Goal: Task Accomplishment & Management: Manage account settings

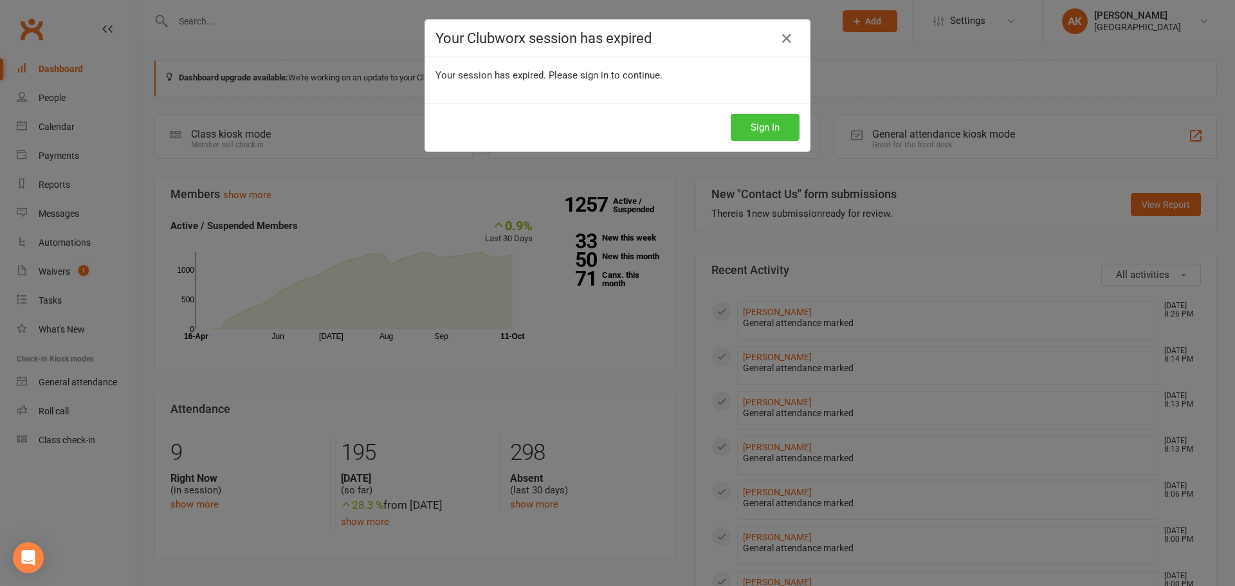
click at [756, 127] on button "Sign In" at bounding box center [765, 127] width 69 height 27
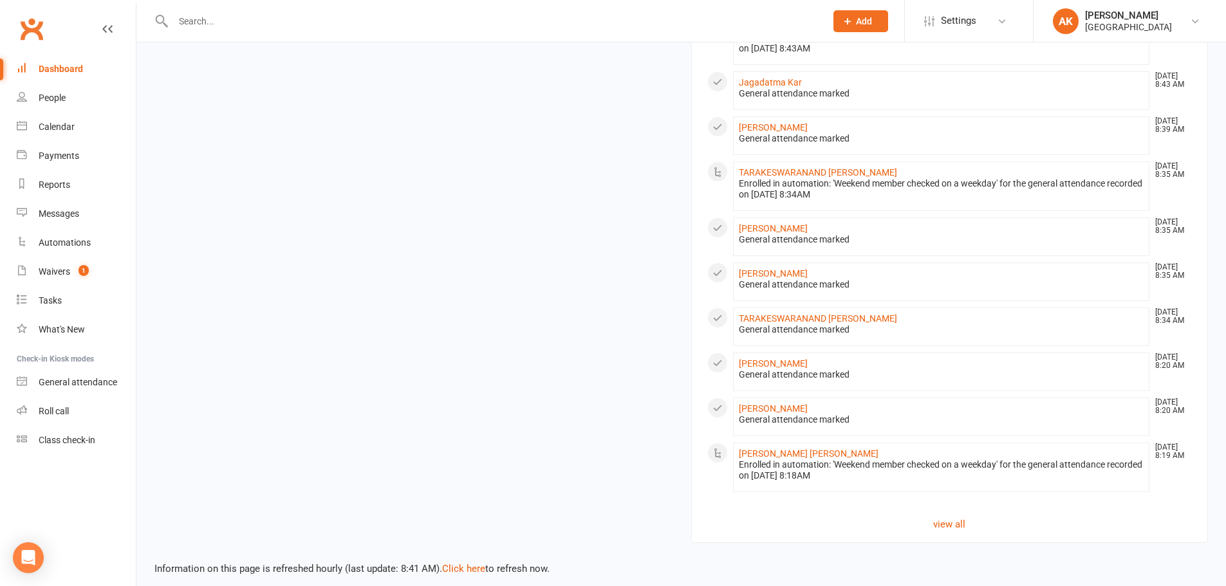
scroll to position [1173, 0]
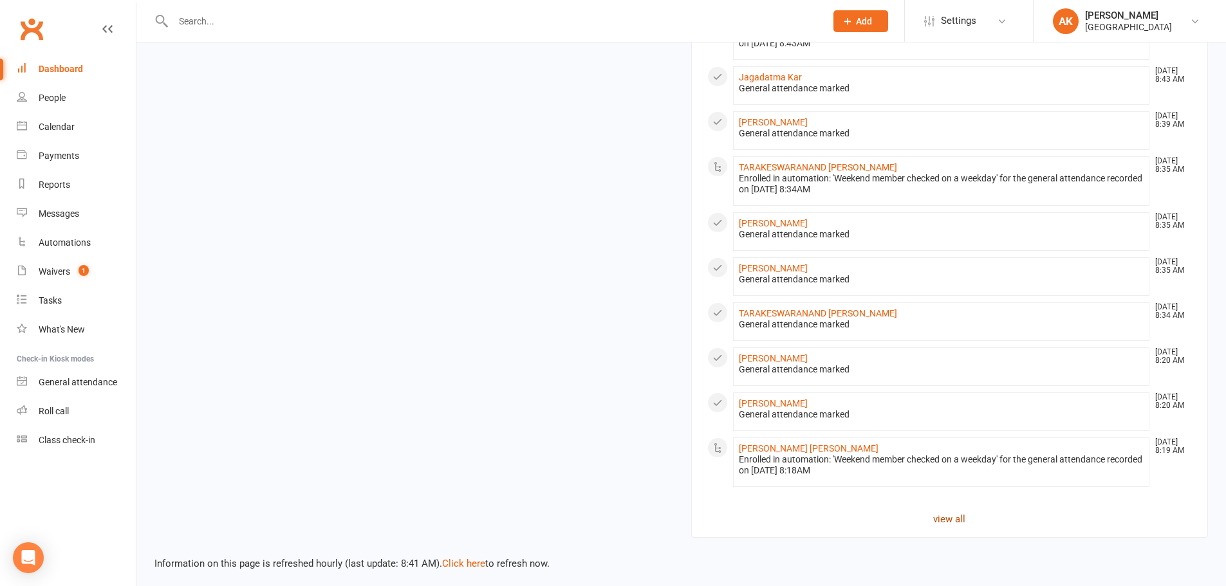
click at [957, 517] on link "view all" at bounding box center [949, 518] width 485 height 15
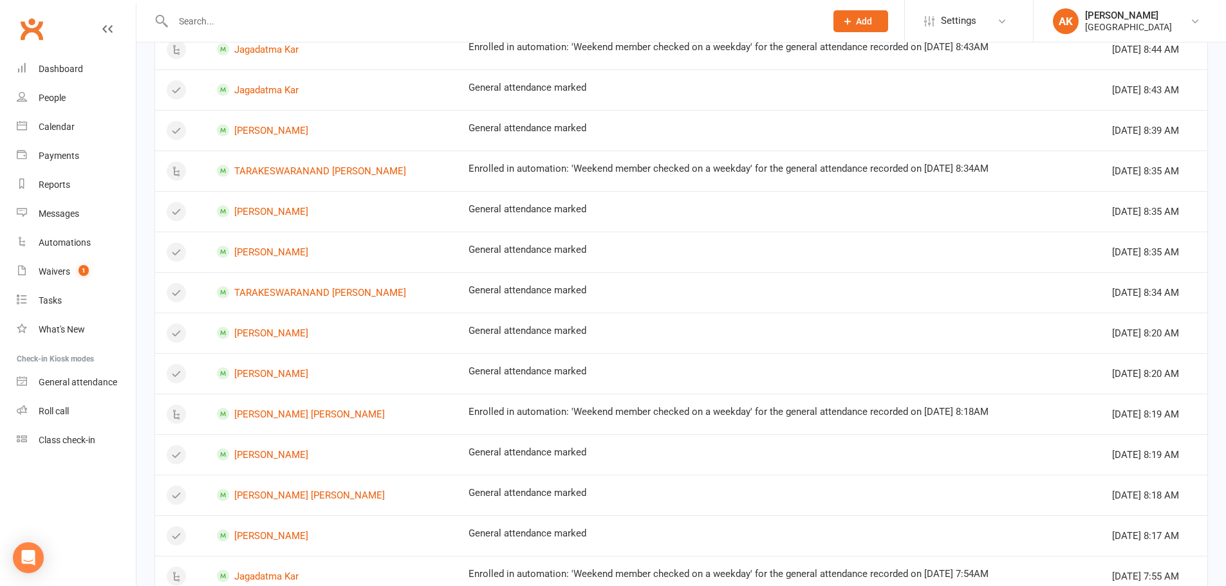
scroll to position [998, 0]
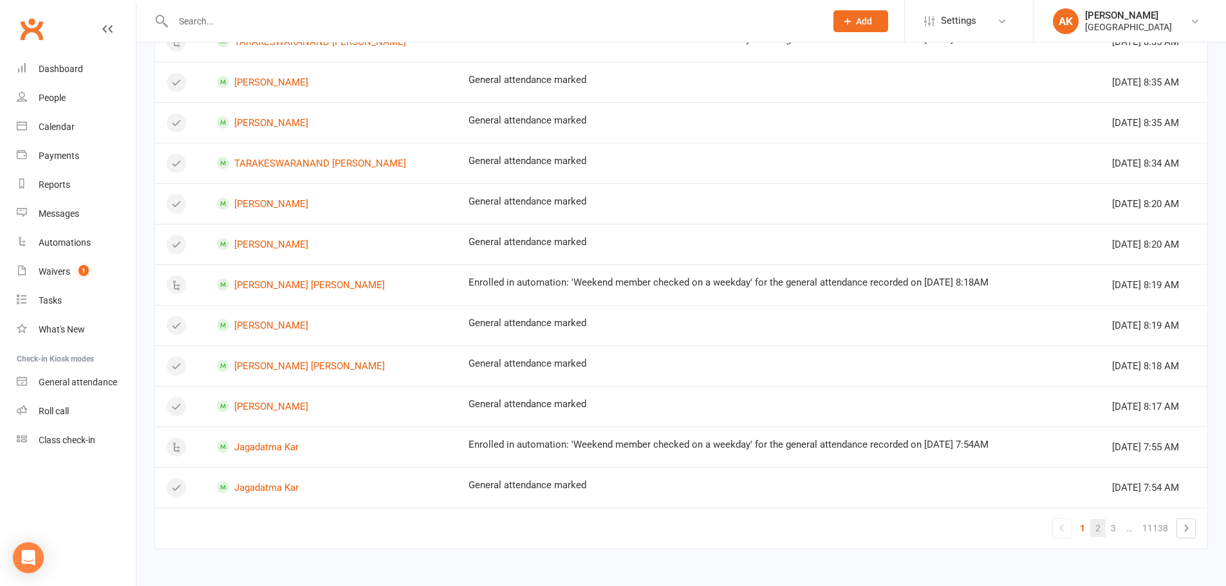
click at [1100, 529] on link "2" at bounding box center [1097, 528] width 15 height 18
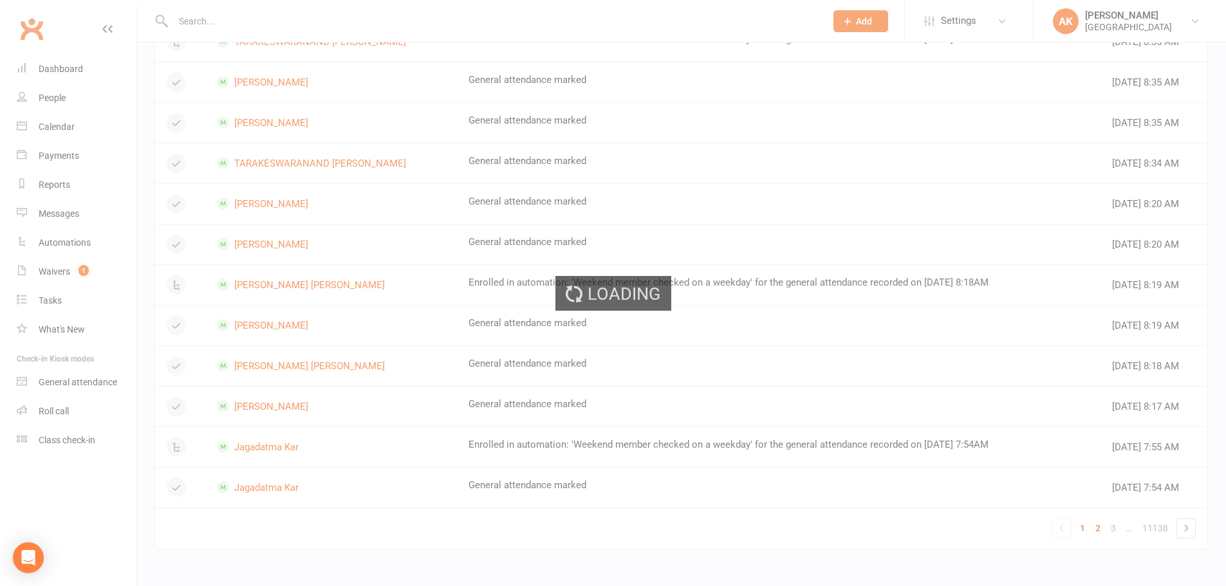
scroll to position [662, 0]
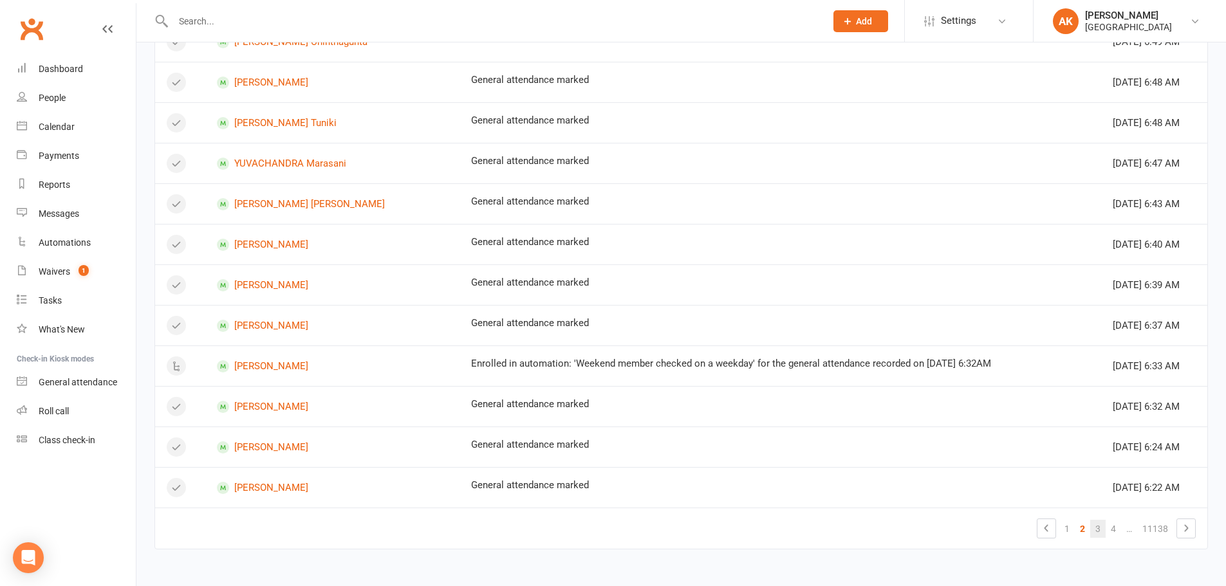
click at [1097, 529] on link "3" at bounding box center [1097, 529] width 15 height 18
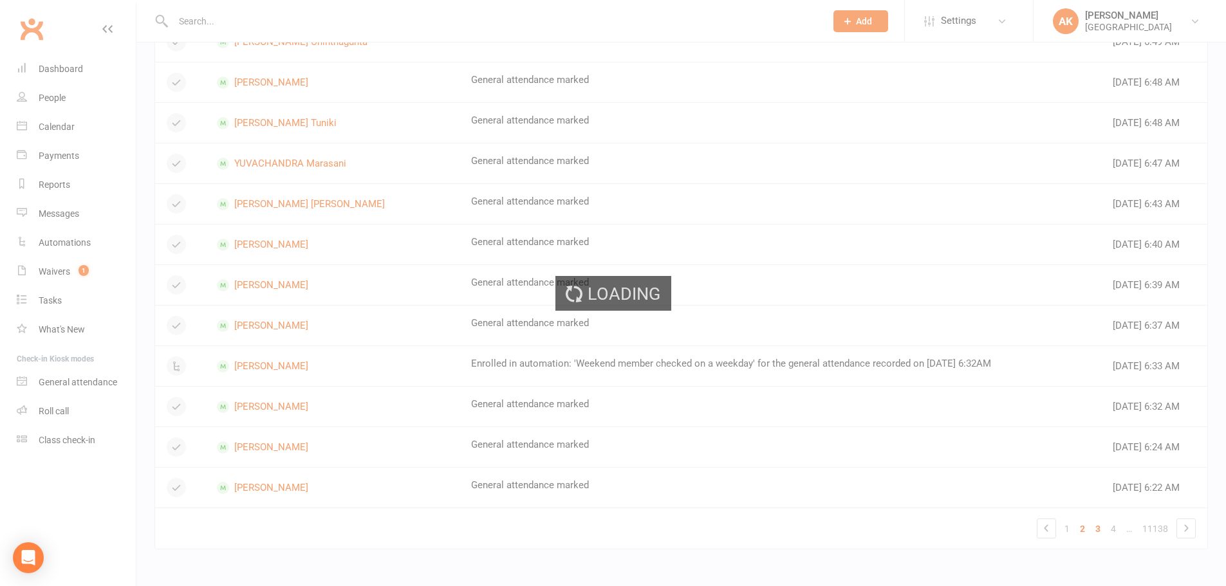
scroll to position [710, 0]
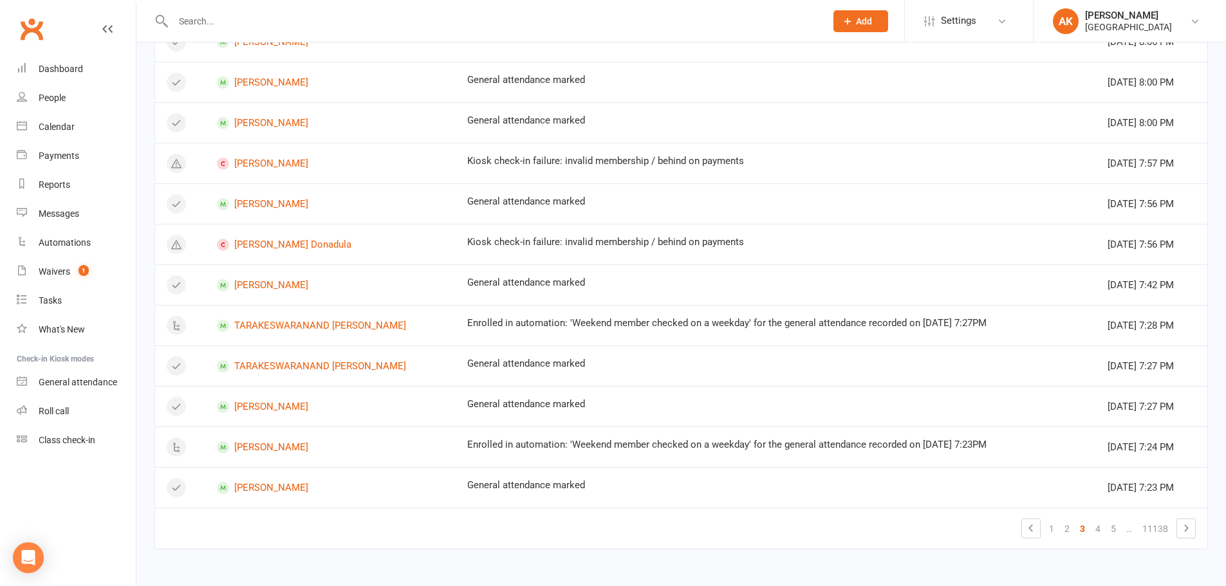
click at [1097, 529] on link "4" at bounding box center [1097, 529] width 15 height 18
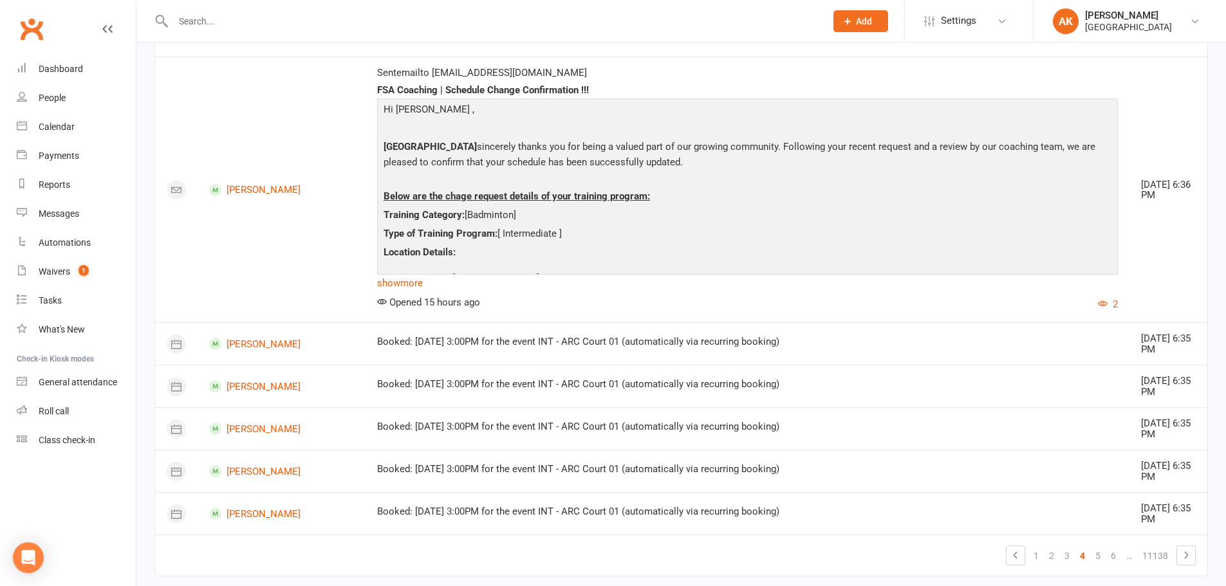
scroll to position [1249, 0]
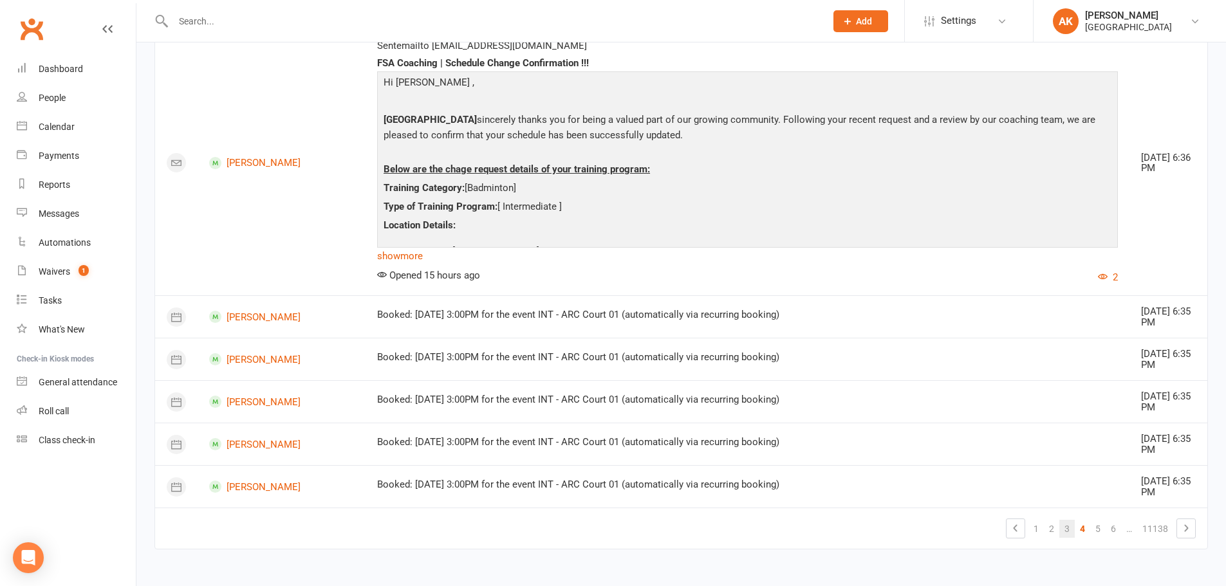
click at [1062, 531] on link "3" at bounding box center [1066, 529] width 15 height 18
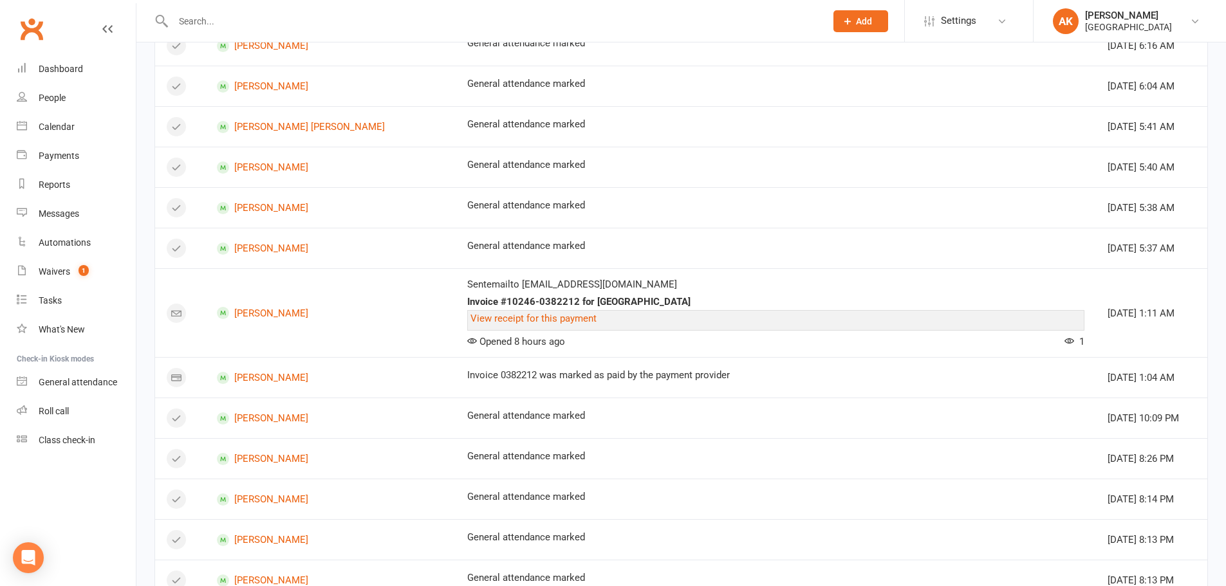
scroll to position [0, 0]
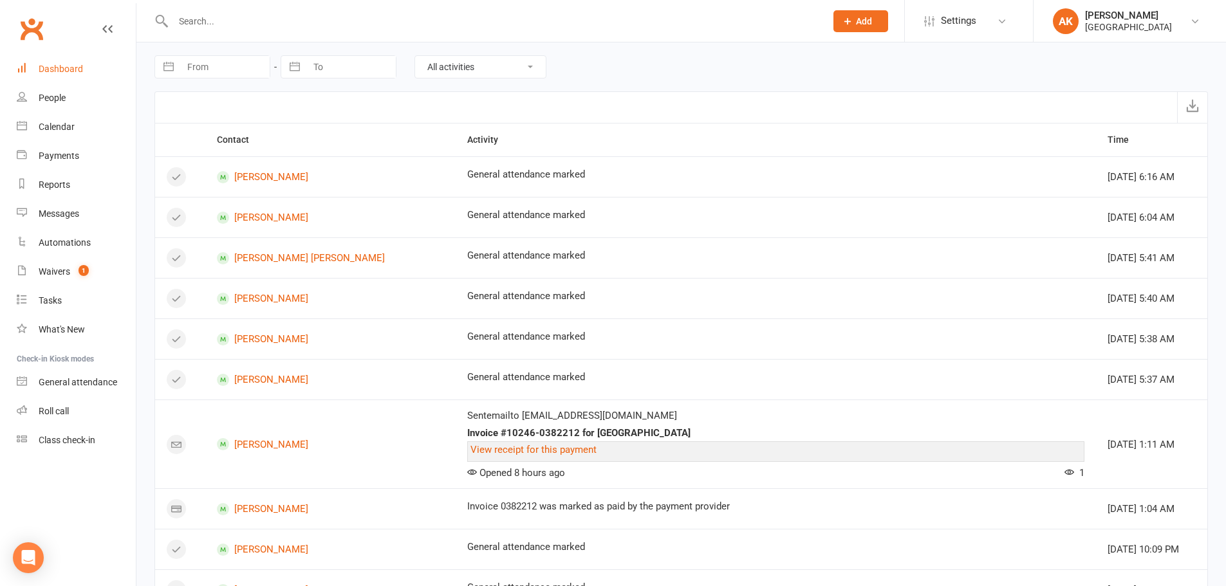
click at [67, 80] on link "Dashboard" at bounding box center [76, 69] width 119 height 29
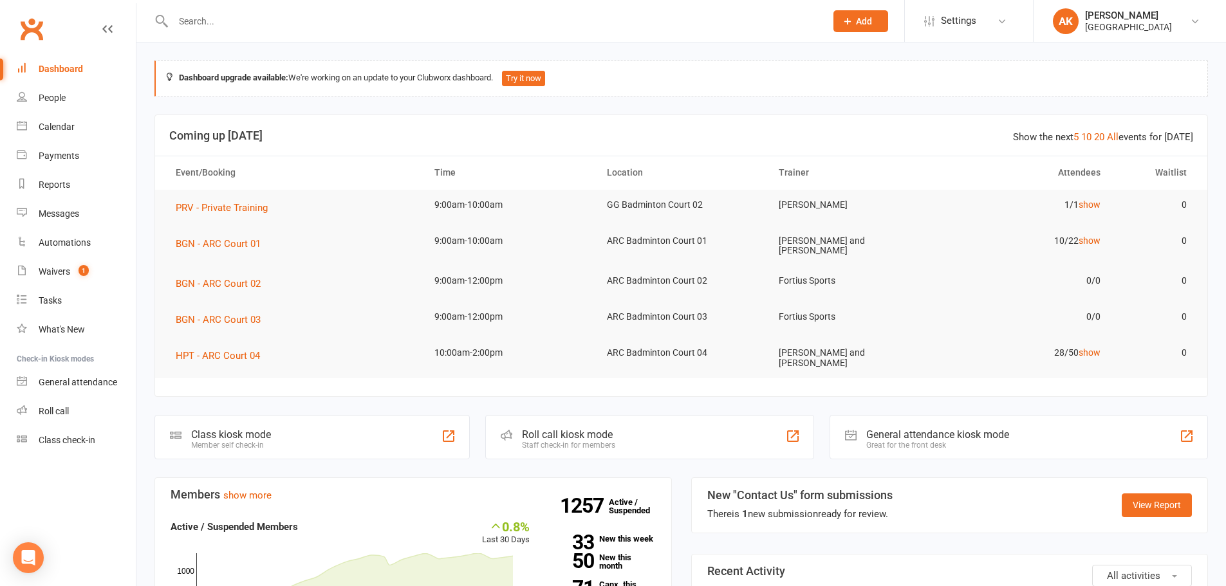
click at [349, 30] on input "text" at bounding box center [492, 21] width 647 height 18
type input "tharun"
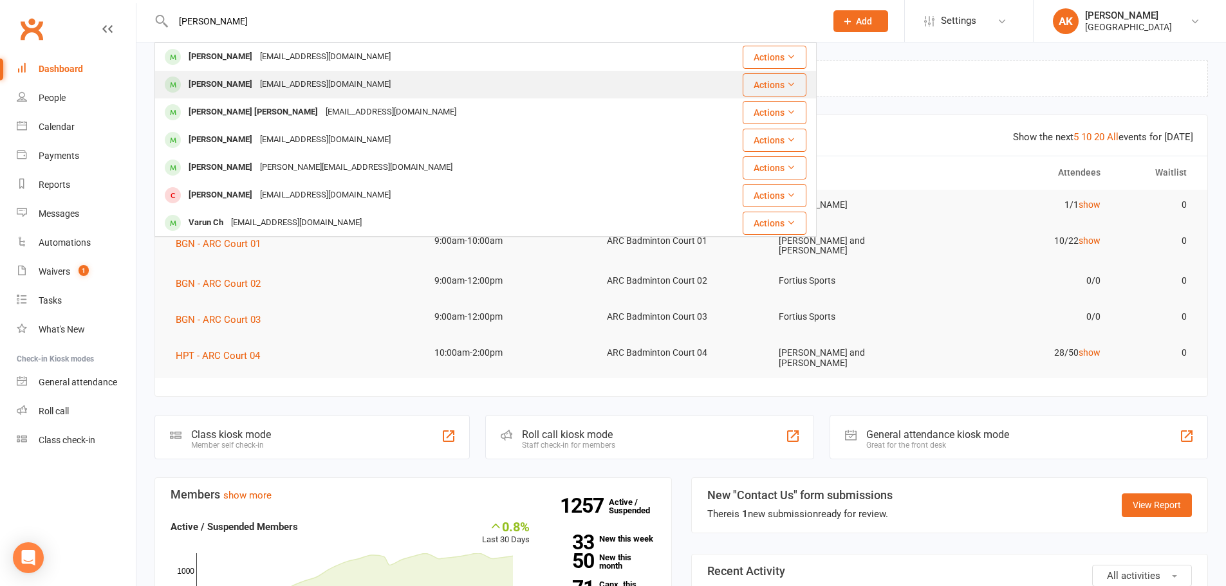
click at [335, 77] on div "katharsaran@gmail.com" at bounding box center [325, 84] width 138 height 19
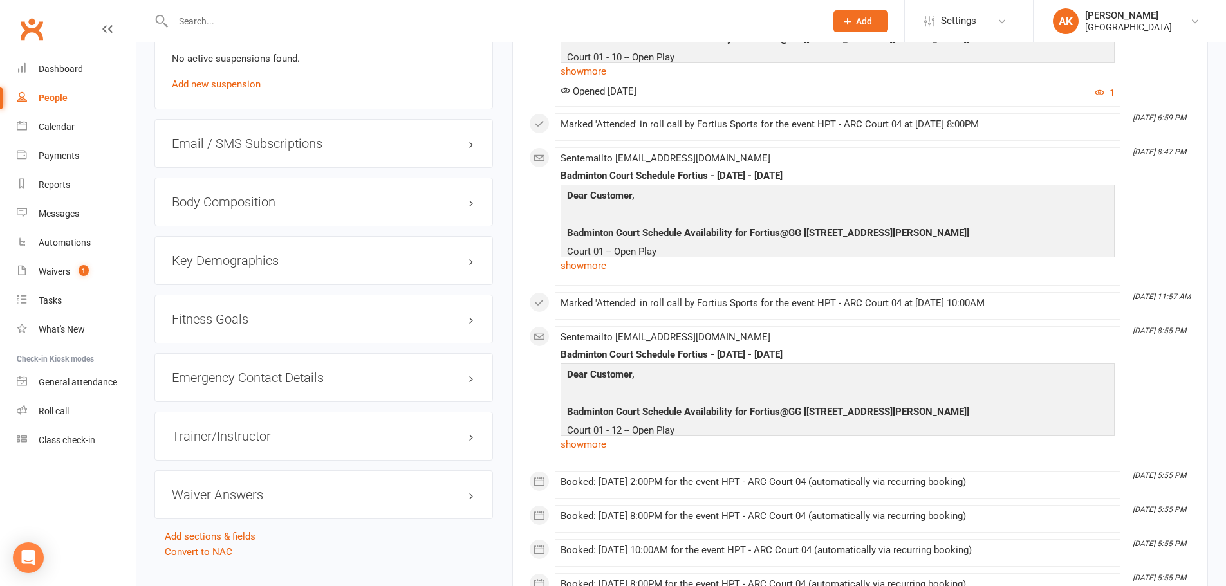
scroll to position [1351, 0]
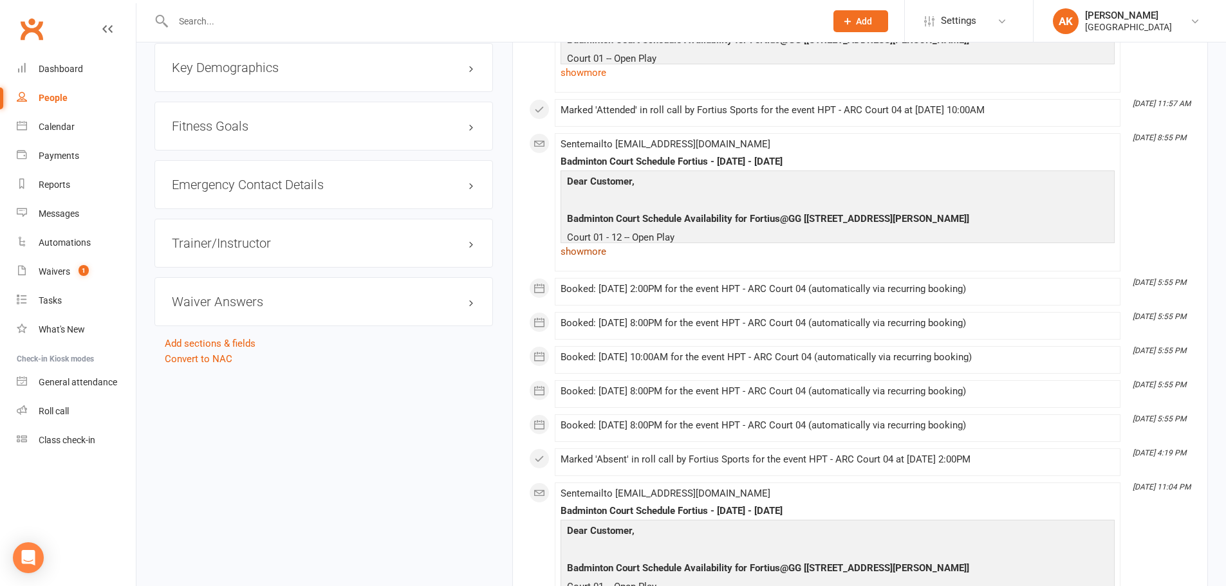
click at [607, 250] on link "show more" at bounding box center [837, 252] width 554 height 18
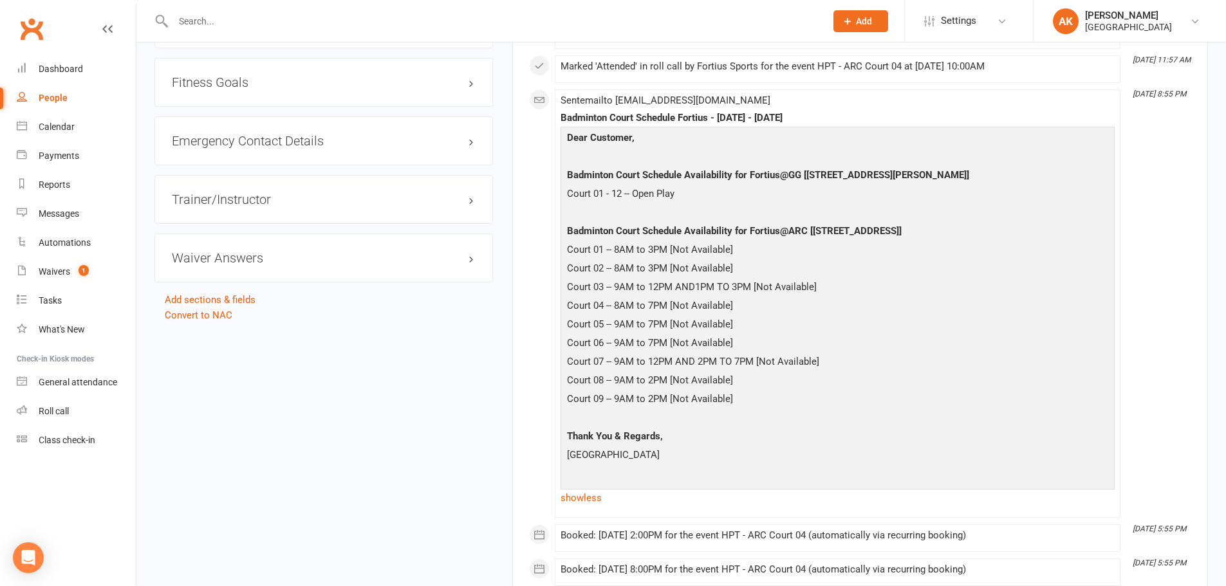
scroll to position [1415, 0]
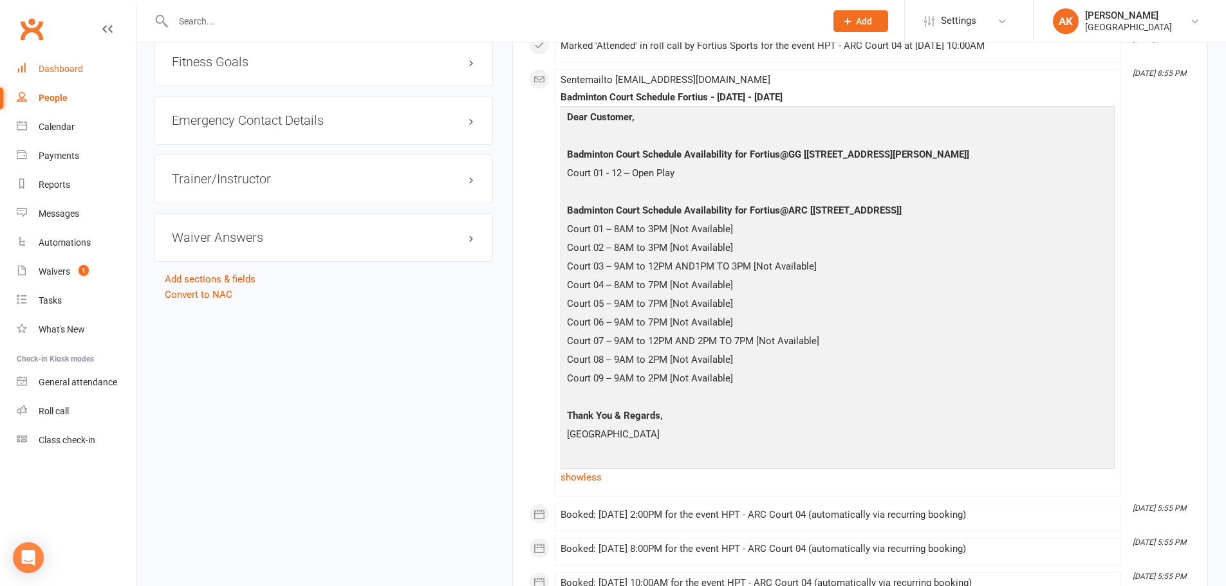
click at [79, 77] on link "Dashboard" at bounding box center [76, 69] width 119 height 29
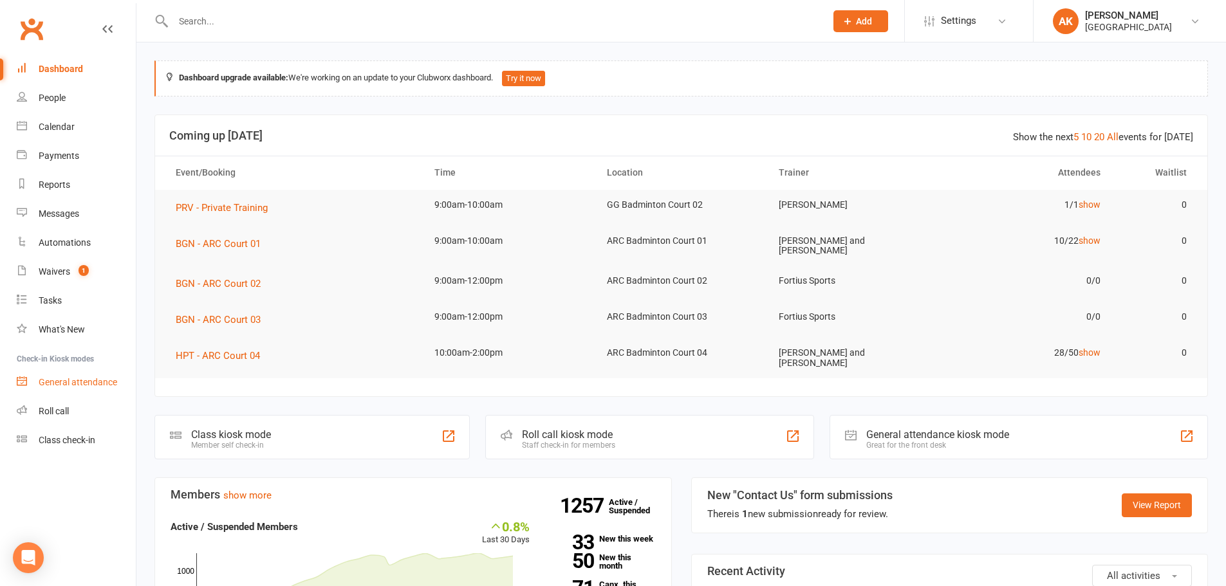
click at [66, 387] on div "General attendance" at bounding box center [78, 382] width 78 height 10
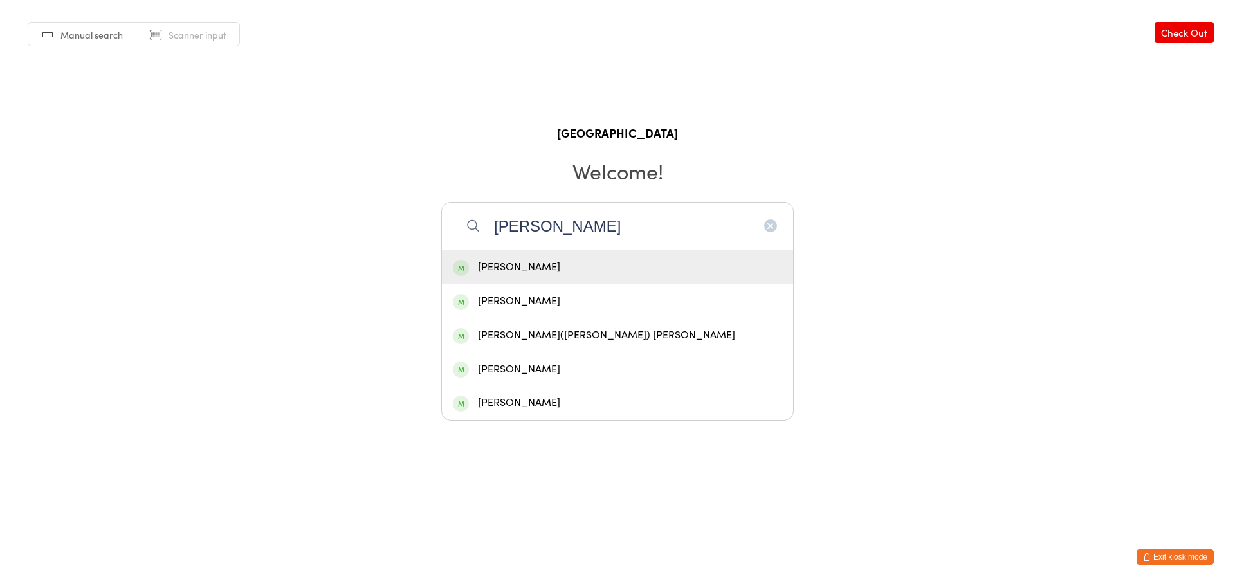
type input "[PERSON_NAME]"
click at [538, 256] on div "Indira Choudhary" at bounding box center [617, 267] width 351 height 34
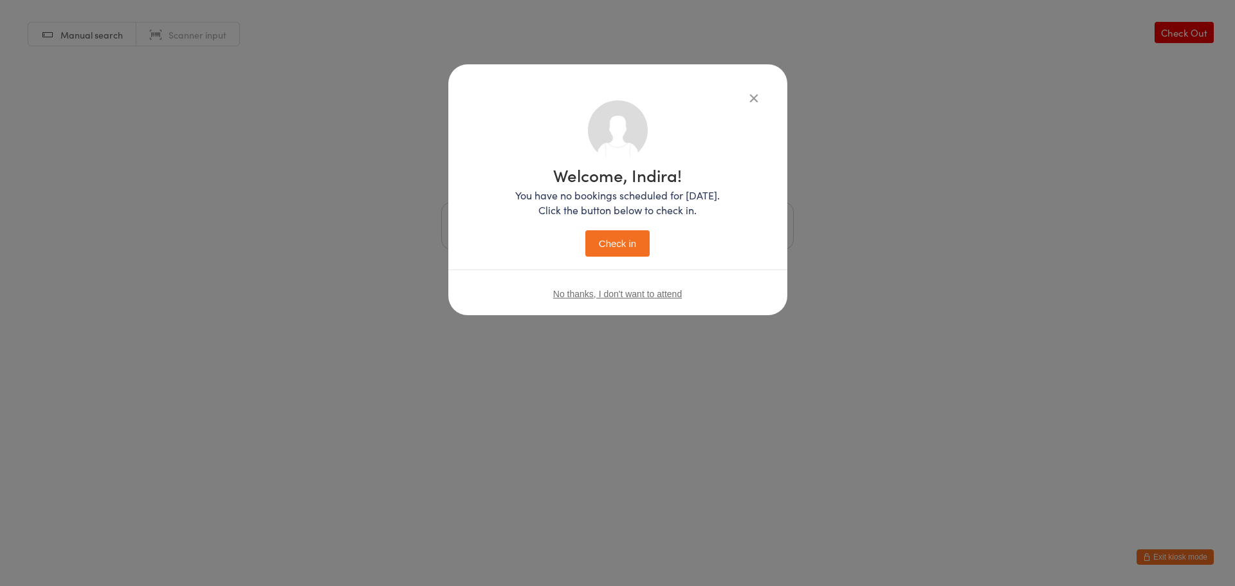
click at [608, 247] on button "Check in" at bounding box center [617, 243] width 64 height 26
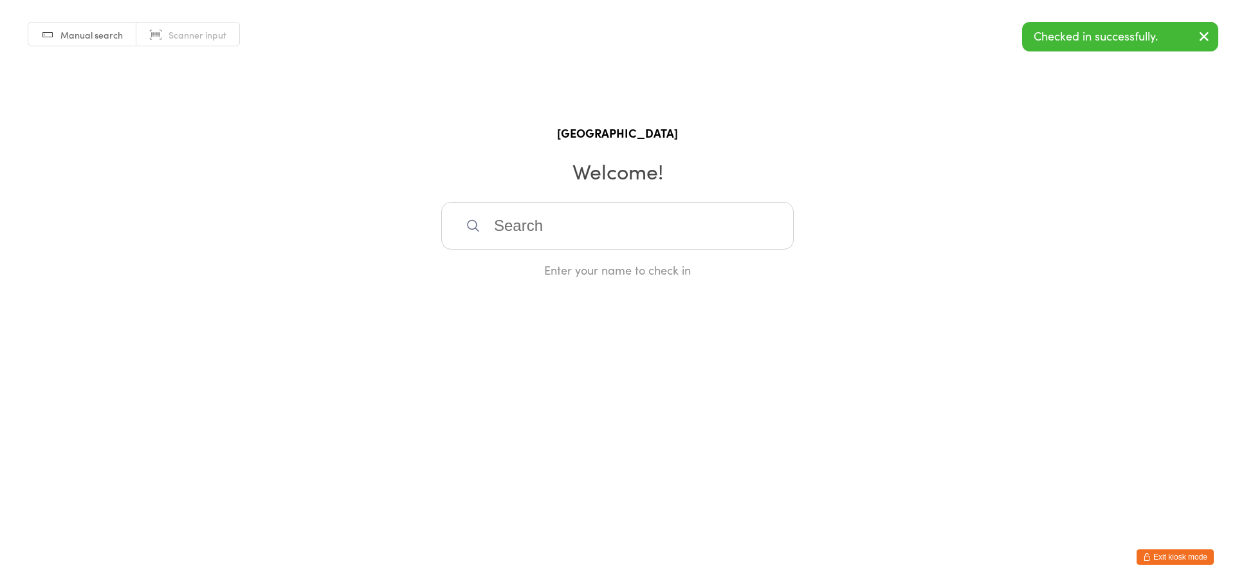
click at [1166, 553] on button "Exit kiosk mode" at bounding box center [1175, 556] width 77 height 15
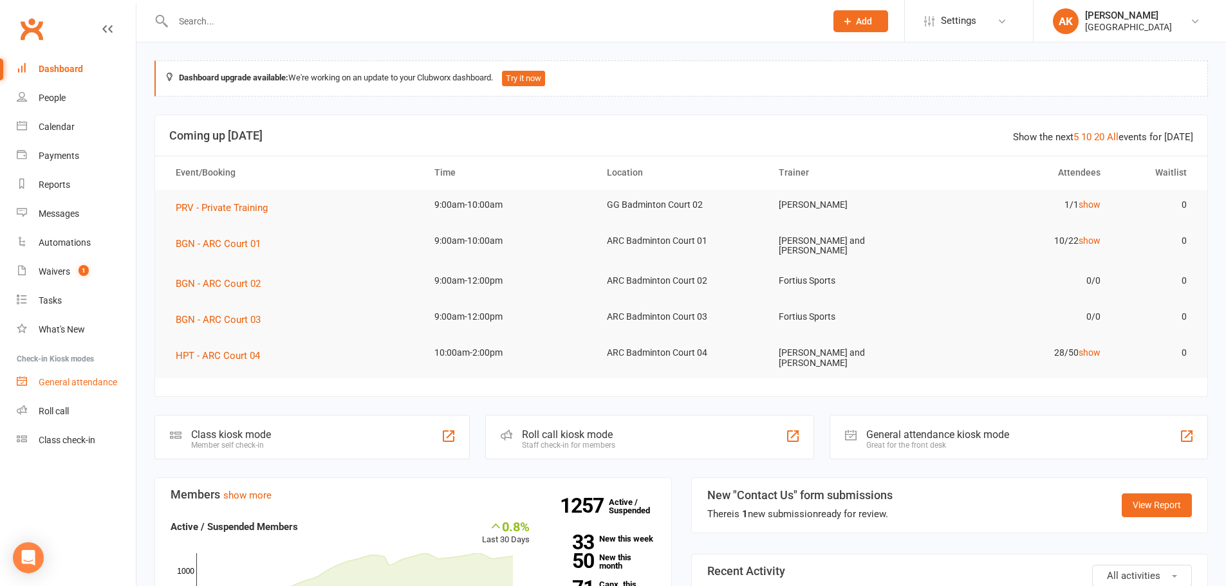
click at [65, 390] on link "General attendance" at bounding box center [76, 382] width 119 height 29
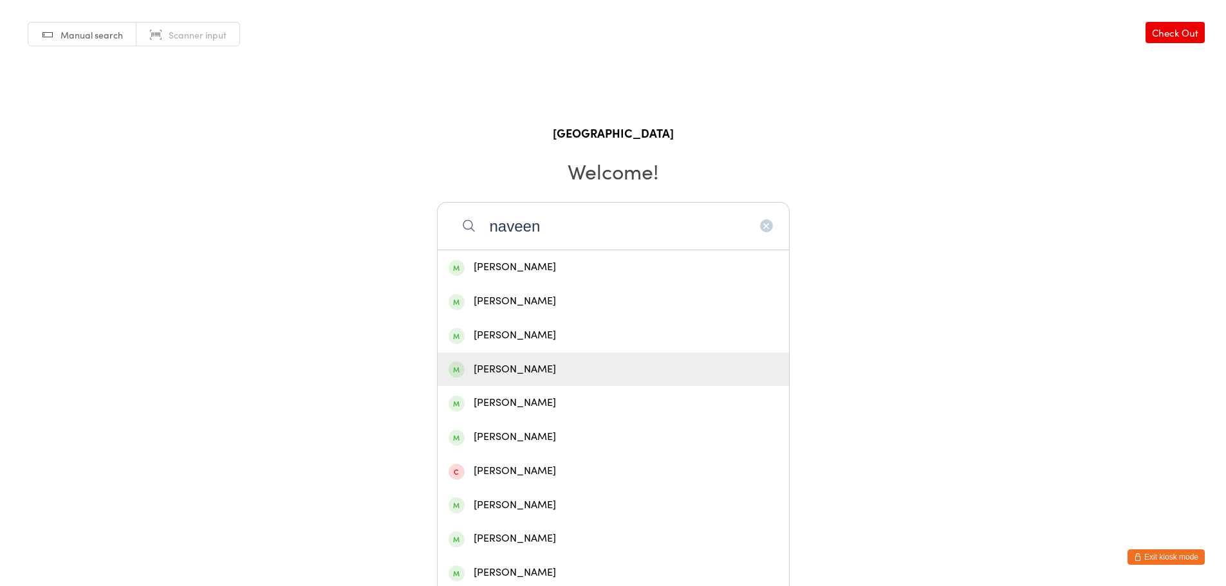
type input "naveen"
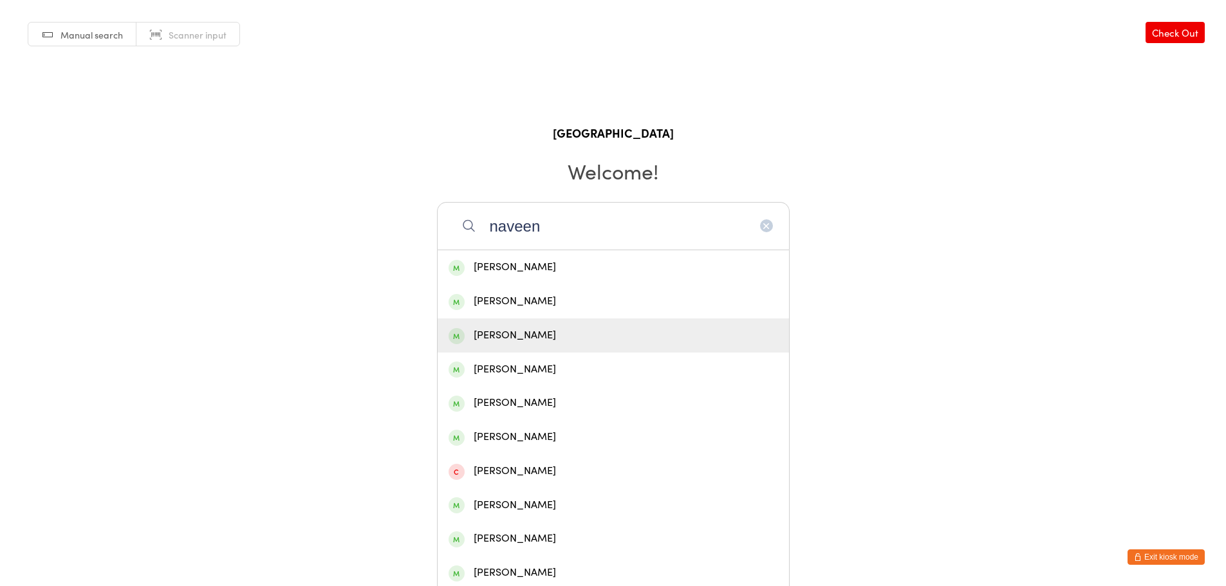
click at [558, 344] on div "[PERSON_NAME]" at bounding box center [612, 335] width 351 height 34
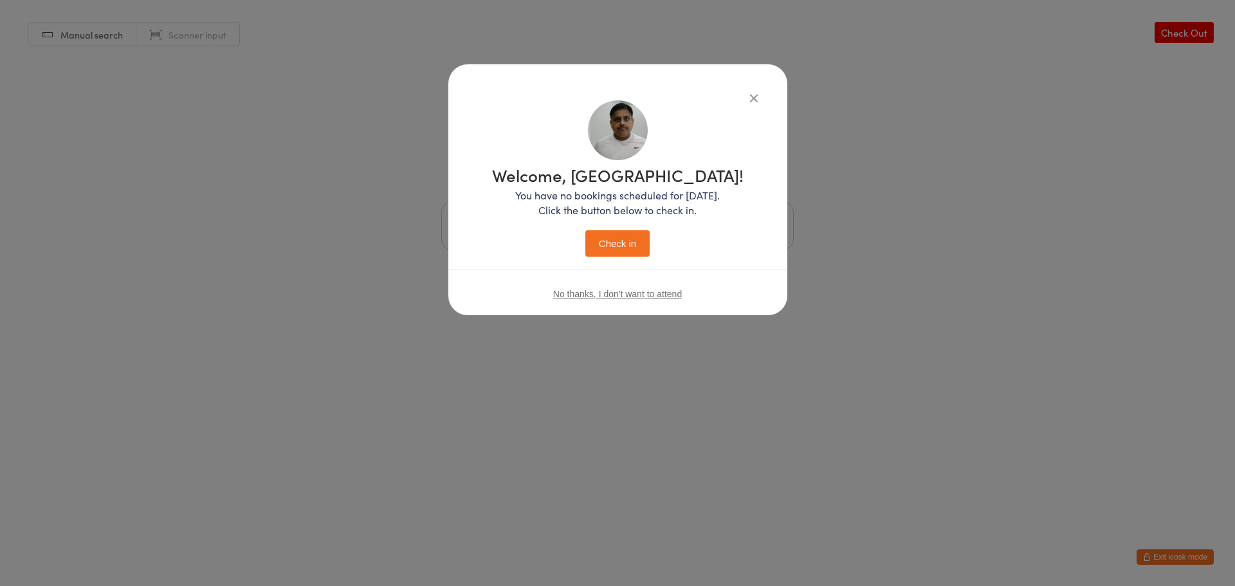
click at [634, 253] on button "Check in" at bounding box center [617, 243] width 64 height 26
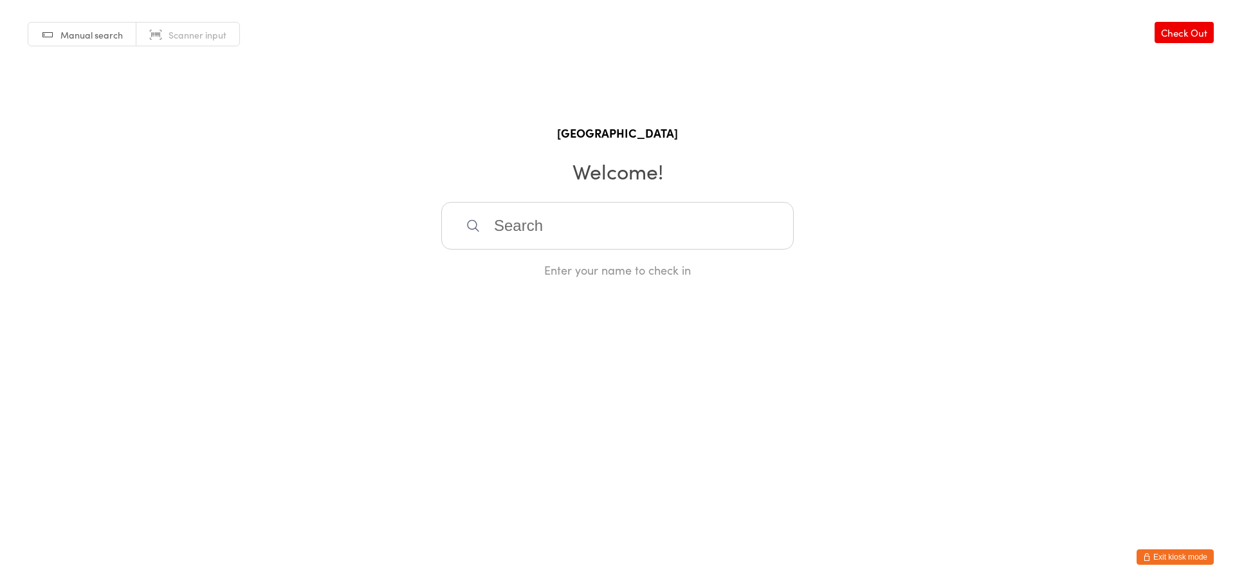
click at [561, 223] on input "search" at bounding box center [617, 226] width 353 height 48
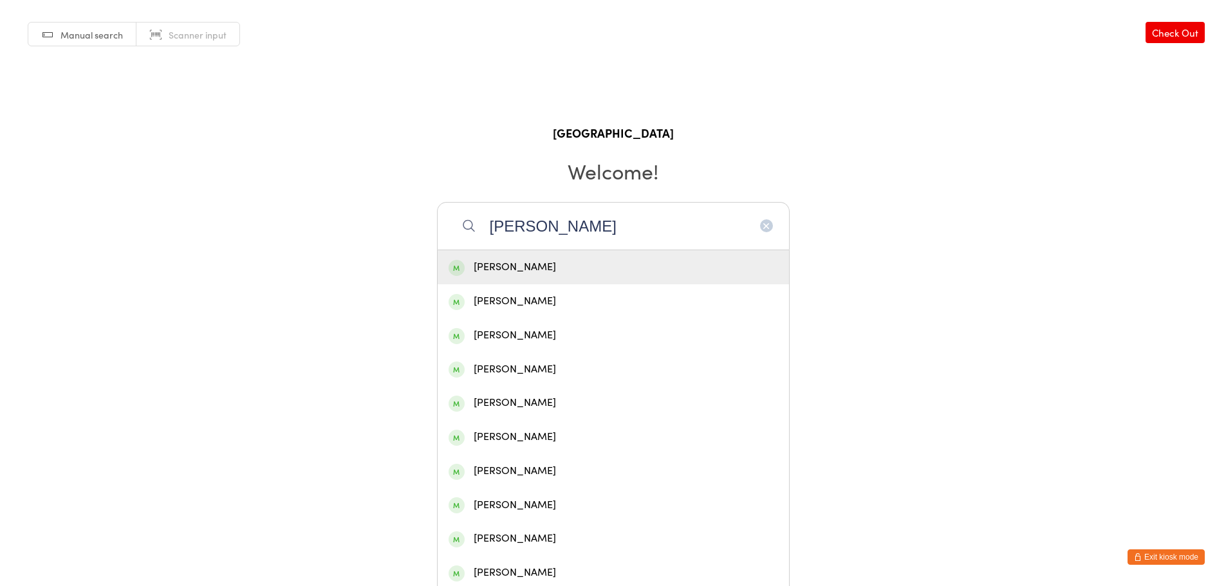
type input "santhosh ramachandran"
click at [596, 270] on div "[PERSON_NAME]" at bounding box center [612, 267] width 329 height 17
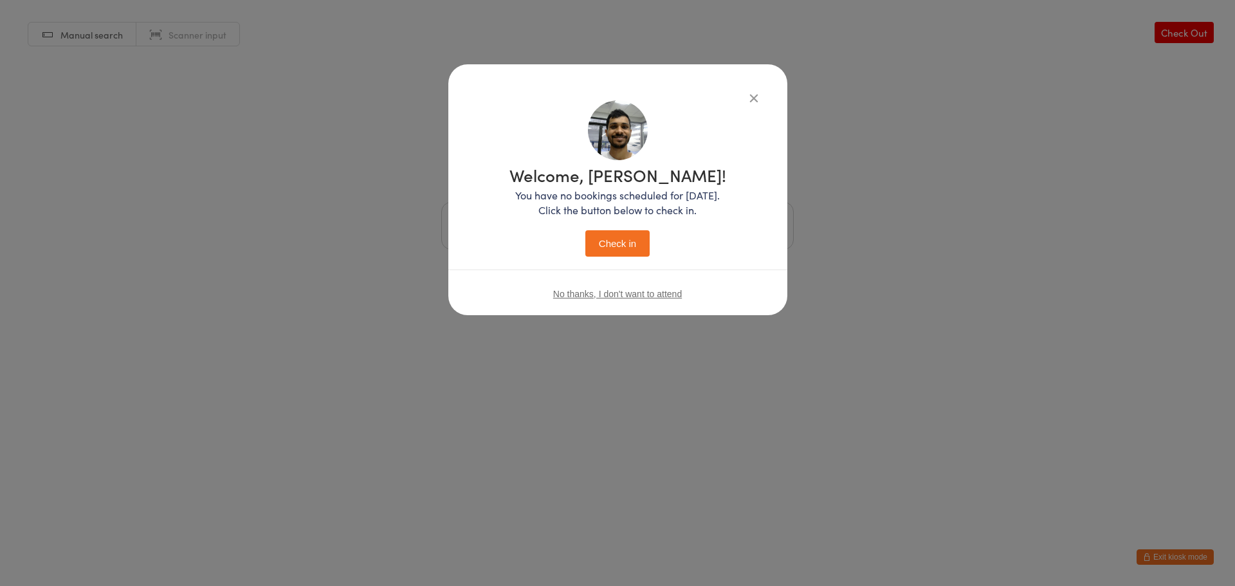
click at [616, 243] on button "Check in" at bounding box center [617, 243] width 64 height 26
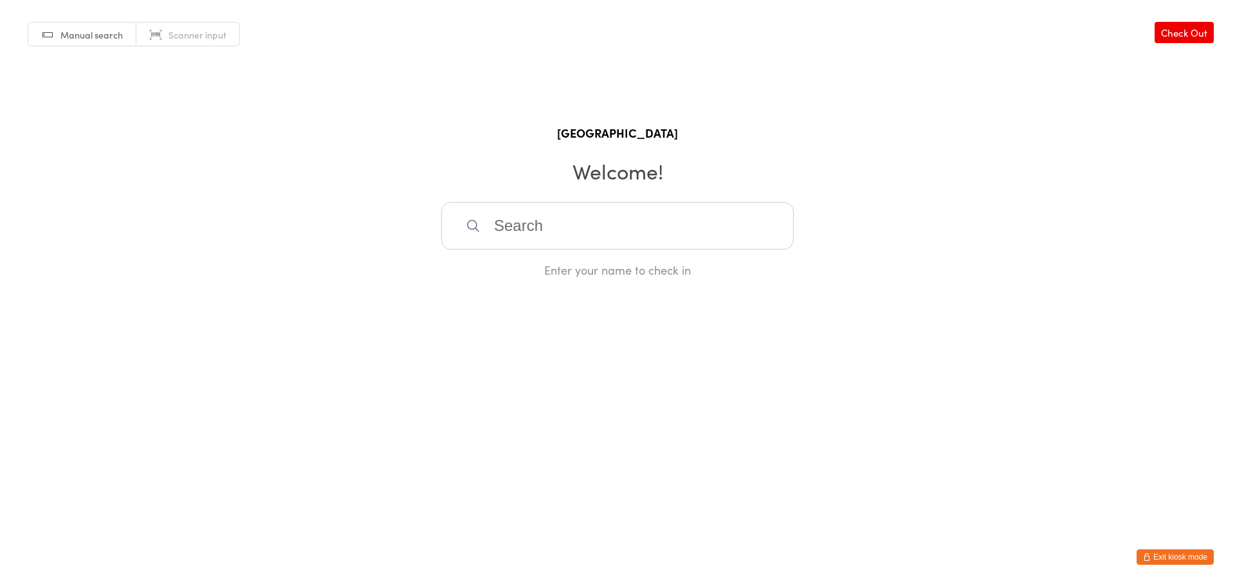
click at [620, 239] on input "search" at bounding box center [617, 226] width 353 height 48
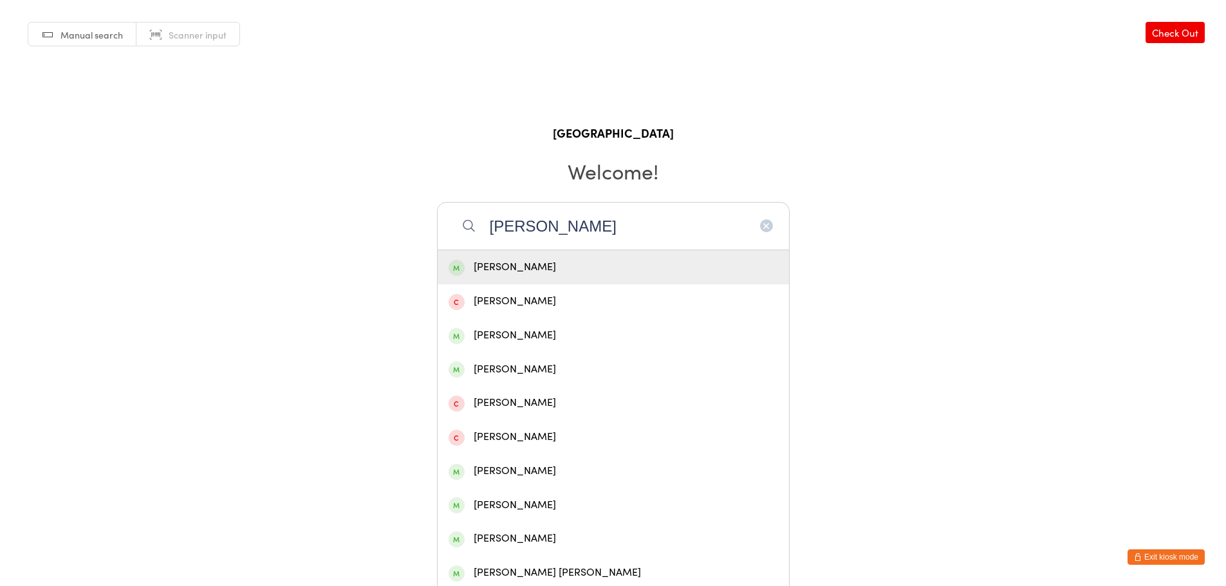
type input "srinivas kapa"
click at [609, 263] on div "[PERSON_NAME]" at bounding box center [612, 267] width 329 height 17
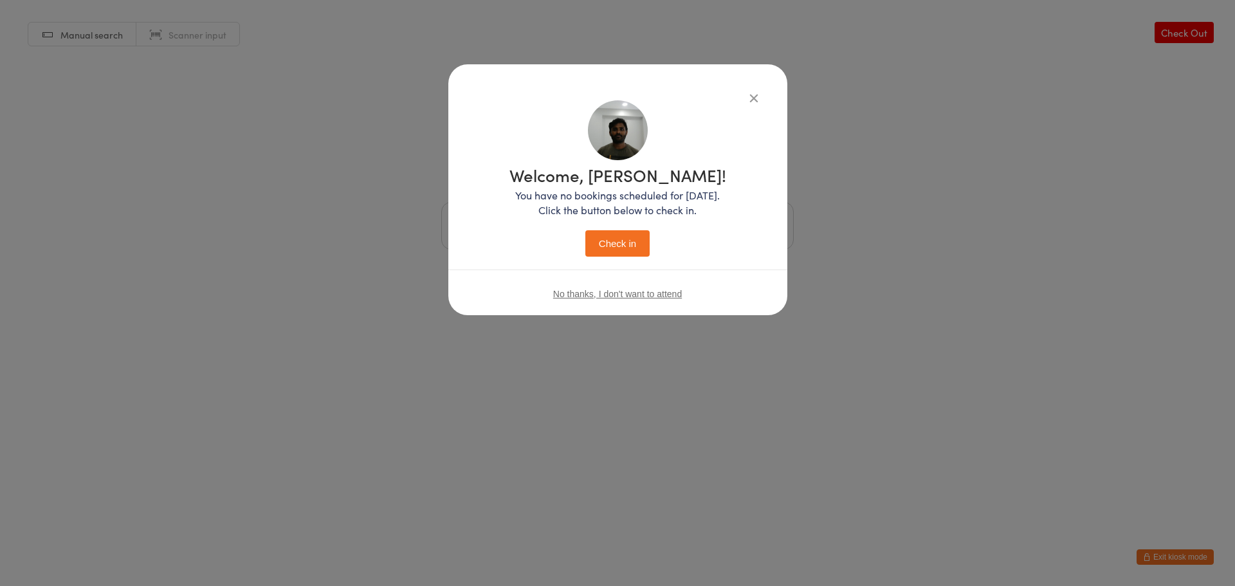
click at [614, 237] on button "Check in" at bounding box center [617, 243] width 64 height 26
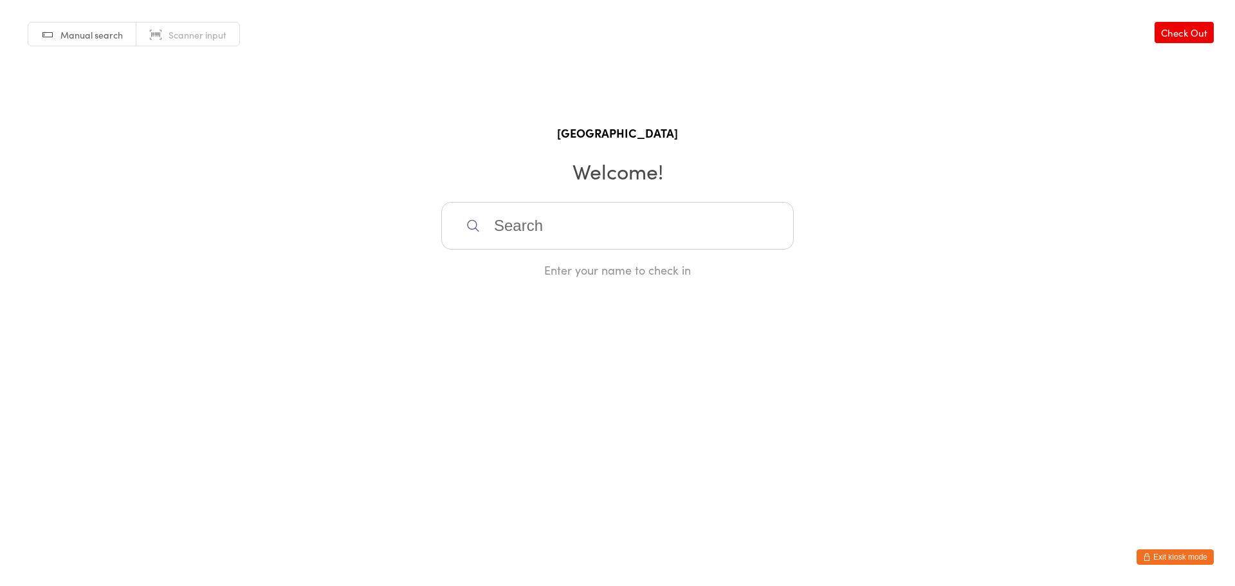
click at [575, 226] on input "search" at bounding box center [617, 226] width 353 height 48
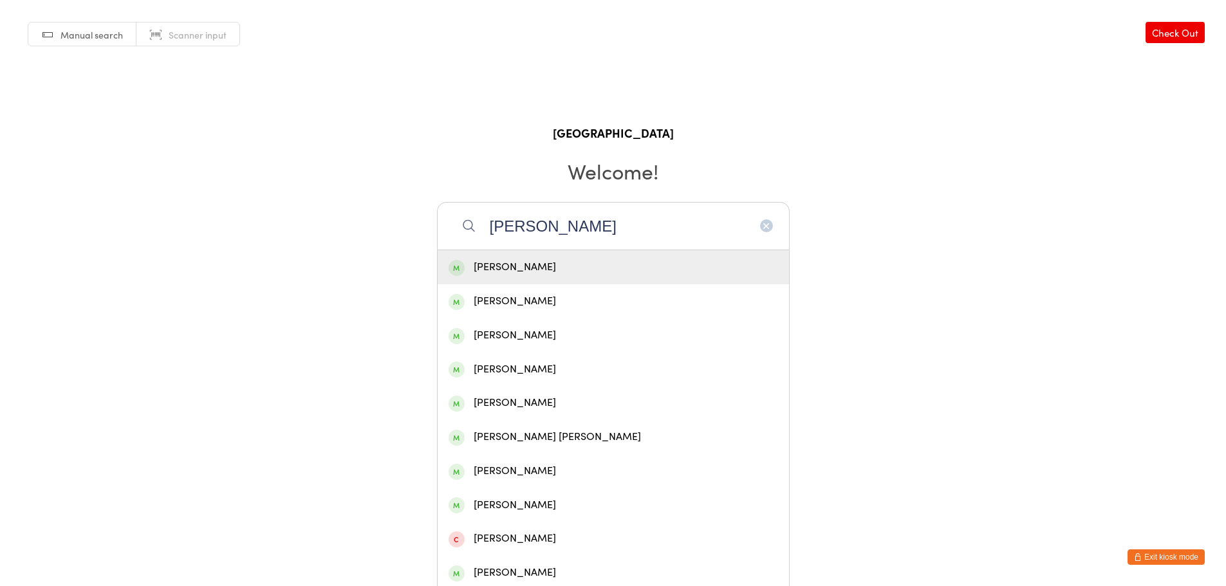
type input "vijay nagaraj"
click at [567, 264] on div "[PERSON_NAME]" at bounding box center [612, 267] width 329 height 17
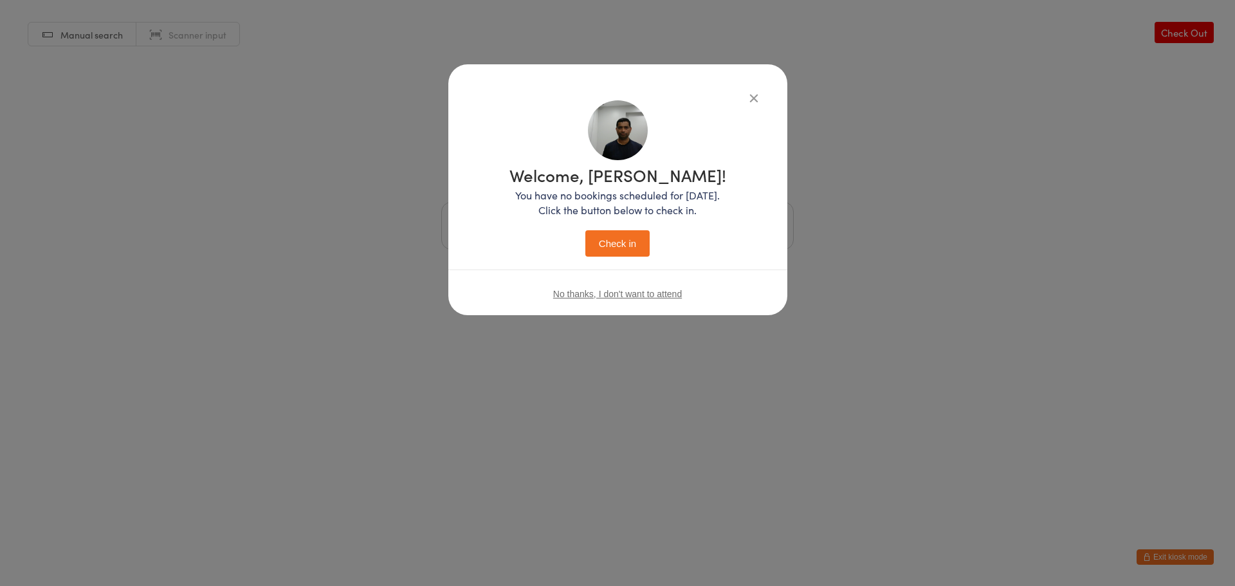
click at [607, 236] on button "Check in" at bounding box center [617, 243] width 64 height 26
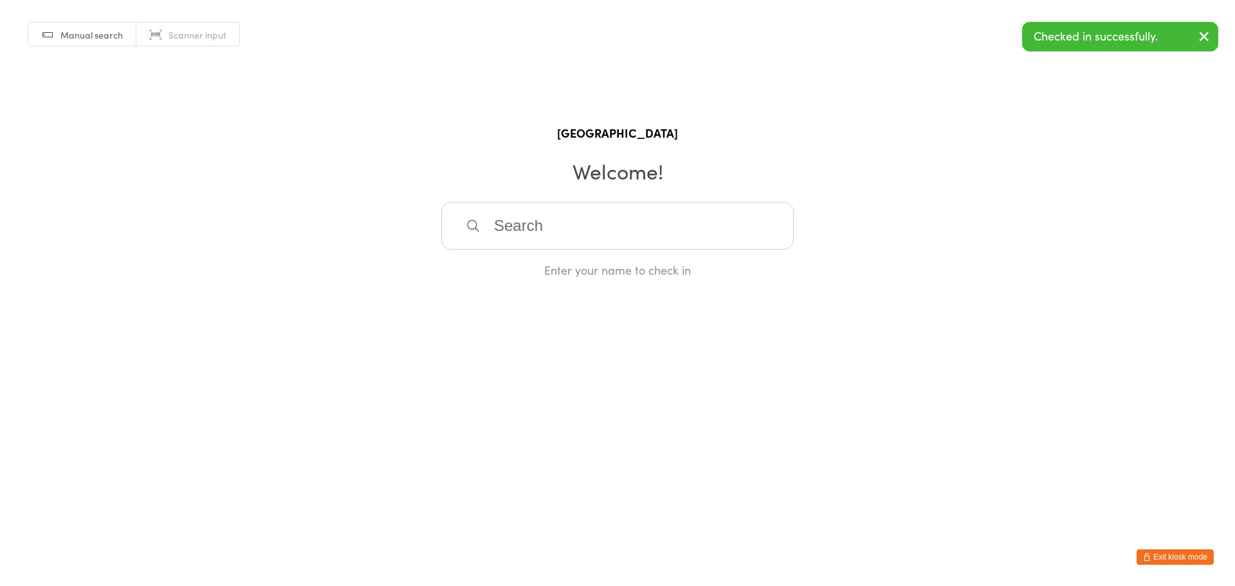
click at [598, 230] on input "search" at bounding box center [617, 226] width 353 height 48
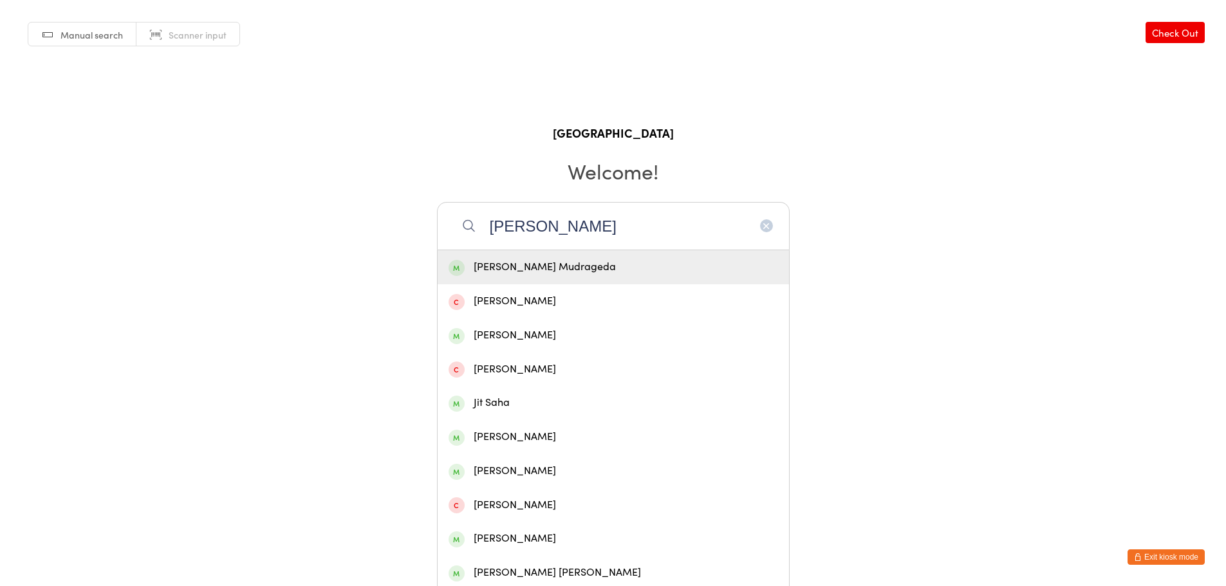
type input "sabitha"
click at [573, 256] on div "[PERSON_NAME] Mudrageda" at bounding box center [612, 267] width 351 height 34
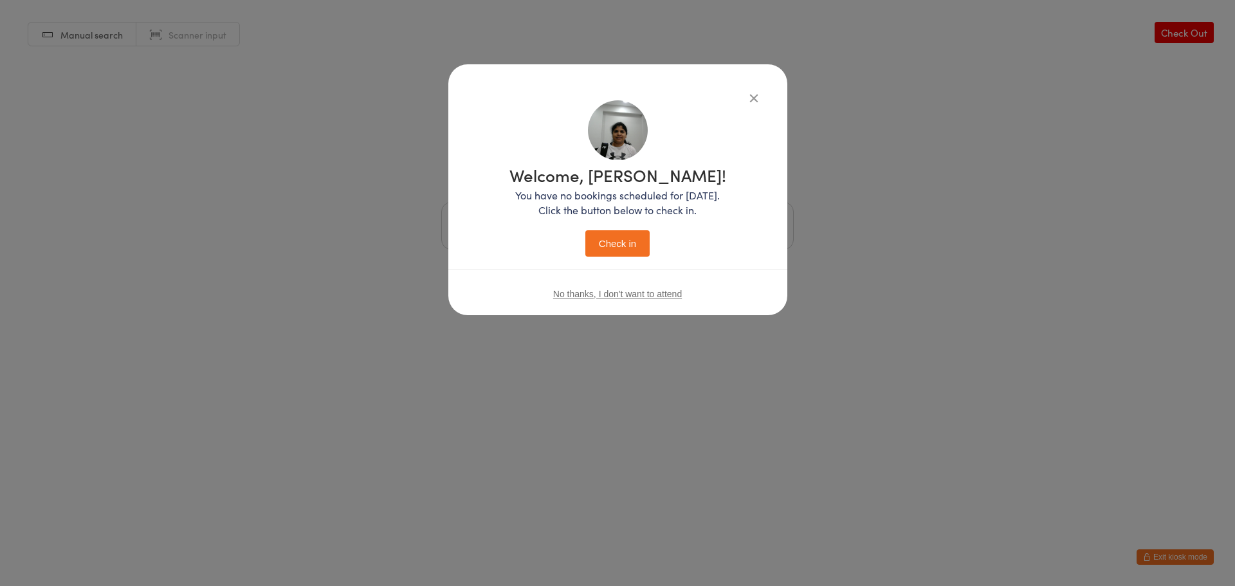
click at [616, 242] on button "Check in" at bounding box center [617, 243] width 64 height 26
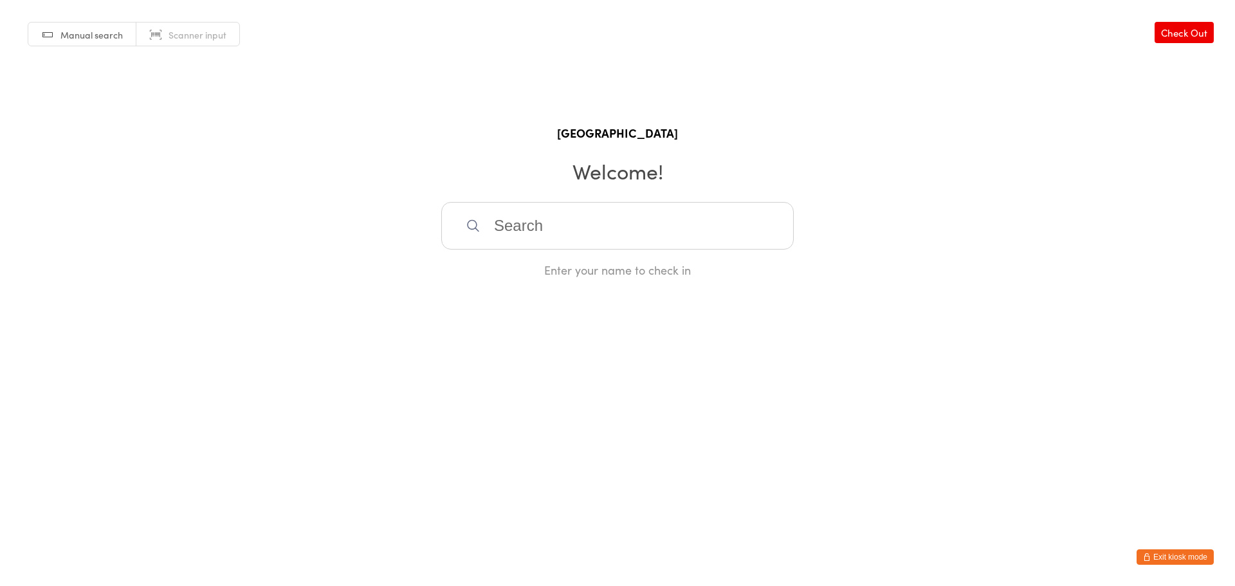
click at [555, 222] on input "search" at bounding box center [617, 226] width 353 height 48
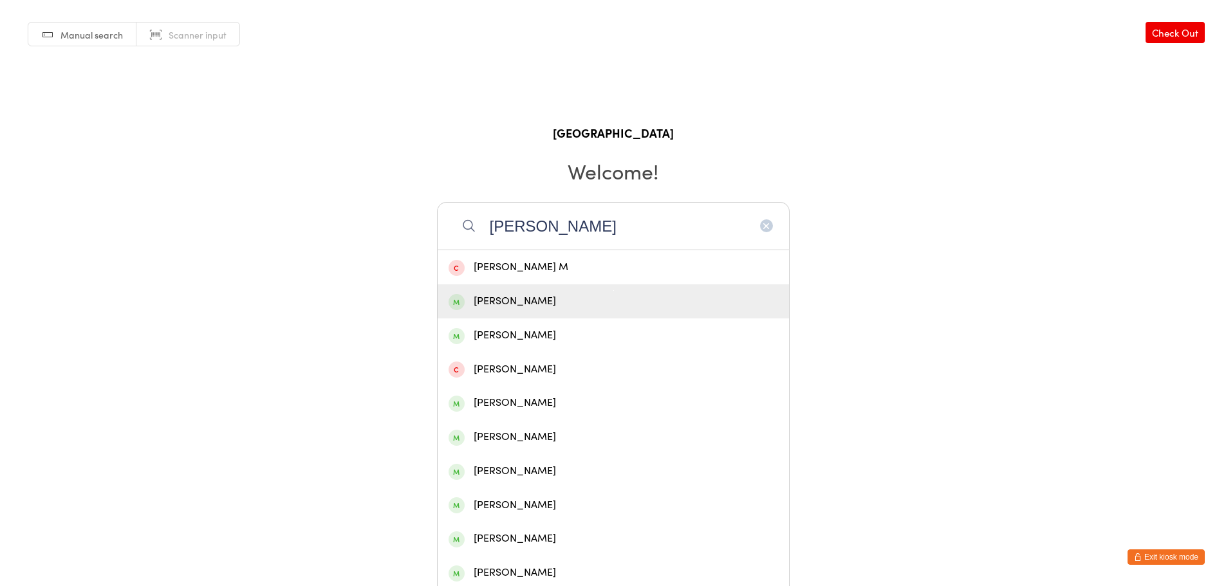
type input "sunderraj"
click at [557, 299] on div "[PERSON_NAME]" at bounding box center [612, 301] width 329 height 17
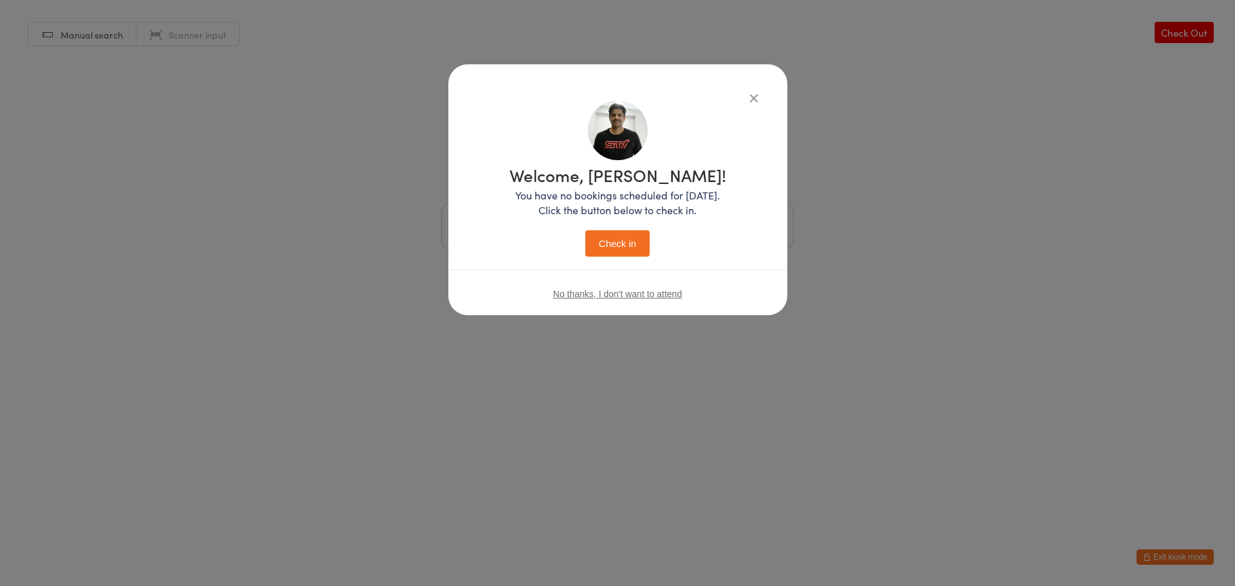
click at [618, 249] on button "Check in" at bounding box center [617, 243] width 64 height 26
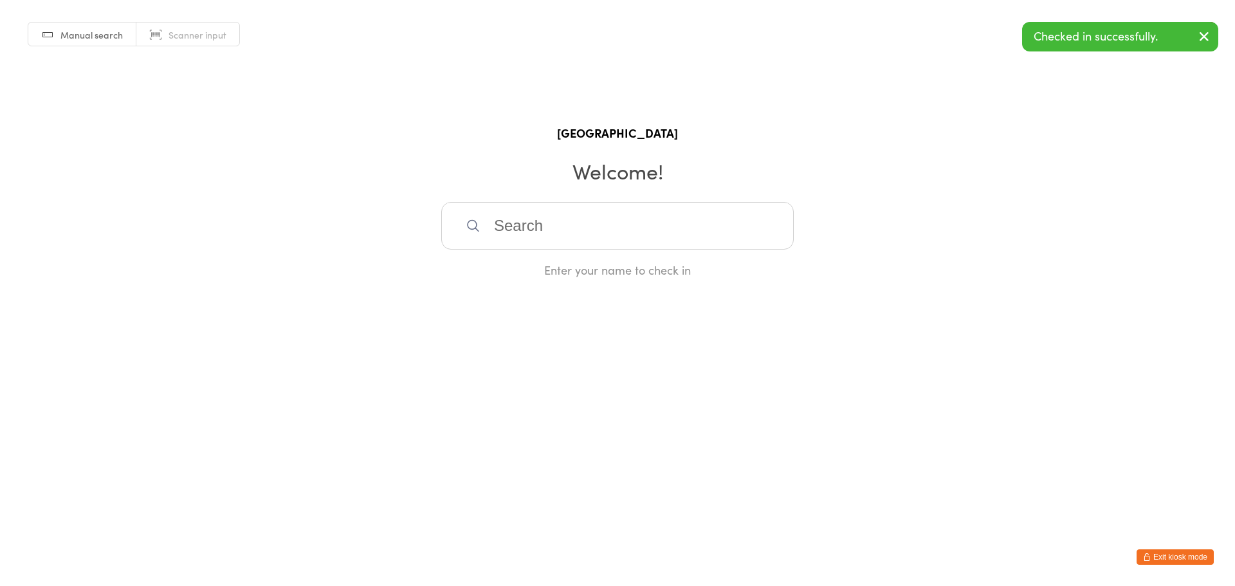
click at [1152, 555] on button "Exit kiosk mode" at bounding box center [1175, 556] width 77 height 15
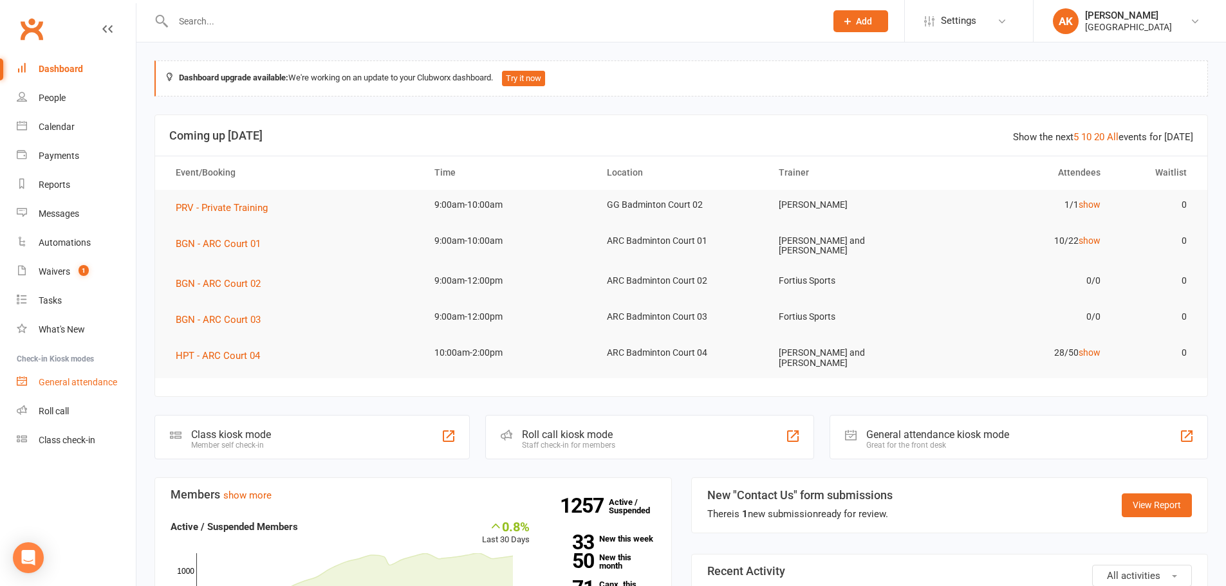
click at [59, 383] on div "General attendance" at bounding box center [78, 382] width 78 height 10
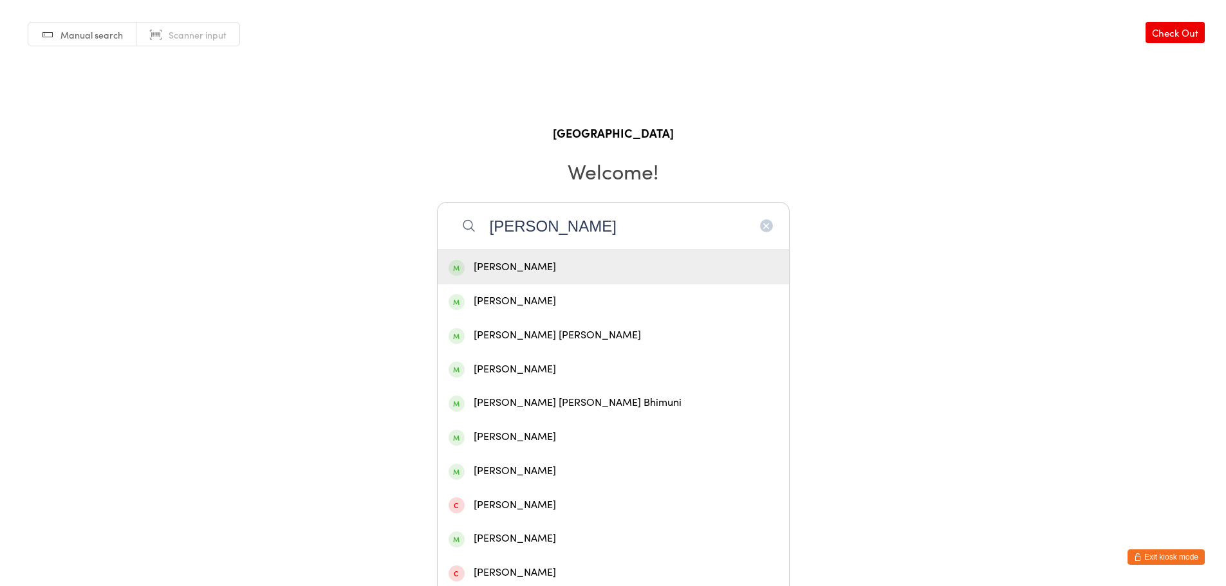
click at [631, 234] on input "kiran varma" at bounding box center [613, 226] width 353 height 48
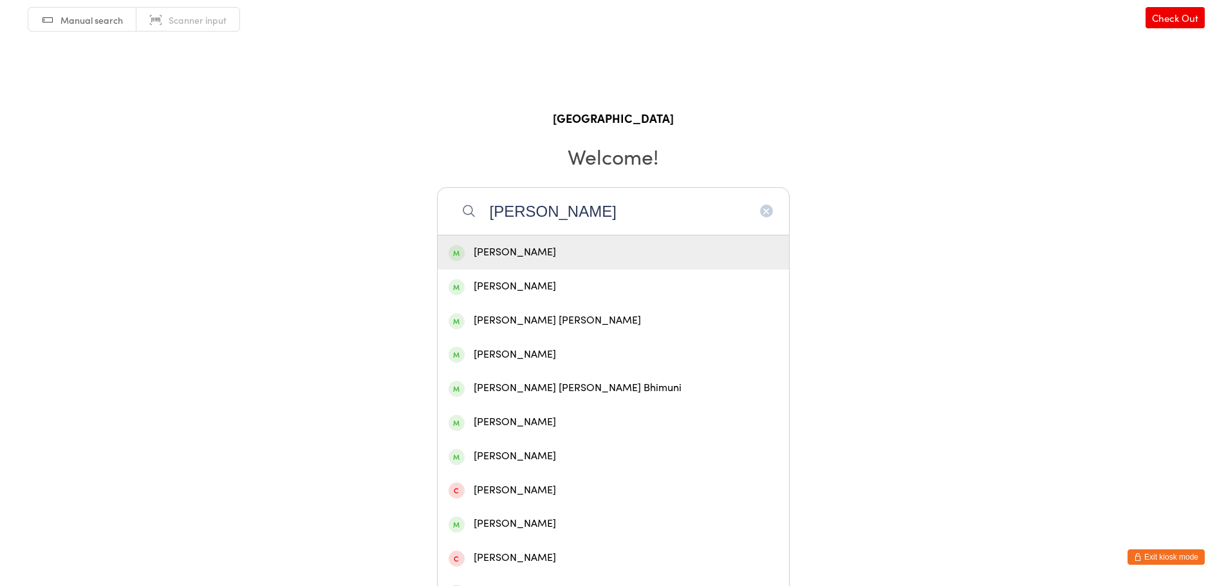
click at [631, 235] on div "Kiran Gogineni Kiran Akuthota Raj Kiran Thota Sahil Kirangi Vijay Kiran Kumar B…" at bounding box center [613, 490] width 353 height 510
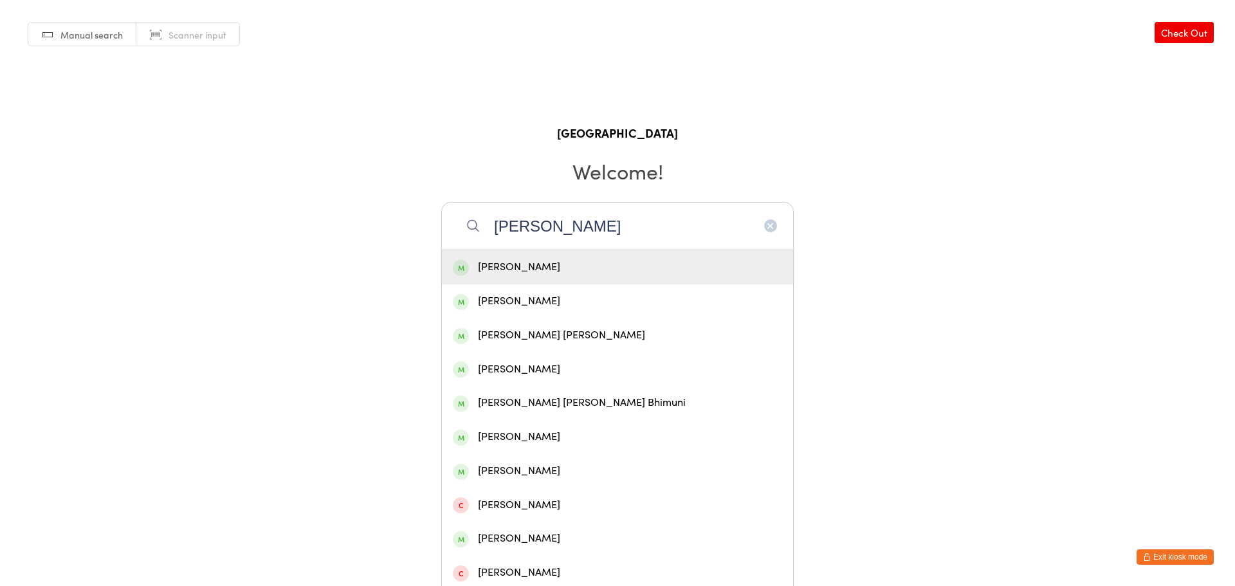
click at [631, 234] on input "kiran varma" at bounding box center [617, 226] width 353 height 48
type input "unikrishnan"
click at [599, 264] on div "[PERSON_NAME]" at bounding box center [612, 267] width 329 height 17
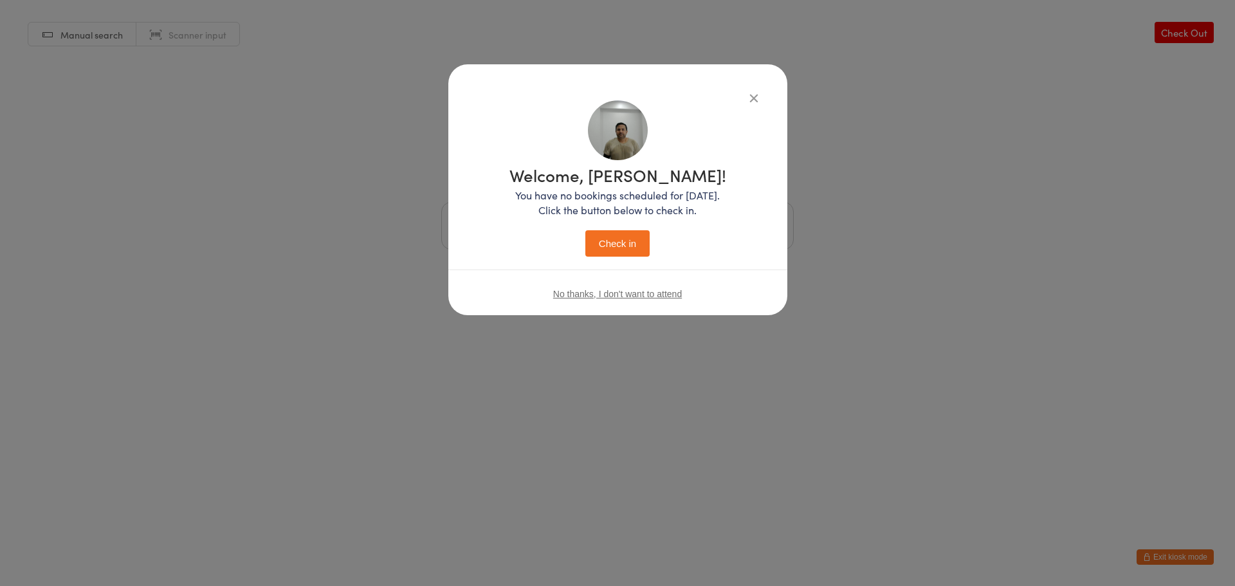
click at [611, 230] on button "Check in" at bounding box center [617, 243] width 64 height 26
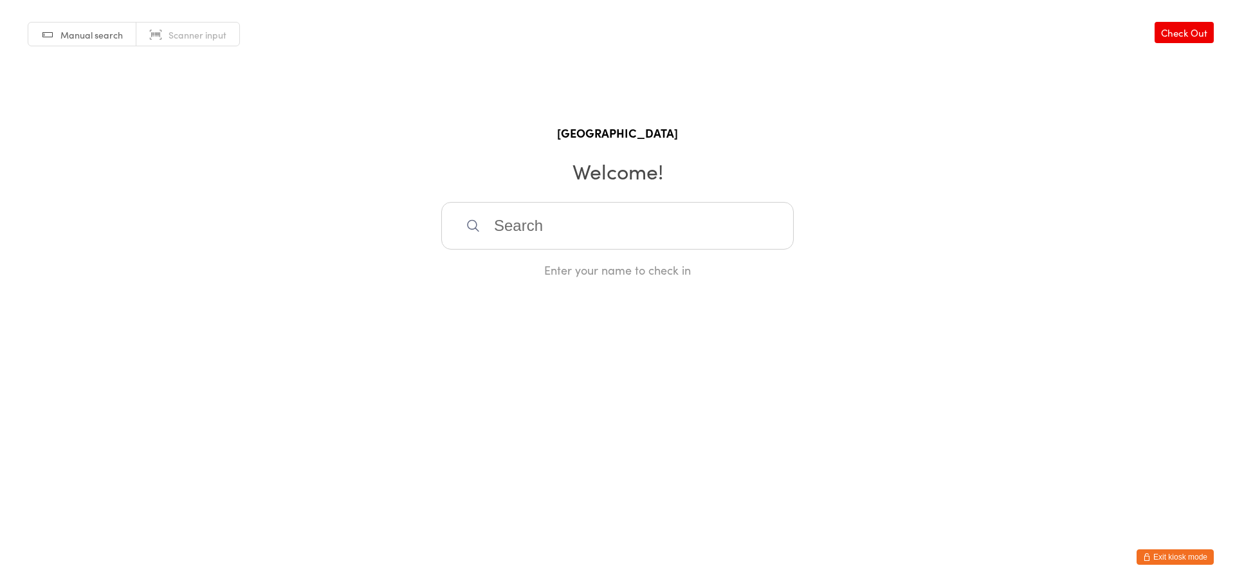
click at [524, 237] on input "search" at bounding box center [617, 226] width 353 height 48
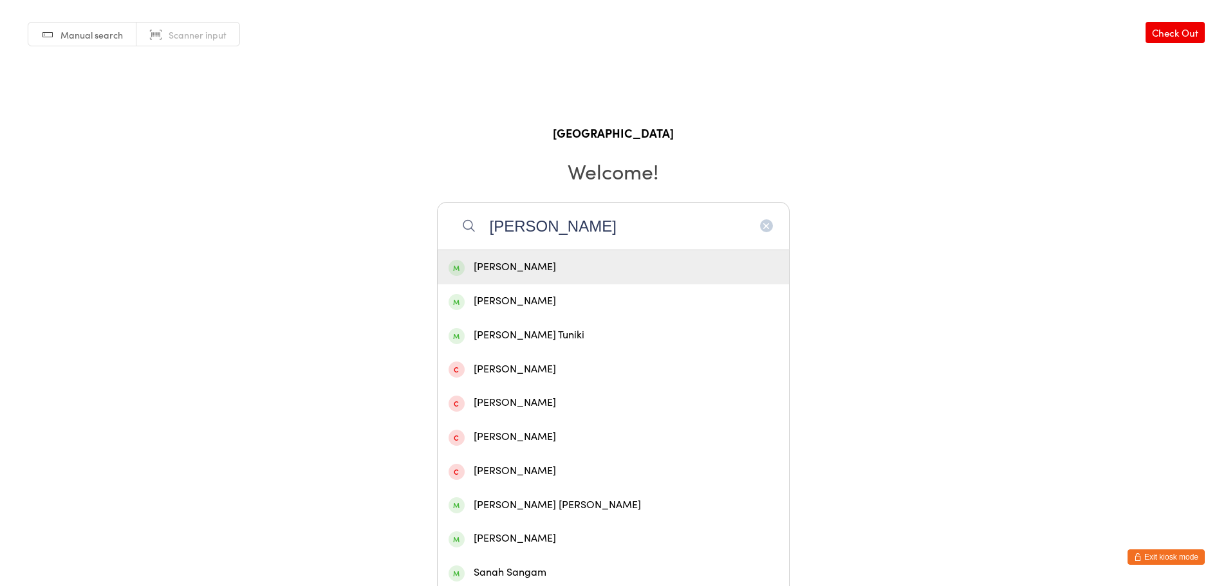
type input "sanjib"
click at [562, 265] on div "Sanjib Banerjee" at bounding box center [612, 267] width 329 height 17
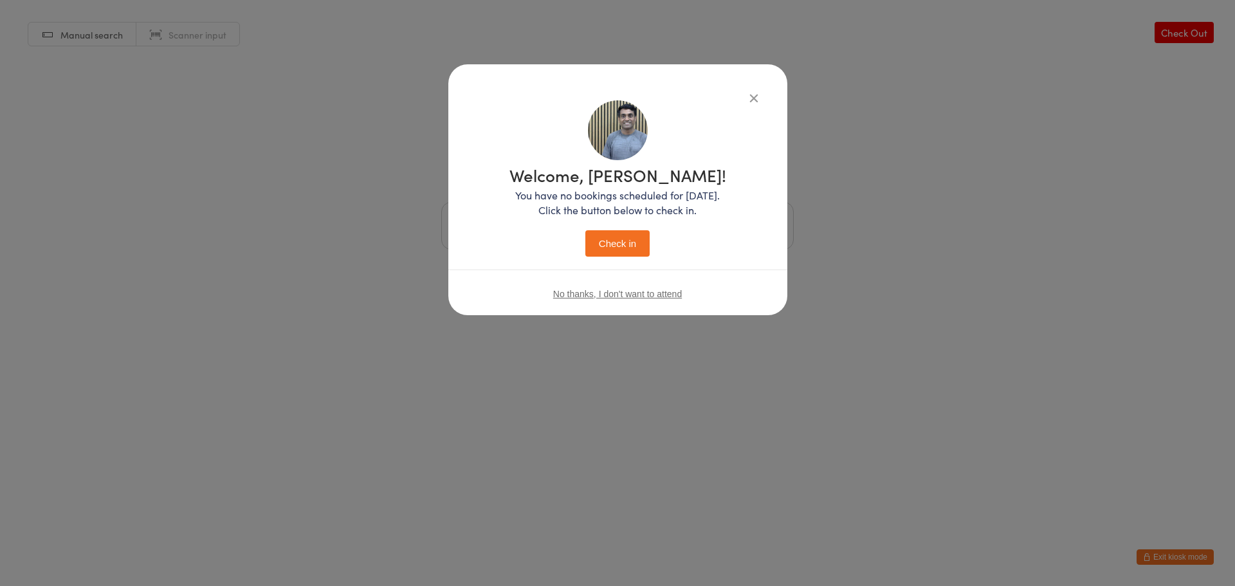
click at [745, 97] on div "Welcome, Sanjib! You have no bookings scheduled for today. Click the button bel…" at bounding box center [618, 209] width 288 height 238
click at [749, 98] on icon "button" at bounding box center [754, 98] width 14 height 14
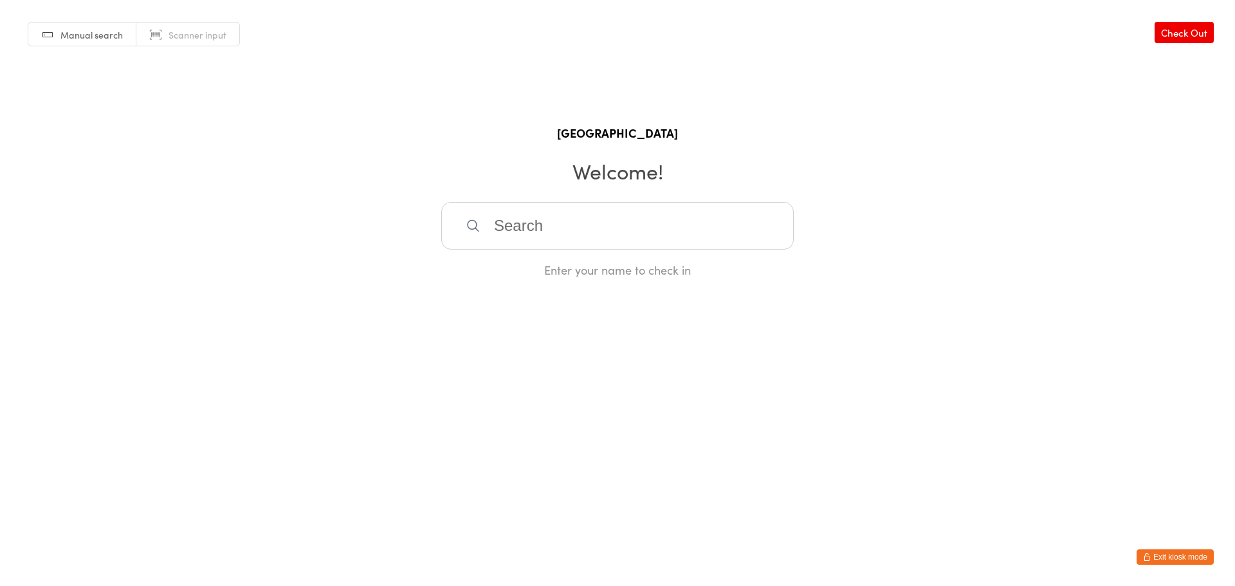
click at [546, 230] on input "search" at bounding box center [617, 226] width 353 height 48
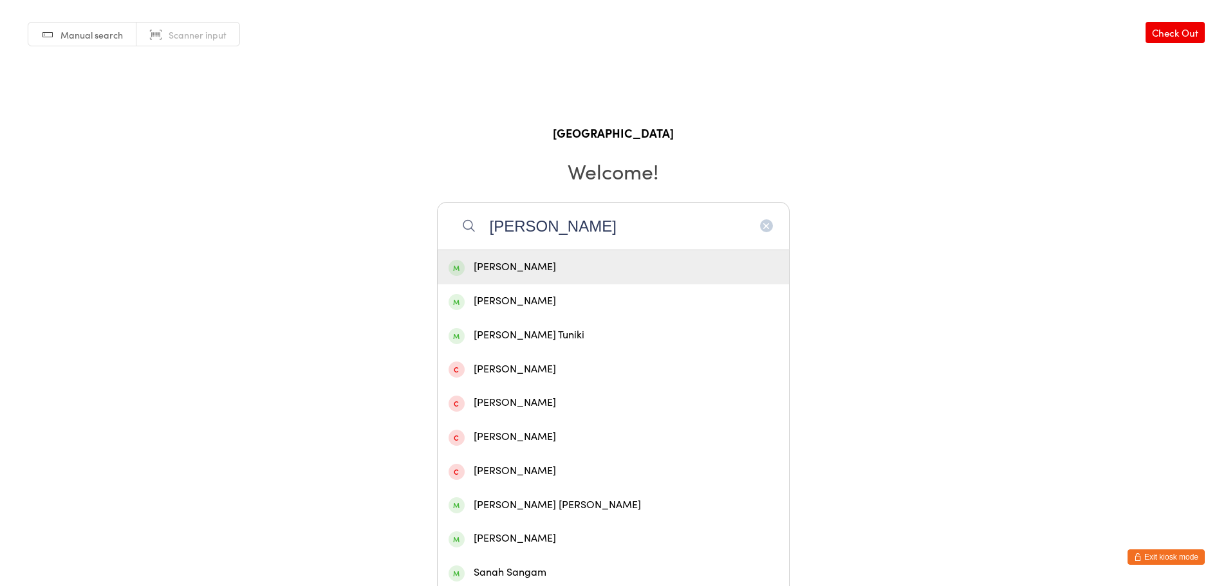
type input "sanjib"
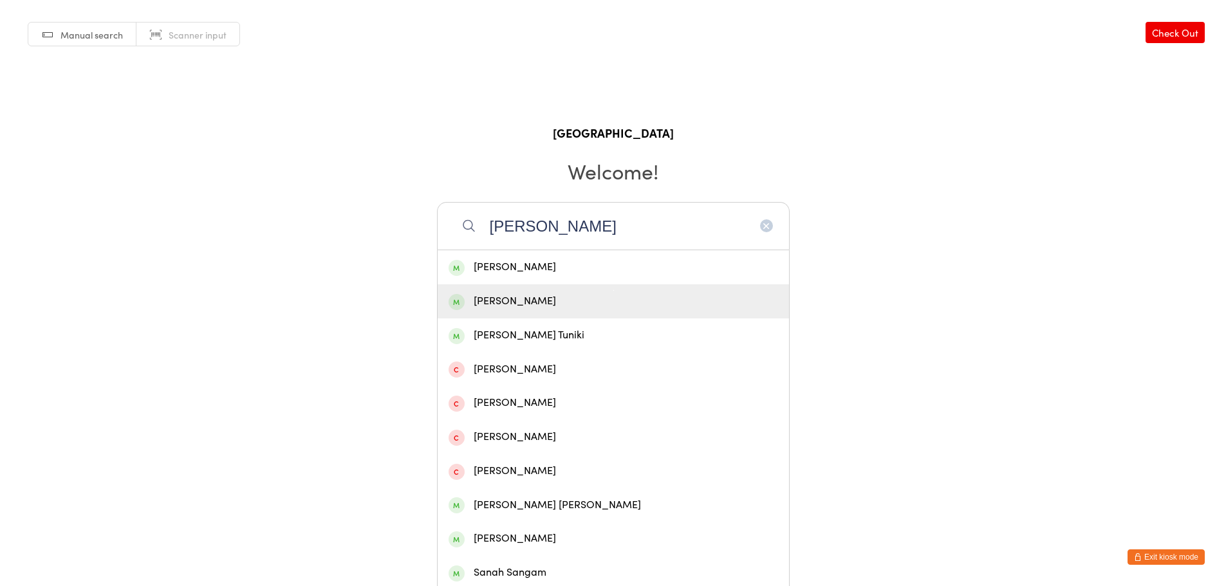
click at [579, 301] on div "[PERSON_NAME]" at bounding box center [612, 301] width 329 height 17
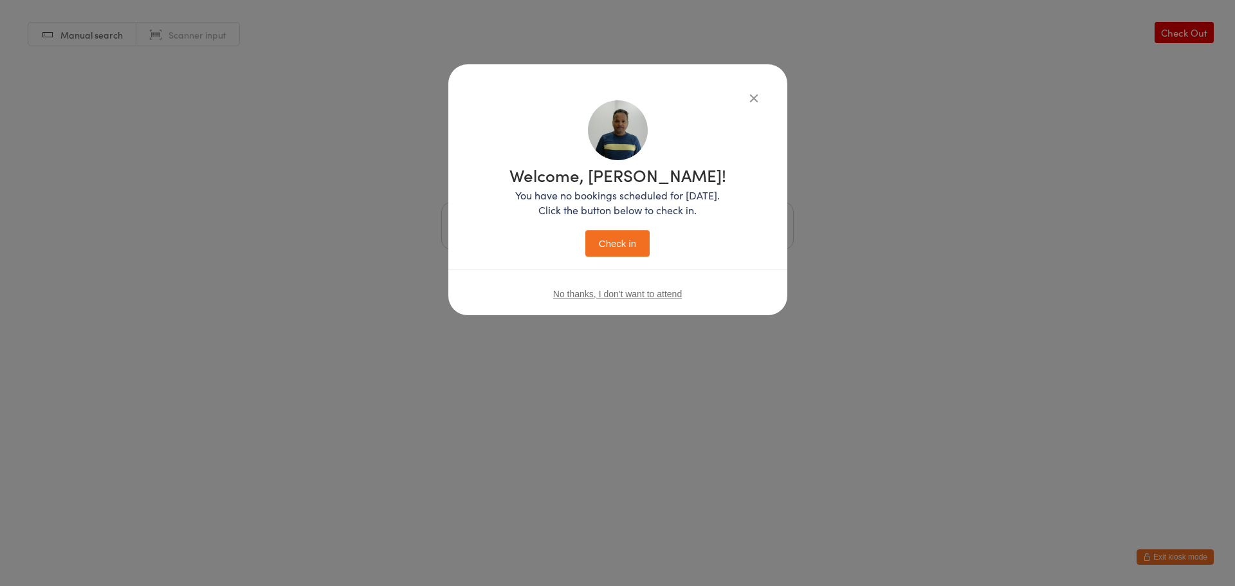
click at [625, 235] on button "Check in" at bounding box center [617, 243] width 64 height 26
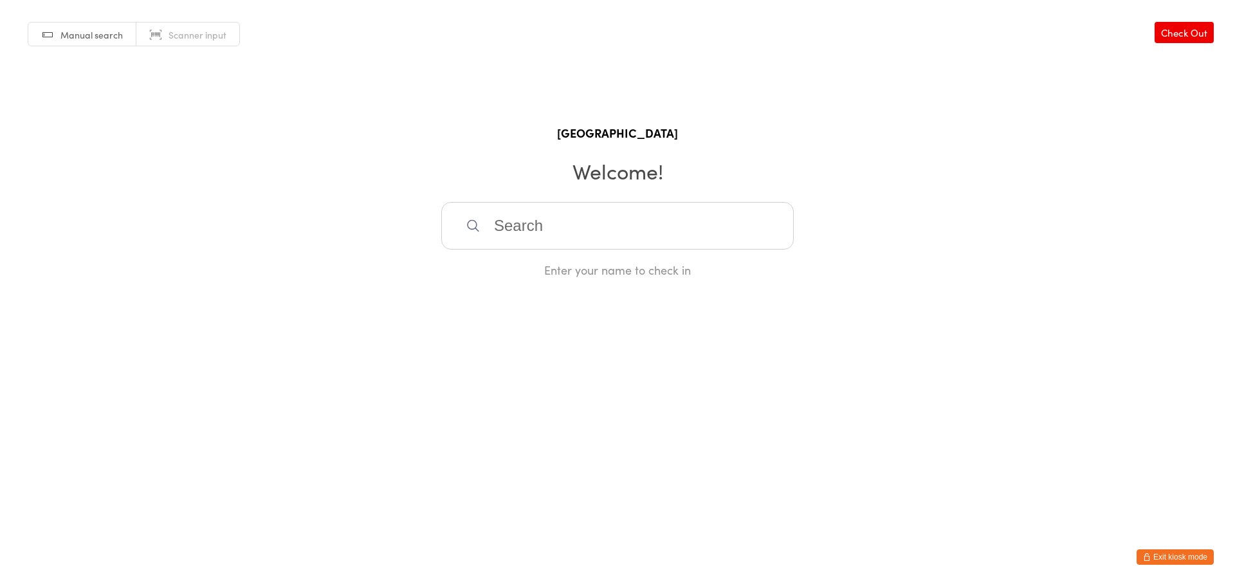
click at [545, 237] on input "search" at bounding box center [617, 226] width 353 height 48
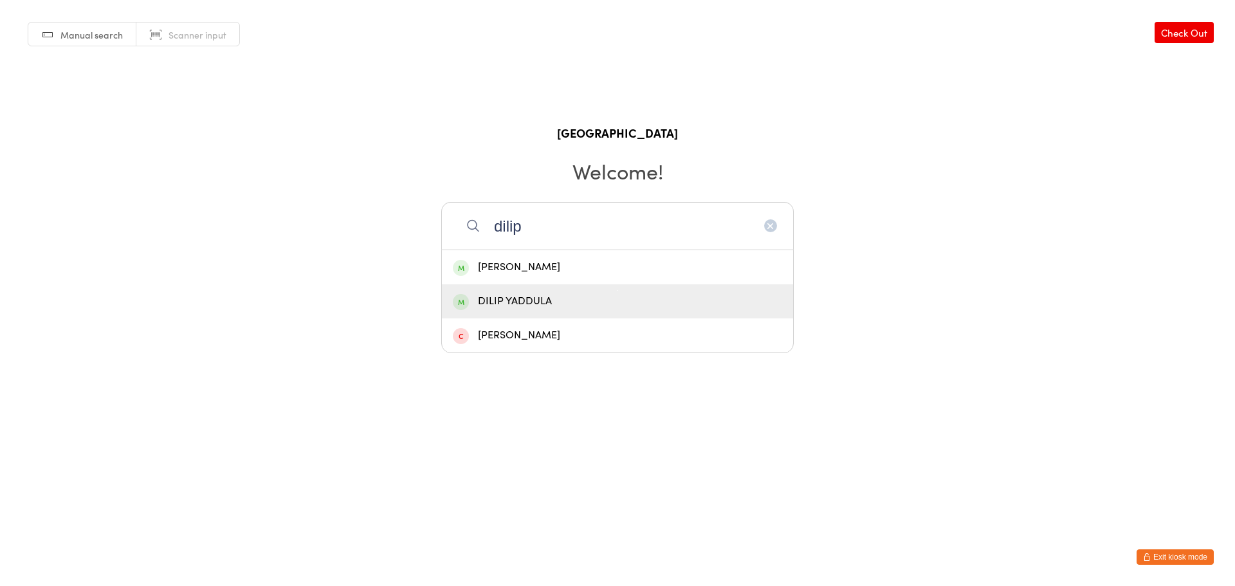
type input "dilip"
click at [546, 295] on div "DILIP YADDULA" at bounding box center [617, 301] width 329 height 17
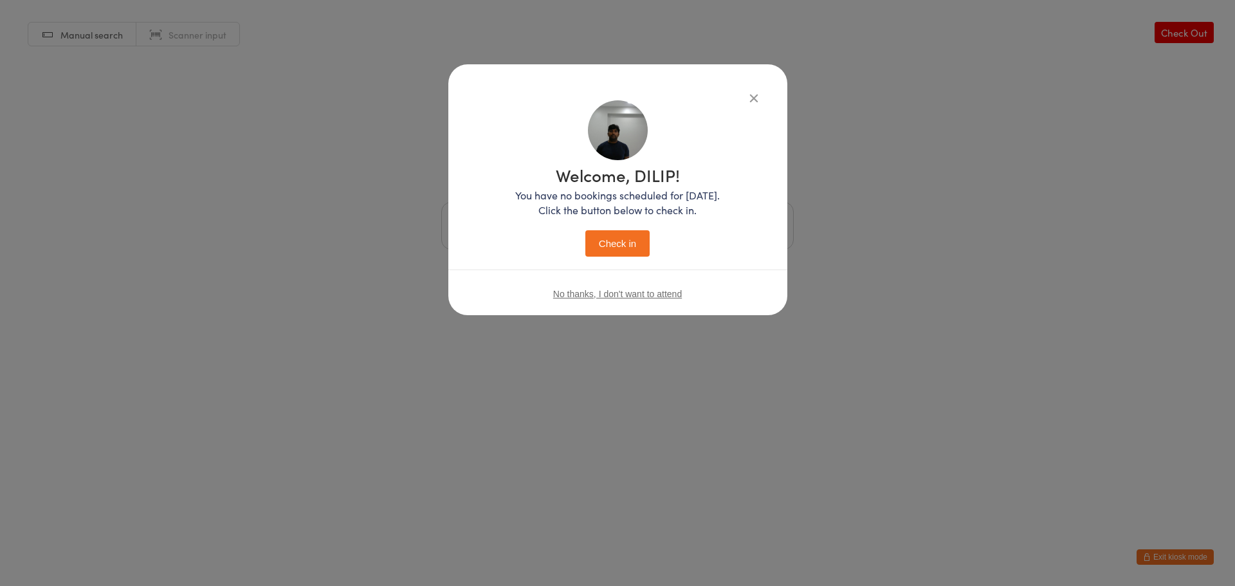
click at [622, 248] on button "Check in" at bounding box center [617, 243] width 64 height 26
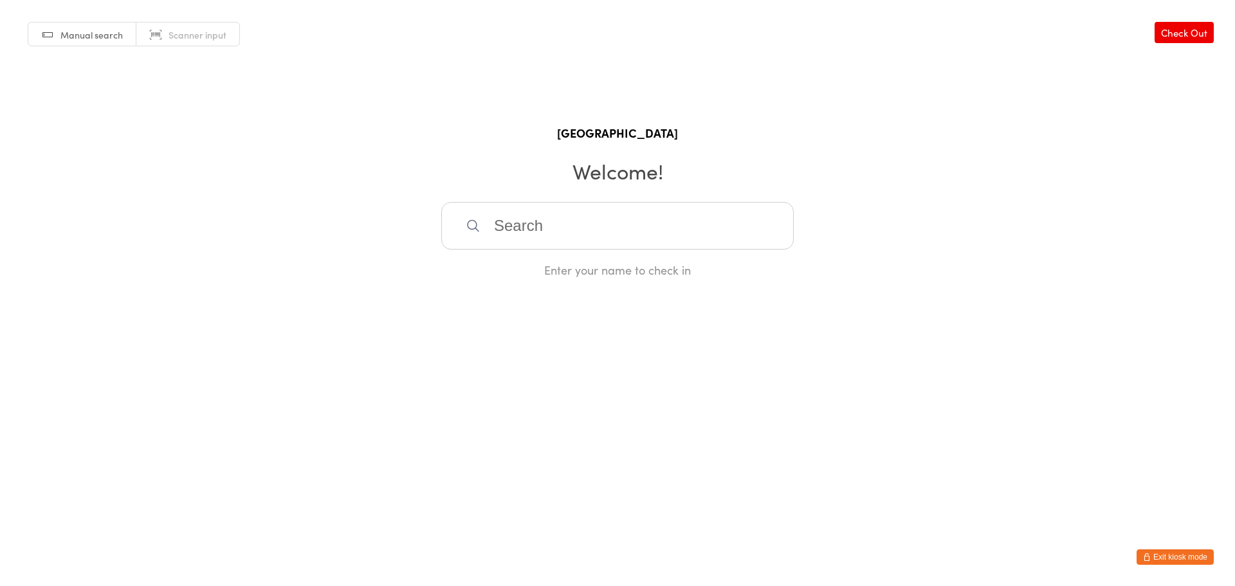
click at [540, 222] on input "search" at bounding box center [617, 226] width 353 height 48
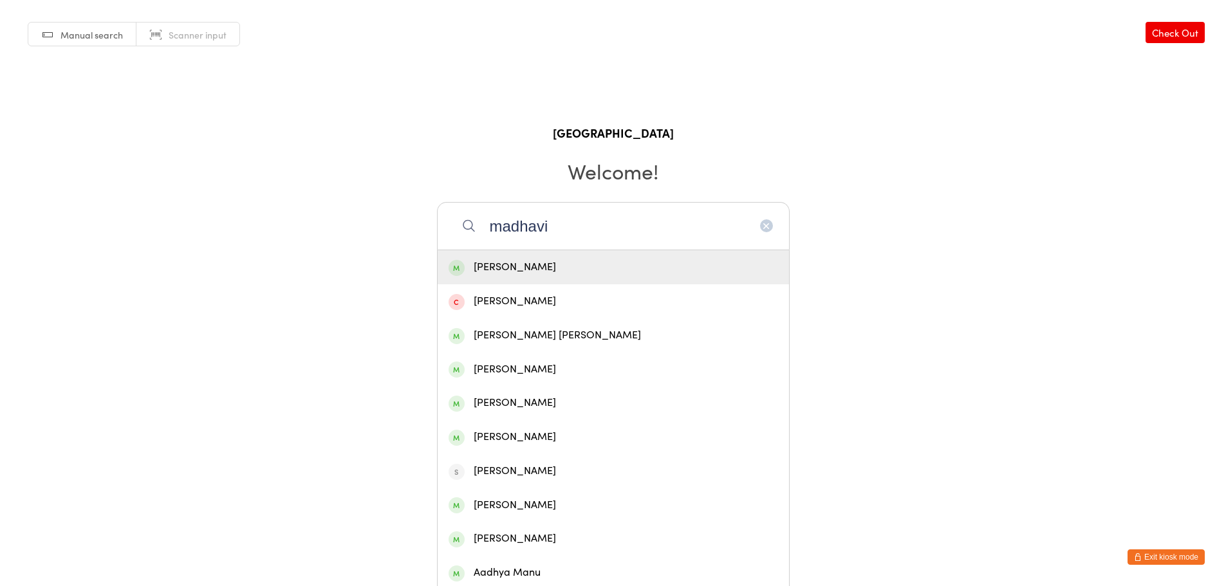
click at [549, 248] on input "madhavi" at bounding box center [613, 226] width 353 height 48
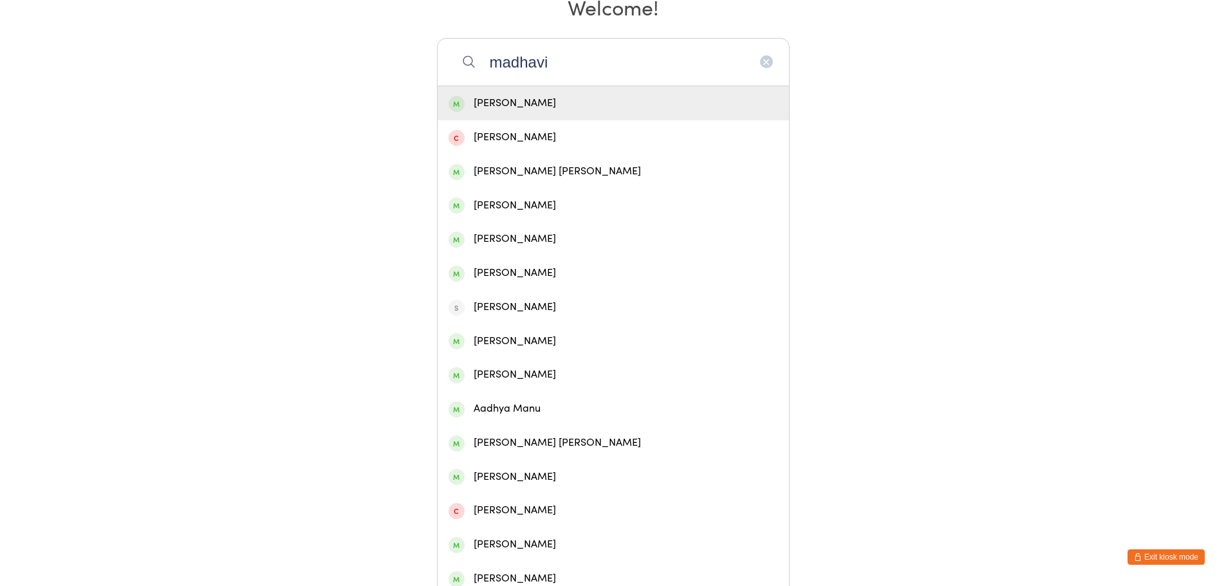
type input "madhavi"
click at [562, 102] on div "Madhavi siddhanthi" at bounding box center [612, 103] width 329 height 17
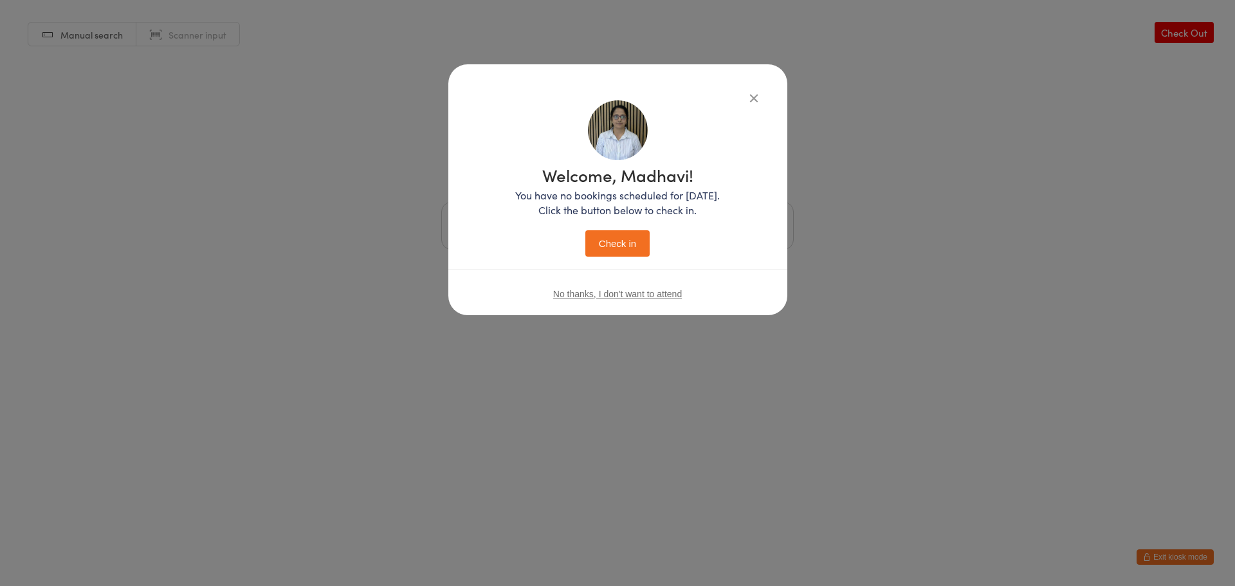
click at [620, 246] on button "Check in" at bounding box center [617, 243] width 64 height 26
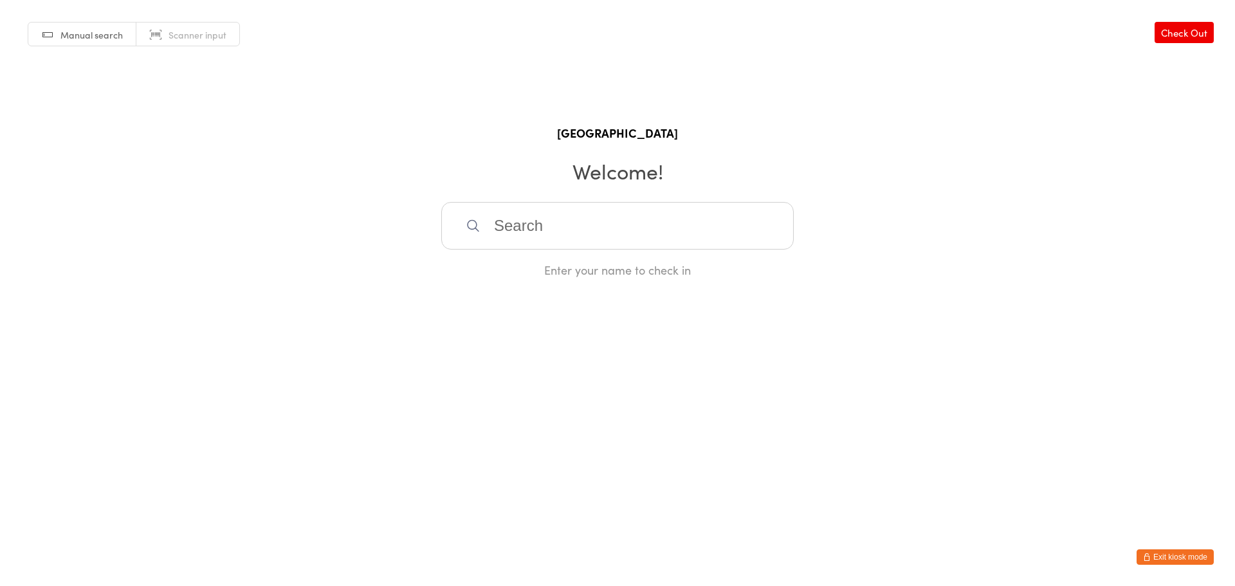
click at [579, 228] on input "search" at bounding box center [617, 226] width 353 height 48
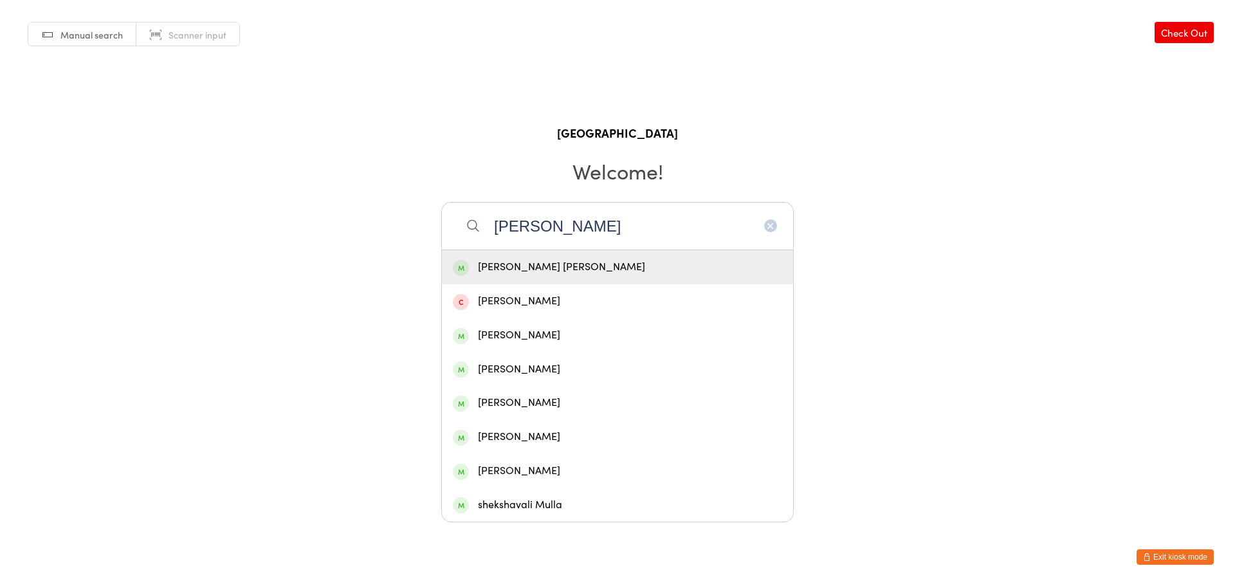
type input "mubarak ali"
click at [630, 264] on div "Mubarak Ali Mohamed Ali" at bounding box center [617, 267] width 329 height 17
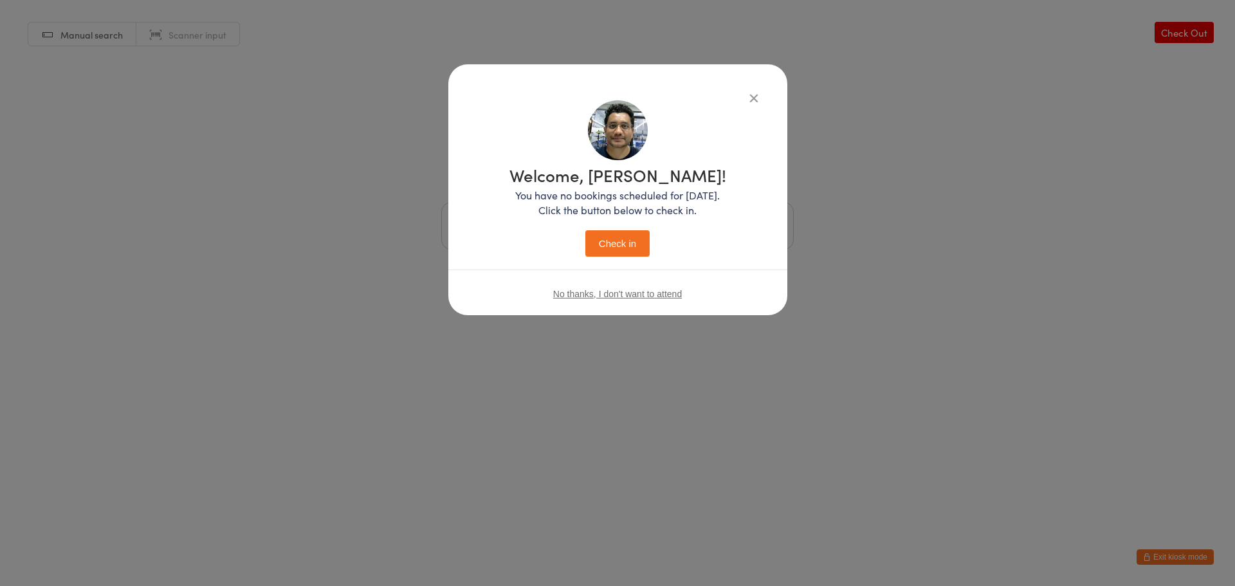
click at [630, 239] on button "Check in" at bounding box center [617, 243] width 64 height 26
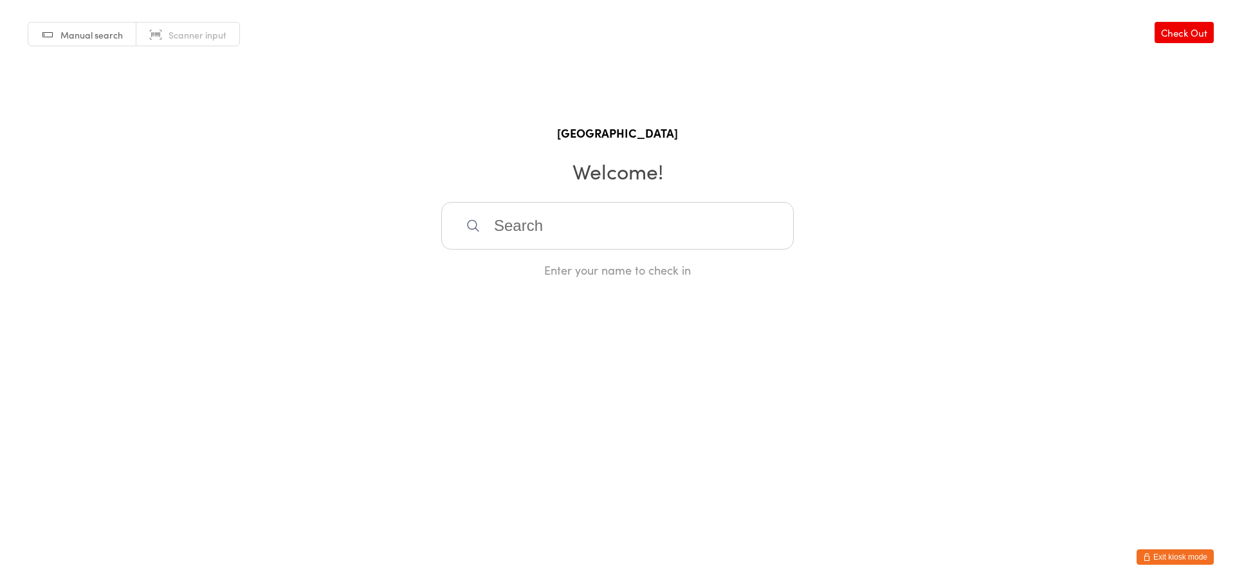
click at [1184, 556] on button "Exit kiosk mode" at bounding box center [1175, 556] width 77 height 15
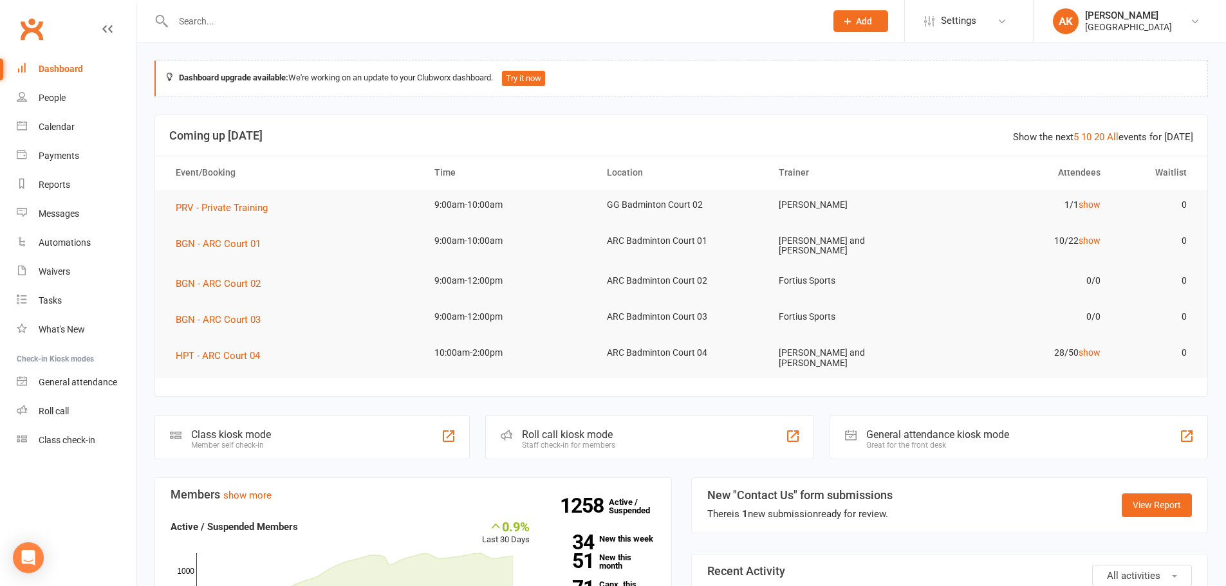
click at [69, 71] on div "Dashboard" at bounding box center [61, 69] width 44 height 10
click at [277, 21] on input "text" at bounding box center [492, 21] width 647 height 18
type input "[PERSON_NAME]"
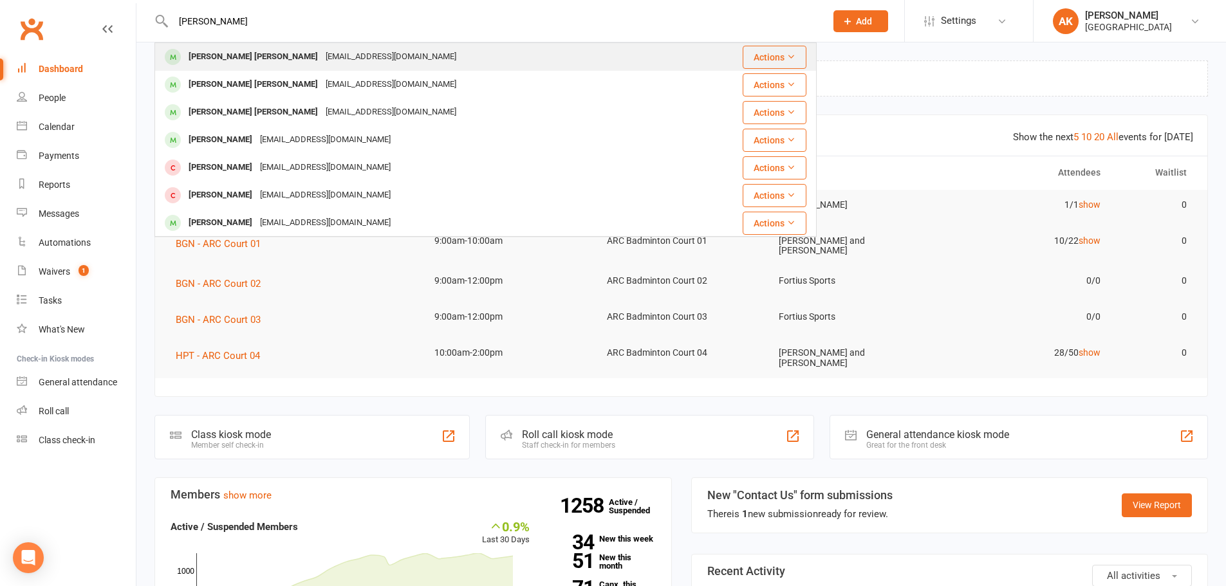
click at [322, 51] on div "[EMAIL_ADDRESS][DOMAIN_NAME]" at bounding box center [391, 57] width 138 height 19
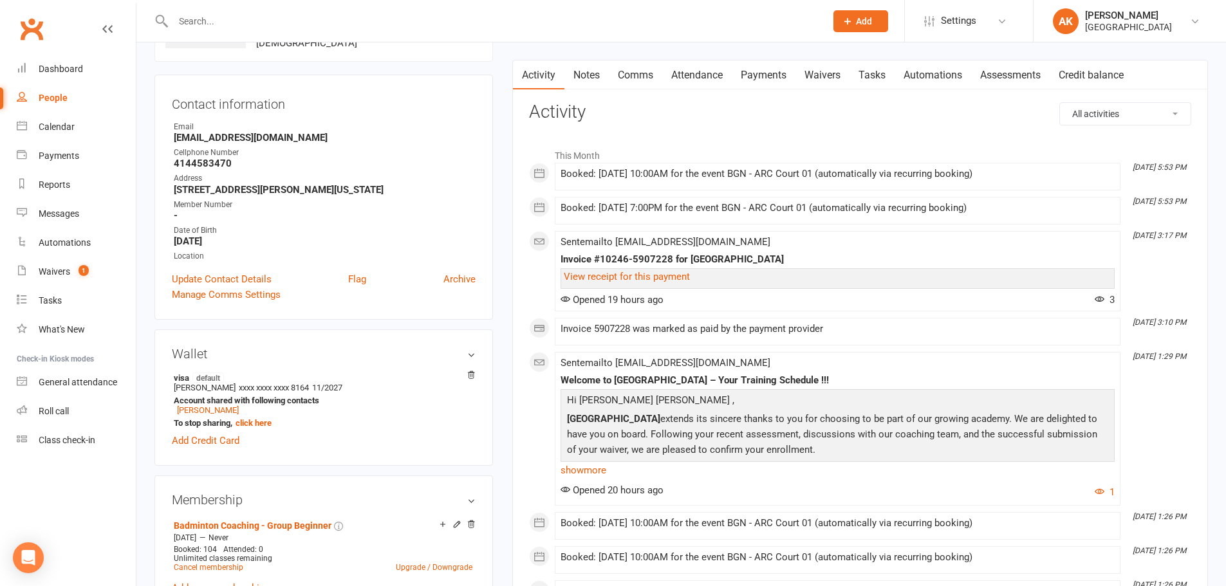
scroll to position [129, 0]
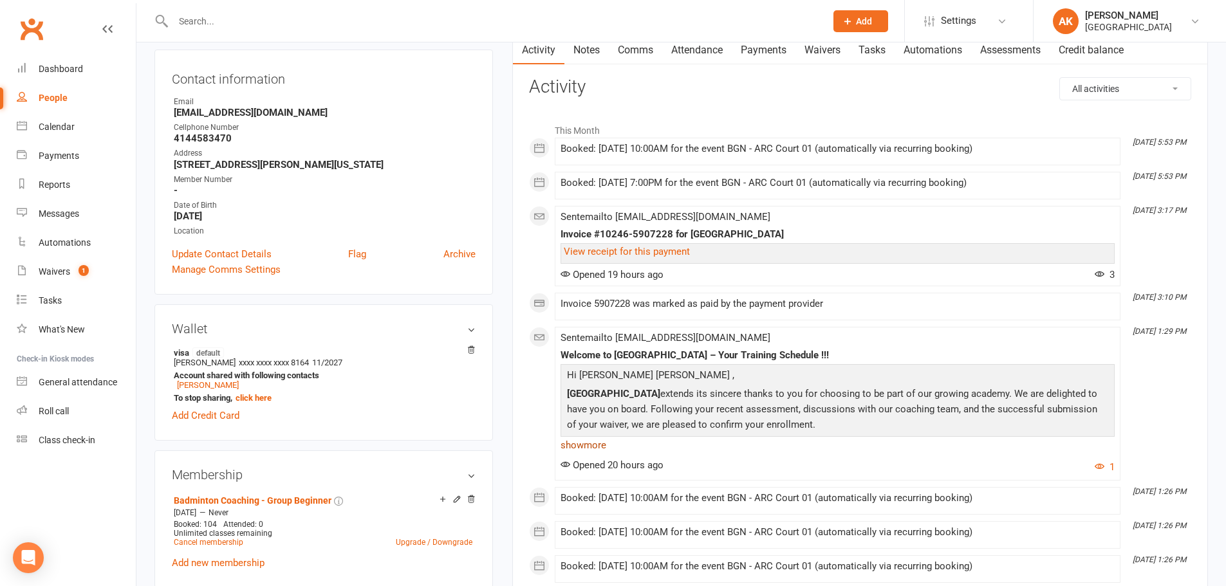
click at [605, 453] on link "show more" at bounding box center [837, 445] width 554 height 18
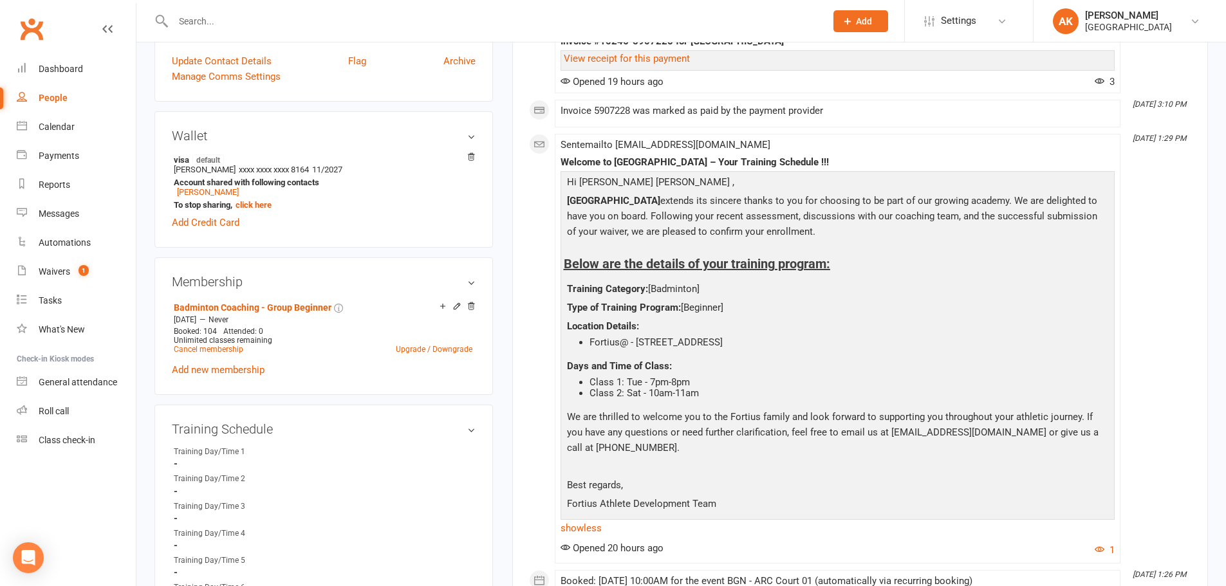
scroll to position [0, 0]
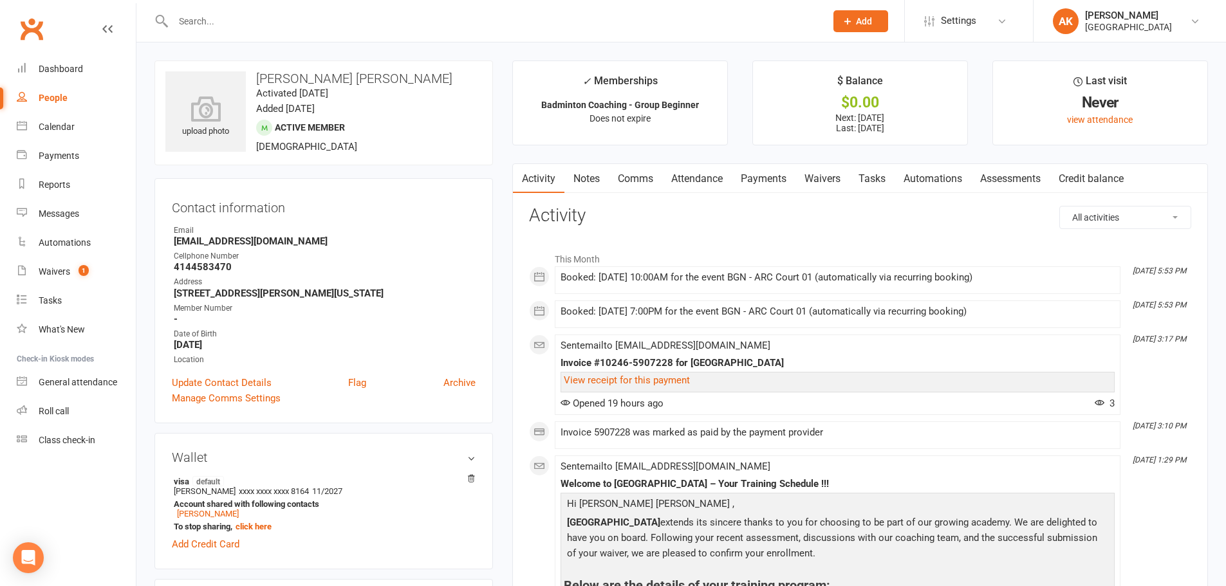
click at [214, 22] on input "text" at bounding box center [492, 21] width 647 height 18
type input "krithi"
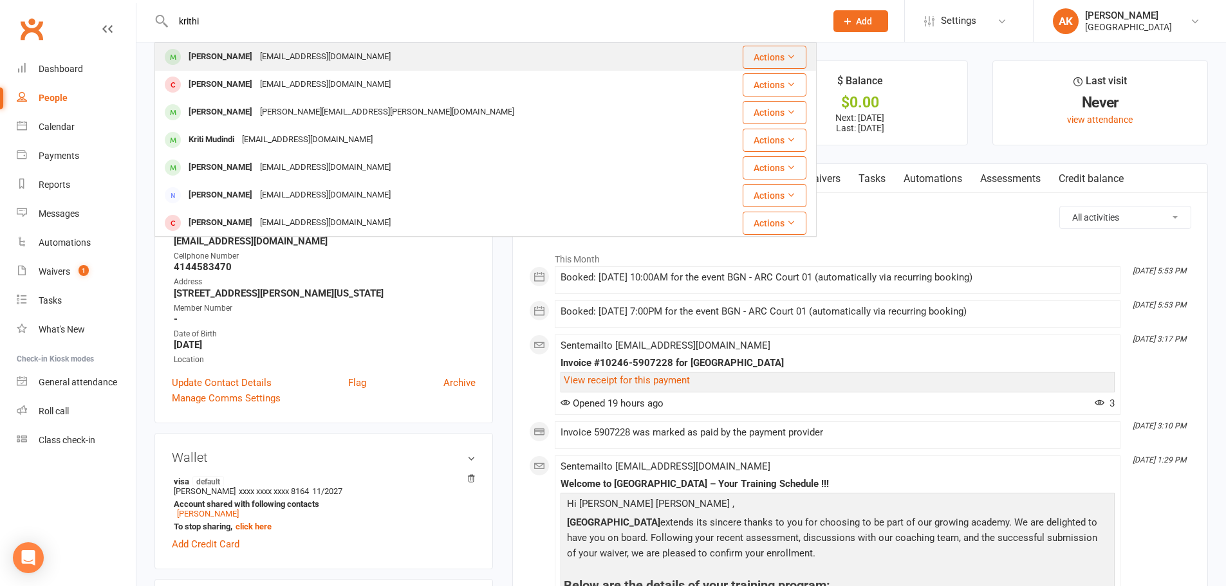
click at [246, 57] on div "Krithi Mugdhasani" at bounding box center [220, 57] width 71 height 19
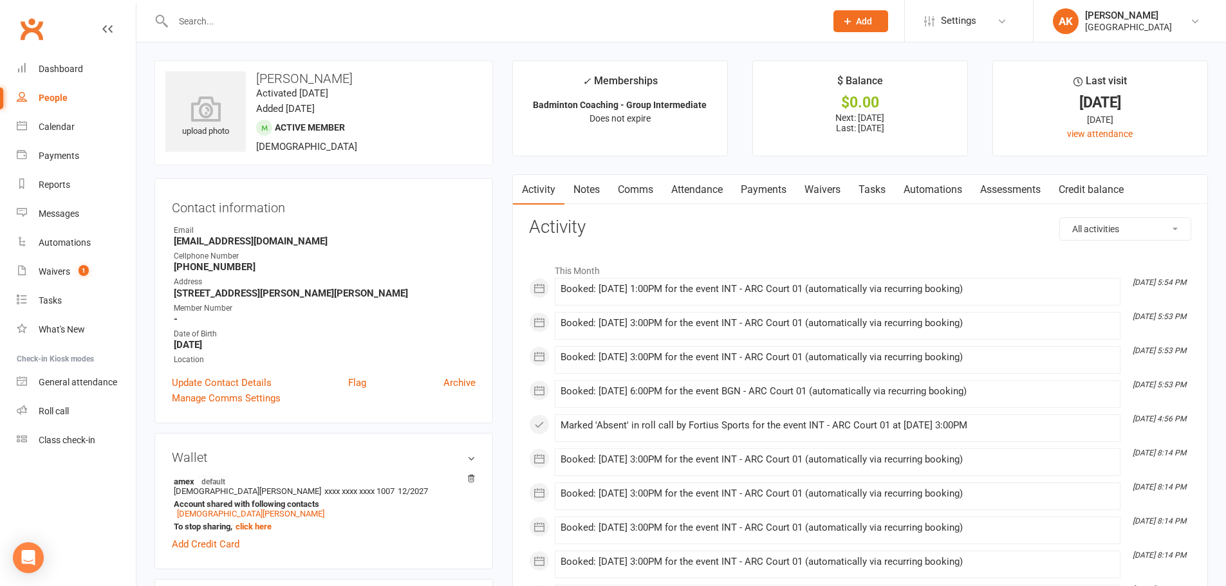
click at [622, 183] on link "Comms" at bounding box center [635, 190] width 53 height 30
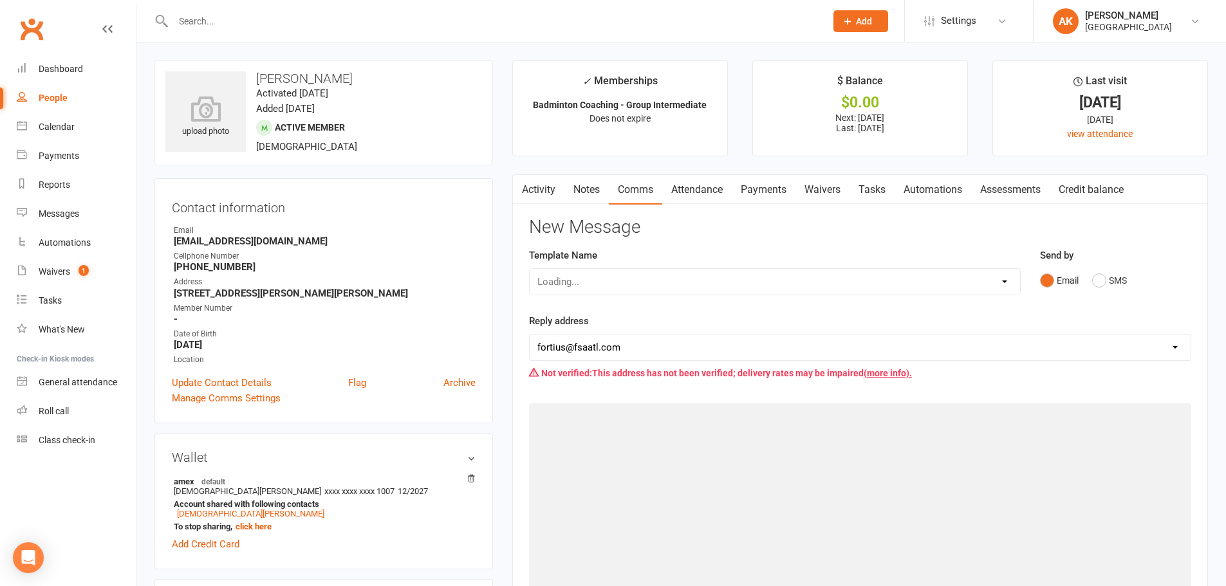
click at [707, 186] on link "Attendance" at bounding box center [696, 190] width 69 height 30
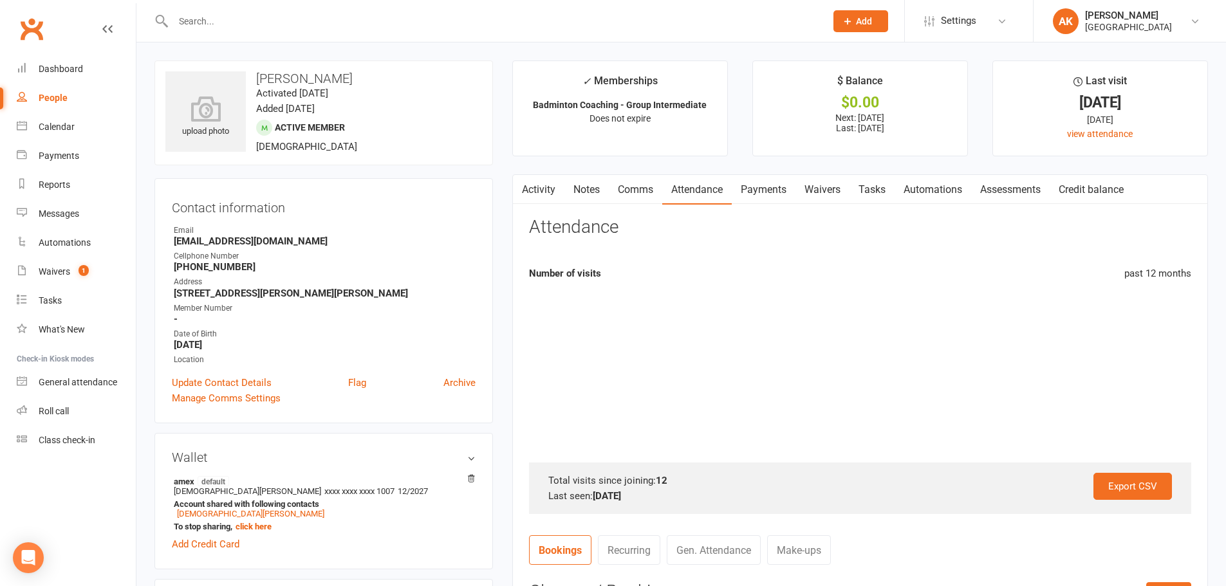
click at [749, 185] on link "Payments" at bounding box center [763, 190] width 64 height 30
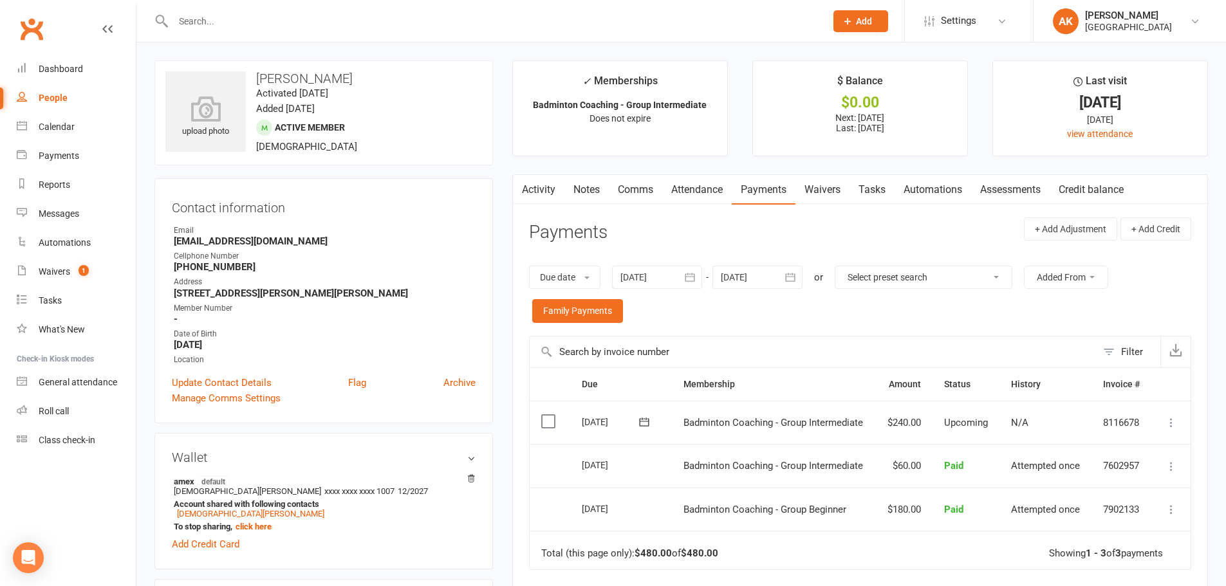
click at [547, 196] on link "Activity" at bounding box center [538, 190] width 51 height 30
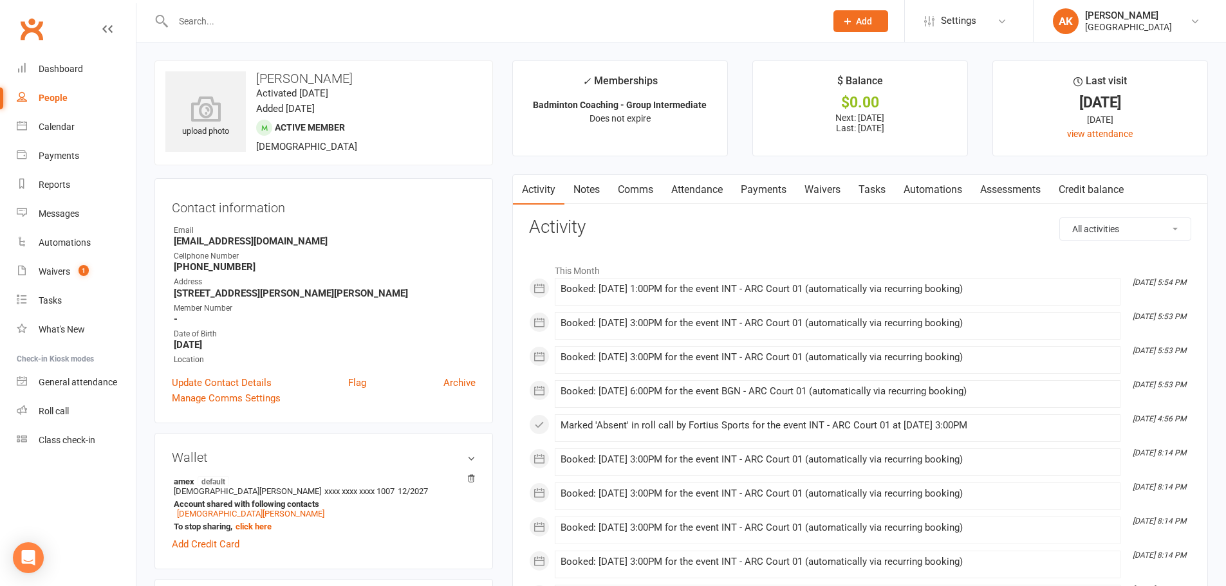
click at [695, 179] on link "Attendance" at bounding box center [696, 190] width 69 height 30
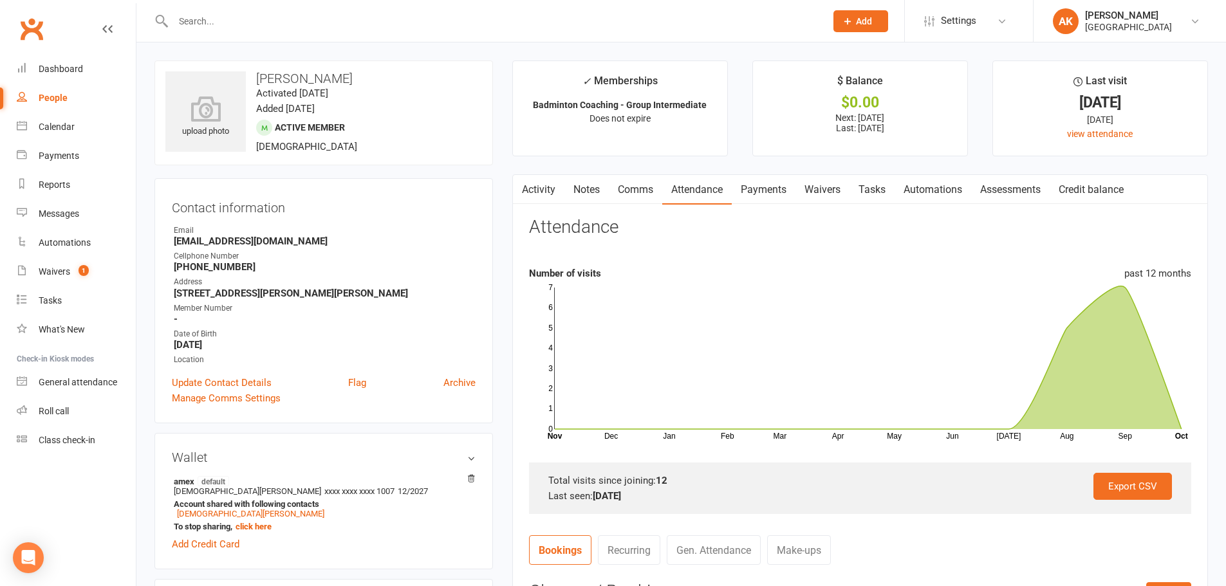
click at [549, 187] on link "Activity" at bounding box center [538, 190] width 51 height 30
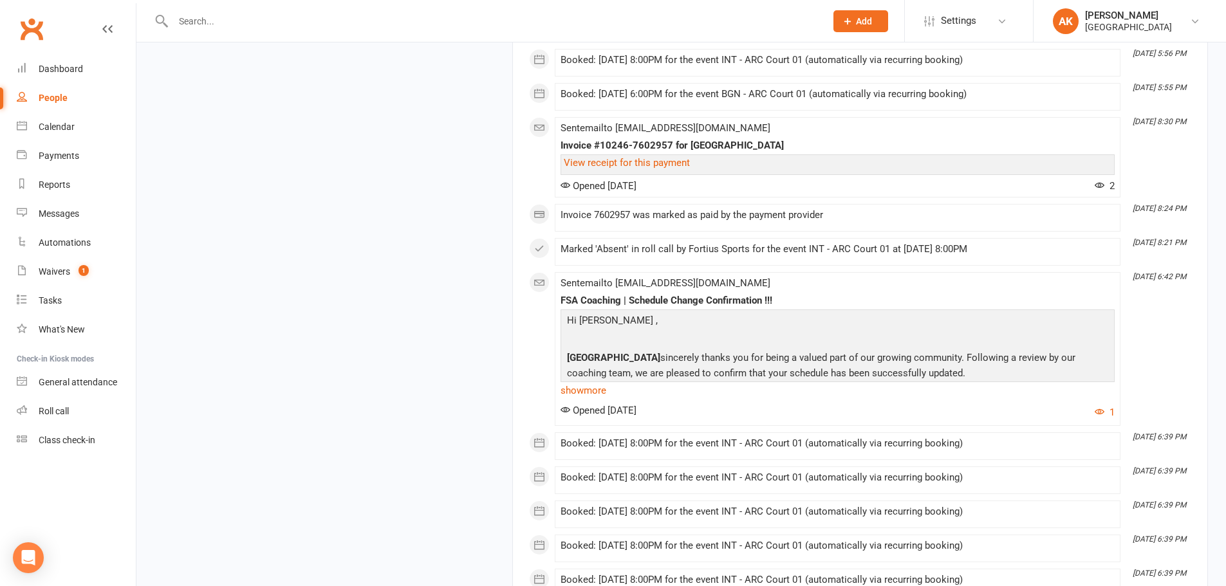
scroll to position [7656, 0]
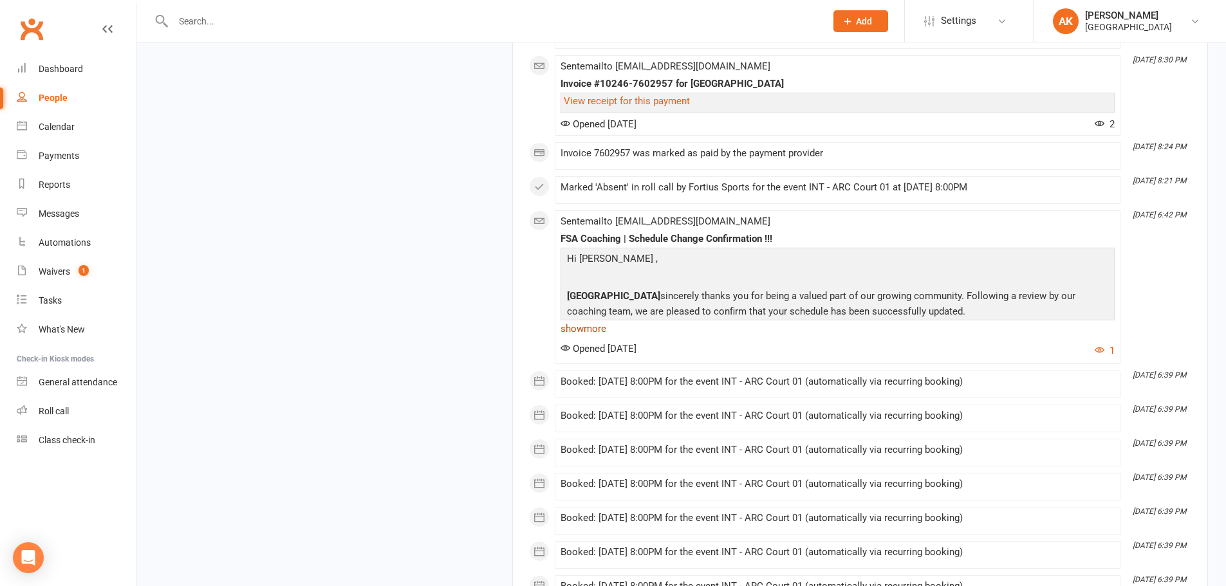
click at [604, 329] on link "show more" at bounding box center [837, 329] width 554 height 18
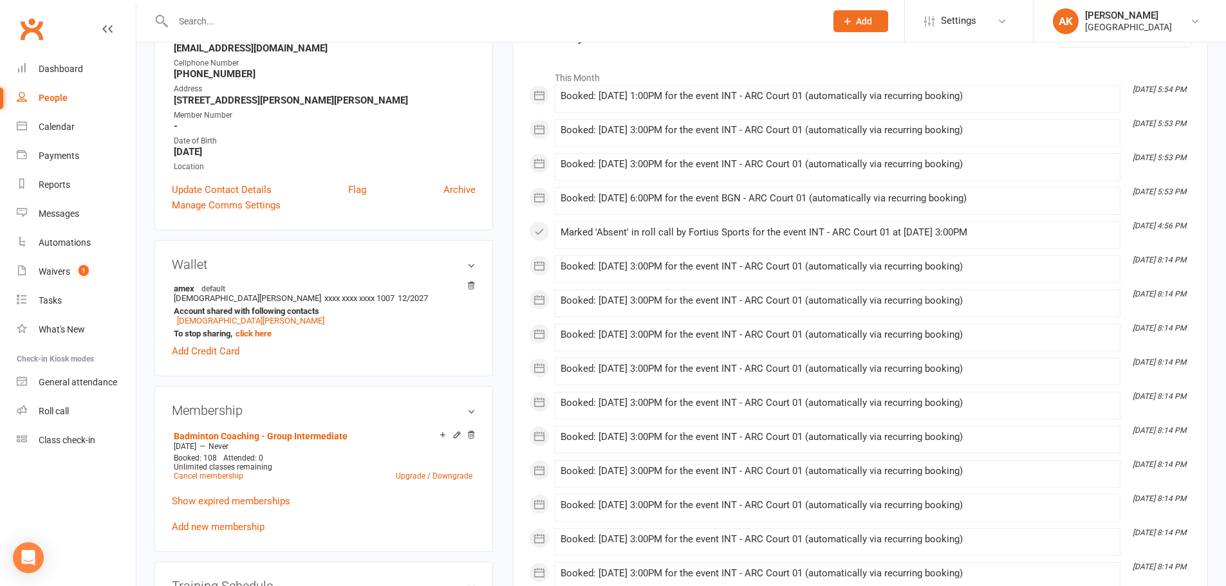
scroll to position [0, 0]
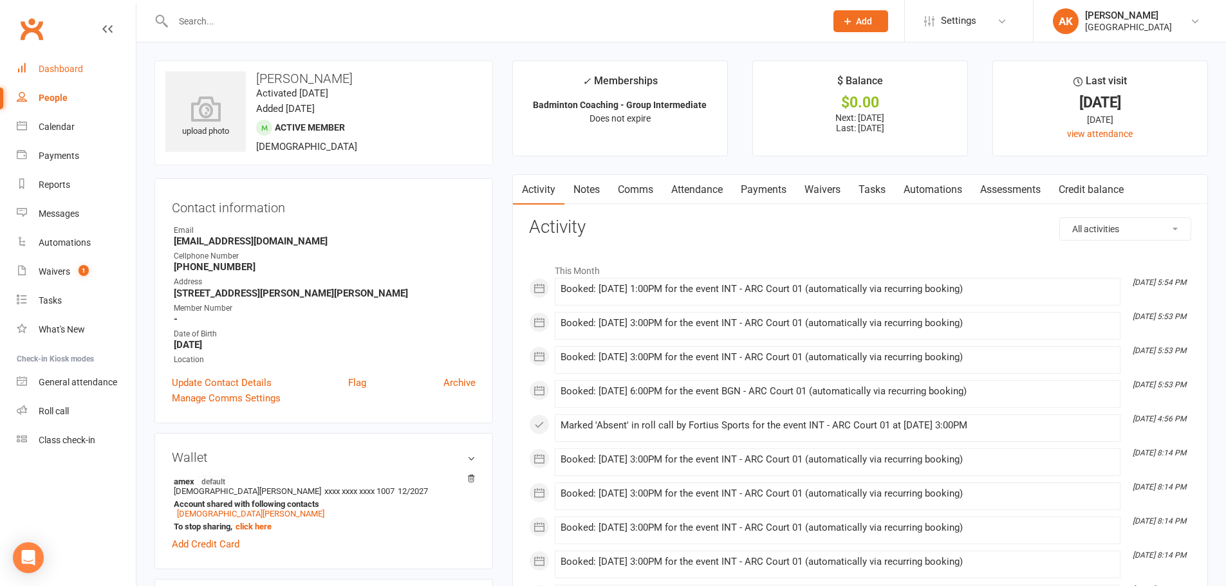
click at [35, 69] on link "Dashboard" at bounding box center [76, 69] width 119 height 29
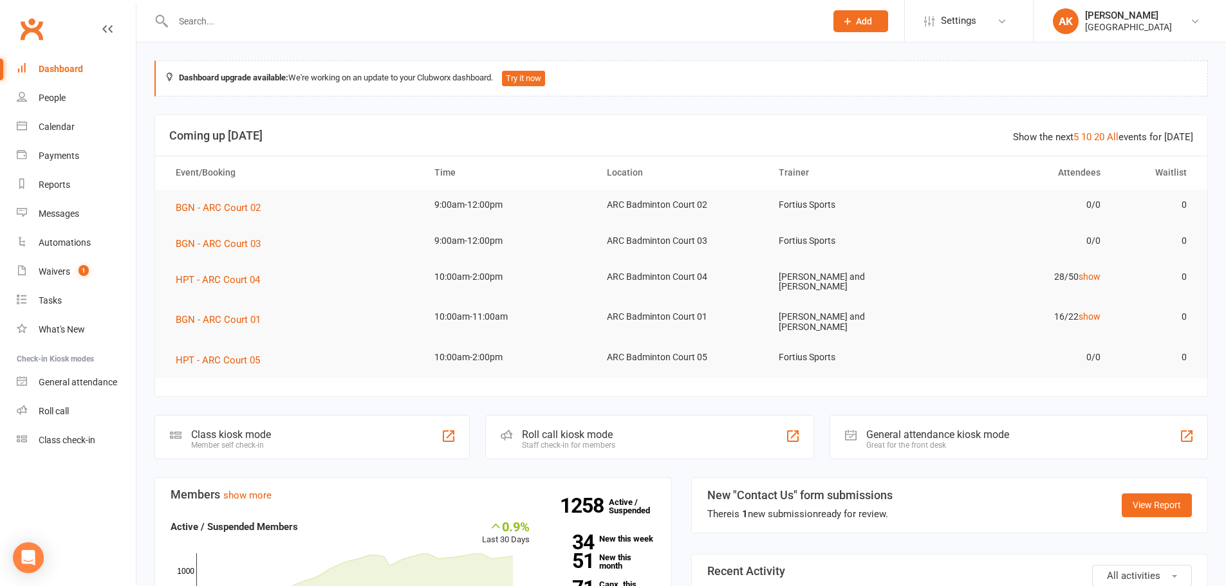
click at [269, 21] on input "text" at bounding box center [492, 21] width 647 height 18
type input "advik sujesh"
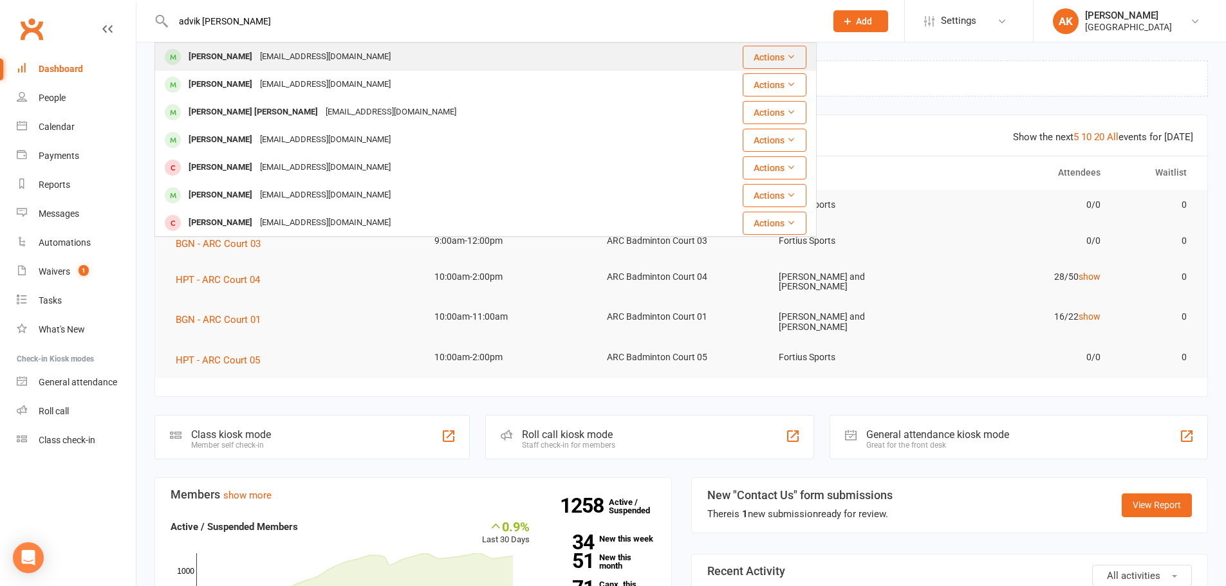
click at [445, 51] on div "Advik Sujesh sujeshke2003@gmail.com" at bounding box center [422, 57] width 533 height 26
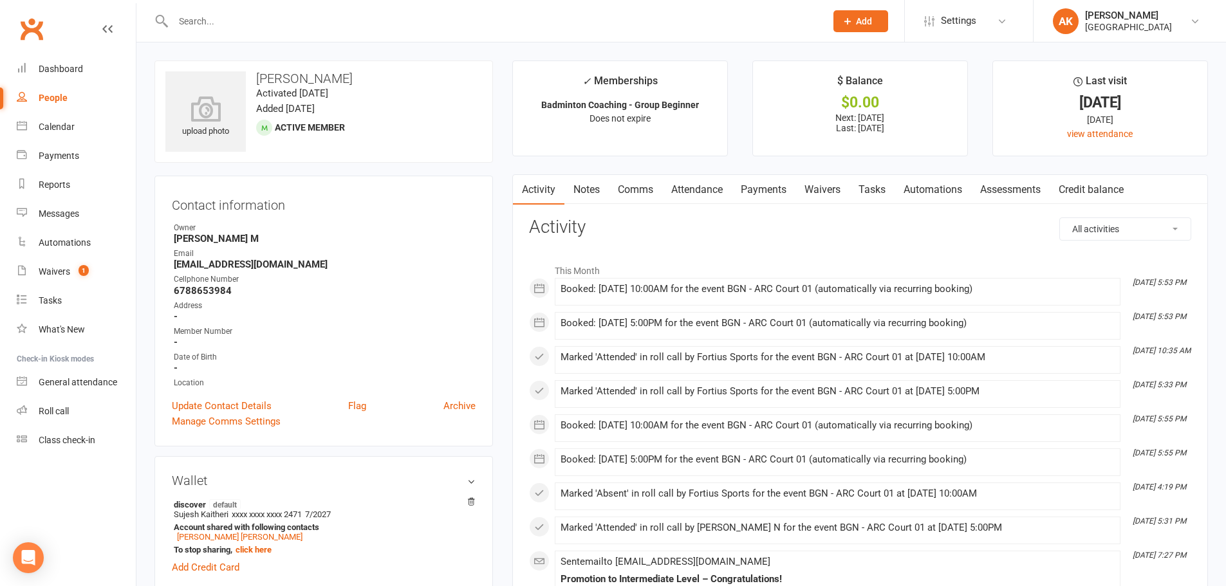
click at [293, 15] on input "text" at bounding box center [492, 21] width 647 height 18
type input "ishaan"
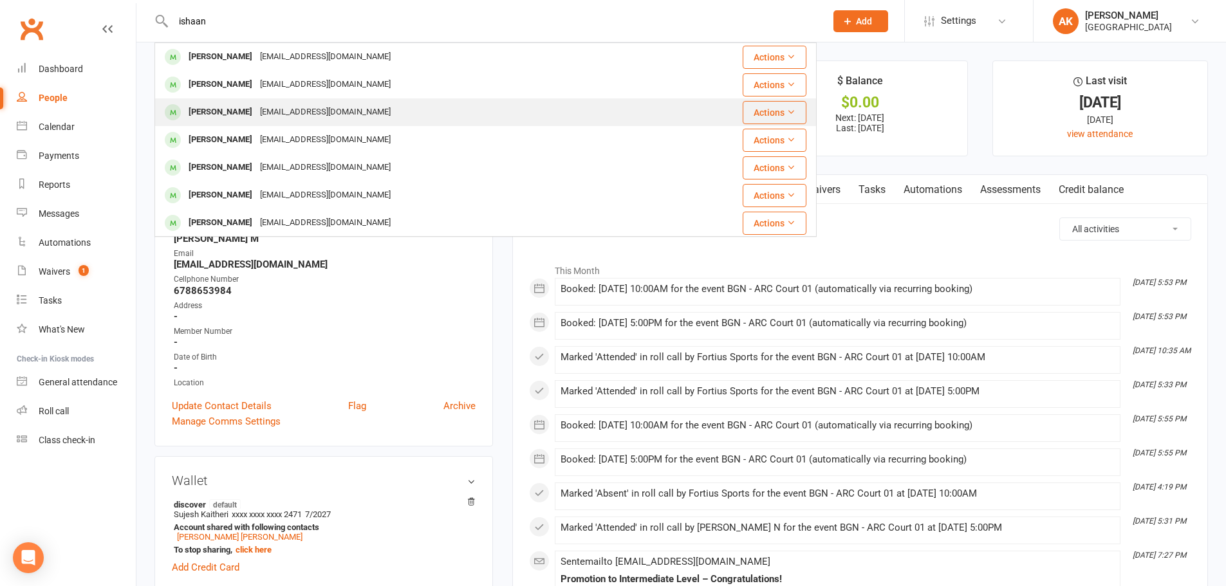
click at [235, 104] on div "Ishan Akkala" at bounding box center [220, 112] width 71 height 19
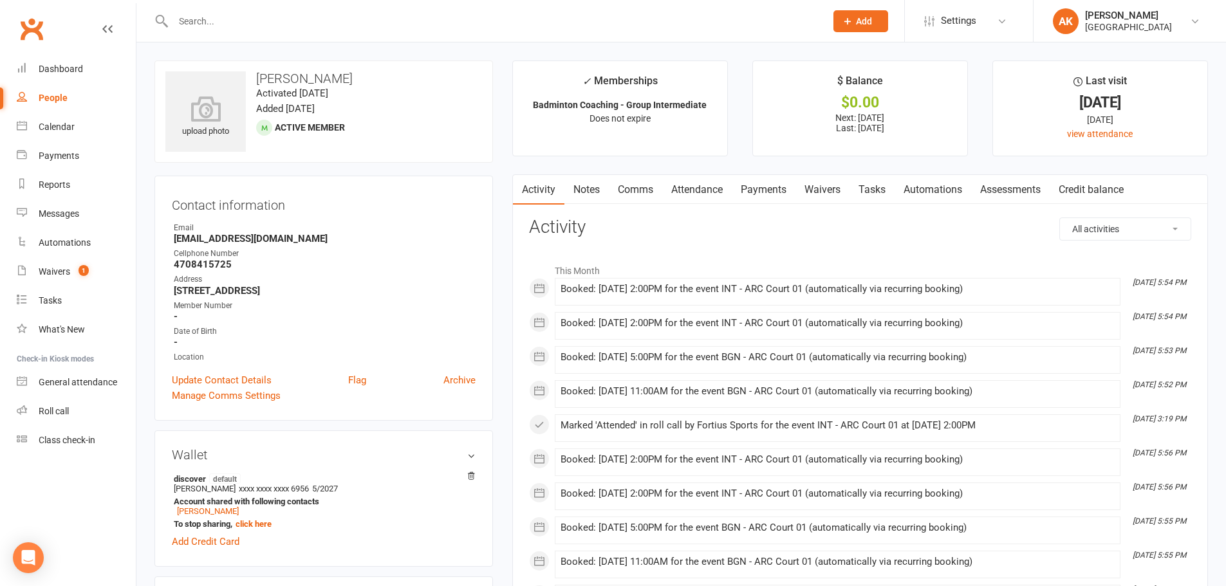
click at [321, 20] on input "text" at bounding box center [492, 21] width 647 height 18
type input "om kane"
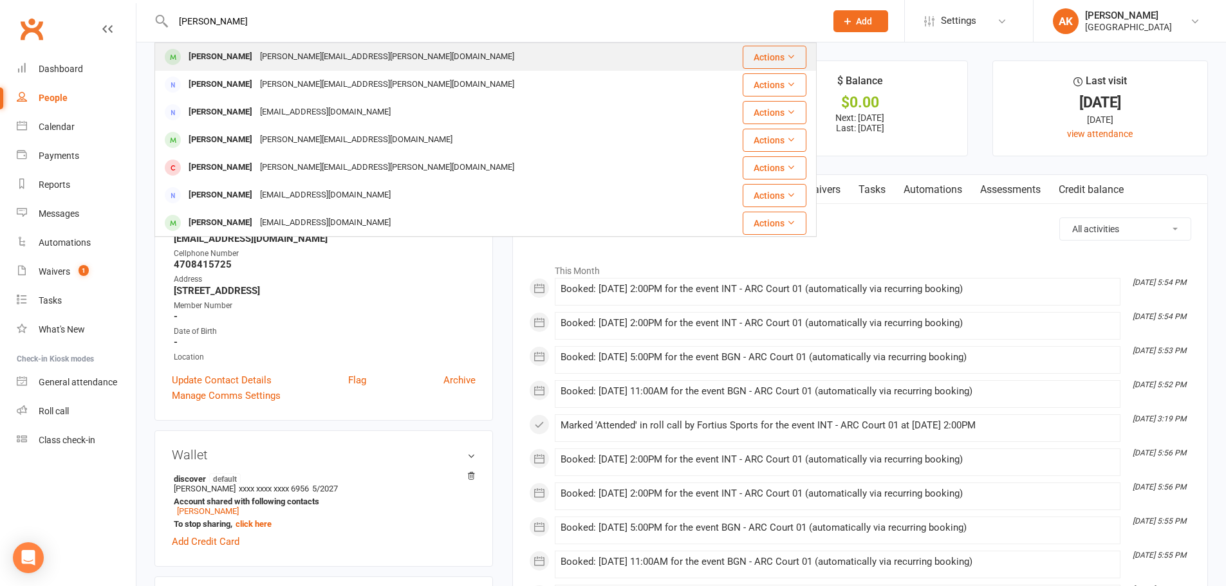
click at [256, 58] on div "kane.mangesh@gmail.com" at bounding box center [387, 57] width 262 height 19
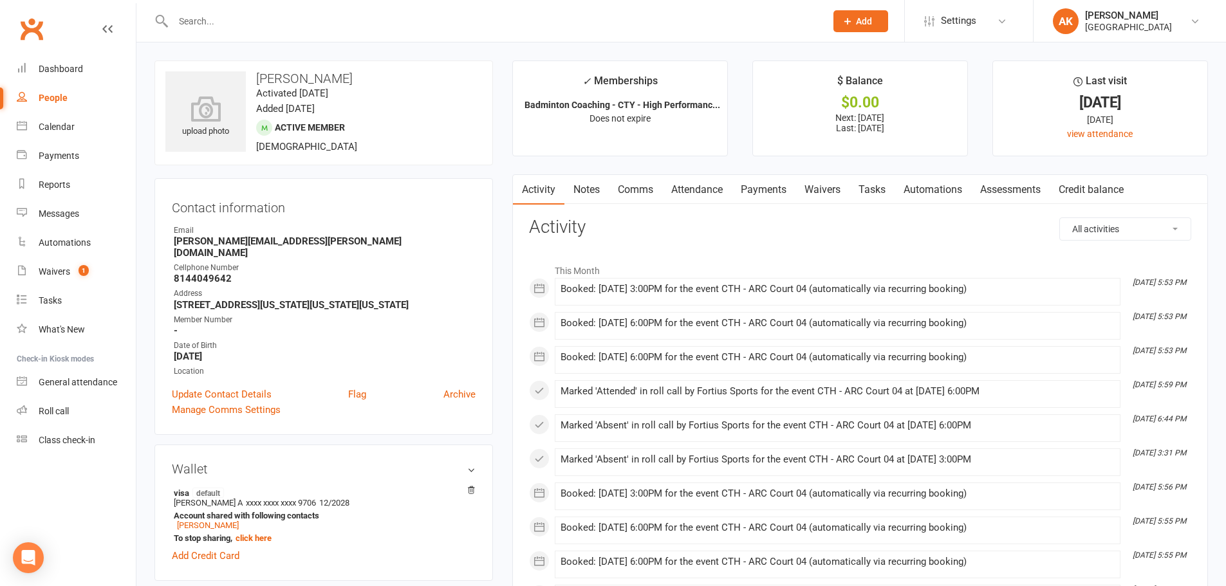
click at [246, 239] on strong "kane.mangesh@gmail.com" at bounding box center [325, 246] width 302 height 23
copy render-form-field "kane.mangesh@gmail.com"
click at [74, 70] on div "Dashboard" at bounding box center [61, 69] width 44 height 10
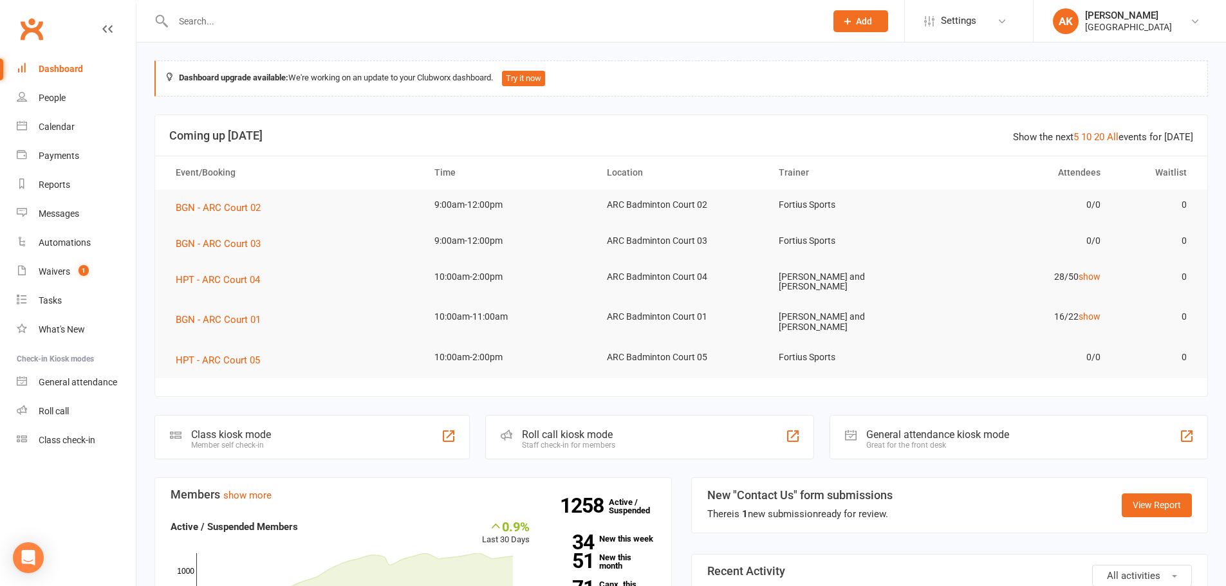
click at [401, 13] on input "text" at bounding box center [492, 21] width 647 height 18
type input "advik sujesh"
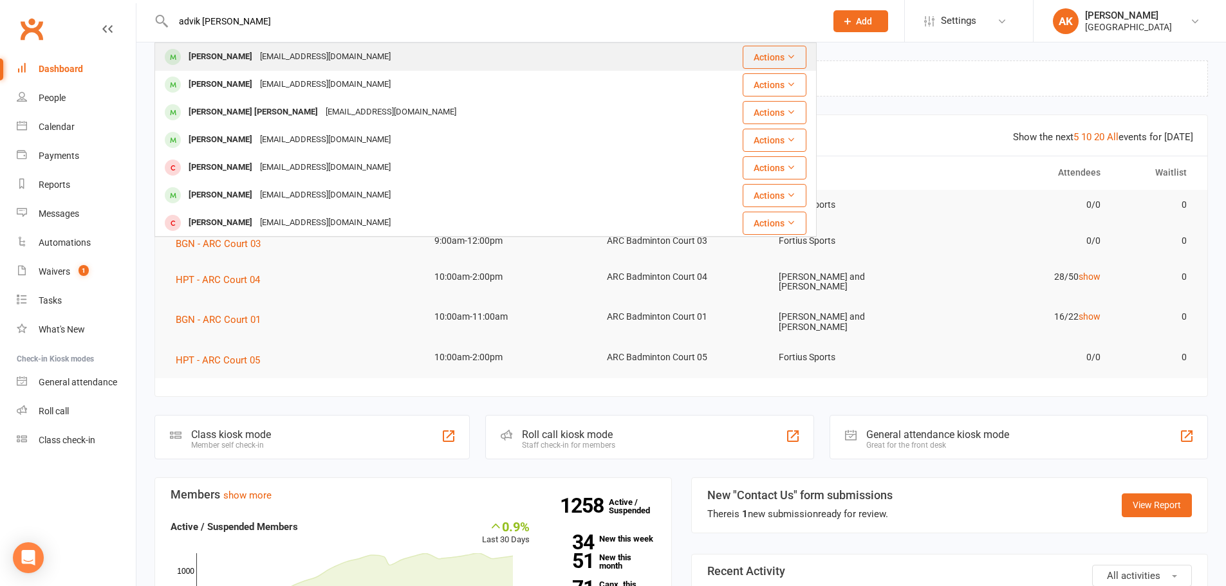
click at [377, 49] on div "Advik Sujesh sujeshke2003@gmail.com" at bounding box center [422, 57] width 533 height 26
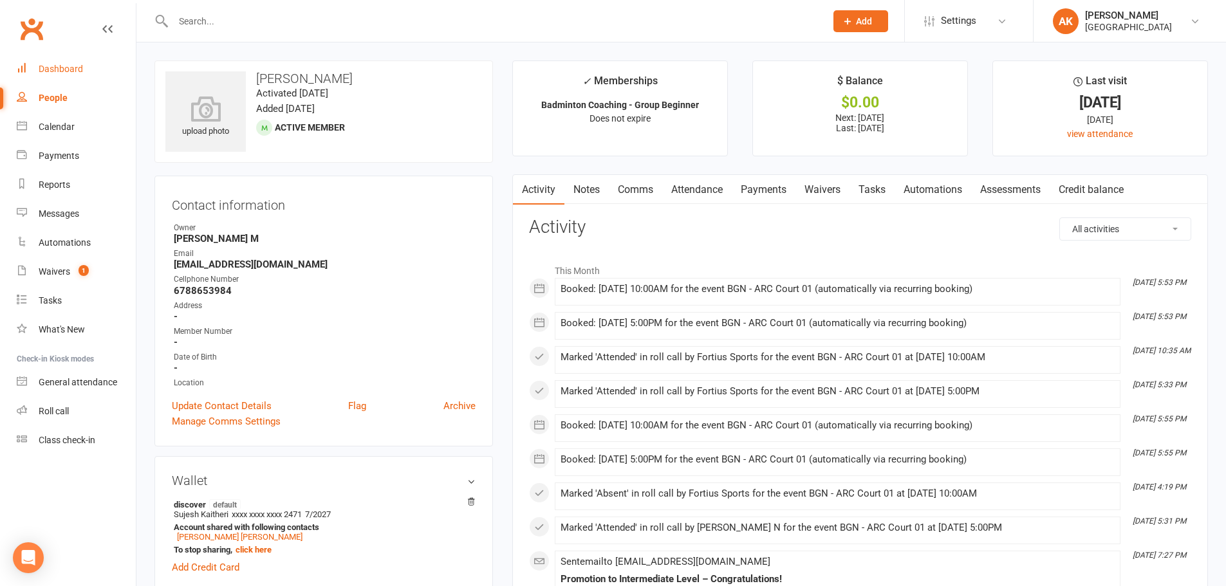
click at [91, 66] on link "Dashboard" at bounding box center [76, 69] width 119 height 29
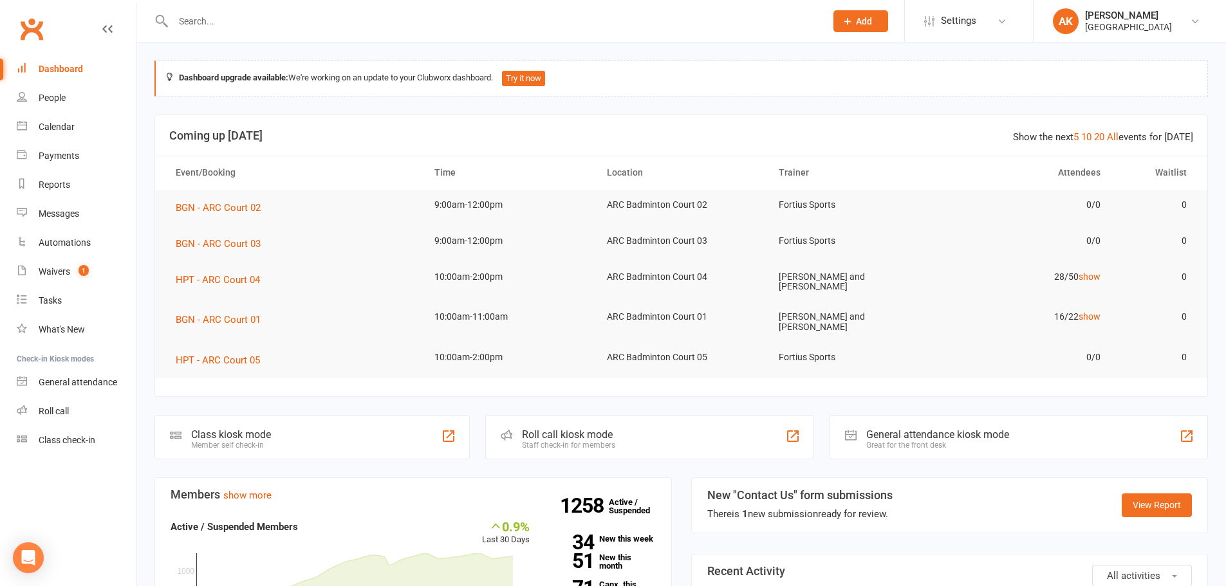
click at [91, 66] on link "Dashboard" at bounding box center [76, 69] width 119 height 29
click at [270, 16] on input "text" at bounding box center [492, 21] width 647 height 18
type input "aadarsh"
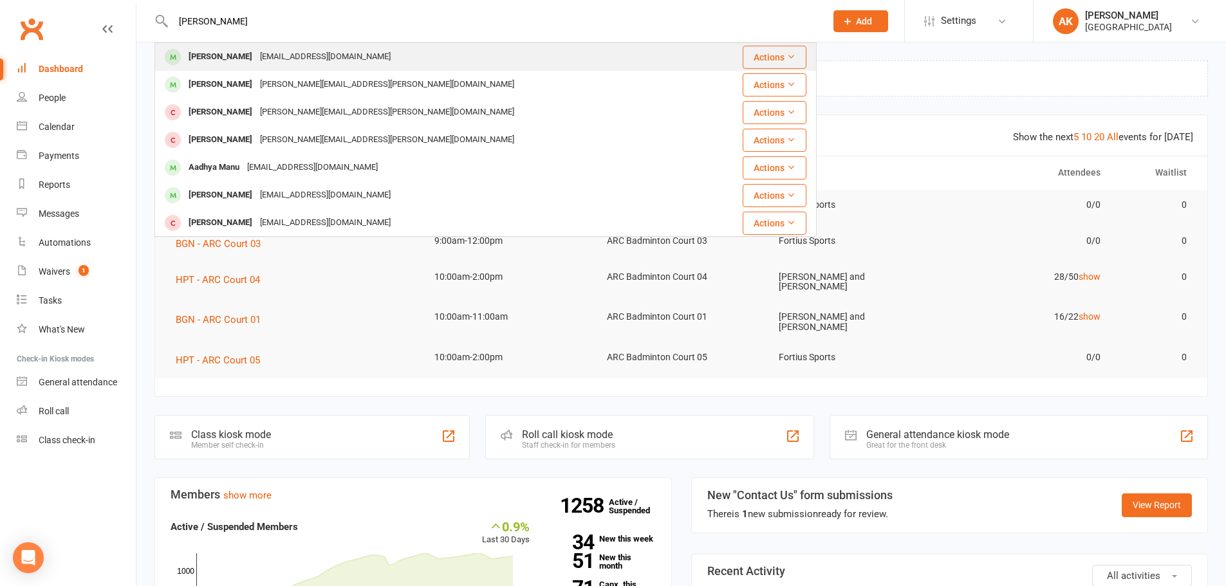
click at [268, 55] on div "sainathuni@live.com" at bounding box center [325, 57] width 138 height 19
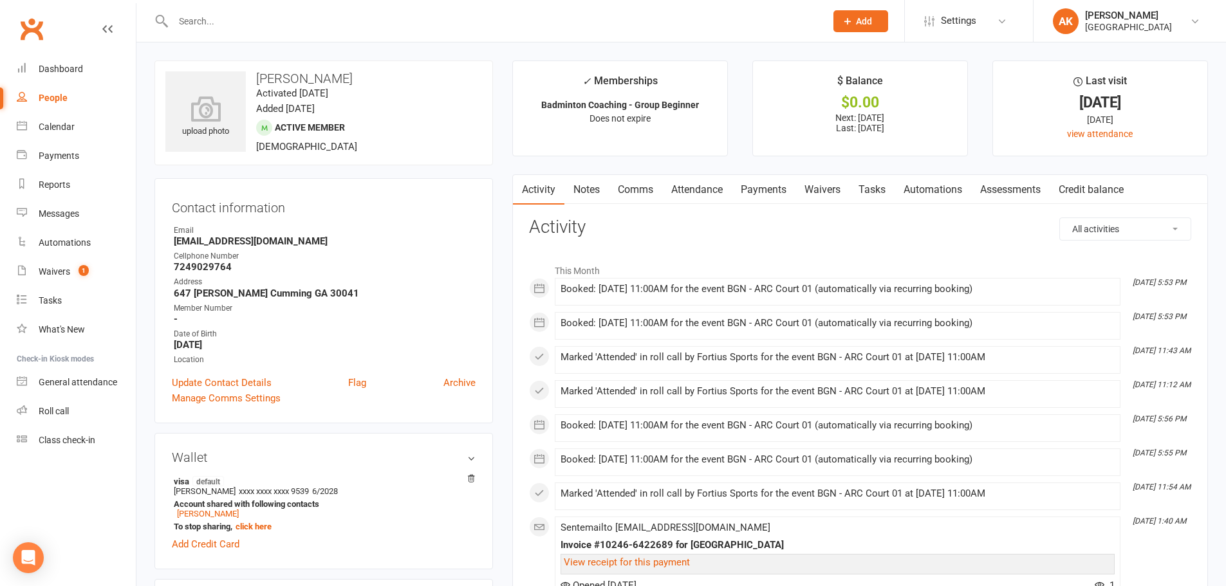
click at [617, 196] on link "Comms" at bounding box center [635, 190] width 53 height 30
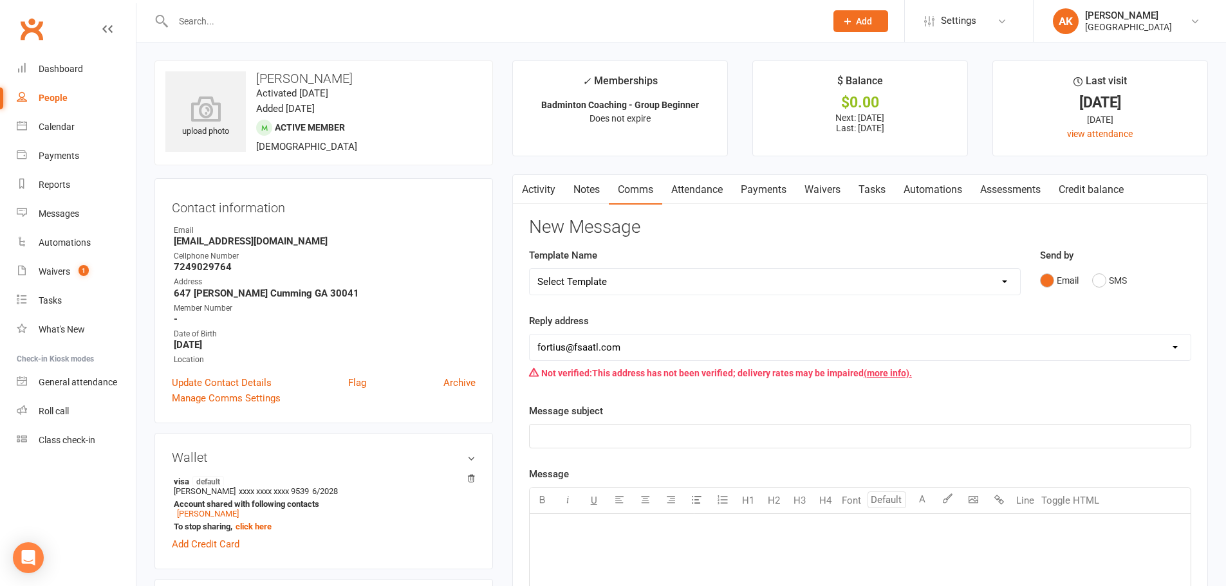
click at [670, 193] on link "Attendance" at bounding box center [696, 190] width 69 height 30
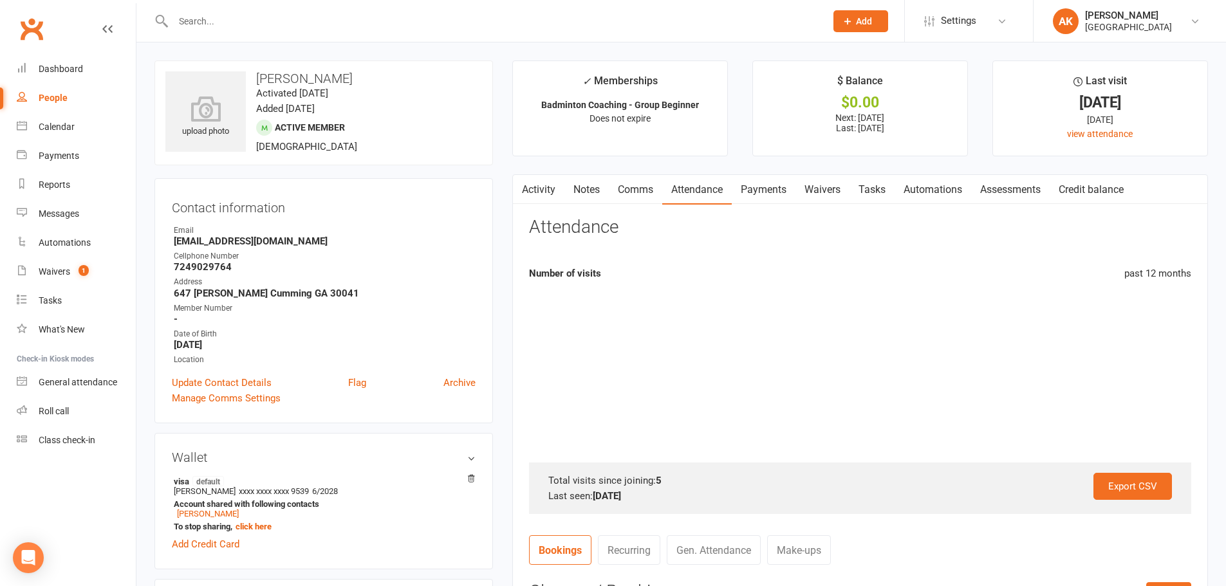
click at [753, 187] on link "Payments" at bounding box center [763, 190] width 64 height 30
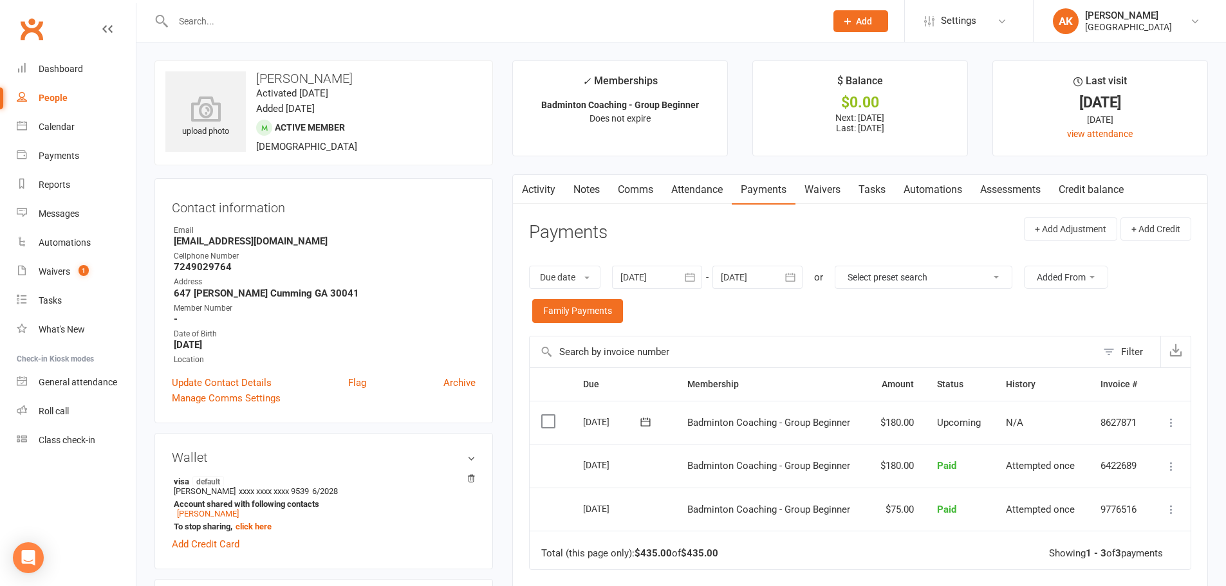
click at [555, 181] on link "Activity" at bounding box center [538, 190] width 51 height 30
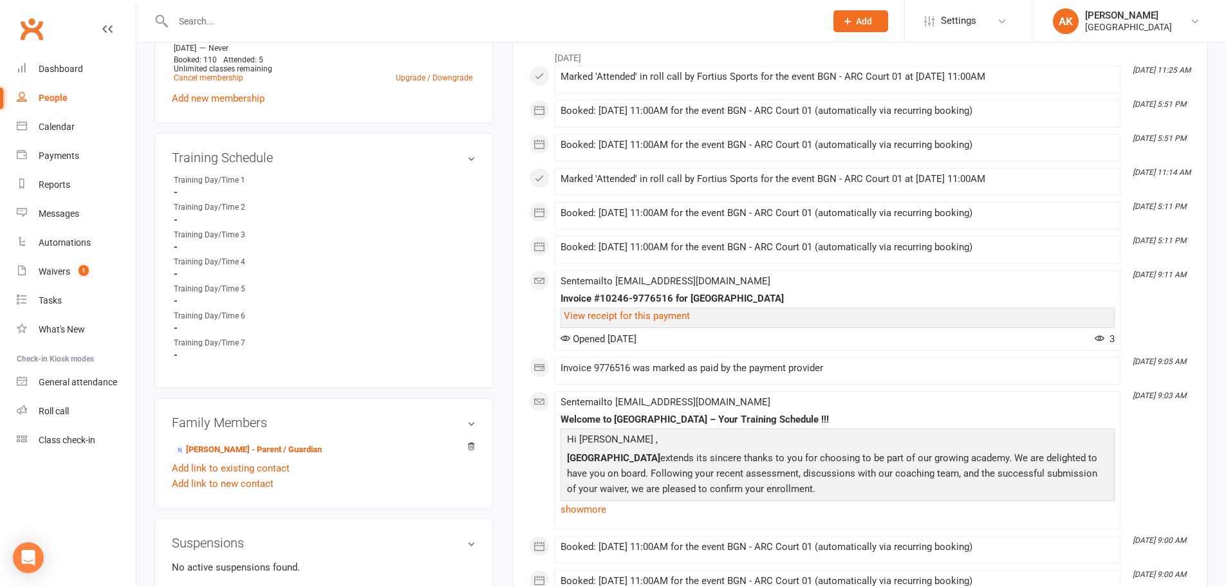
scroll to position [708, 0]
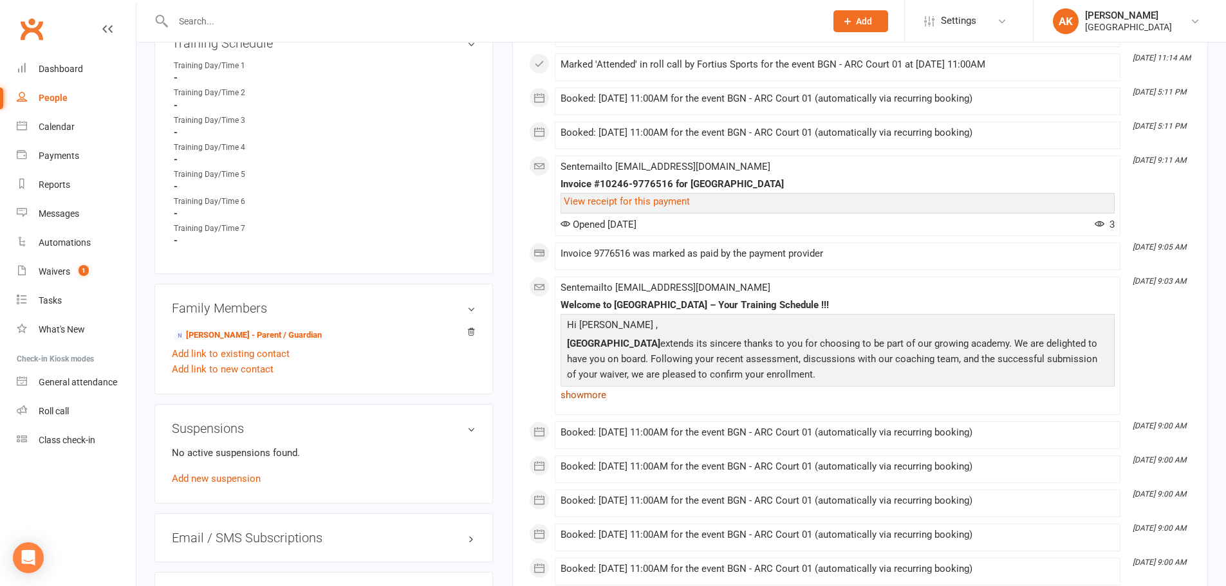
click at [596, 403] on link "show more" at bounding box center [837, 395] width 554 height 18
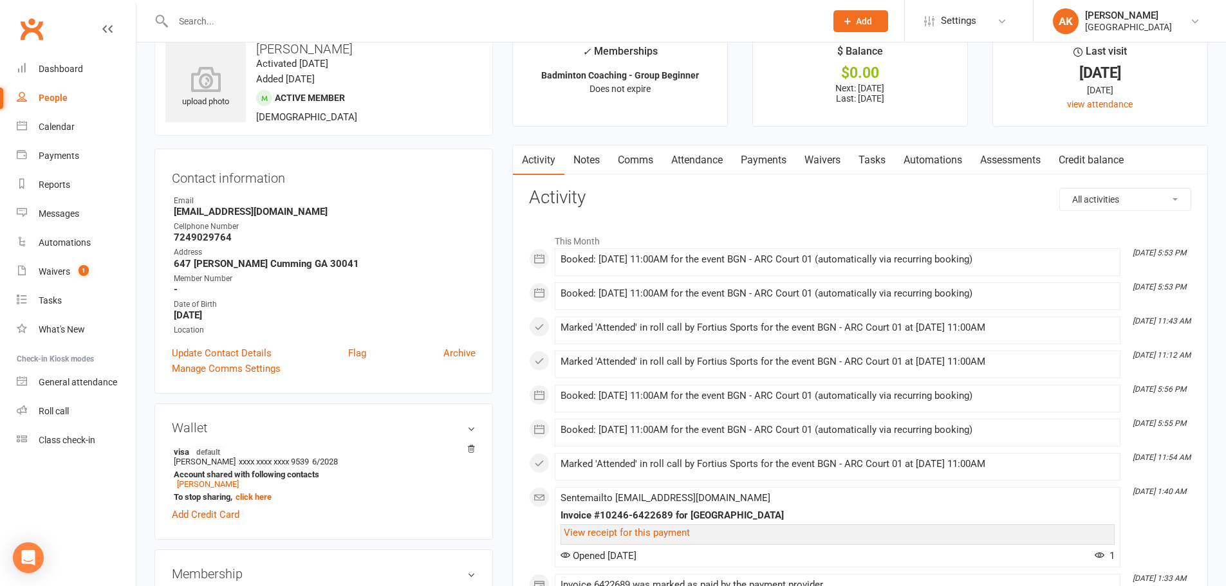
scroll to position [0, 0]
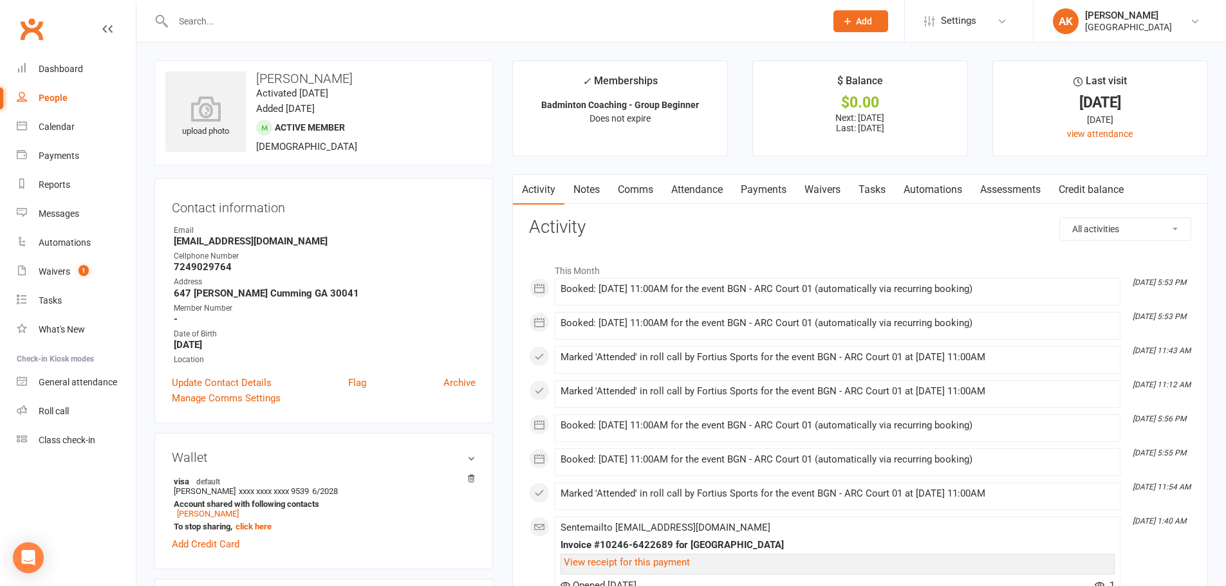
click at [327, 29] on input "text" at bounding box center [492, 21] width 647 height 18
type input "MITHUN"
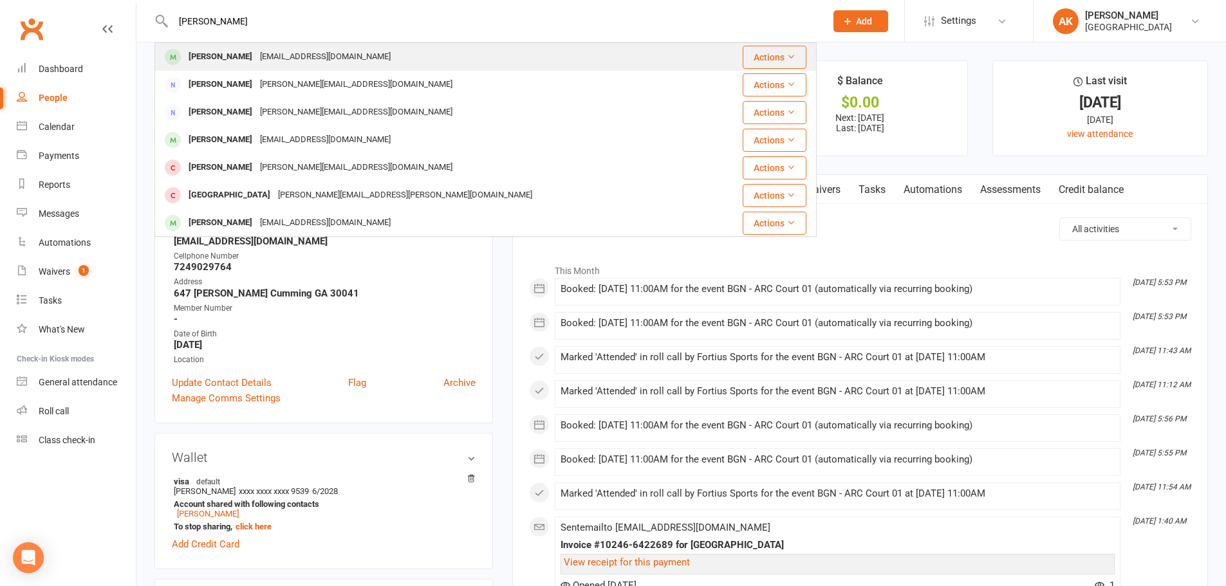
click at [335, 46] on div "Mithun Gopinath gopisakthivel@gmail.com" at bounding box center [432, 57] width 553 height 26
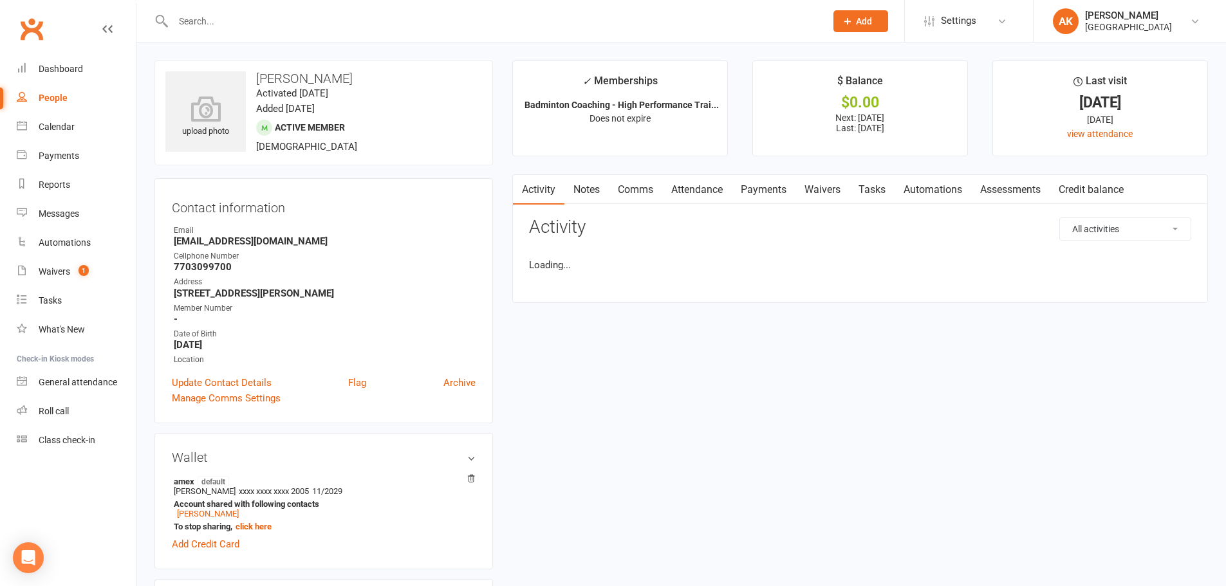
click at [765, 196] on link "Payments" at bounding box center [763, 190] width 64 height 30
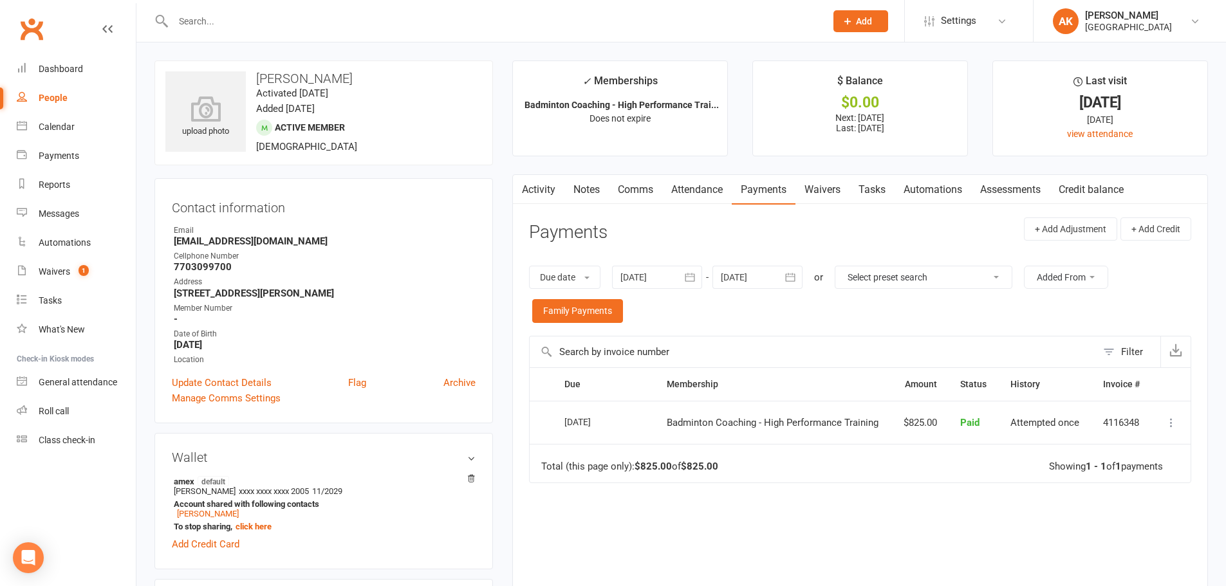
click at [786, 278] on icon "button" at bounding box center [790, 277] width 13 height 13
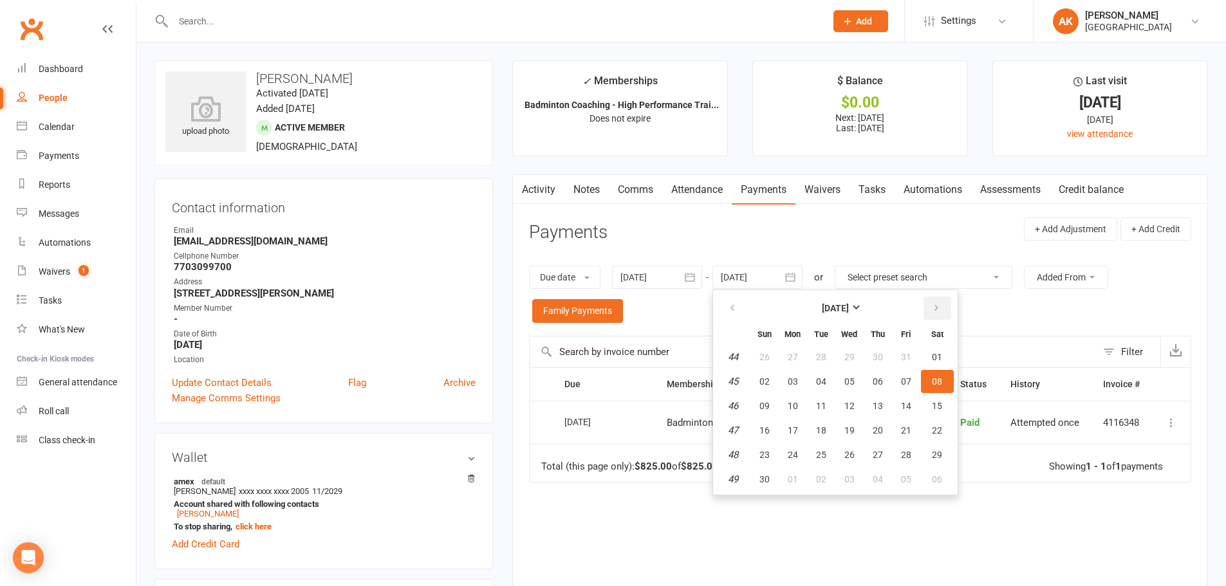
click at [938, 311] on icon "button" at bounding box center [936, 308] width 9 height 10
click at [876, 354] on span "01" at bounding box center [877, 357] width 10 height 10
type input "01 Jan 2026"
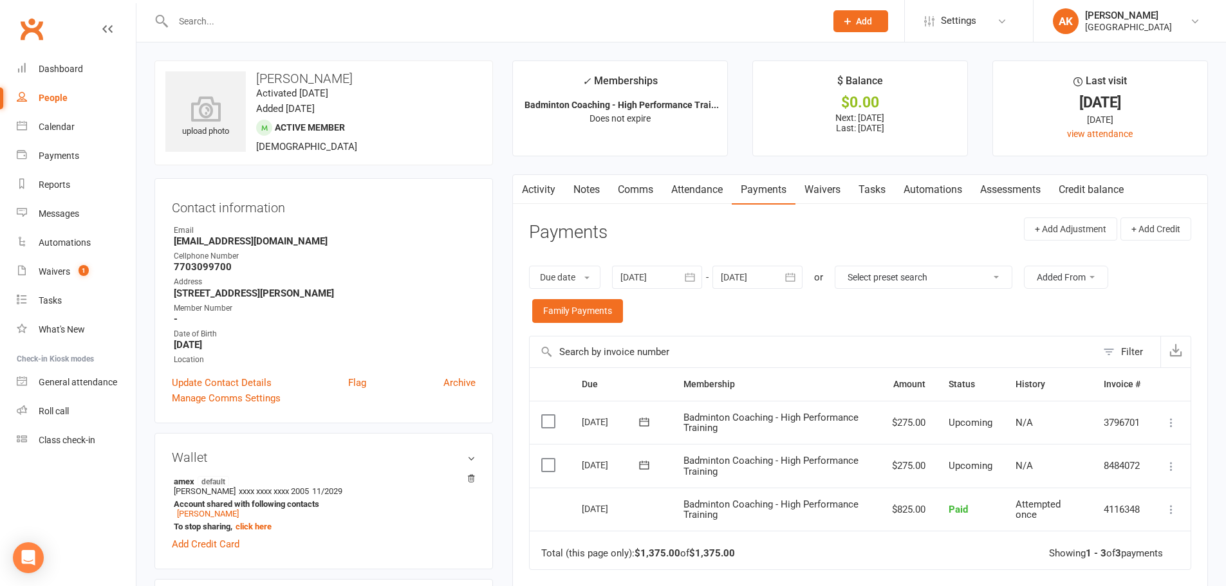
click at [535, 182] on link "Activity" at bounding box center [538, 190] width 51 height 30
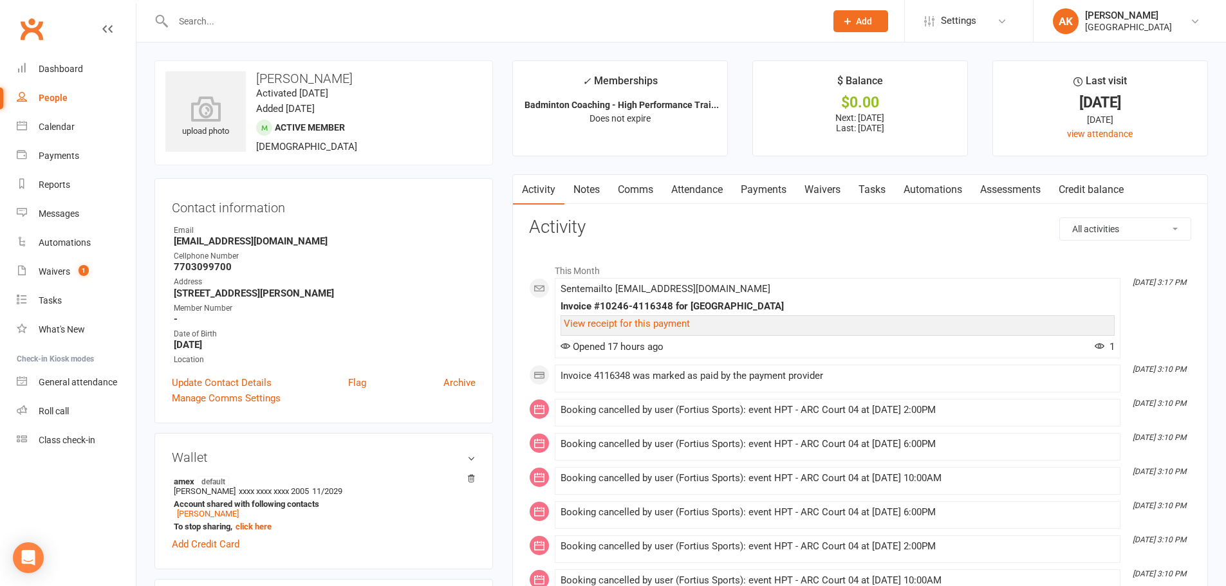
click at [772, 196] on link "Payments" at bounding box center [763, 190] width 64 height 30
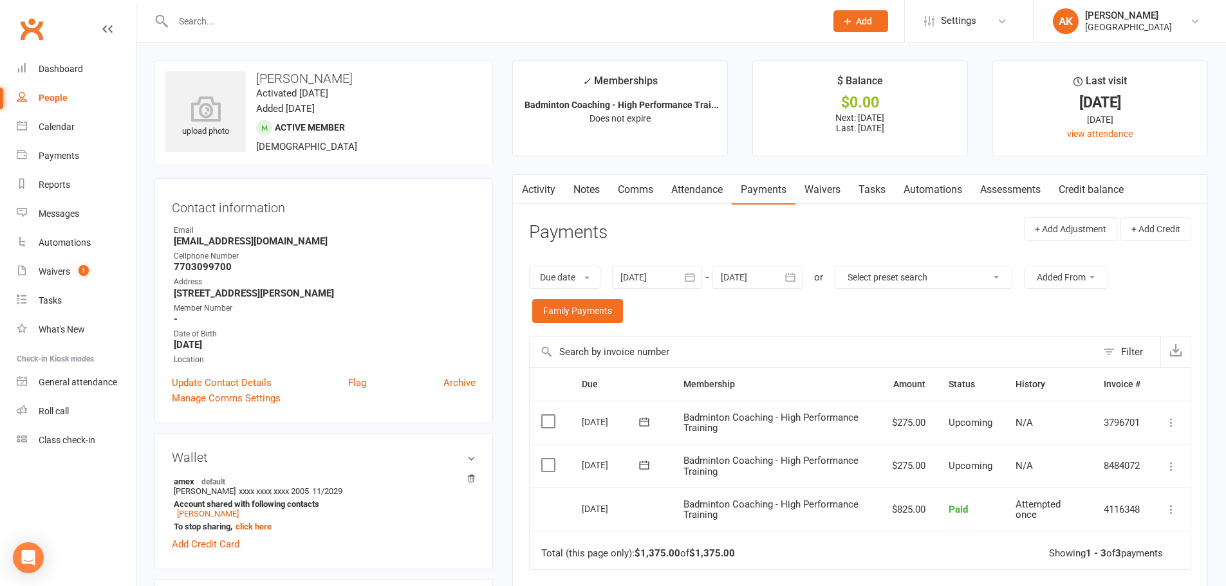
click at [552, 190] on link "Activity" at bounding box center [538, 190] width 51 height 30
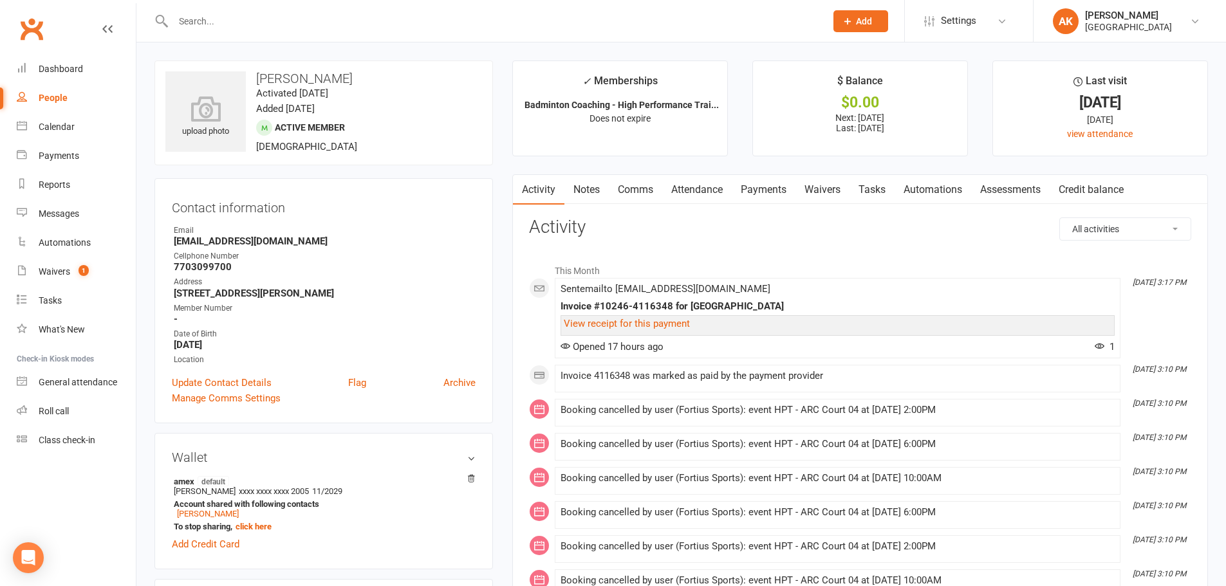
click at [369, 20] on input "text" at bounding box center [492, 21] width 647 height 18
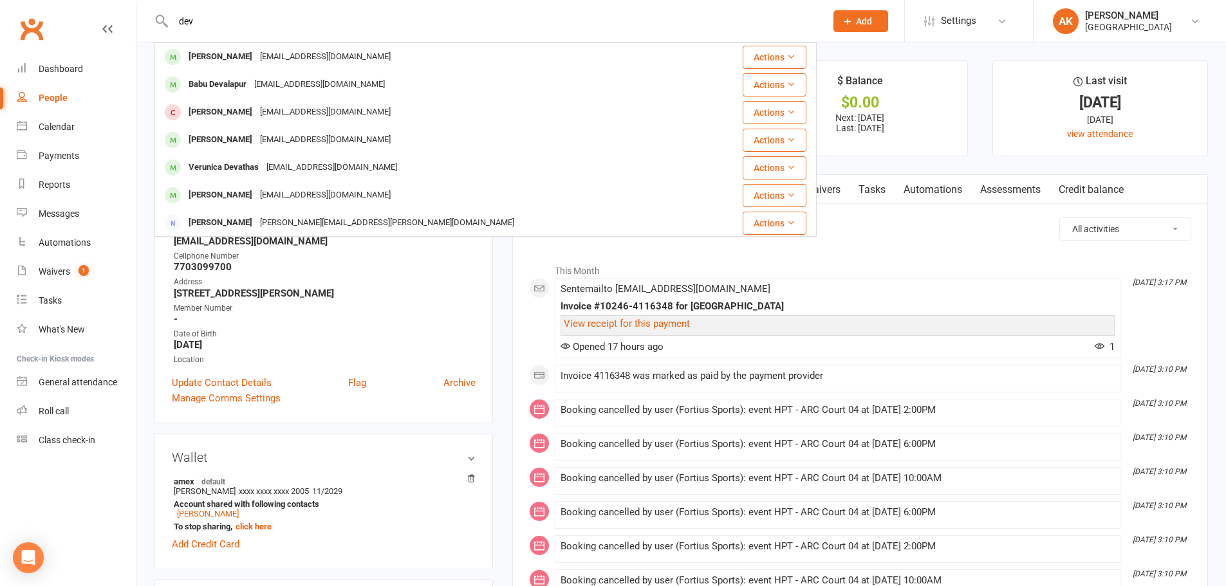
click at [286, 28] on input "dev" at bounding box center [492, 21] width 647 height 18
type input "d"
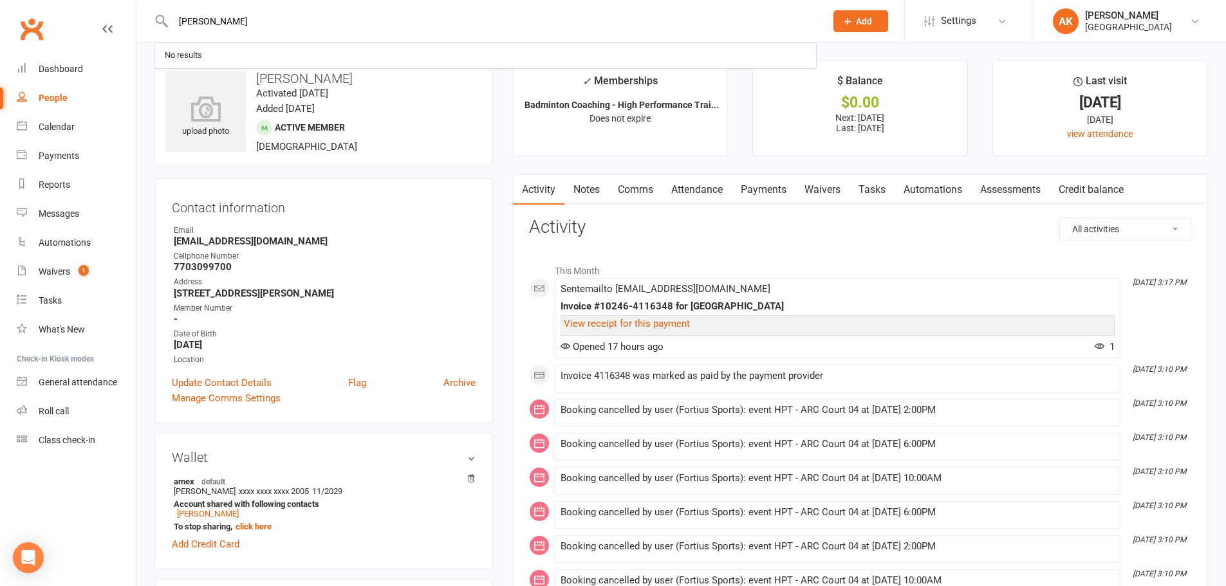
type input "sachin srinivas"
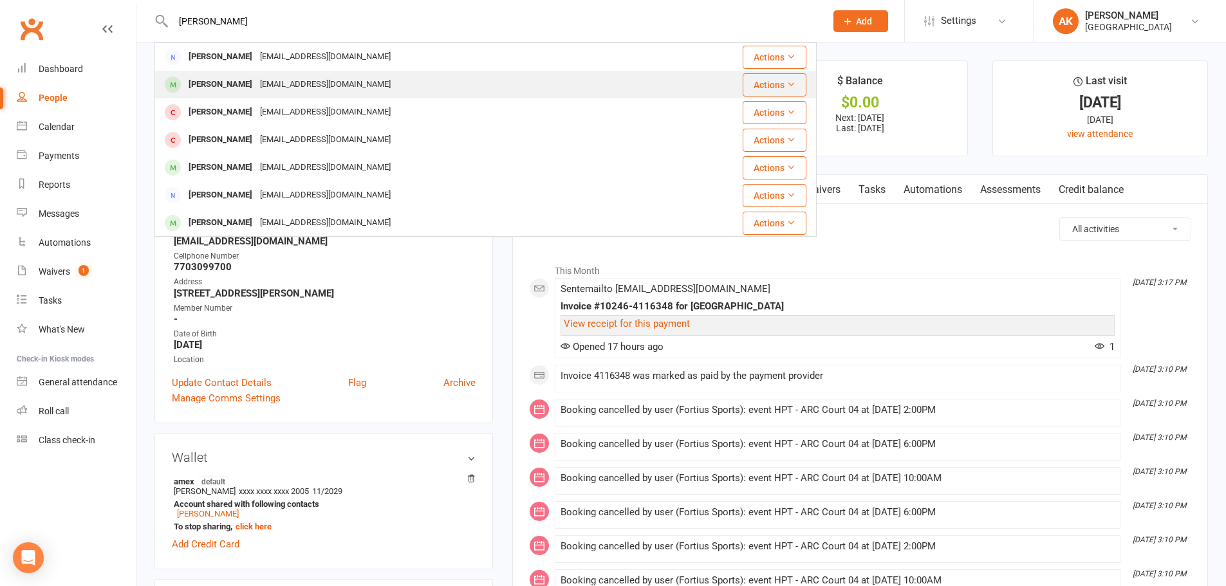
click at [308, 77] on div "srininag@gmail.com" at bounding box center [325, 84] width 138 height 19
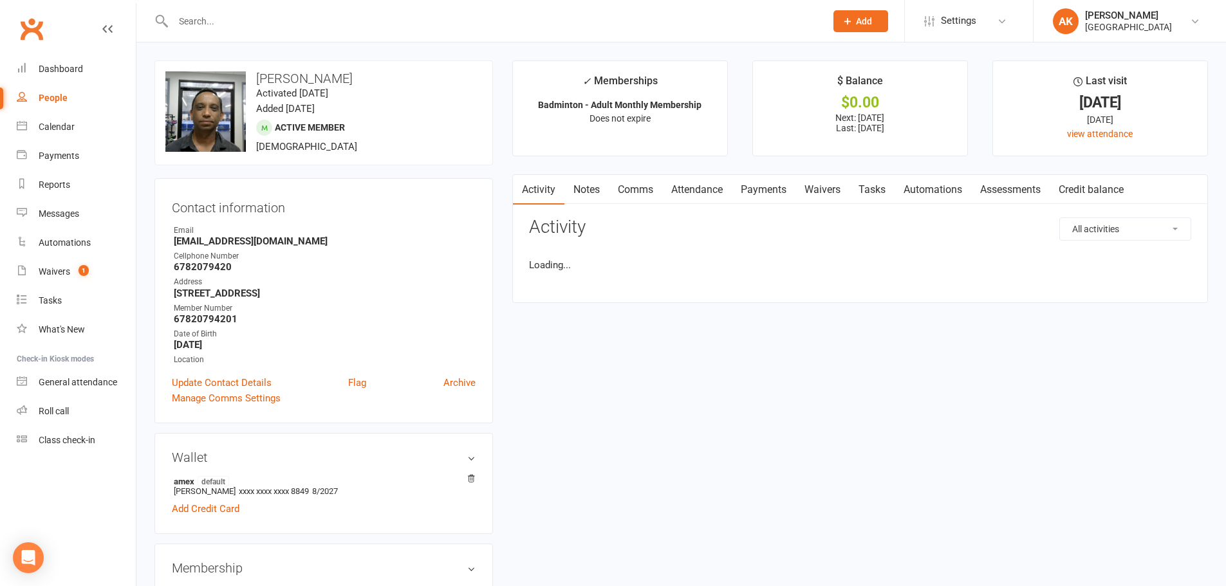
click at [297, 18] on input "text" at bounding box center [492, 21] width 647 height 18
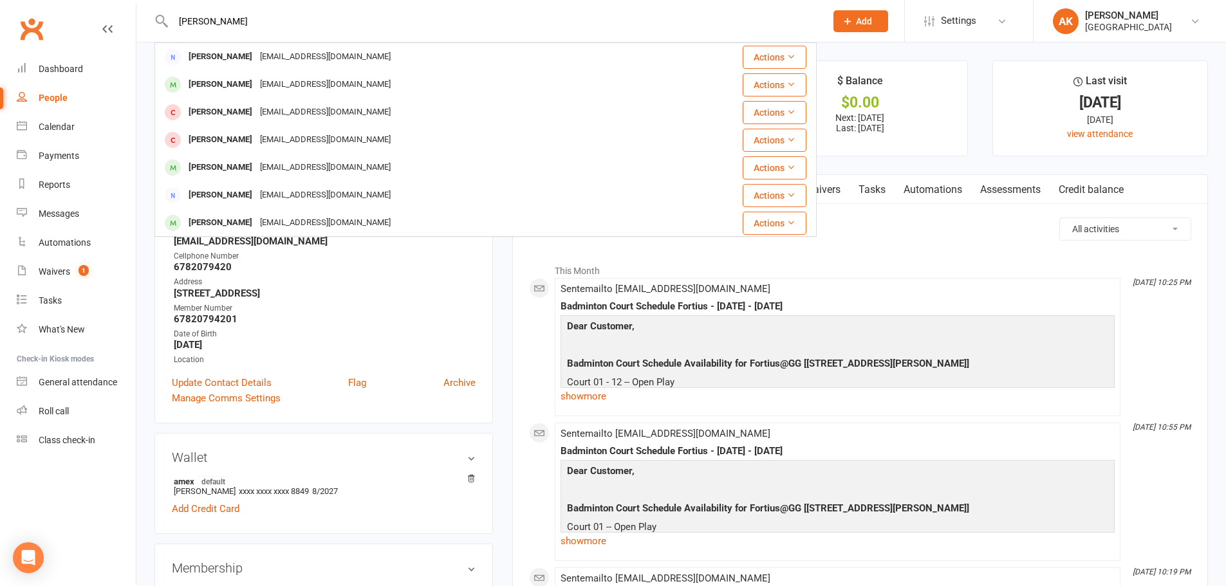
click at [282, 20] on input "sachin srinivas" at bounding box center [492, 21] width 647 height 18
type input "sachin srinivas"
click at [64, 69] on div "Dashboard" at bounding box center [61, 69] width 44 height 10
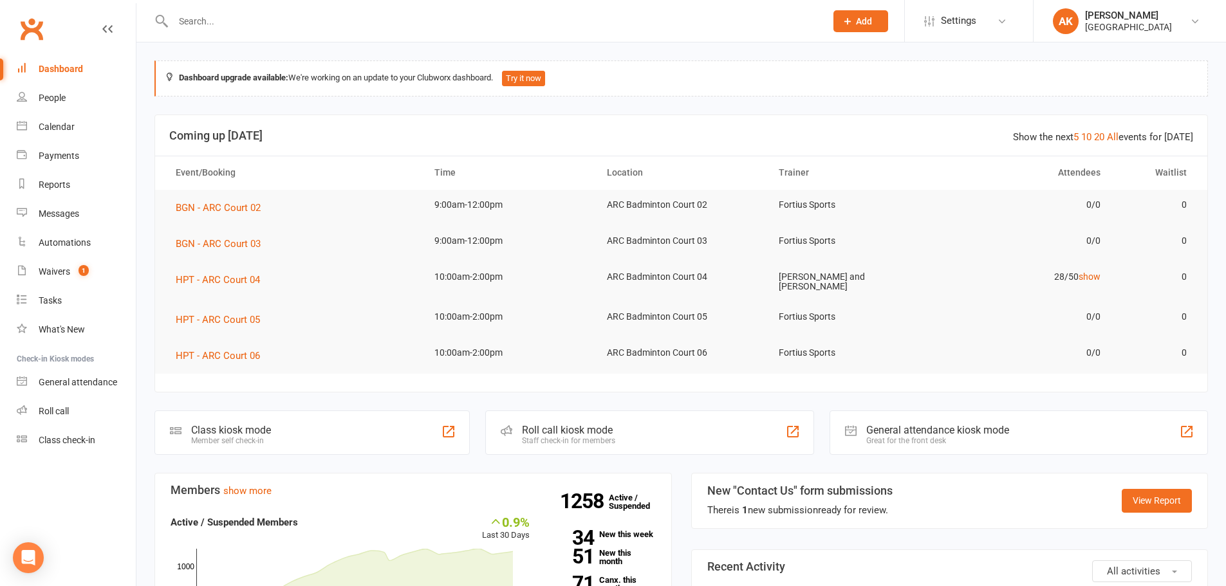
click at [55, 79] on link "Dashboard" at bounding box center [76, 69] width 119 height 29
click at [250, 24] on input "text" at bounding box center [492, 21] width 647 height 18
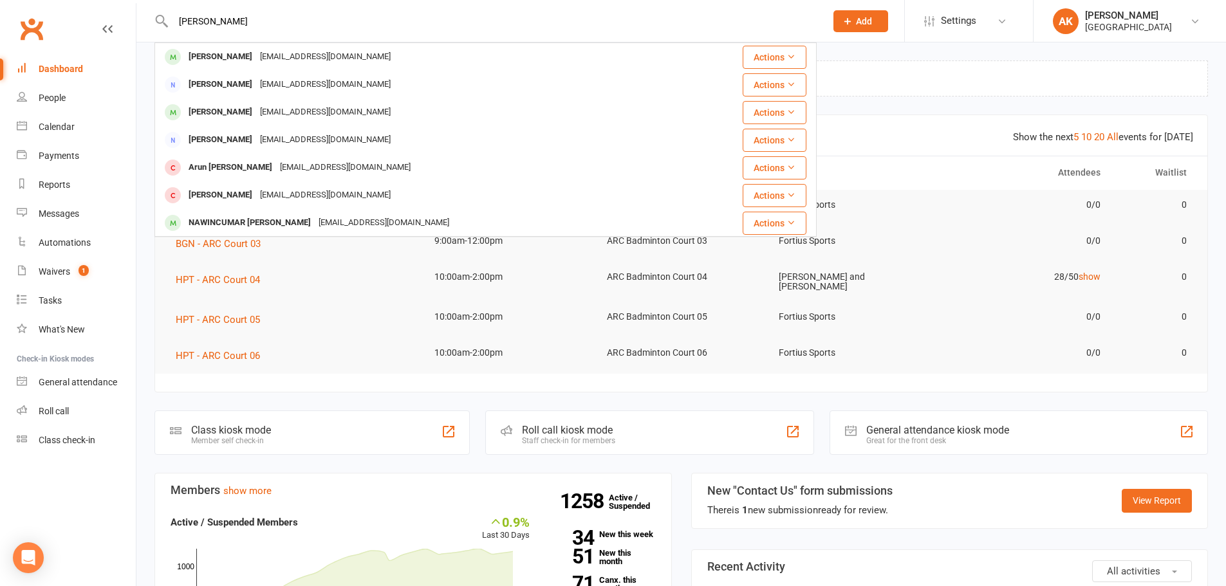
type input "aadarsh sainathu"
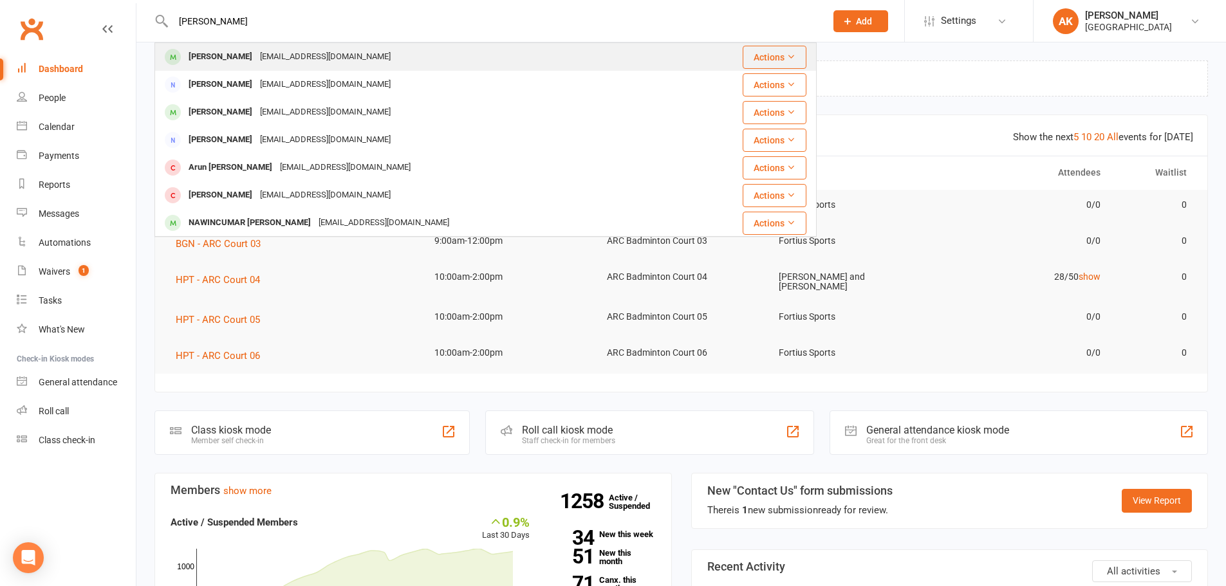
click at [256, 48] on div "Aadarsh Sainathuni" at bounding box center [220, 57] width 71 height 19
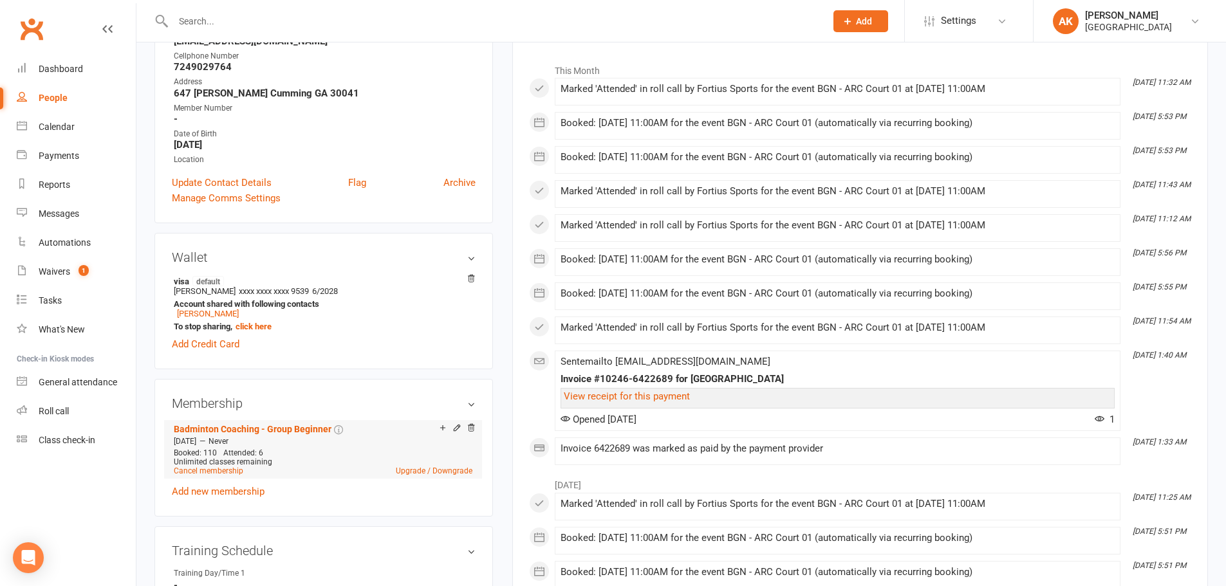
scroll to position [322, 0]
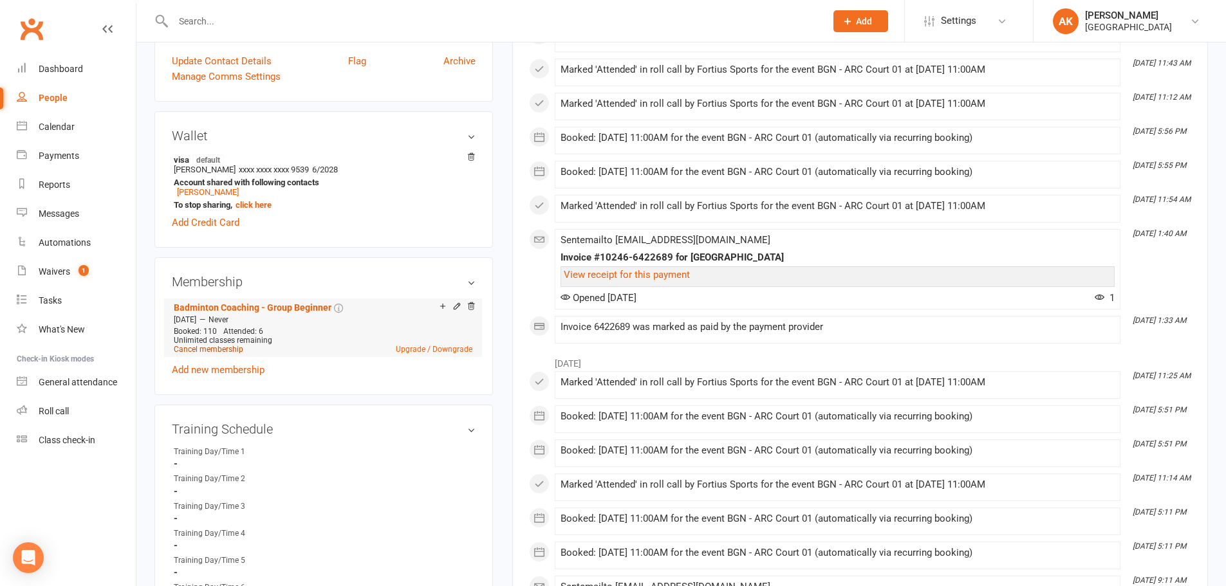
click at [222, 351] on link "Cancel membership" at bounding box center [208, 349] width 69 height 9
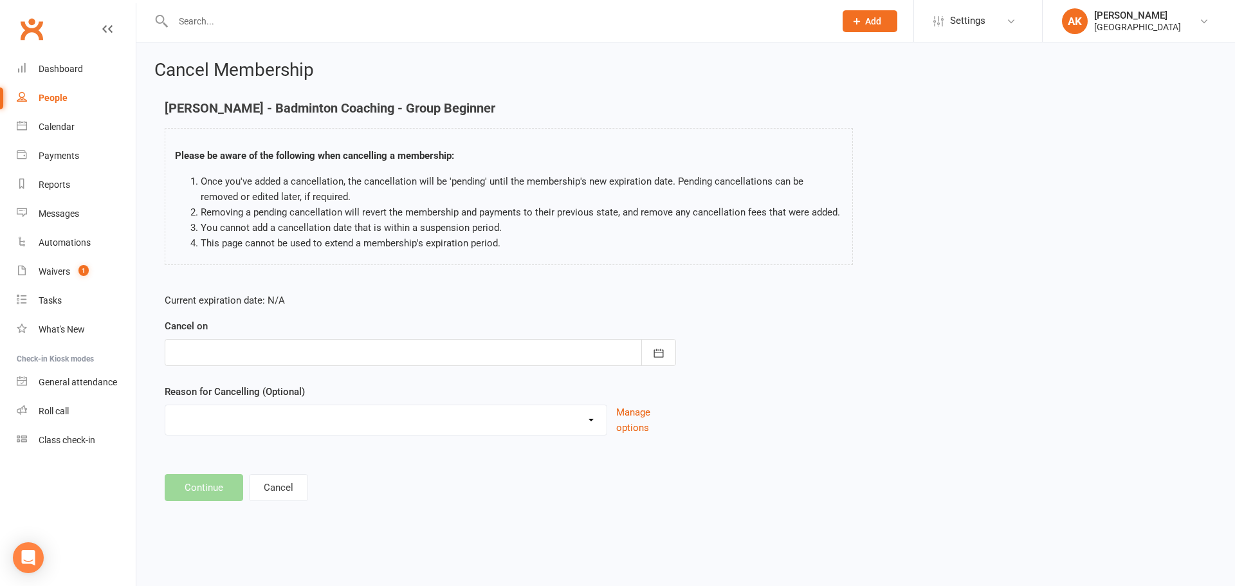
click at [412, 350] on div at bounding box center [420, 352] width 511 height 27
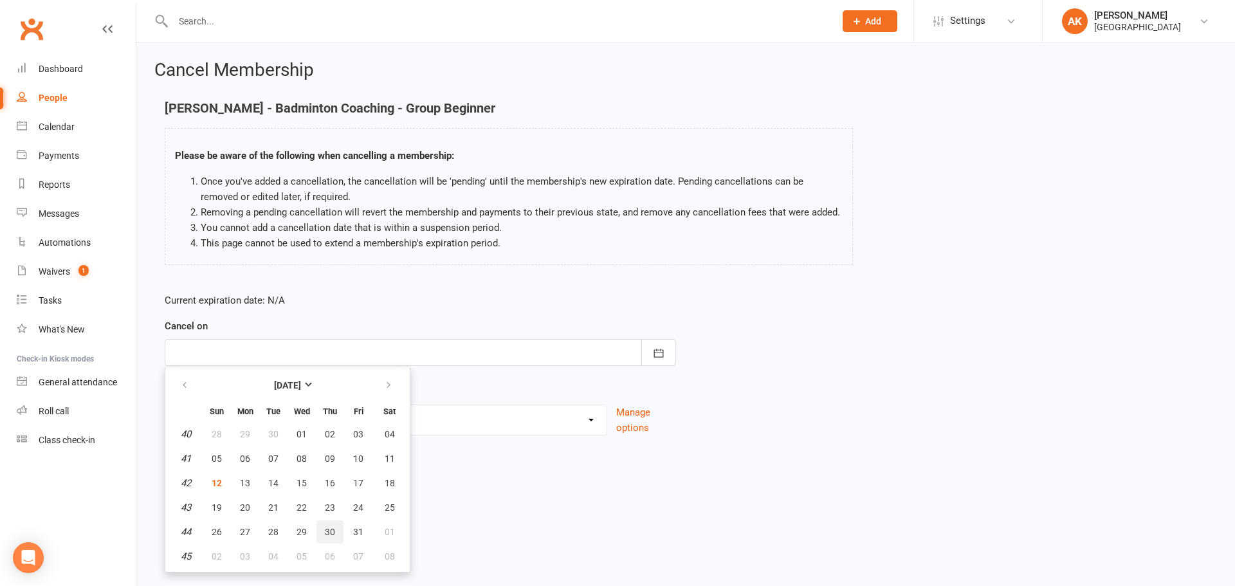
click at [327, 535] on span "30" at bounding box center [330, 532] width 10 height 10
type input "30 Oct 2025"
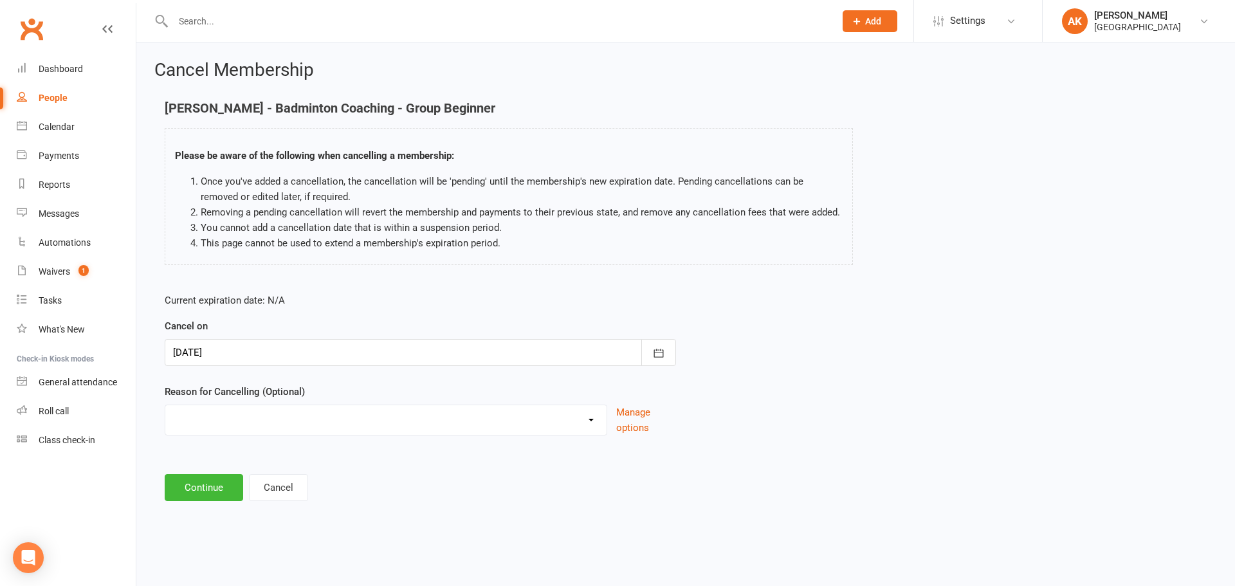
click at [329, 426] on select "Coaches Request Coaching is Complete Coach Request Customer requested via email…" at bounding box center [385, 418] width 441 height 26
select select "3"
click at [165, 405] on select "Coaches Request Coaching is Complete Coach Request Customer requested via email…" at bounding box center [385, 418] width 441 height 26
click at [187, 489] on button "Continue" at bounding box center [204, 487] width 78 height 27
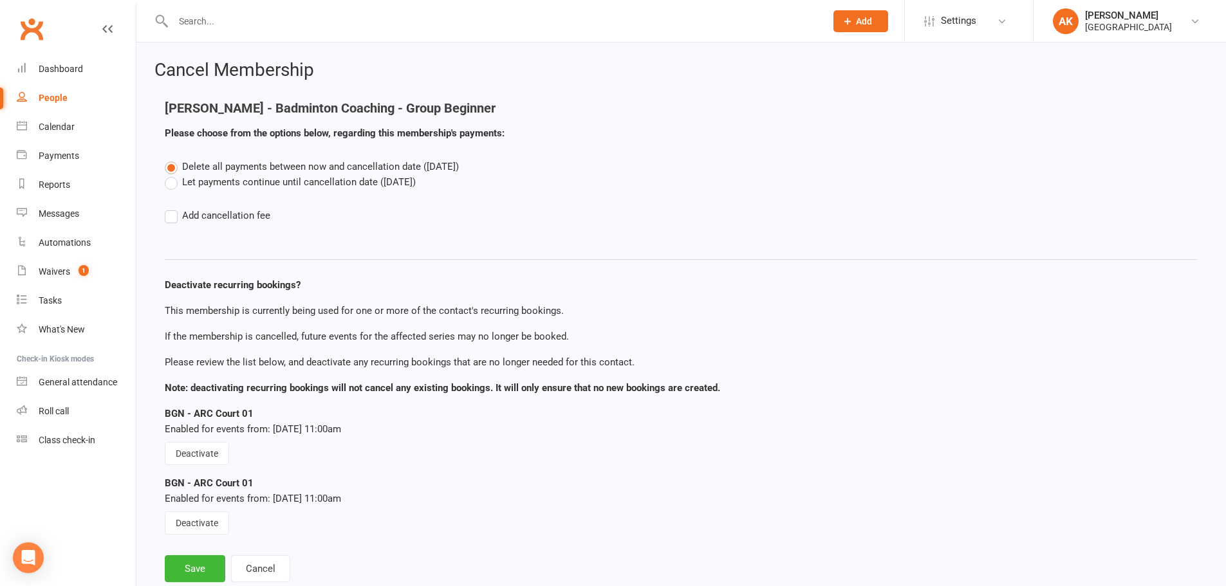
click at [221, 183] on label "Let payments continue until cancellation date (Oct 30, 2025)" at bounding box center [290, 181] width 251 height 15
click at [173, 174] on input "Let payments continue until cancellation date (Oct 30, 2025)" at bounding box center [169, 174] width 8 height 0
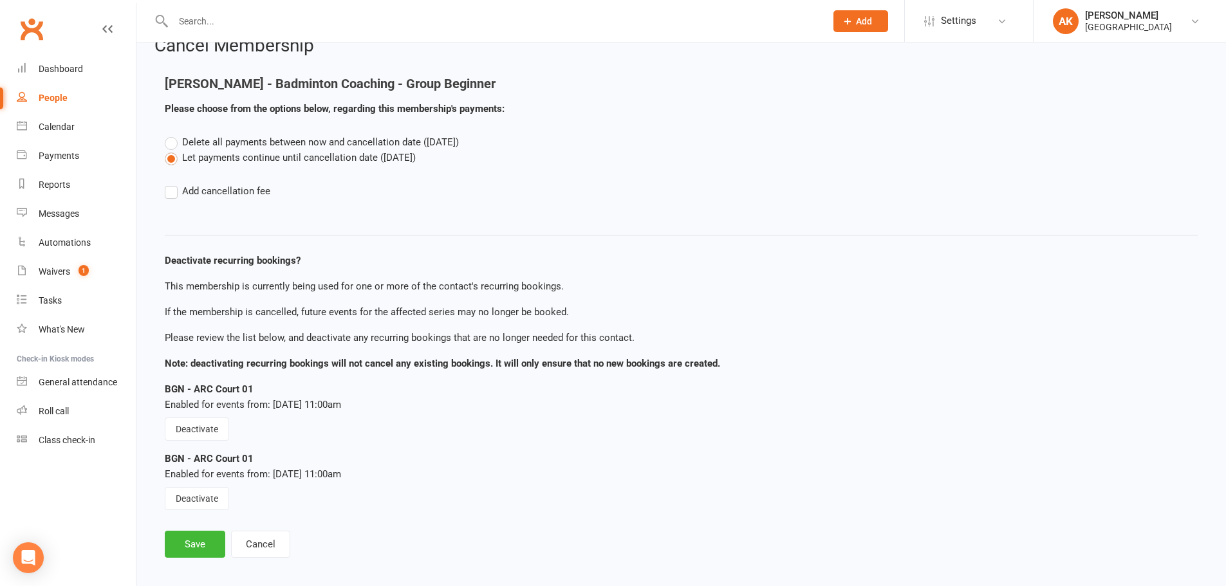
scroll to position [35, 0]
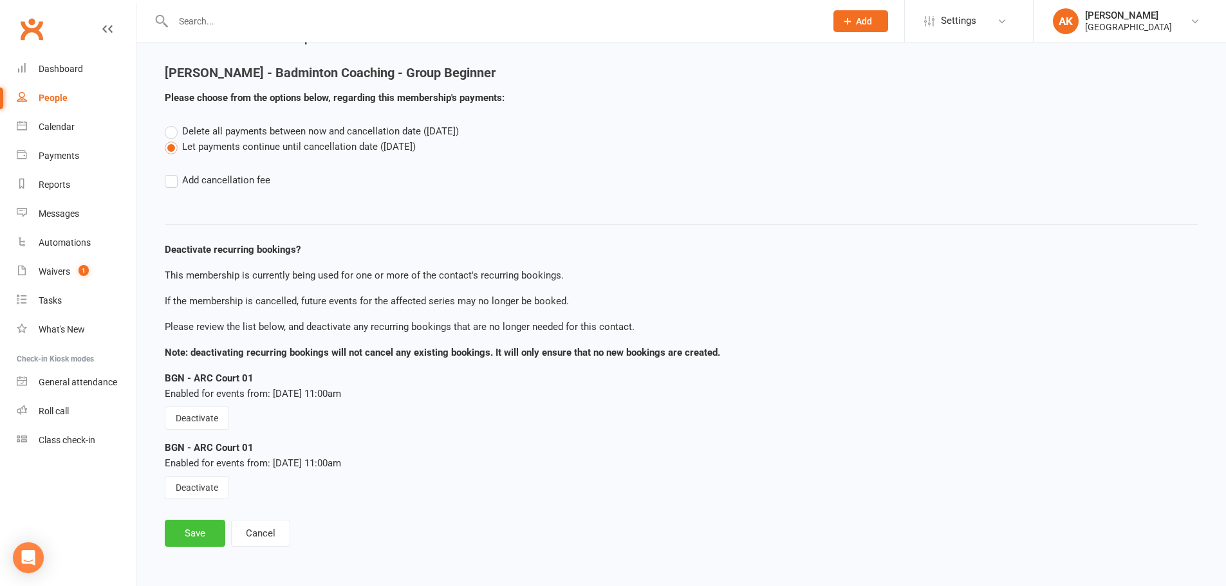
click at [190, 524] on button "Save" at bounding box center [195, 533] width 60 height 27
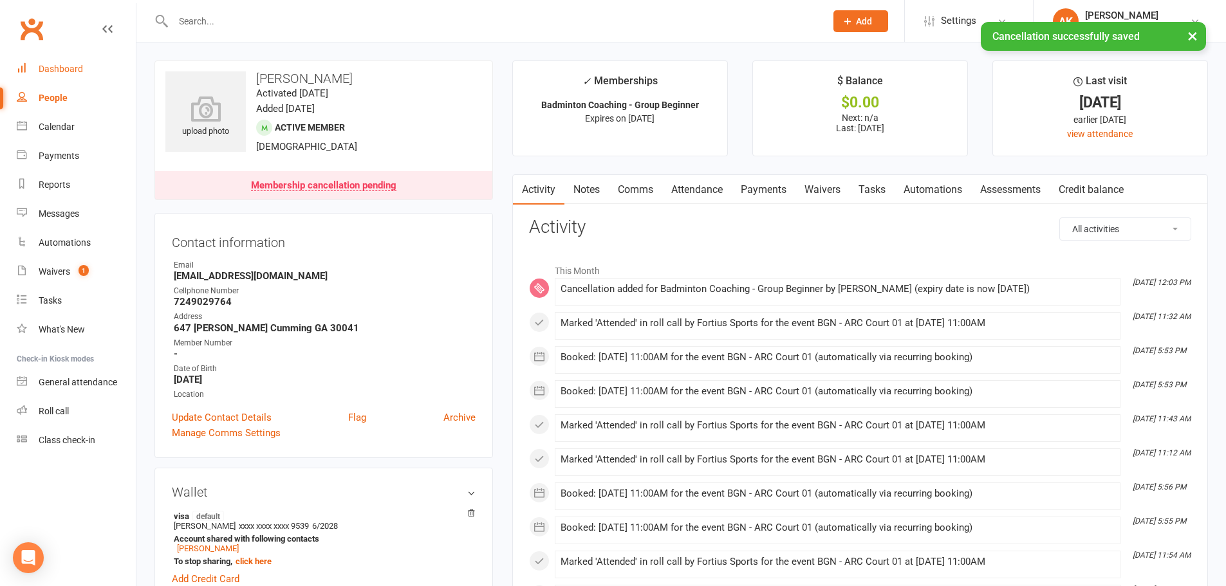
click at [57, 66] on div "Dashboard" at bounding box center [61, 69] width 44 height 10
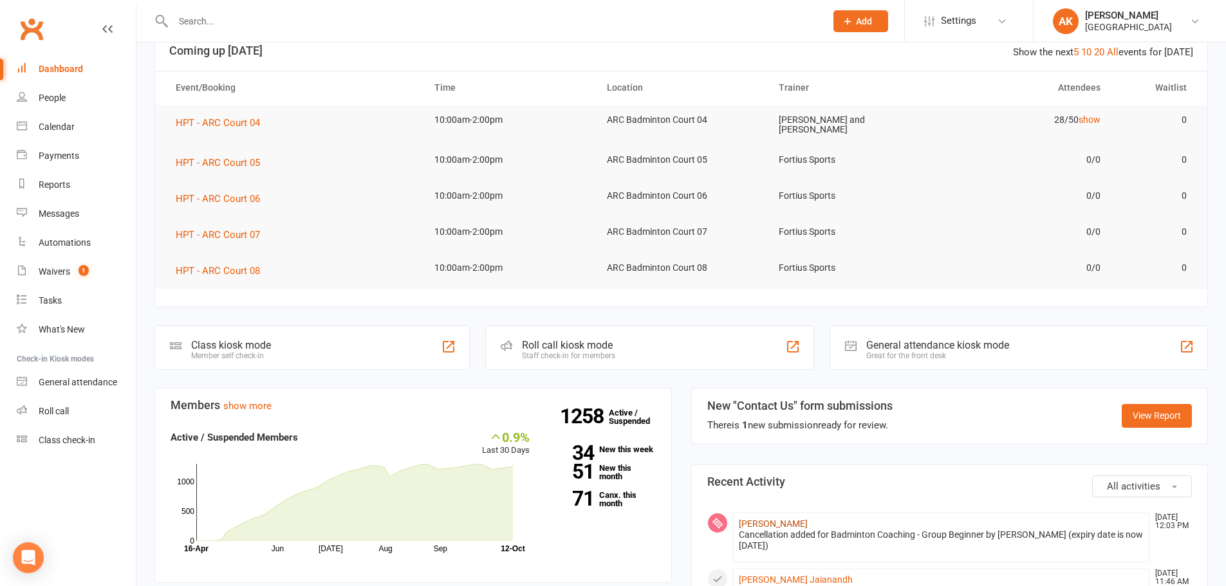
scroll to position [193, 0]
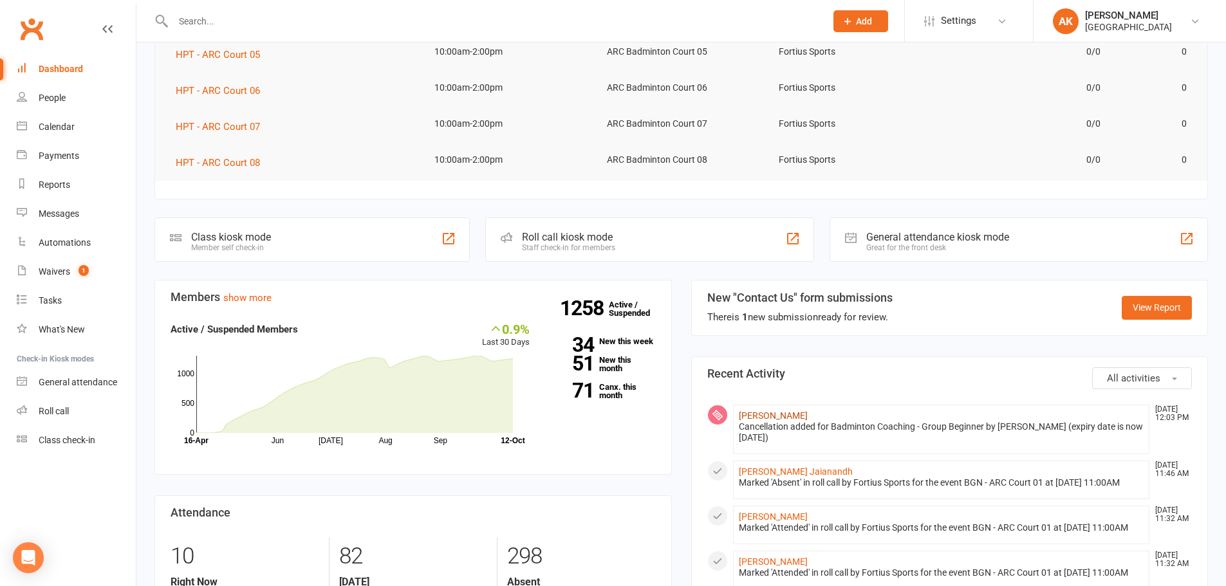
click at [764, 412] on link "Aadarsh Sainathuni" at bounding box center [773, 415] width 69 height 10
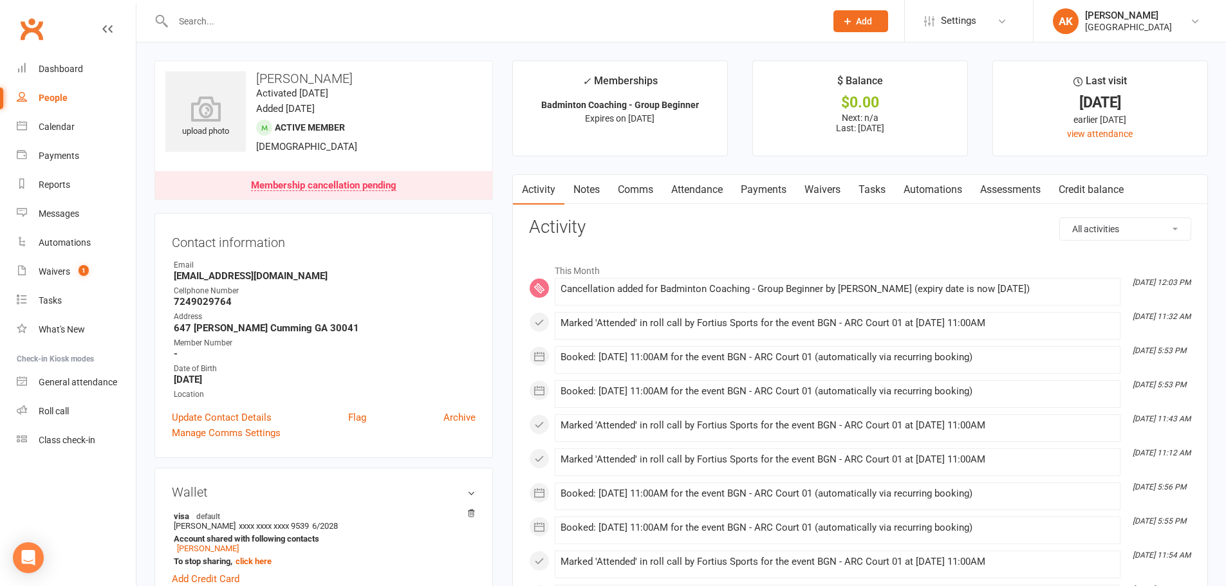
click at [594, 189] on link "Notes" at bounding box center [586, 190] width 44 height 30
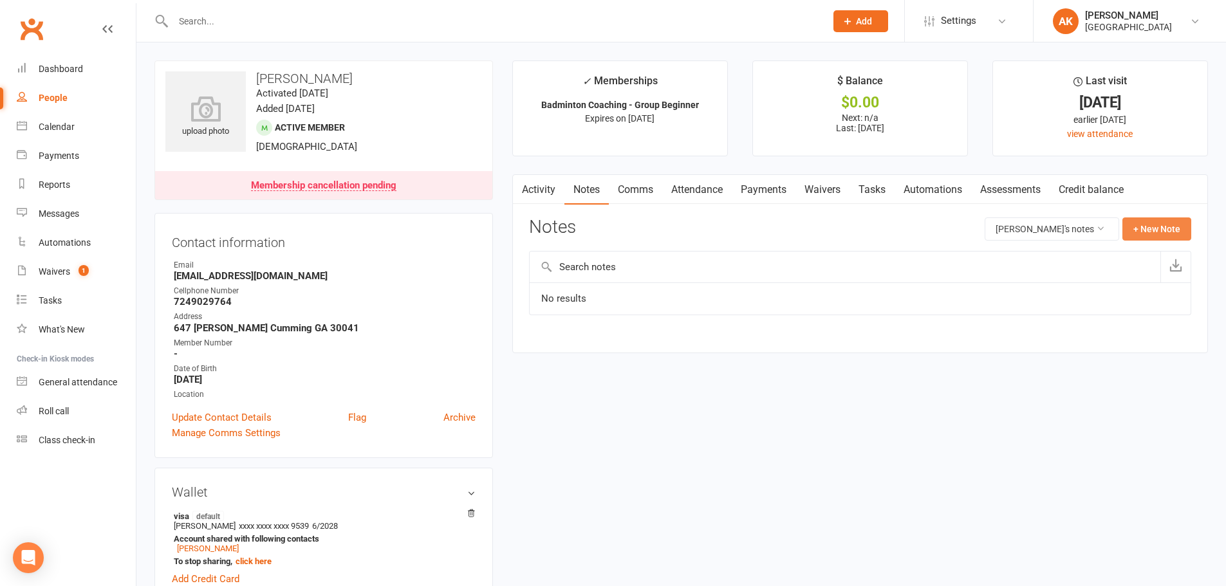
click at [1139, 231] on button "+ New Note" at bounding box center [1156, 228] width 69 height 23
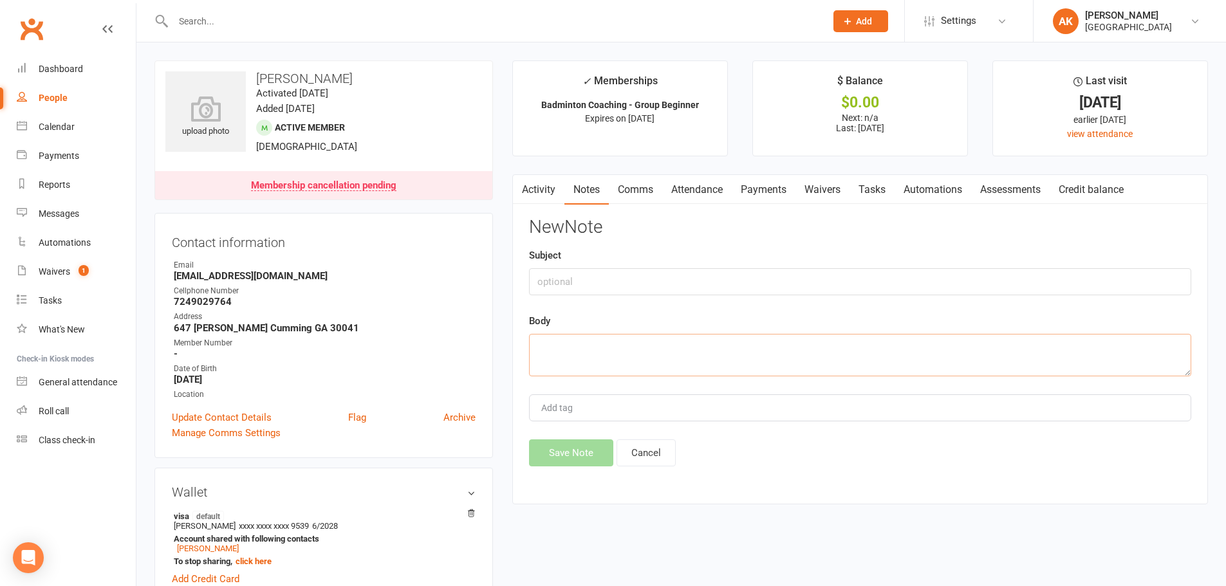
click at [594, 345] on textarea at bounding box center [860, 355] width 662 height 42
paste textarea "Please cancel the registration for Aadarsh Sainathuni starting from November."
type textarea "Please cancel the registration for Aadarsh Sainathuni starting from November."
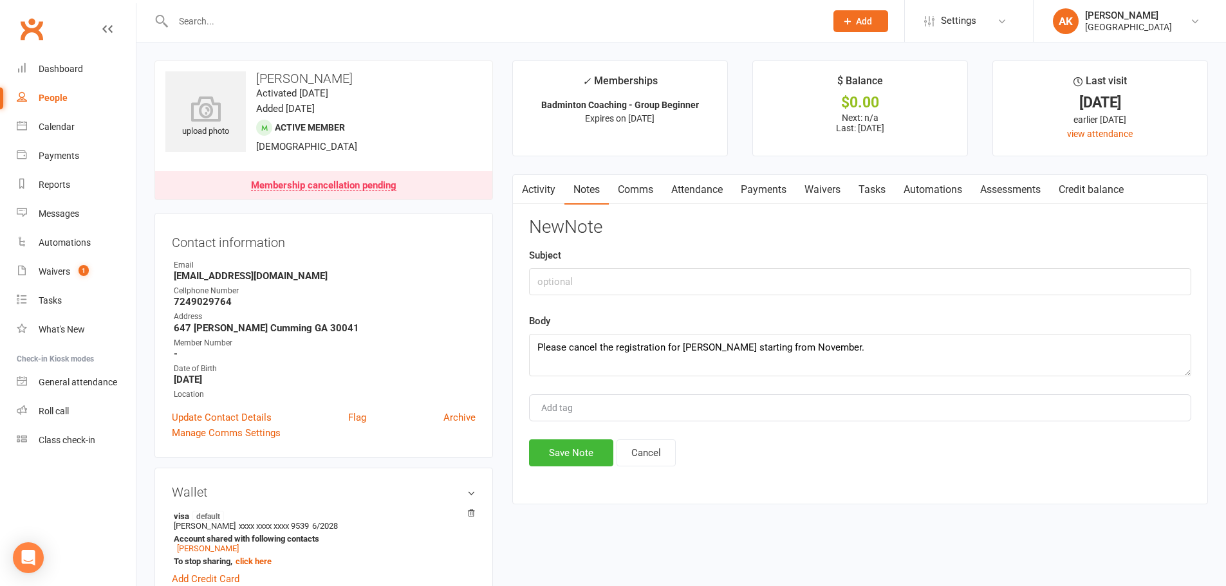
click at [604, 414] on div "Add tag" at bounding box center [860, 407] width 662 height 27
type input "akhila"
click at [580, 445] on button "Save Note" at bounding box center [571, 452] width 84 height 27
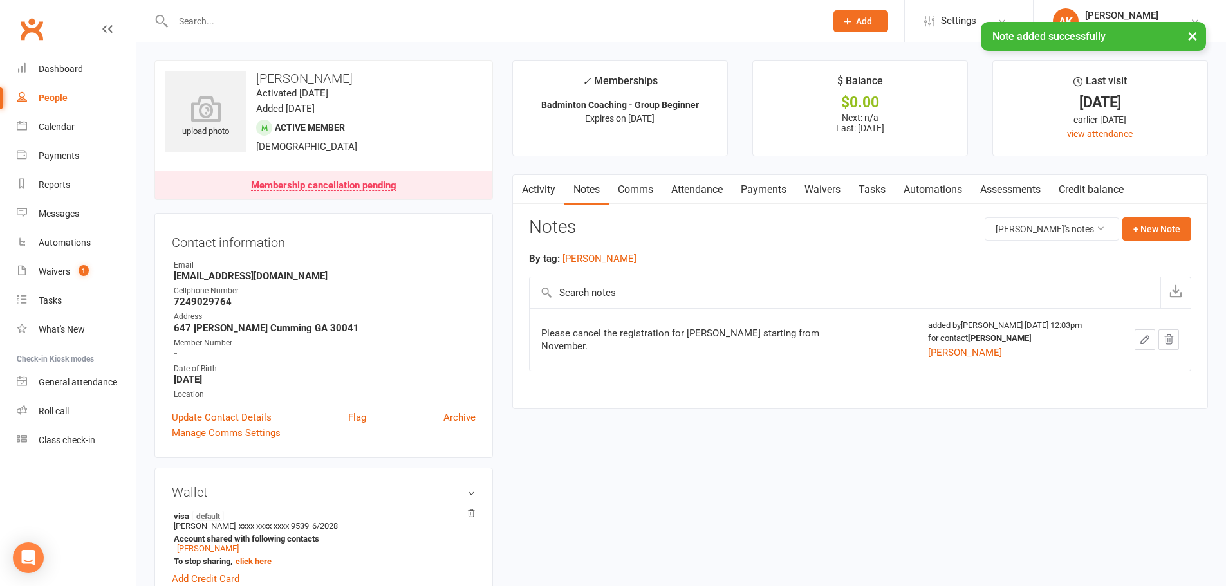
click at [537, 191] on link "Activity" at bounding box center [538, 190] width 51 height 30
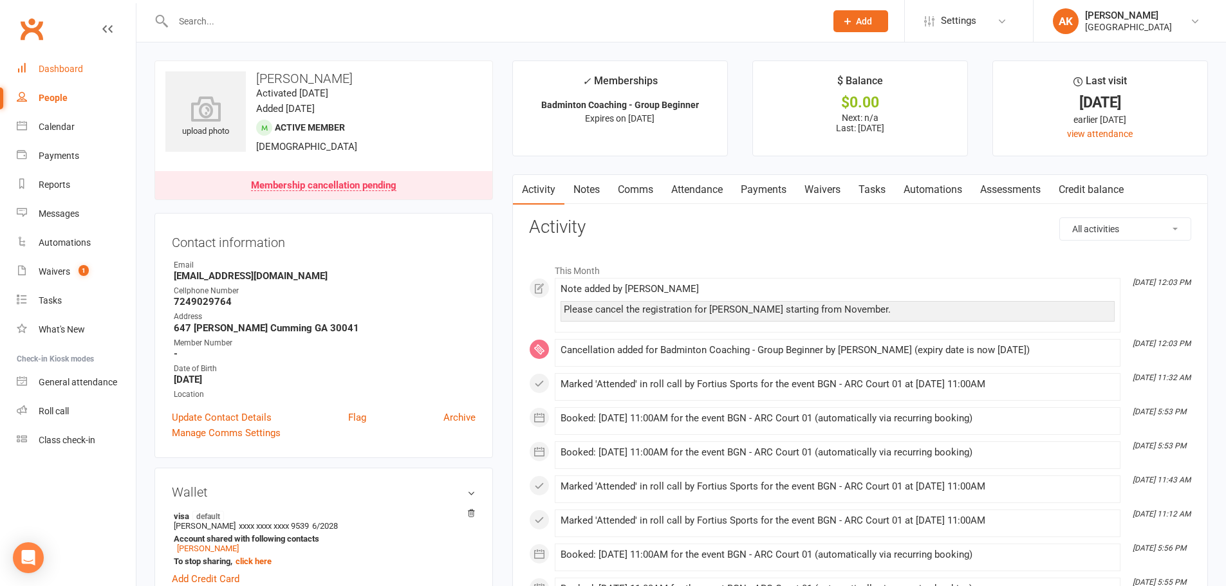
drag, startPoint x: 69, startPoint y: 62, endPoint x: 115, endPoint y: 57, distance: 46.0
click at [69, 62] on link "Dashboard" at bounding box center [76, 69] width 119 height 29
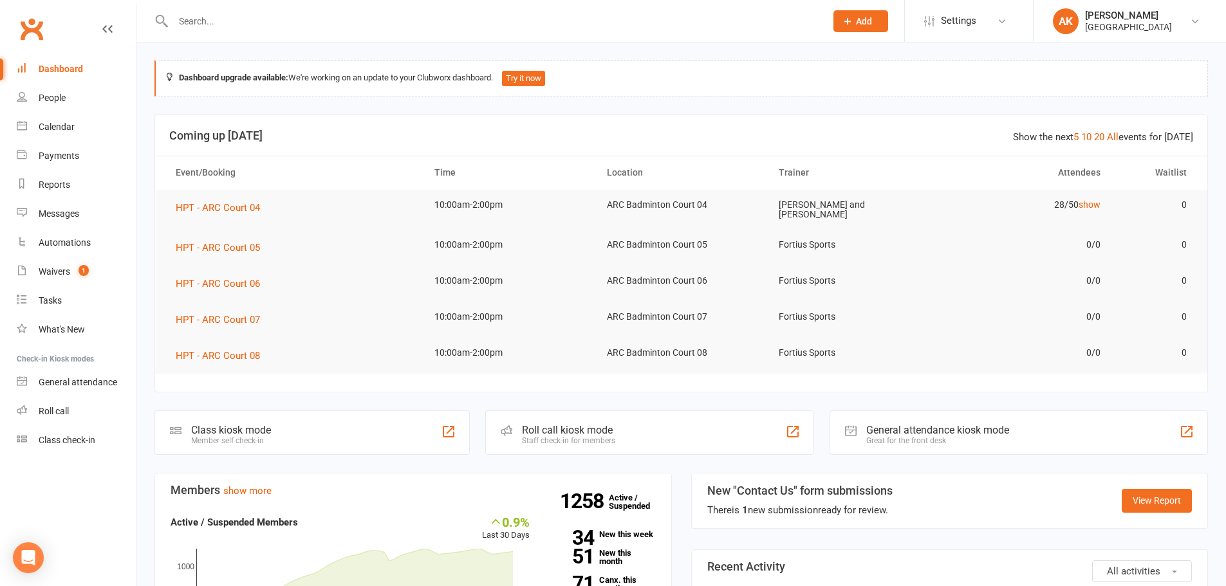
click at [235, 28] on input "text" at bounding box center [492, 21] width 647 height 18
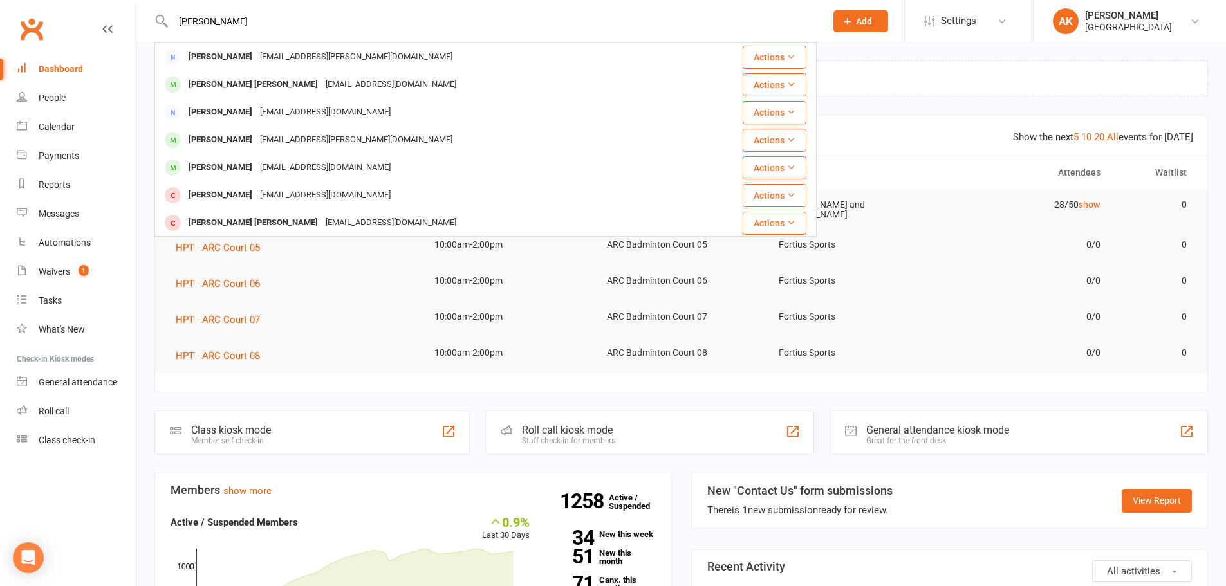
type input "vijanand silvary"
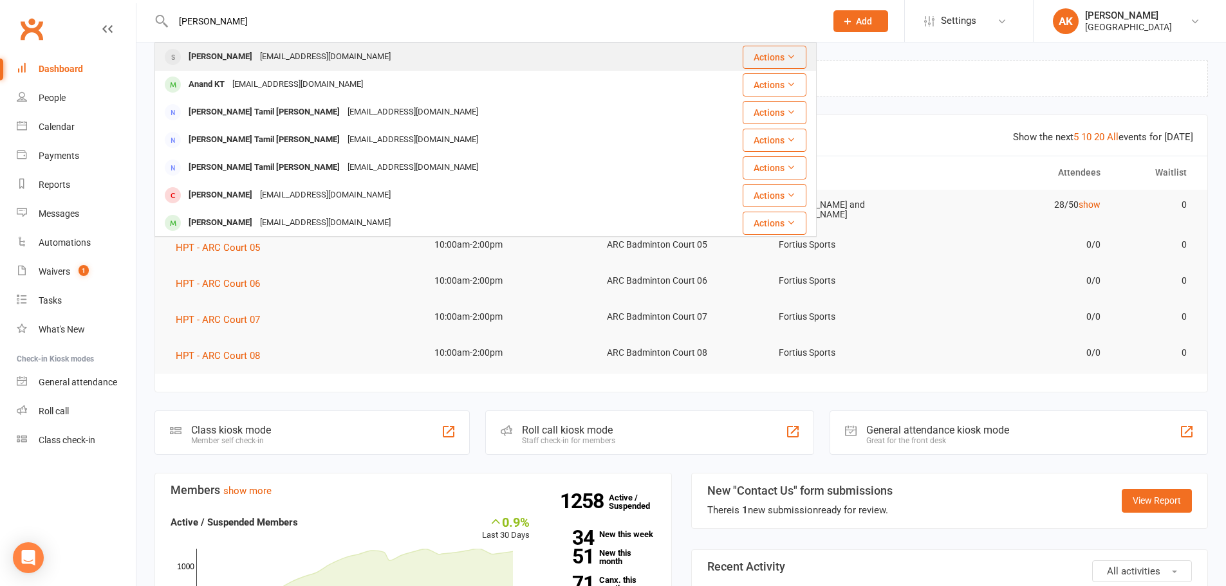
click at [261, 52] on div "vjsilvary@gmail.com" at bounding box center [325, 57] width 138 height 19
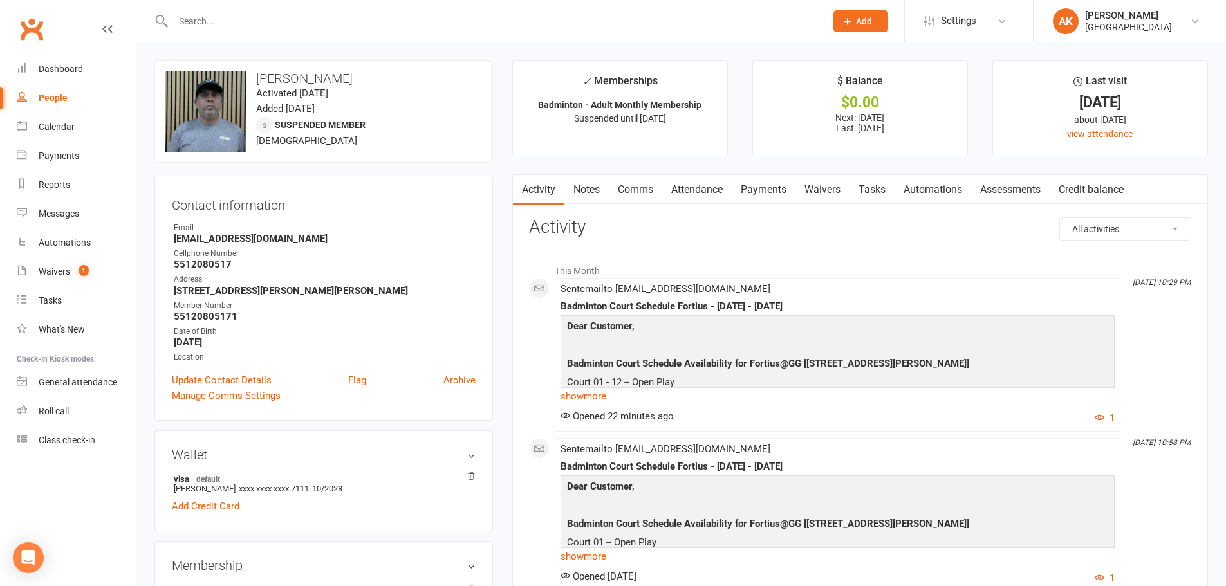
click at [275, 26] on input "text" at bounding box center [492, 21] width 647 height 18
type input "mai son"
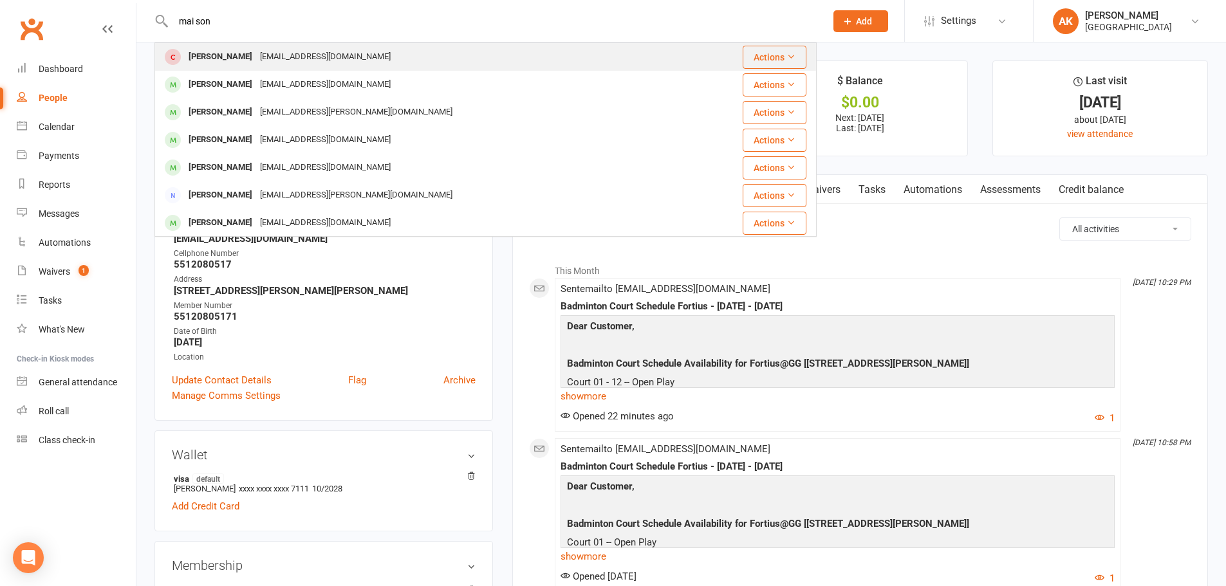
click at [262, 63] on div "music878luv@gmail.com" at bounding box center [325, 57] width 138 height 19
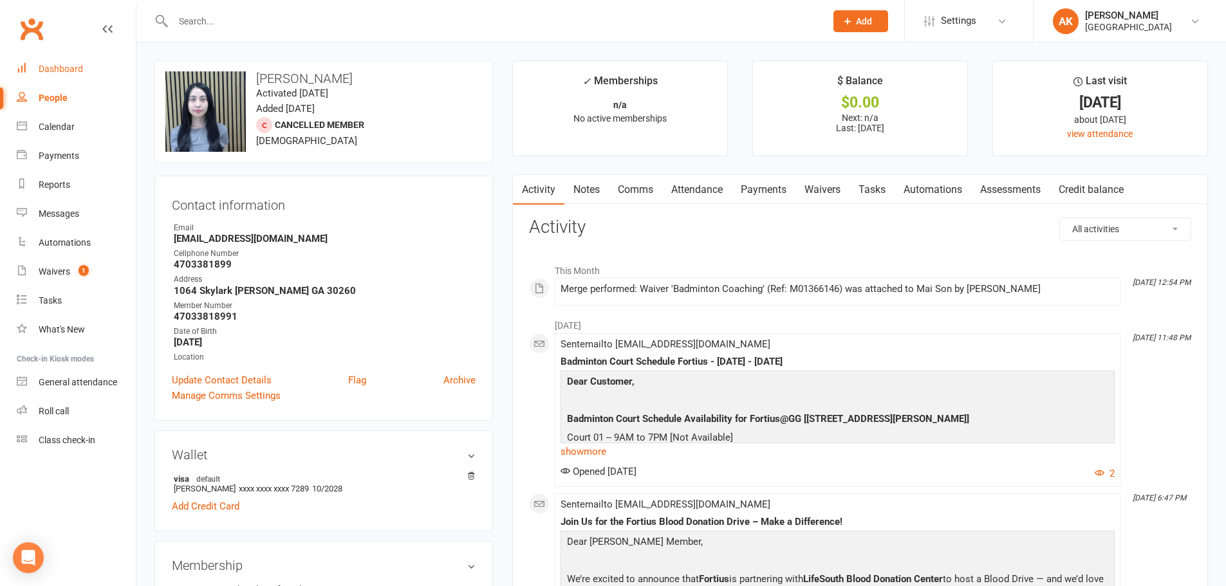
click at [97, 68] on link "Dashboard" at bounding box center [76, 69] width 119 height 29
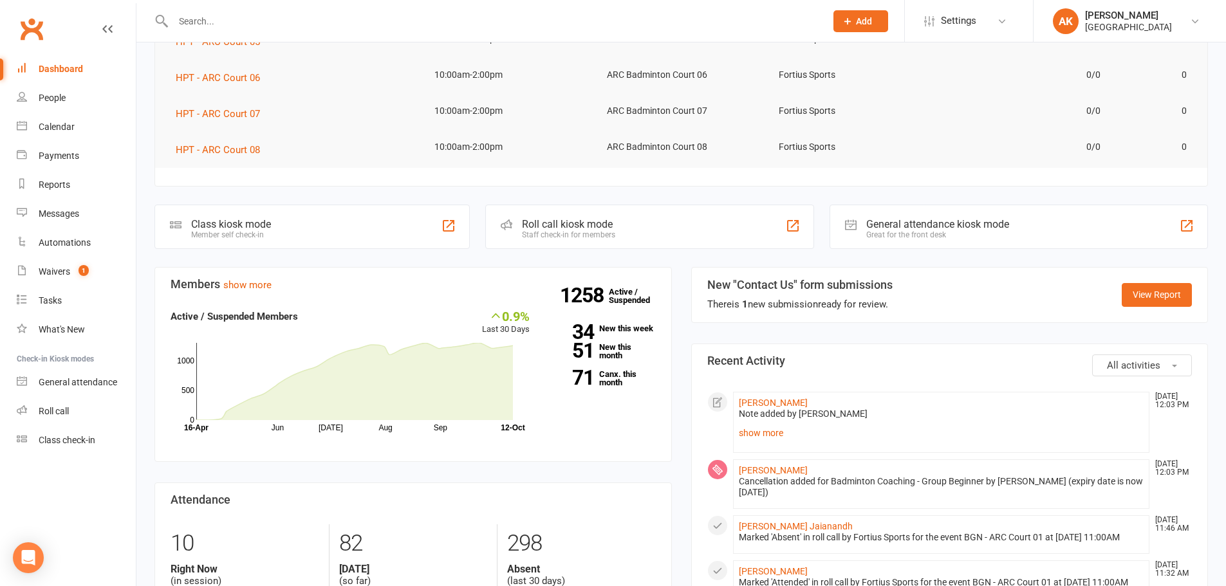
scroll to position [257, 0]
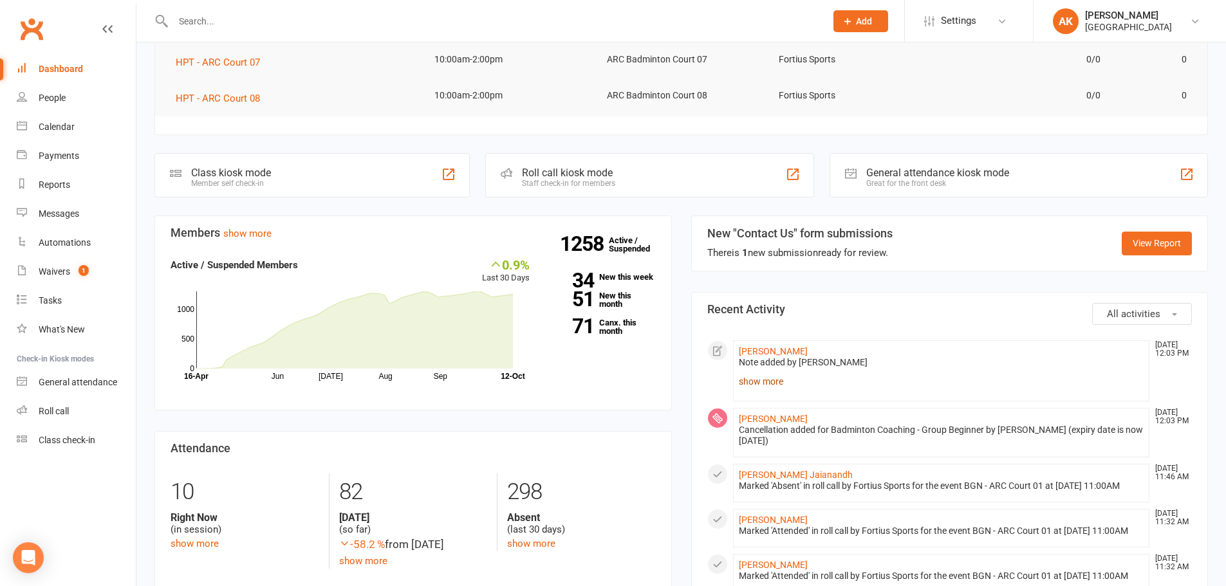
click at [755, 380] on link "show more" at bounding box center [941, 381] width 405 height 18
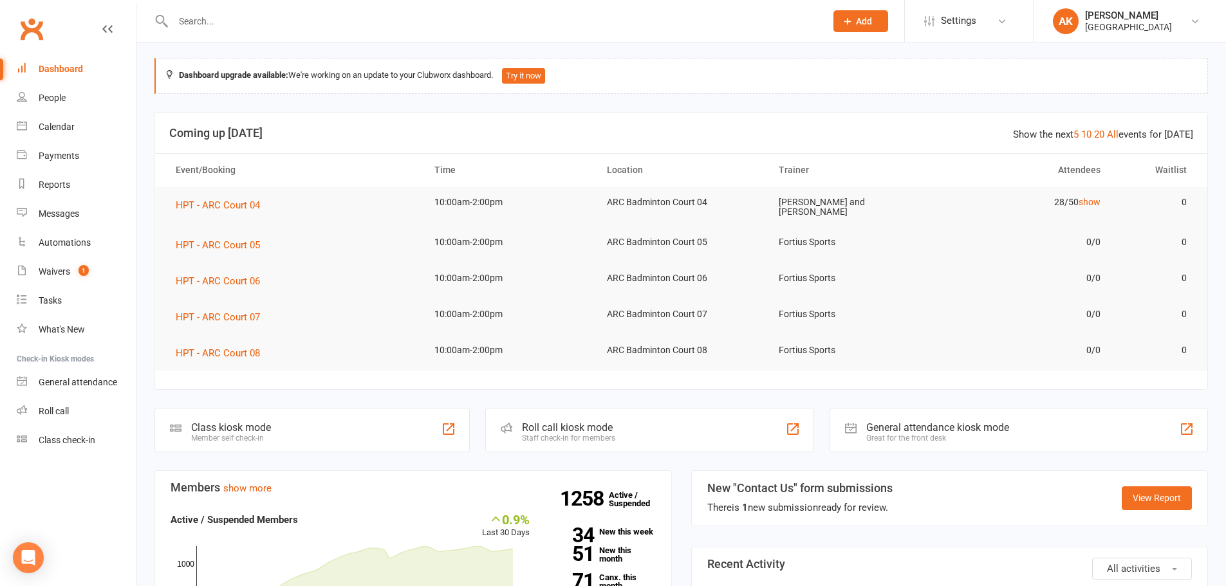
scroll to position [0, 0]
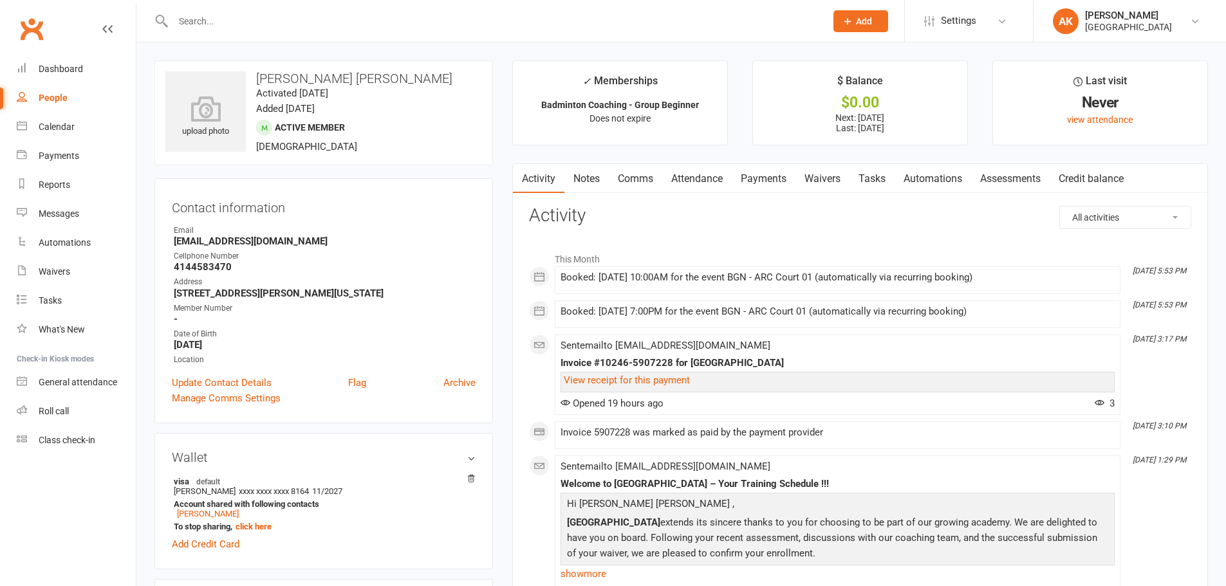
click at [313, 19] on input "text" at bounding box center [492, 21] width 647 height 18
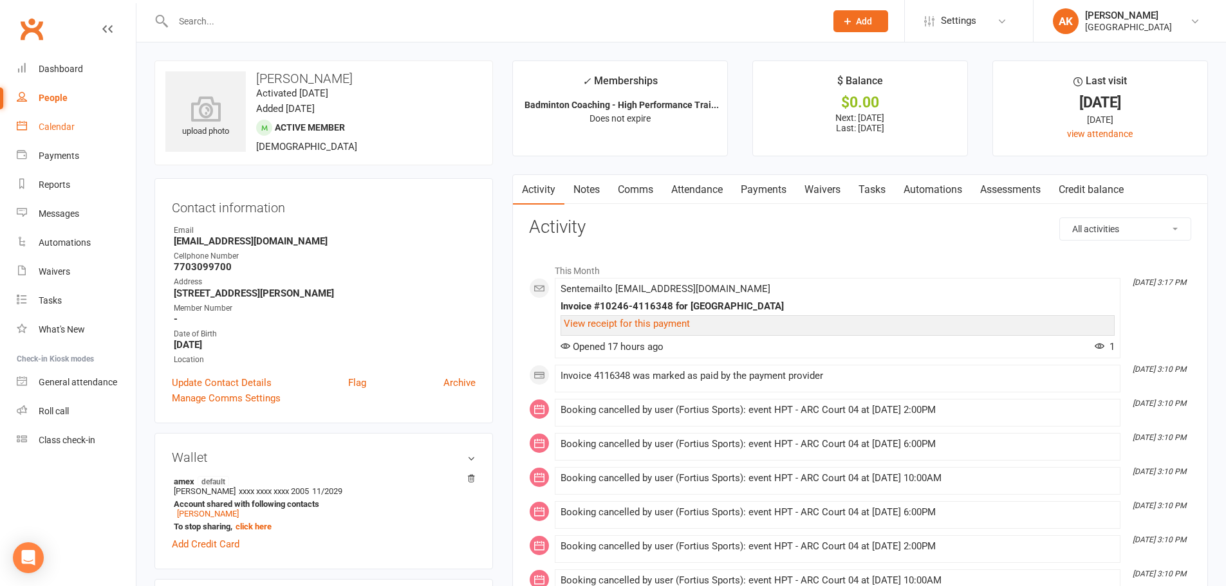
click at [82, 135] on link "Calendar" at bounding box center [76, 127] width 119 height 29
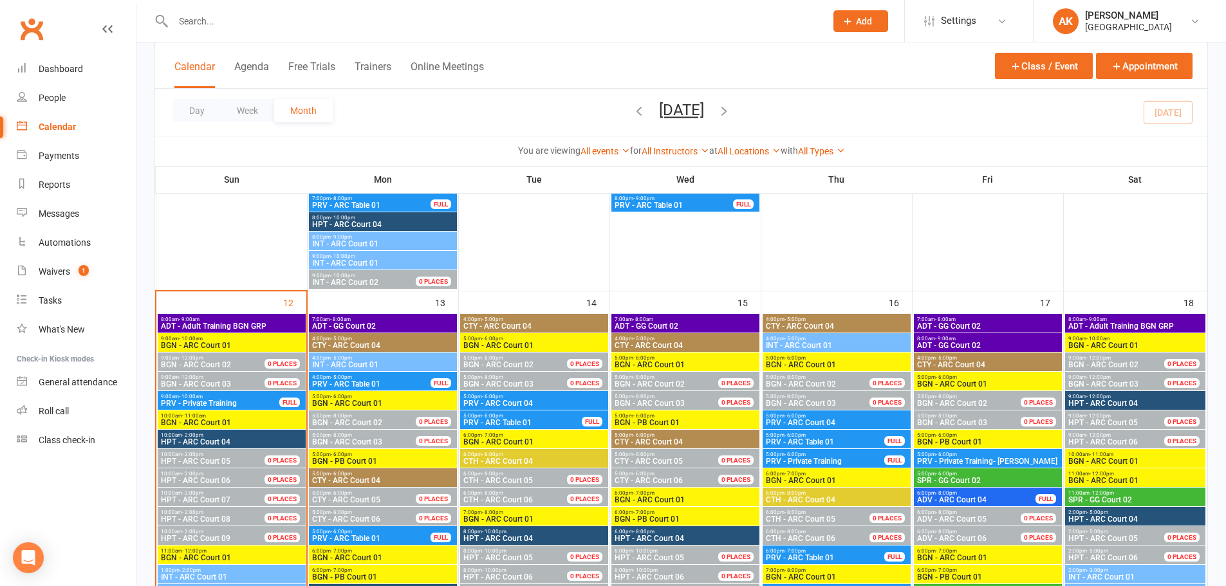
scroll to position [1094, 0]
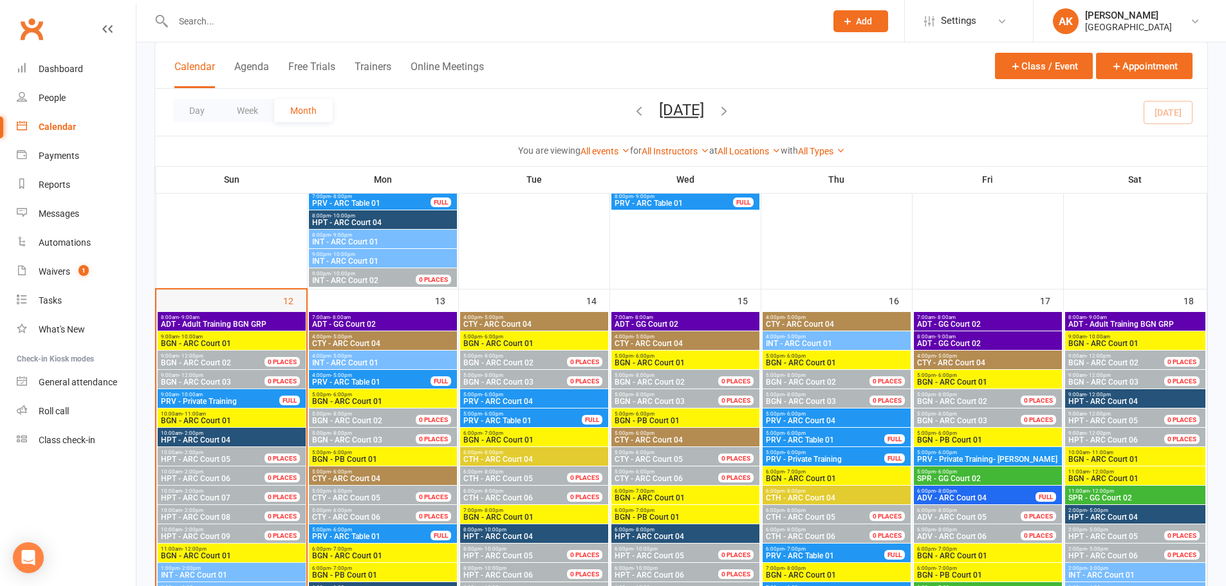
click at [226, 300] on div "12" at bounding box center [231, 572] width 150 height 564
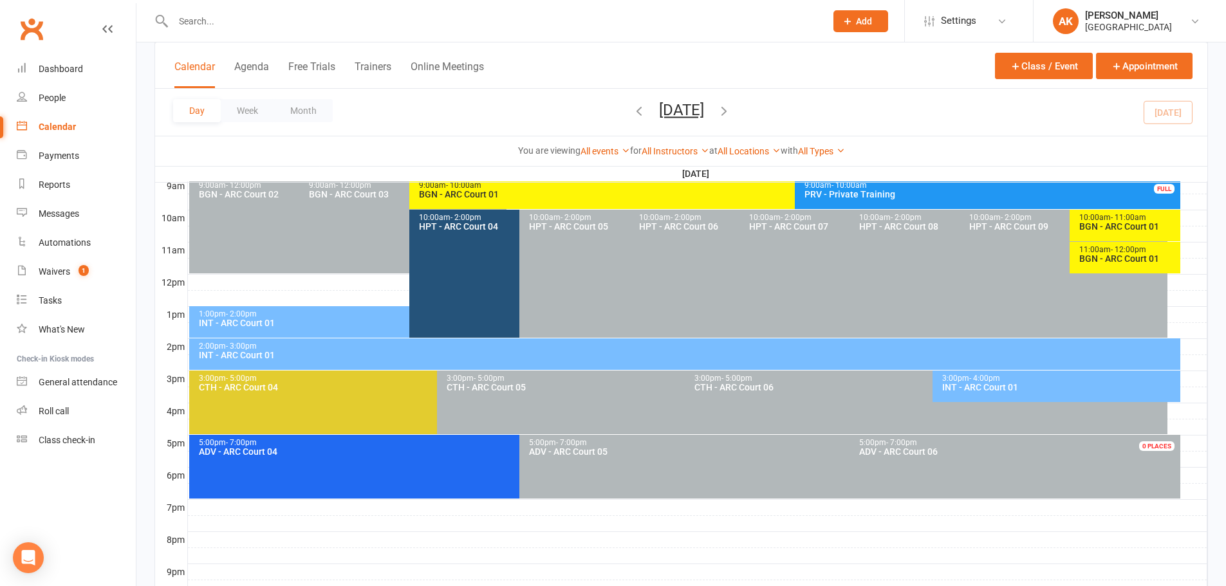
scroll to position [484, 0]
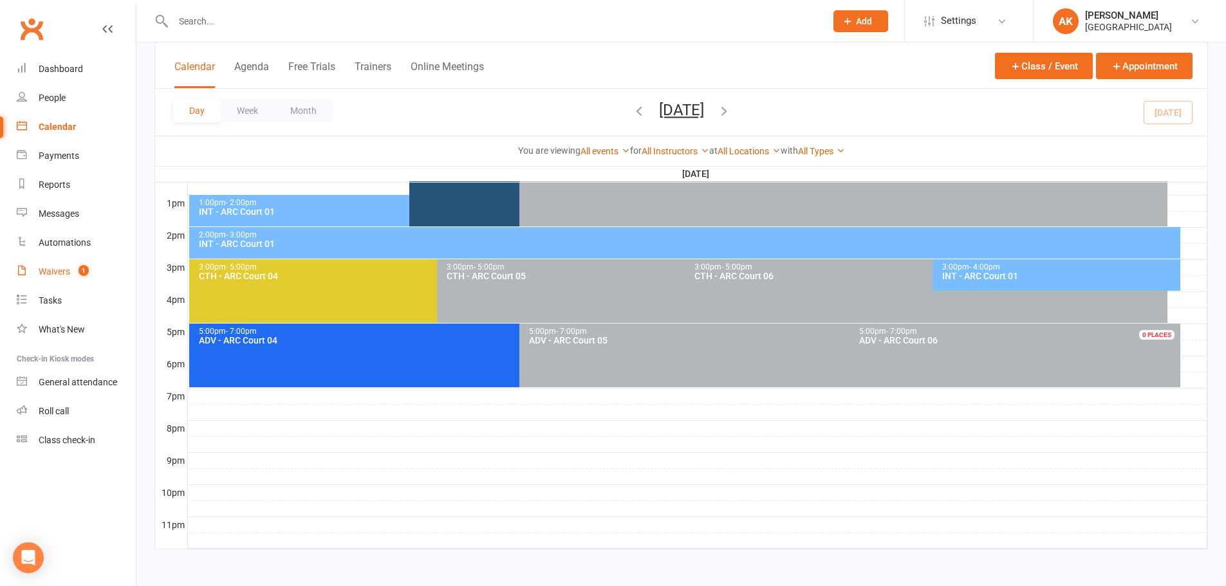
click at [55, 264] on link "Waivers 1" at bounding box center [76, 271] width 119 height 29
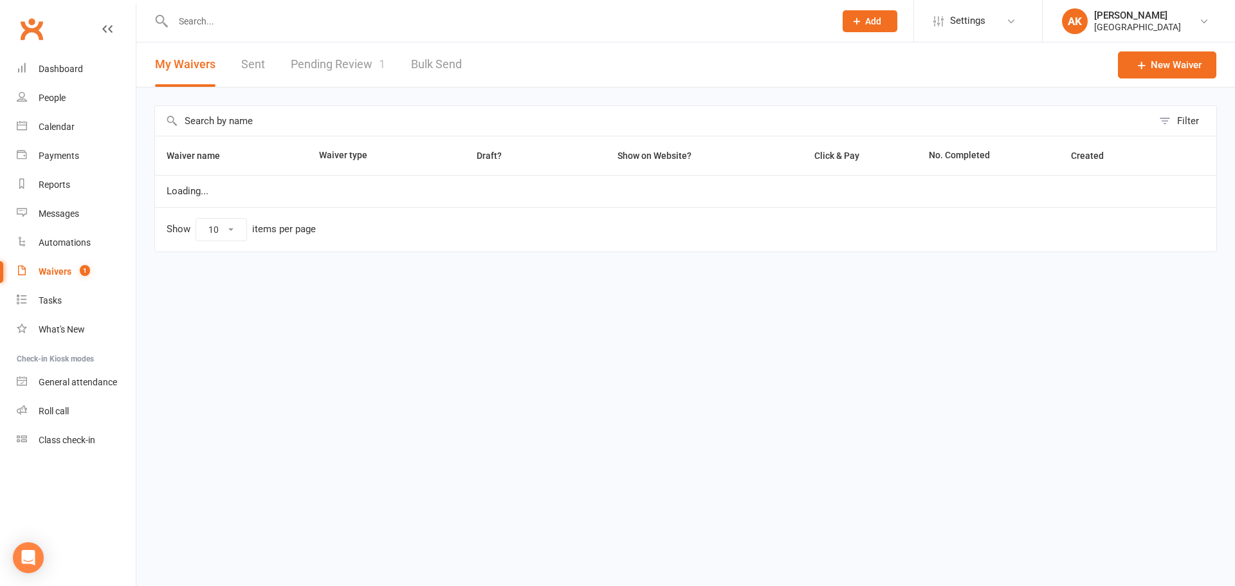
click at [330, 73] on link "Pending Review 1" at bounding box center [338, 64] width 95 height 44
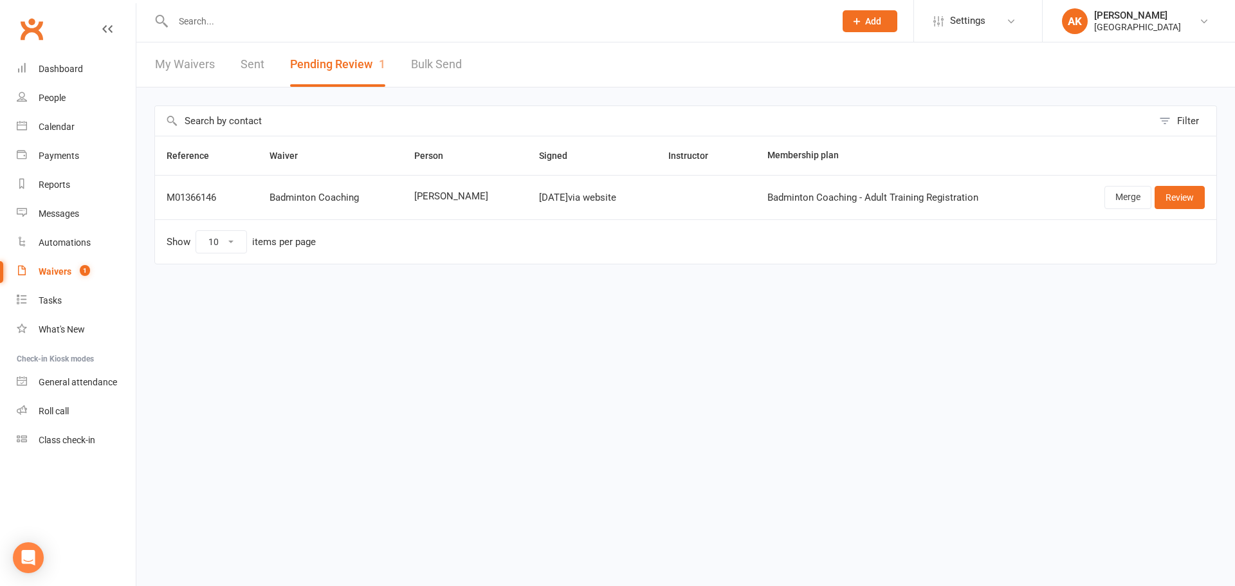
click at [413, 201] on td "[PERSON_NAME]" at bounding box center [465, 197] width 125 height 44
drag, startPoint x: 410, startPoint y: 199, endPoint x: 448, endPoint y: 196, distance: 37.4
click at [448, 196] on td "[PERSON_NAME]" at bounding box center [465, 197] width 125 height 44
click at [1188, 206] on link "Review" at bounding box center [1180, 197] width 50 height 23
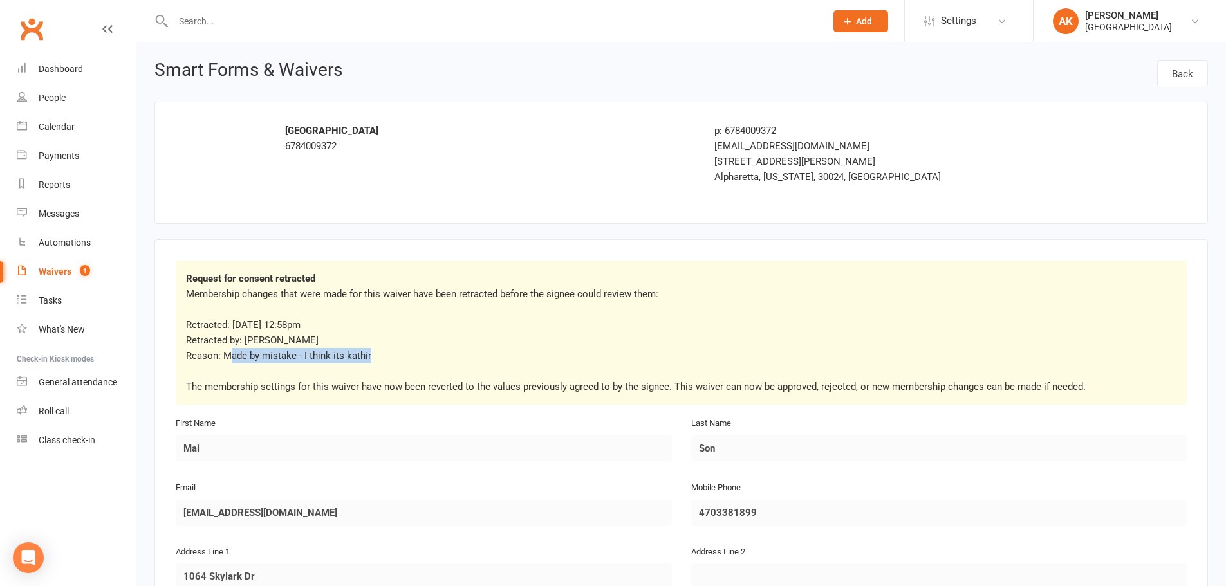
drag, startPoint x: 233, startPoint y: 358, endPoint x: 405, endPoint y: 356, distance: 172.4
click at [405, 356] on p "Retracted: [DATE] 12:58pm Retracted by: [PERSON_NAME] Reason: Made by mistake -…" at bounding box center [681, 340] width 990 height 46
click at [374, 356] on p "Retracted: Oct 11, 2025 12:58pm Retracted by: Gopi Kannaiyan Reason: Made by mi…" at bounding box center [681, 340] width 990 height 46
drag, startPoint x: 212, startPoint y: 358, endPoint x: 392, endPoint y: 355, distance: 180.2
click at [392, 355] on p "Retracted: Oct 11, 2025 12:58pm Retracted by: Gopi Kannaiyan Reason: Made by mi…" at bounding box center [681, 340] width 990 height 46
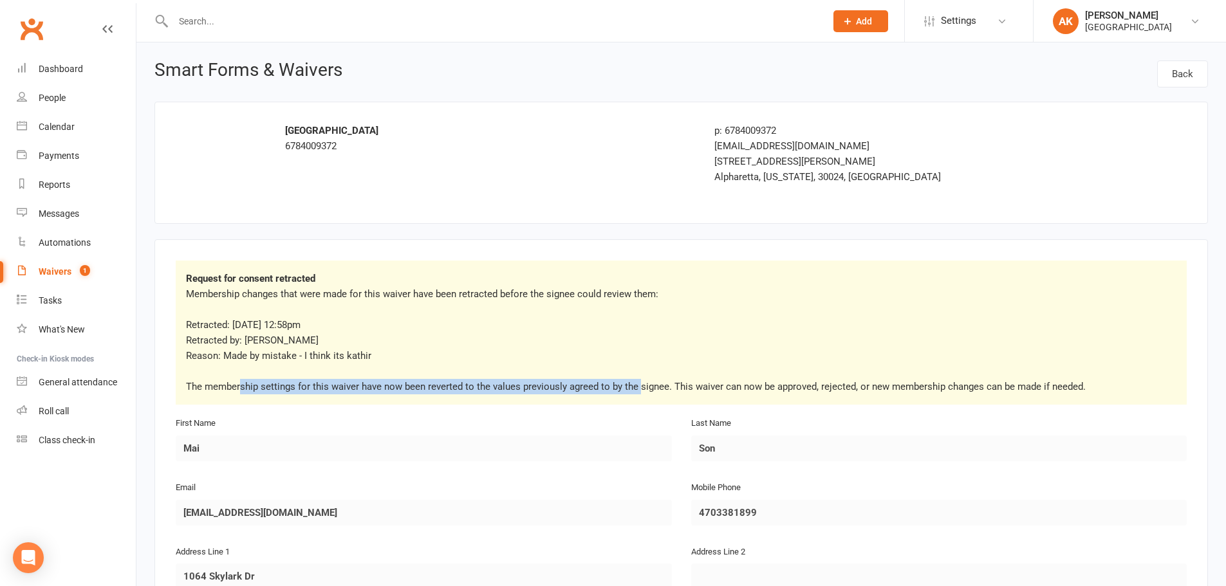
drag, startPoint x: 242, startPoint y: 383, endPoint x: 639, endPoint y: 385, distance: 397.6
click at [639, 385] on p "The membership settings for this waiver have now been reverted to the values pr…" at bounding box center [681, 386] width 990 height 15
click at [472, 383] on p "The membership settings for this waiver have now been reverted to the values pr…" at bounding box center [681, 386] width 990 height 15
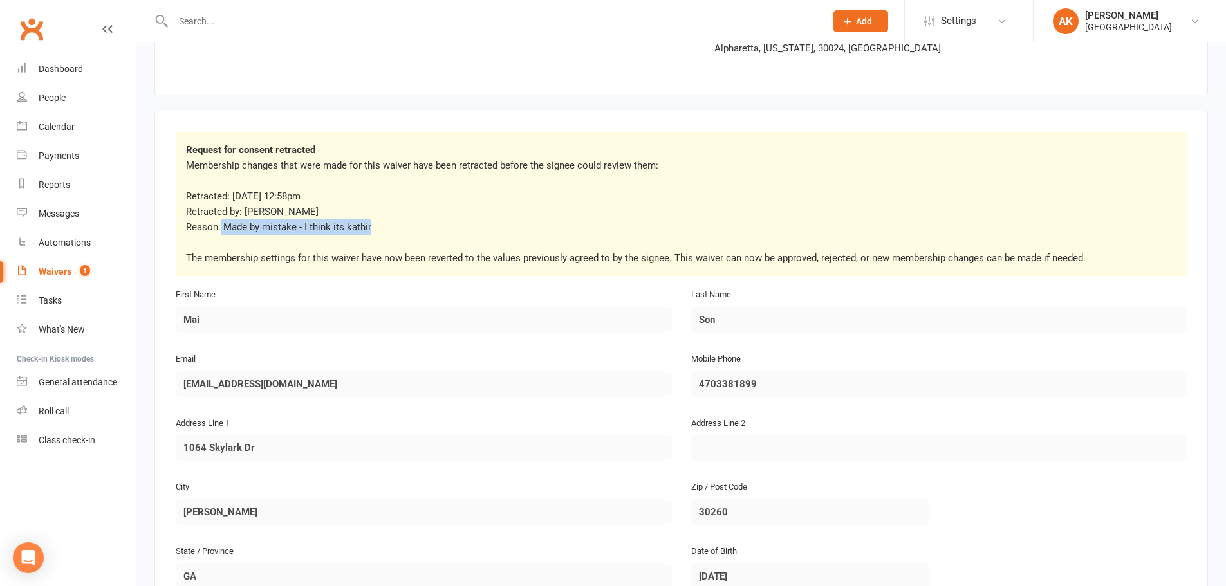
drag, startPoint x: 221, startPoint y: 232, endPoint x: 372, endPoint y: 231, distance: 151.8
click at [372, 231] on p "Retracted: Oct 11, 2025 12:58pm Retracted by: Gopi Kannaiyan Reason: Made by mi…" at bounding box center [681, 211] width 990 height 46
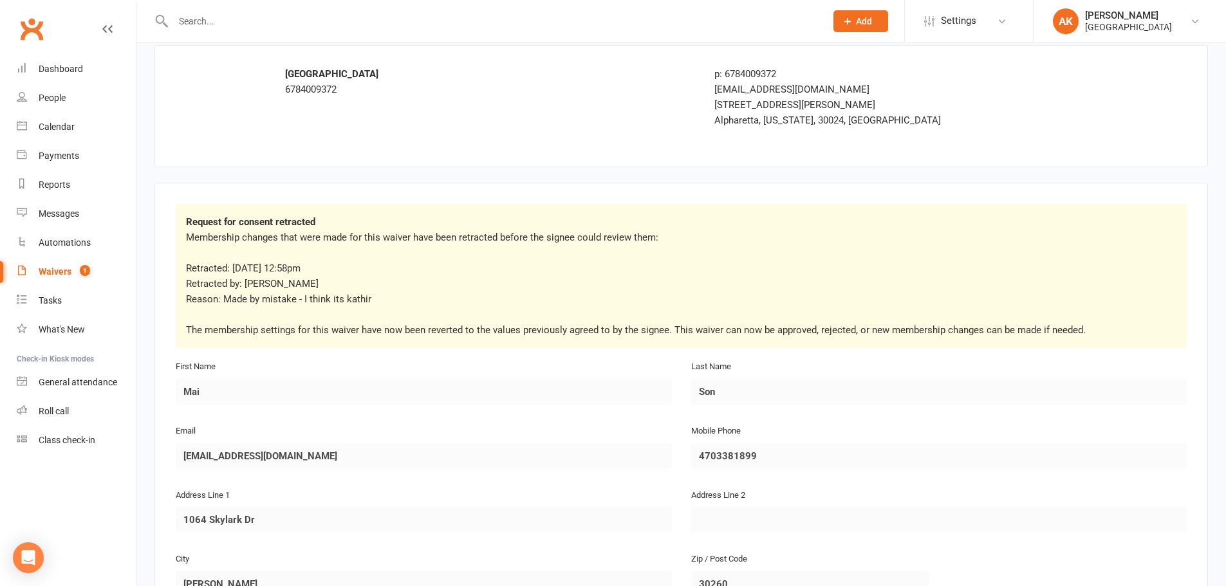
scroll to position [0, 0]
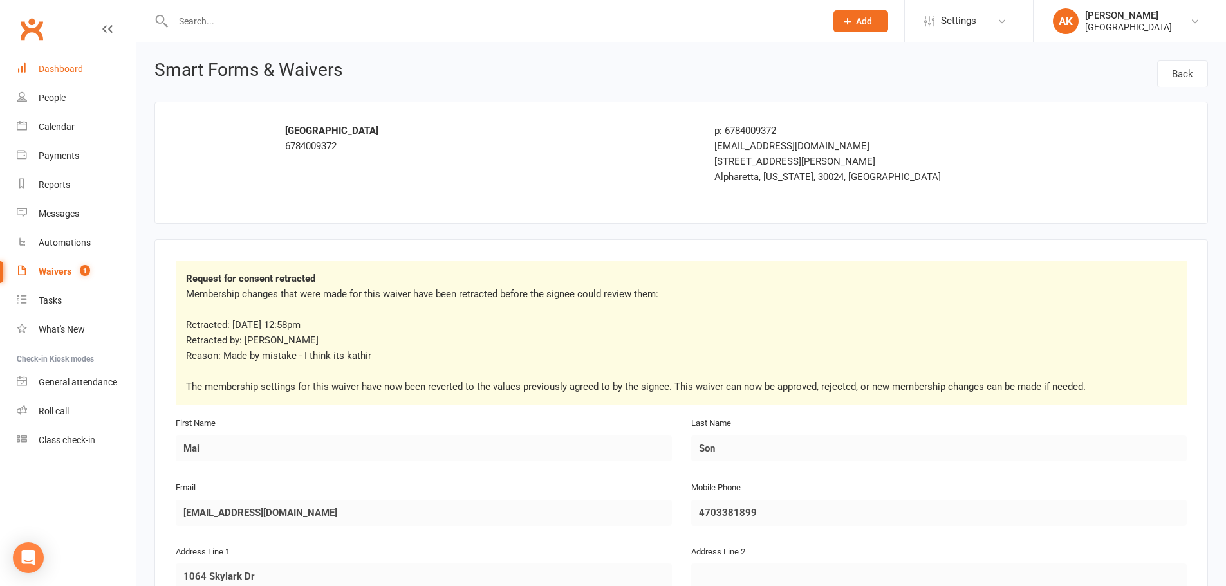
click at [73, 71] on div "Dashboard" at bounding box center [61, 69] width 44 height 10
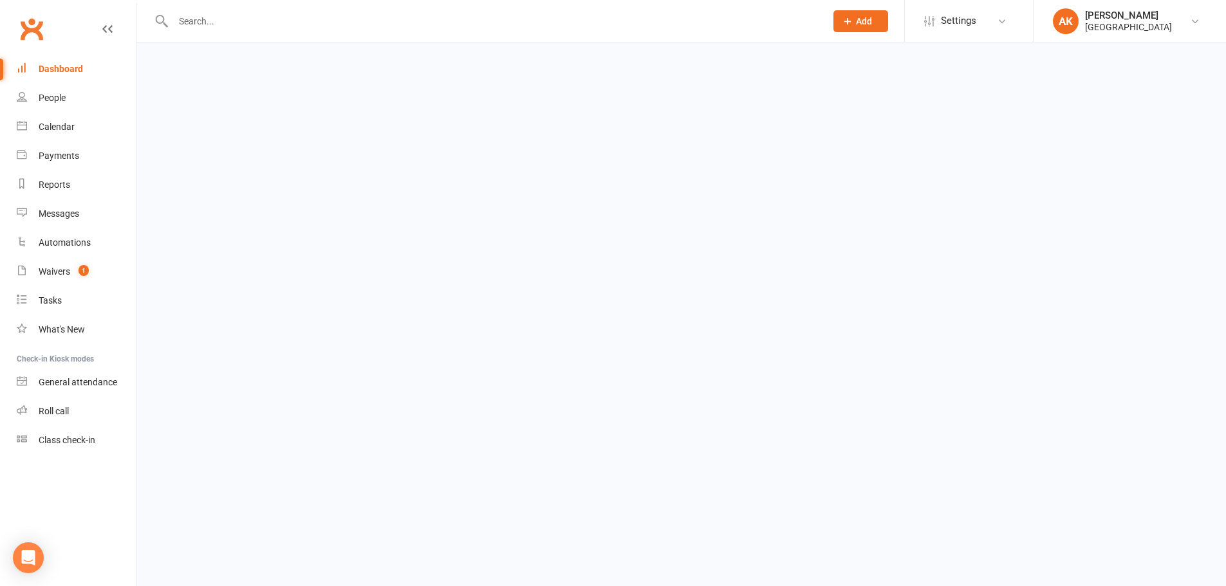
click at [217, 24] on input "text" at bounding box center [492, 21] width 647 height 18
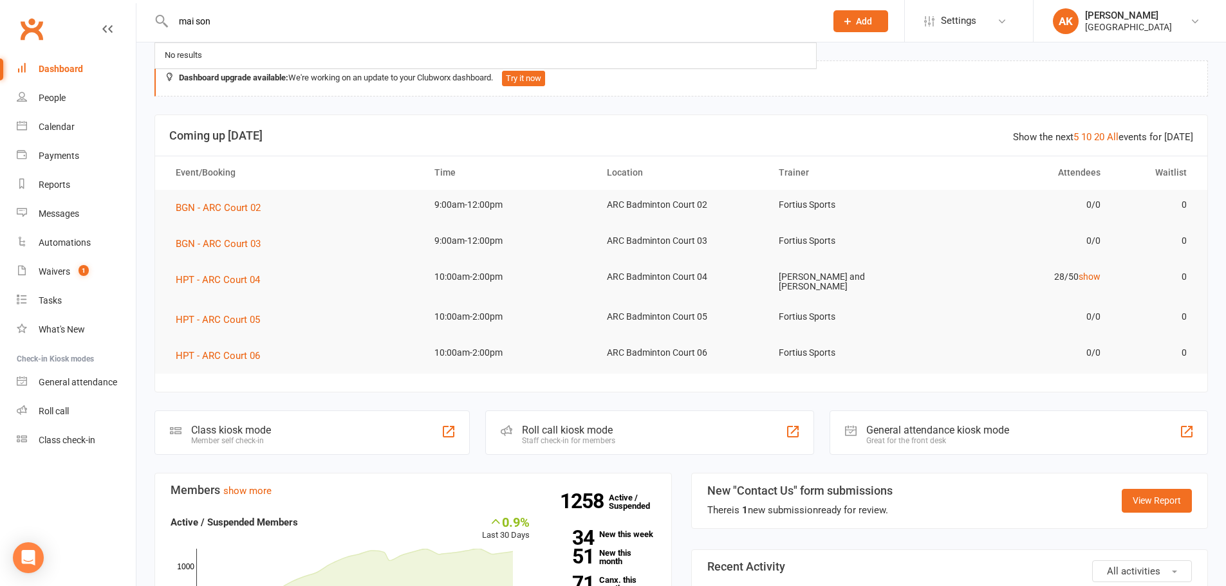
type input "mai son"
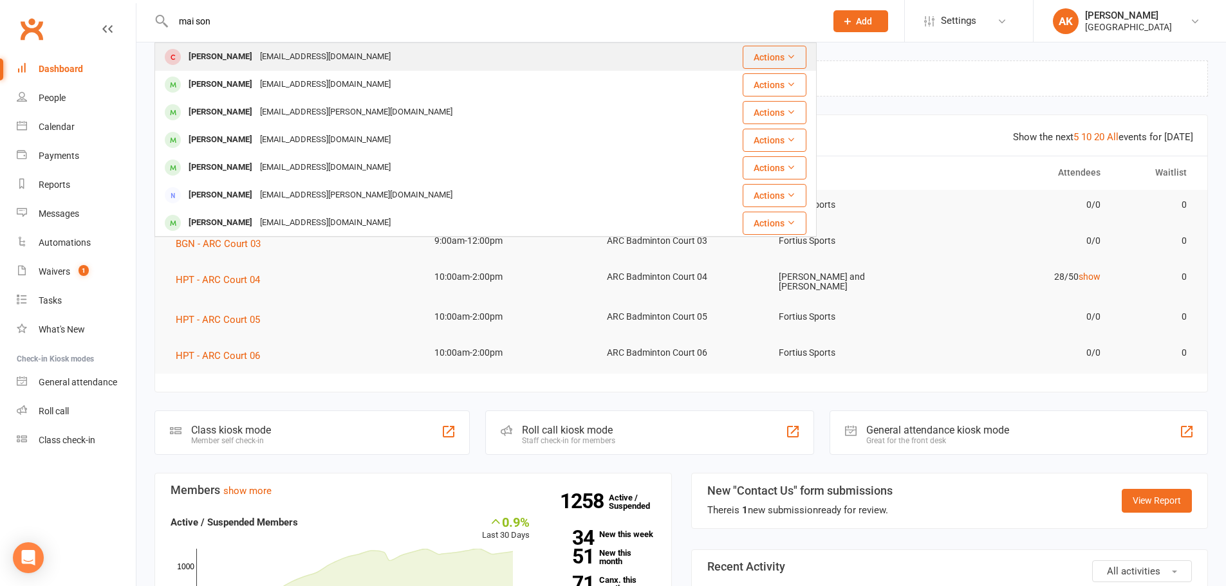
click at [218, 58] on div "[PERSON_NAME]" at bounding box center [220, 57] width 71 height 19
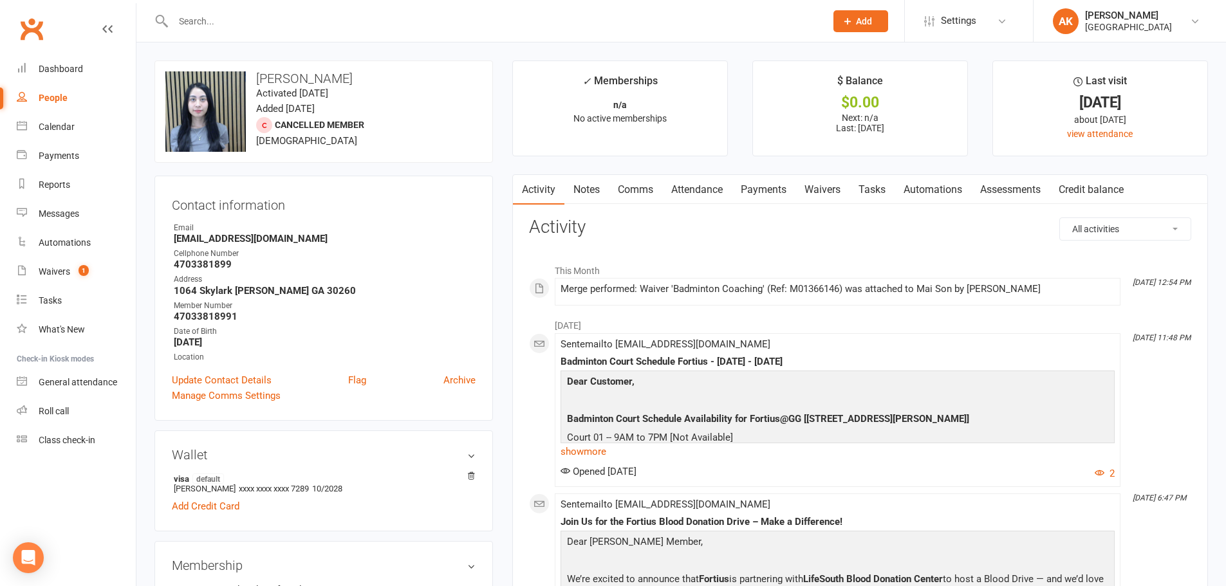
click at [705, 194] on link "Attendance" at bounding box center [696, 190] width 69 height 30
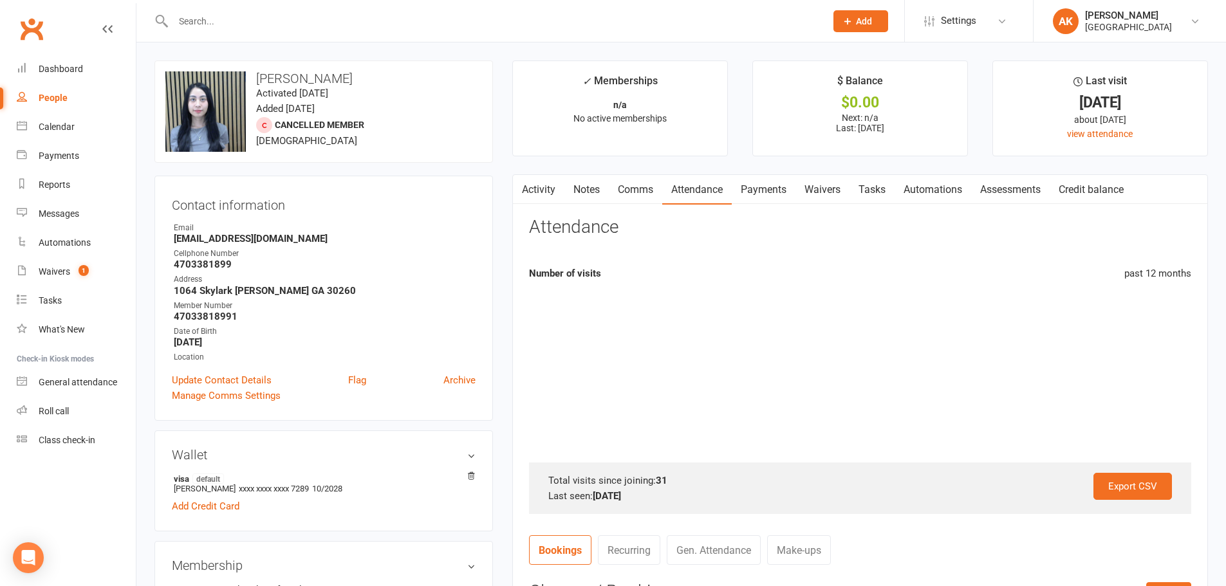
click at [800, 196] on link "Waivers" at bounding box center [822, 190] width 54 height 30
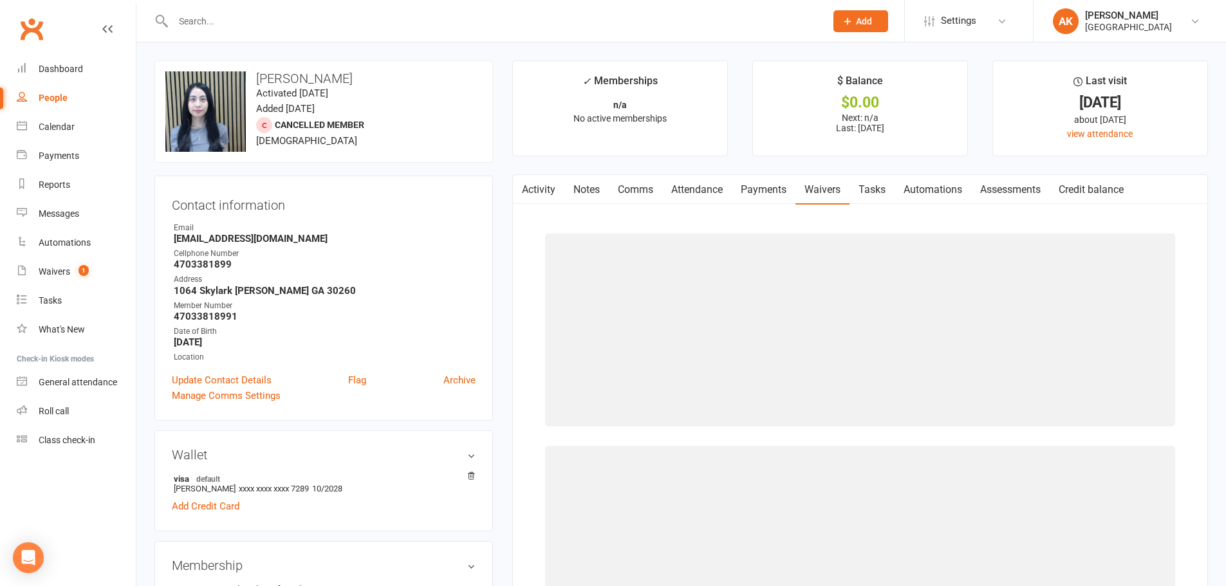
click at [770, 195] on link "Payments" at bounding box center [763, 190] width 64 height 30
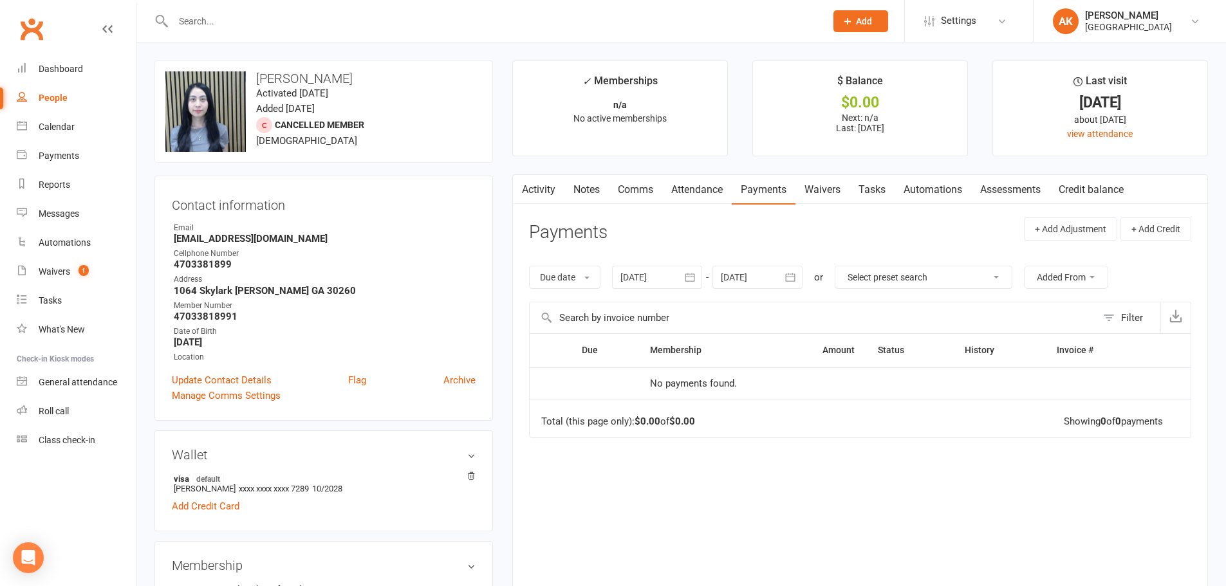
click at [541, 191] on link "Activity" at bounding box center [538, 190] width 51 height 30
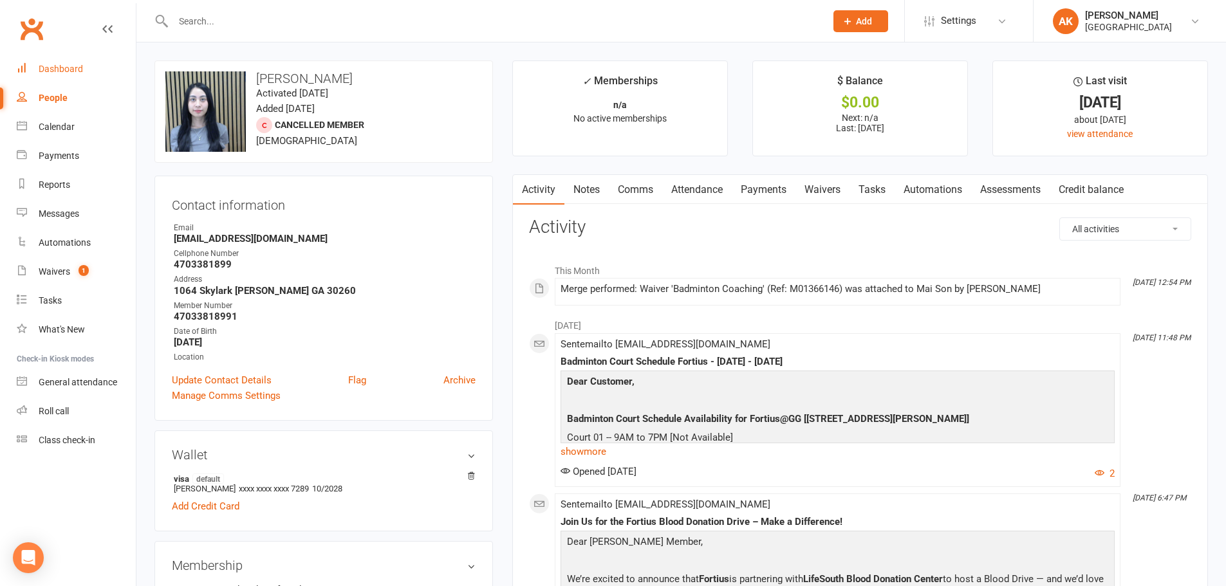
click at [100, 69] on link "Dashboard" at bounding box center [76, 69] width 119 height 29
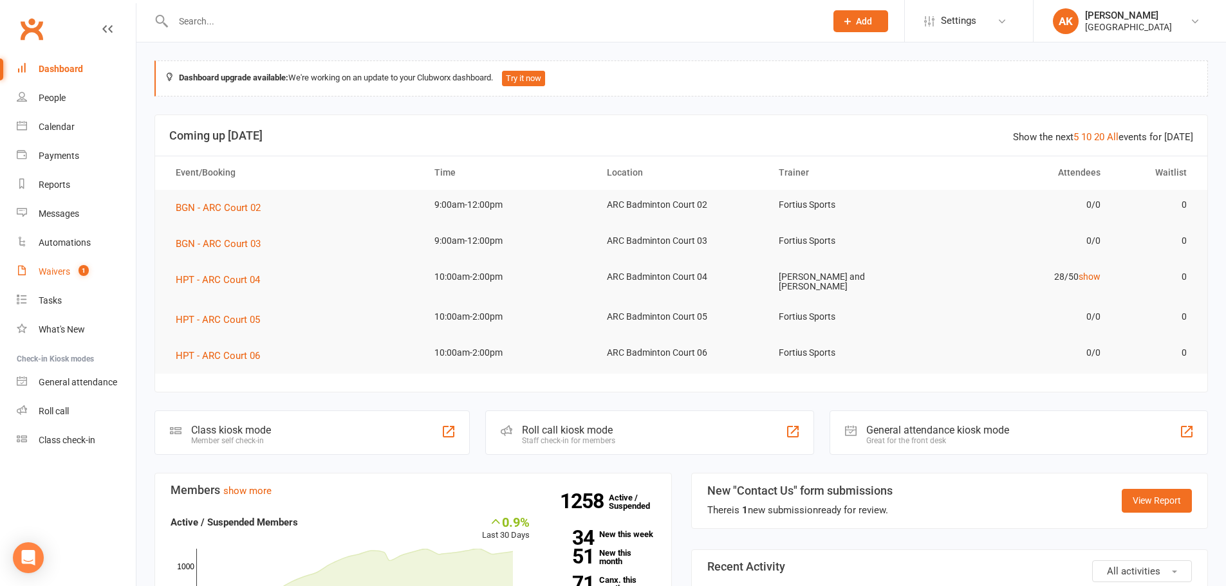
click at [41, 272] on div "Waivers" at bounding box center [55, 271] width 32 height 10
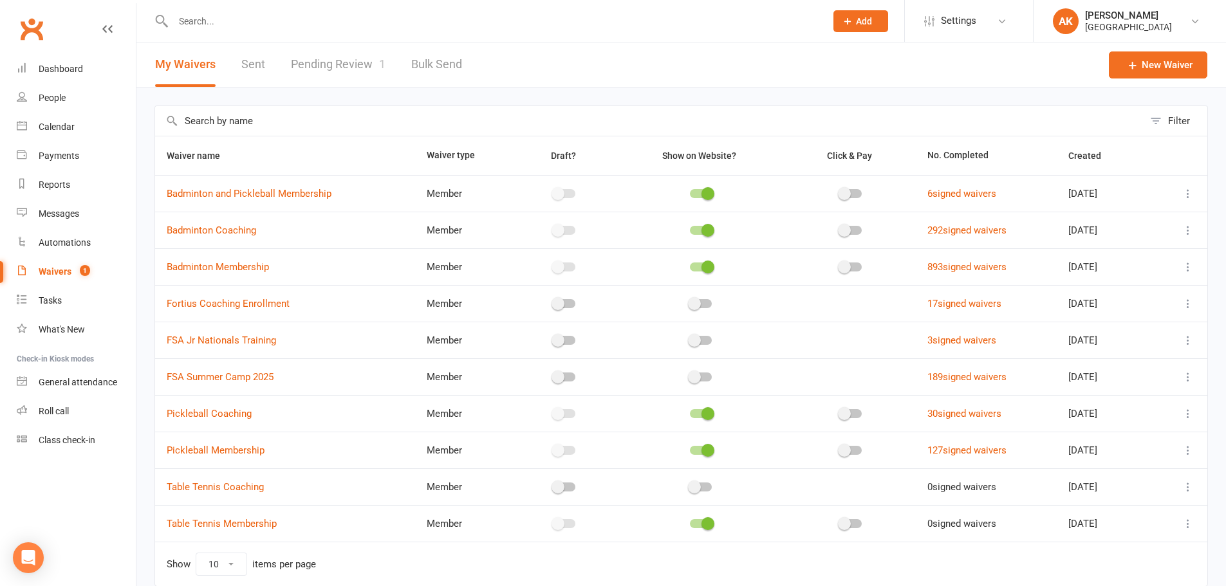
click at [327, 63] on link "Pending Review 1" at bounding box center [338, 64] width 95 height 44
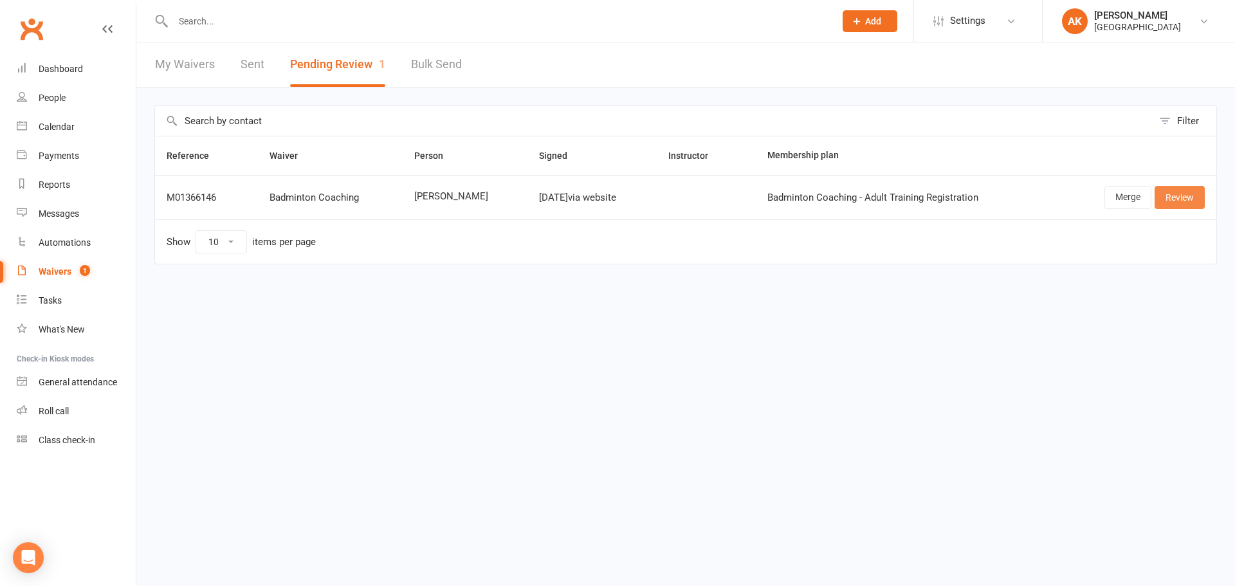
click at [1186, 200] on link "Review" at bounding box center [1180, 197] width 50 height 23
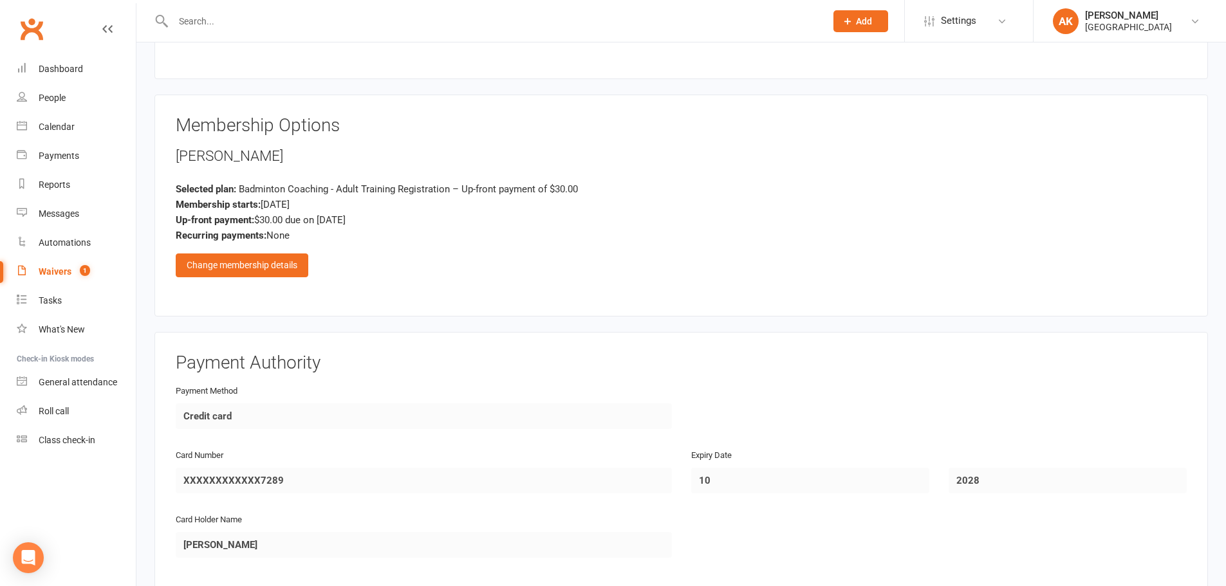
scroll to position [965, 0]
drag, startPoint x: 360, startPoint y: 187, endPoint x: 562, endPoint y: 184, distance: 202.0
click at [562, 184] on span "Badminton Coaching - Adult Training Registration – Up-front payment of $30.00" at bounding box center [408, 189] width 339 height 12
click at [454, 185] on span "Badminton Coaching - Adult Training Registration – Up-front payment of $30.00" at bounding box center [408, 189] width 339 height 12
drag, startPoint x: 306, startPoint y: 221, endPoint x: 352, endPoint y: 217, distance: 45.8
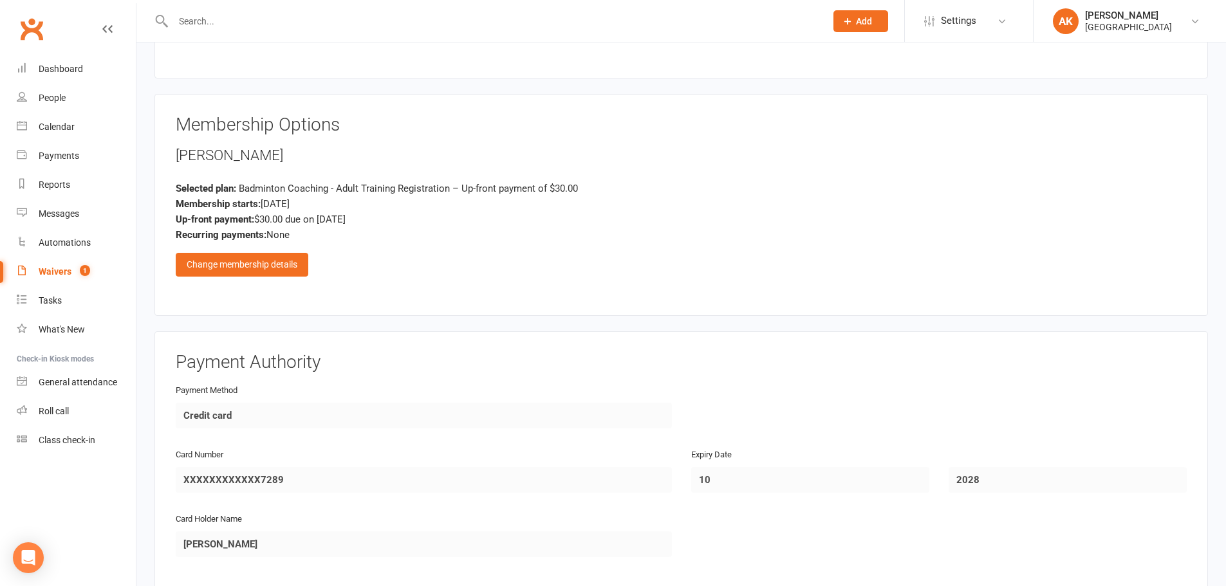
click at [352, 217] on div "Up-front payment: $30.00 due on Oct 8, 2025" at bounding box center [681, 219] width 1011 height 15
click at [308, 195] on div "Selected plan: Badminton Coaching - Adult Training Registration – Up-front paym…" at bounding box center [681, 188] width 1011 height 15
drag, startPoint x: 304, startPoint y: 183, endPoint x: 509, endPoint y: 187, distance: 204.6
click at [550, 185] on span "Badminton Coaching - Adult Training Registration – Up-front payment of $30.00" at bounding box center [408, 189] width 339 height 12
click at [492, 188] on span "Badminton Coaching - Adult Training Registration – Up-front payment of $30.00" at bounding box center [408, 189] width 339 height 12
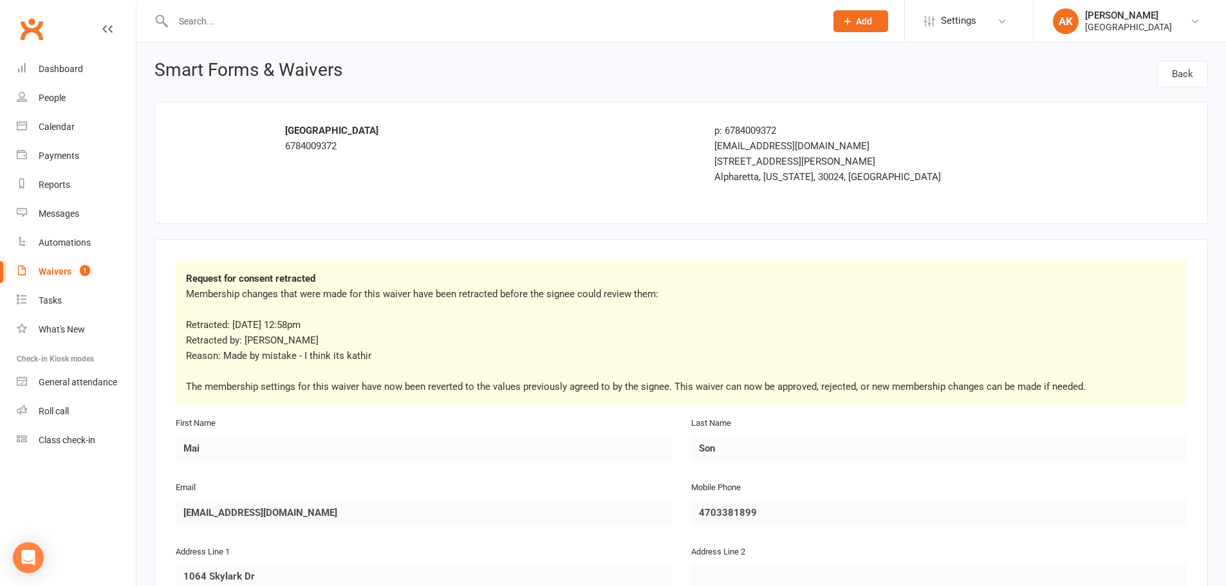
scroll to position [193, 0]
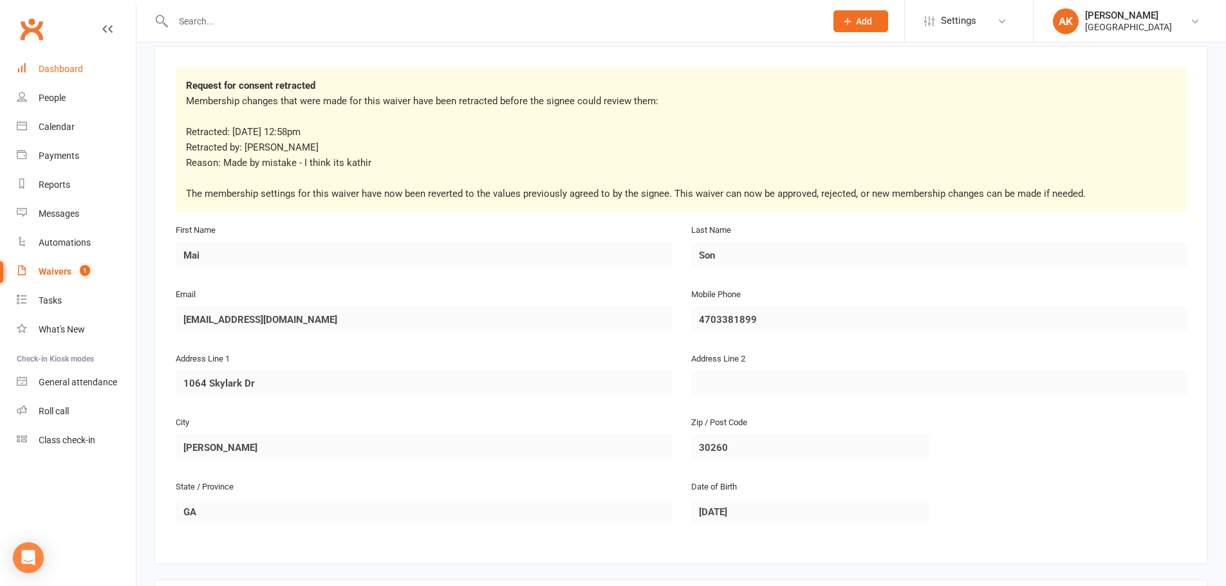
click at [78, 58] on link "Dashboard" at bounding box center [76, 69] width 119 height 29
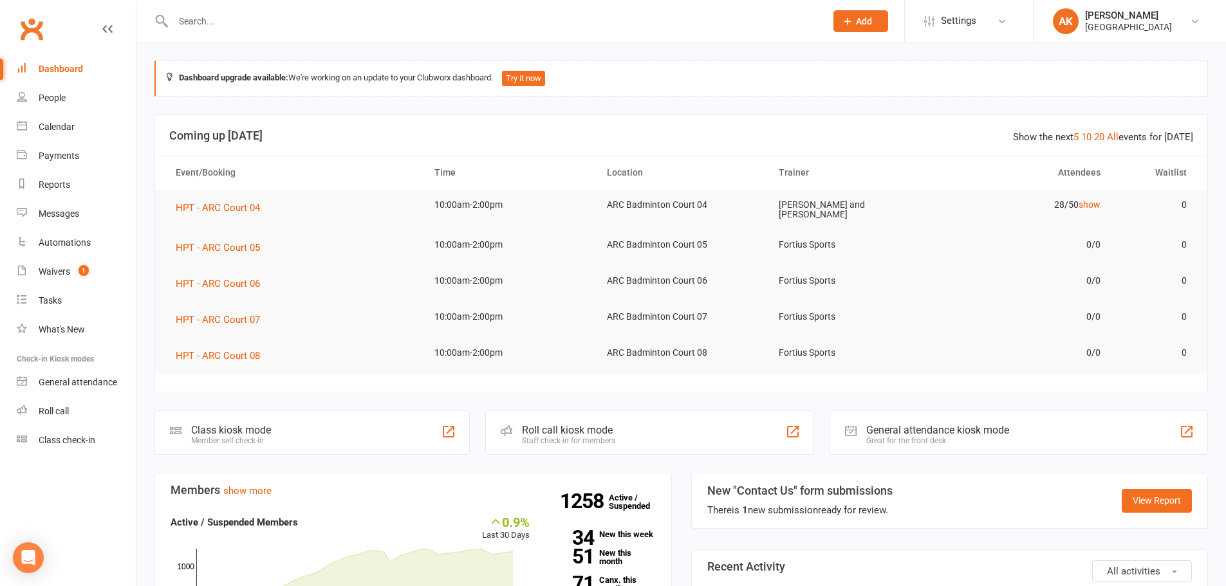
click at [270, 28] on input "text" at bounding box center [492, 21] width 647 height 18
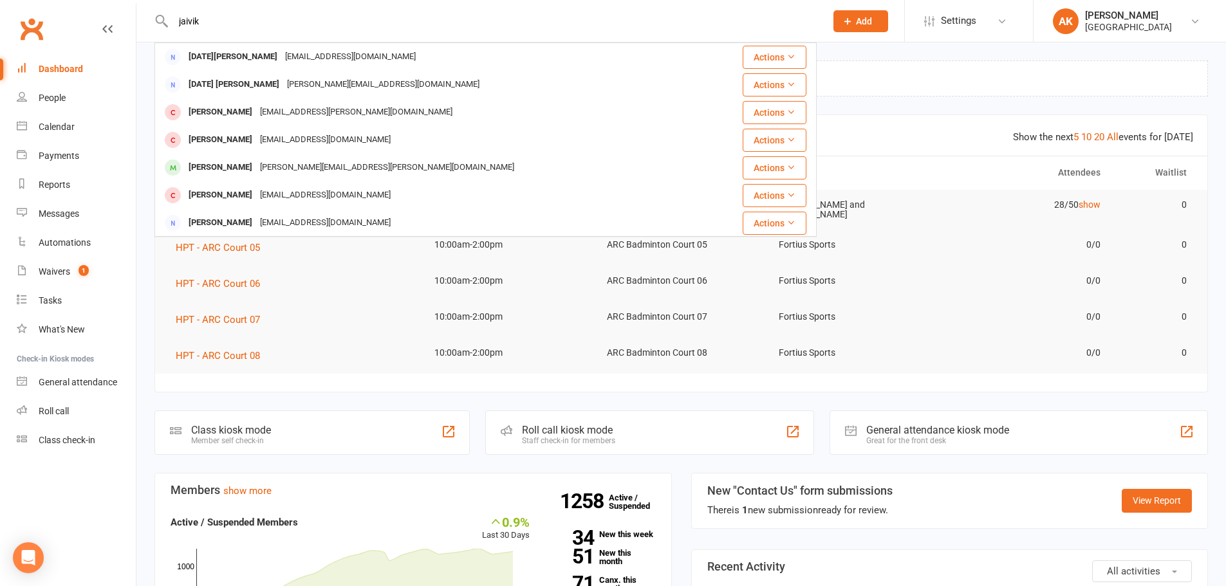
type input "jaivik"
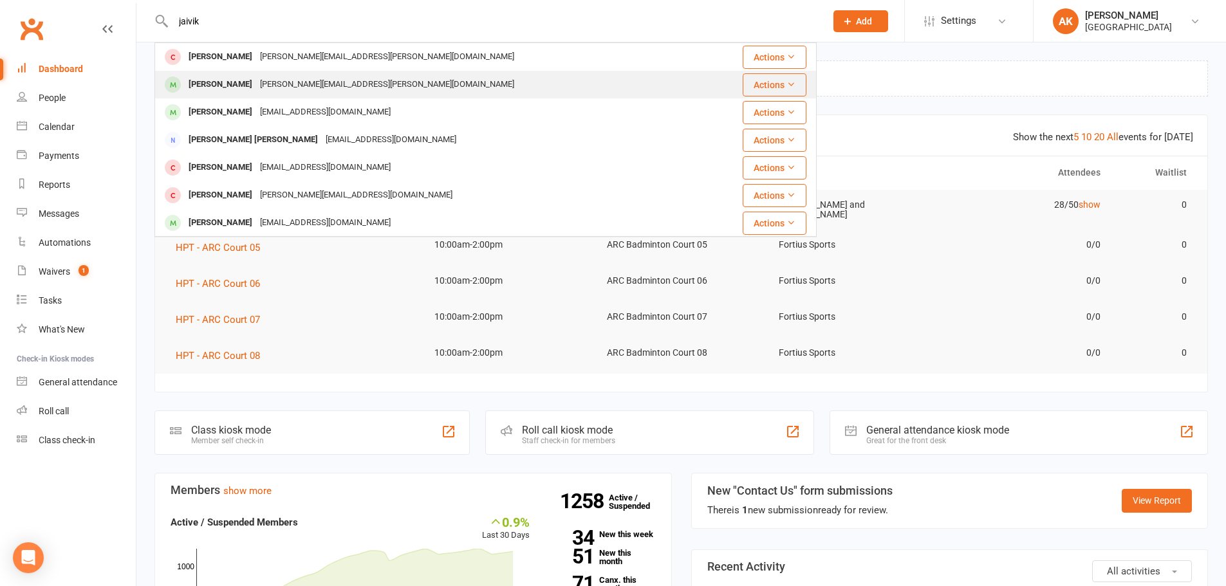
click at [275, 87] on div "[PERSON_NAME][EMAIL_ADDRESS][PERSON_NAME][DOMAIN_NAME]" at bounding box center [387, 84] width 262 height 19
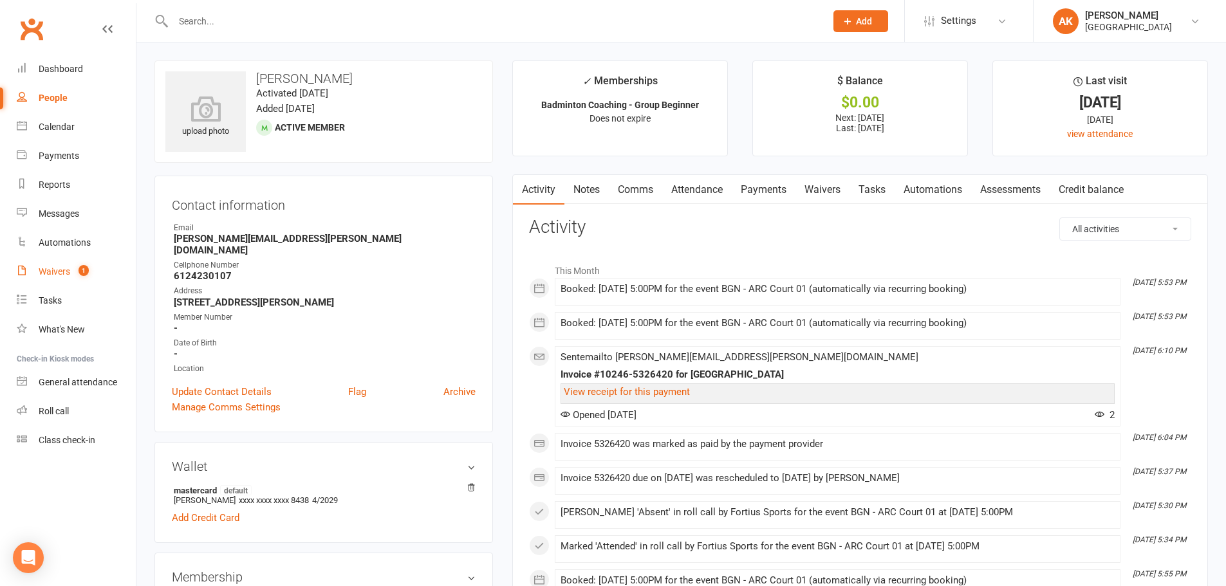
click at [63, 273] on div "Waivers" at bounding box center [55, 271] width 32 height 10
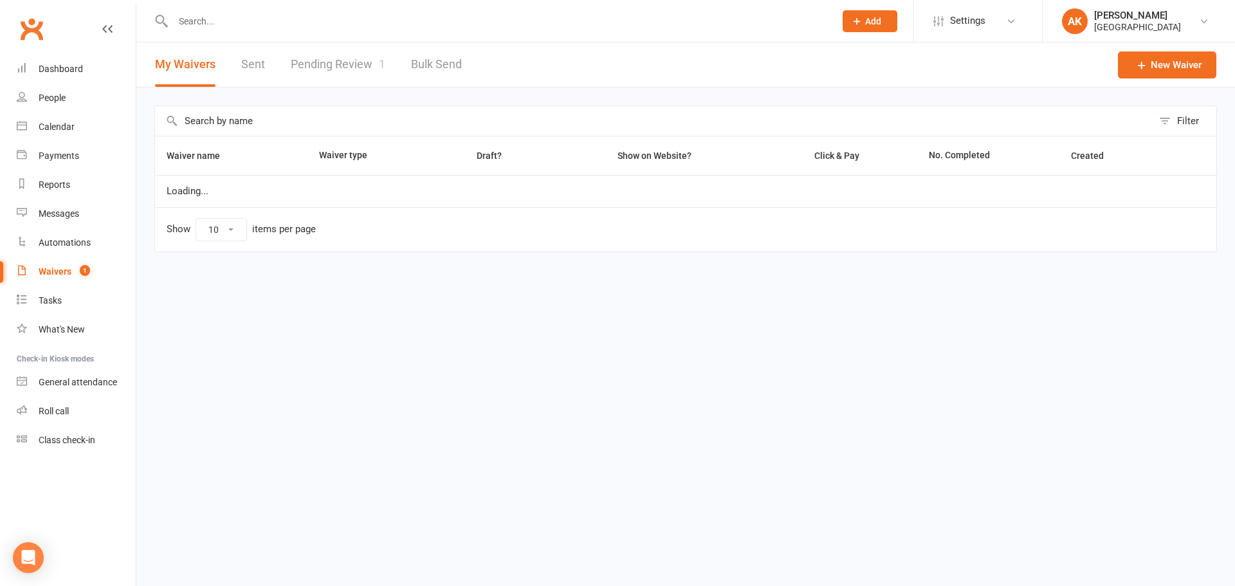
click at [346, 61] on link "Pending Review 1" at bounding box center [338, 64] width 95 height 44
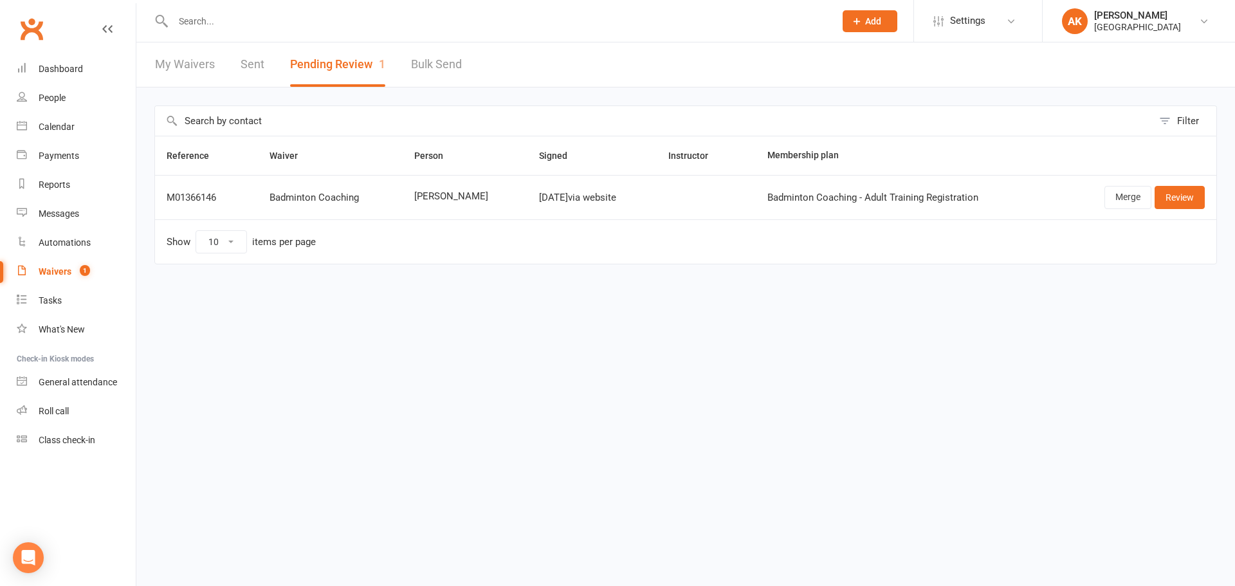
click at [171, 62] on link "My Waivers" at bounding box center [185, 64] width 60 height 44
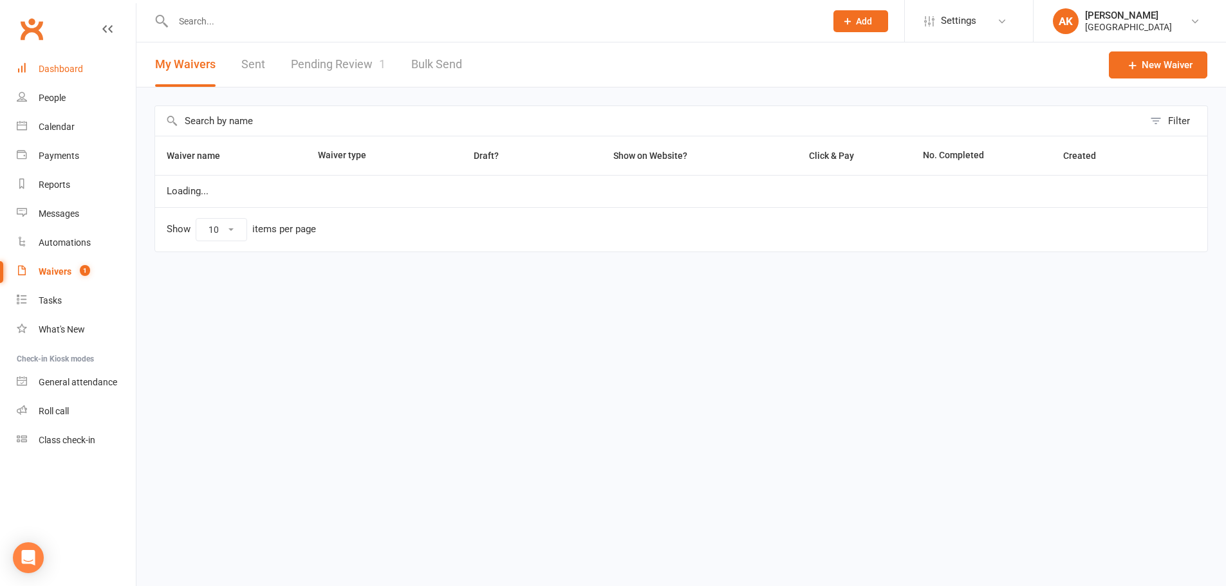
click at [68, 64] on div "Dashboard" at bounding box center [61, 69] width 44 height 10
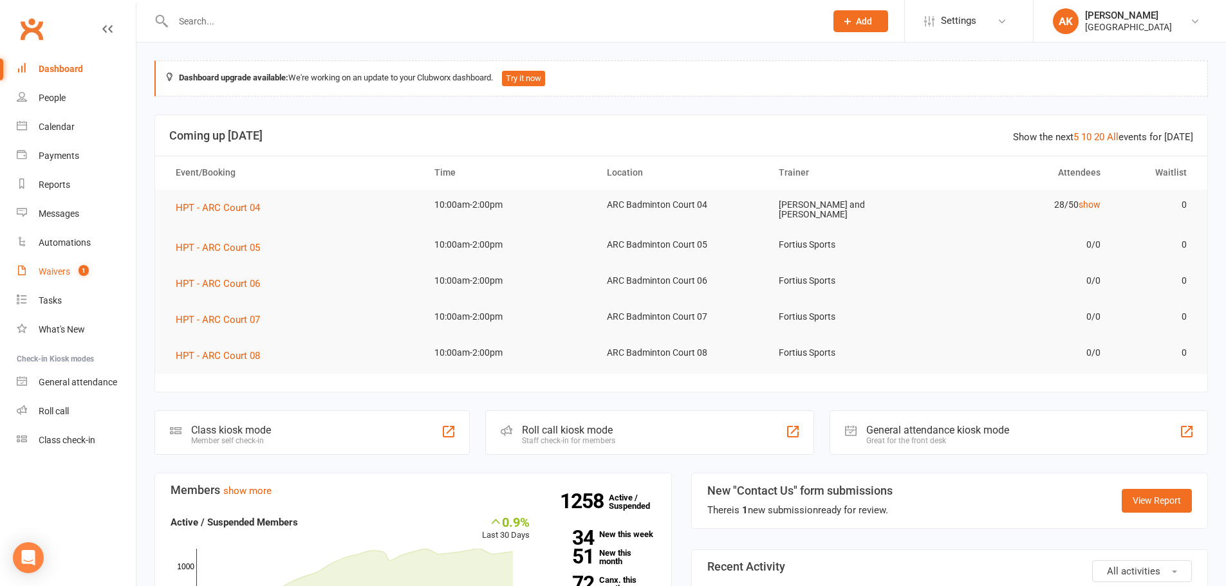
click at [69, 270] on div "Waivers" at bounding box center [55, 271] width 32 height 10
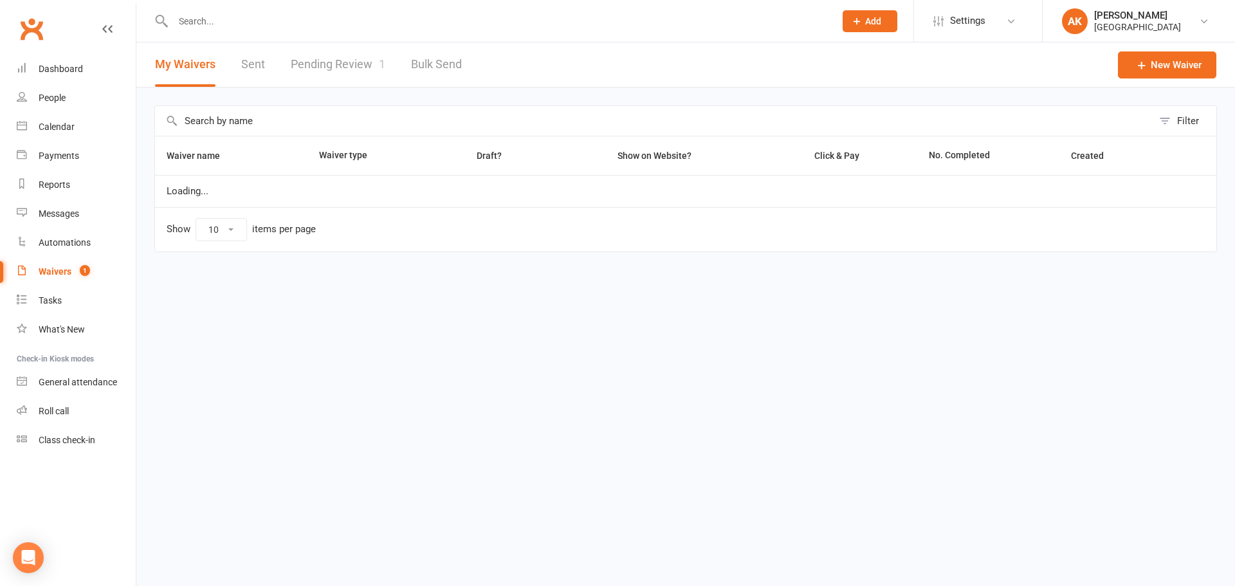
click at [318, 66] on link "Pending Review 1" at bounding box center [338, 64] width 95 height 44
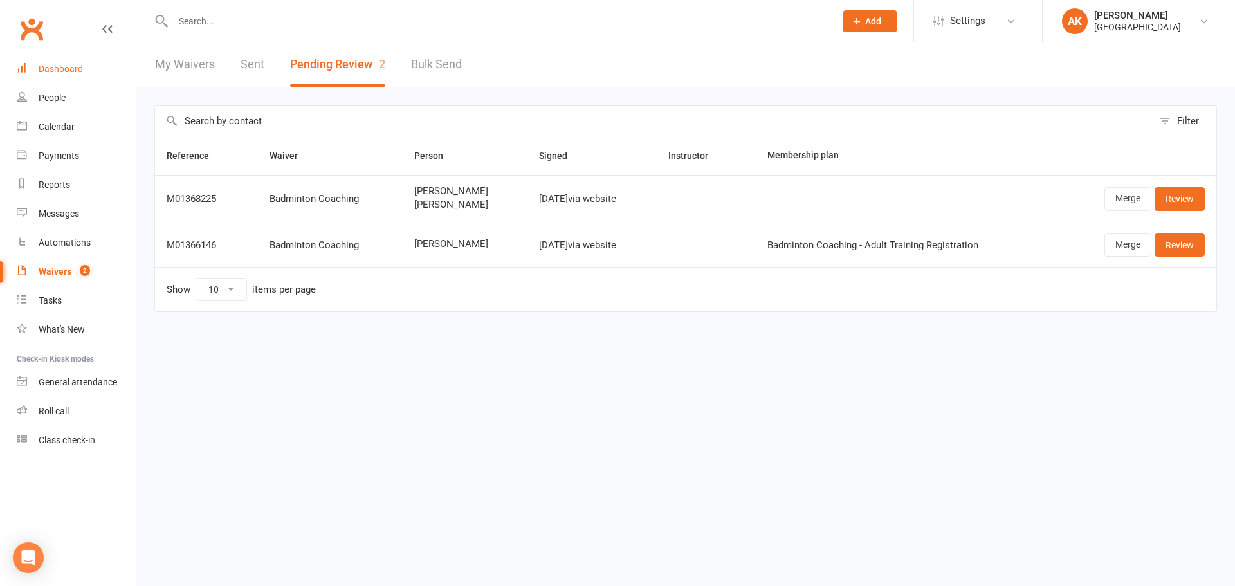
click at [78, 67] on div "Dashboard" at bounding box center [61, 69] width 44 height 10
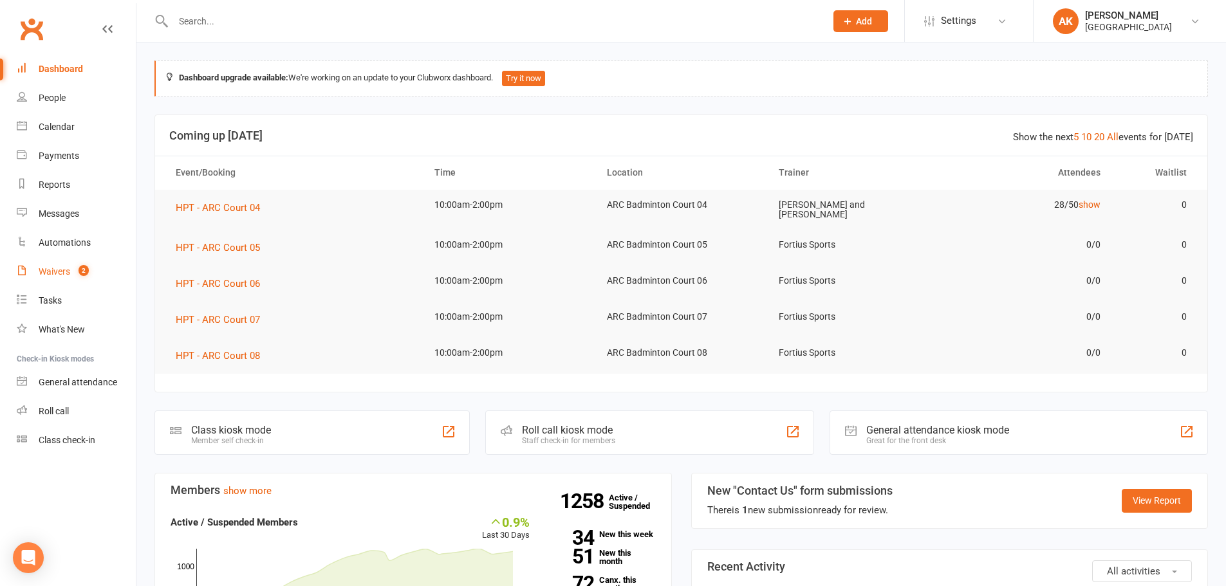
click at [88, 267] on span "2" at bounding box center [83, 270] width 10 height 11
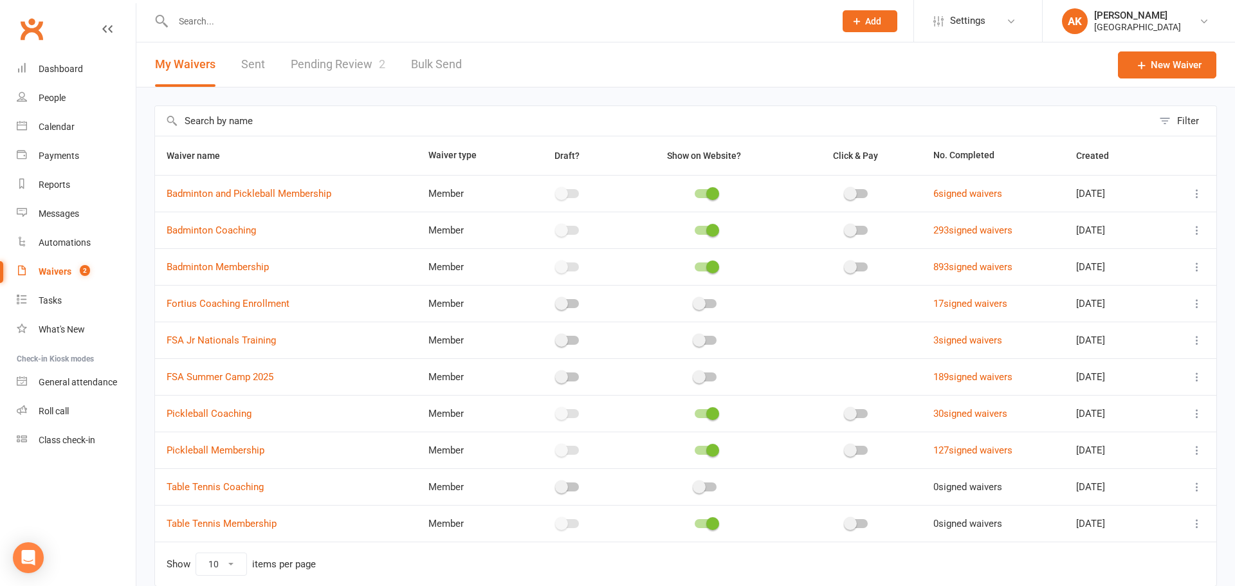
click at [343, 53] on link "Pending Review 2" at bounding box center [338, 64] width 95 height 44
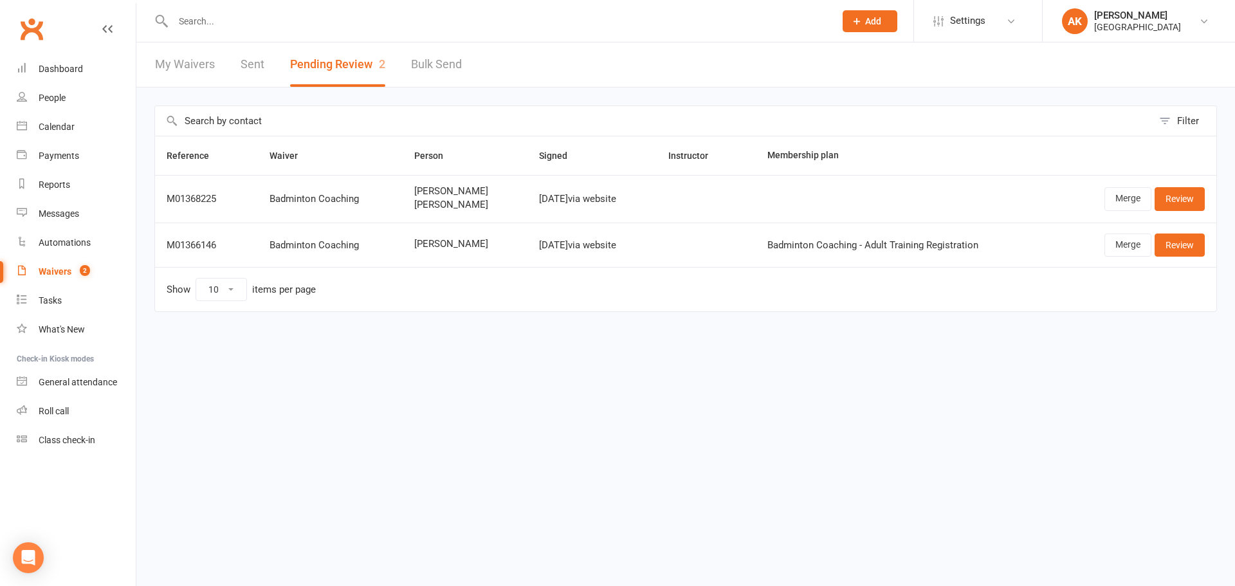
click at [208, 63] on link "My Waivers" at bounding box center [185, 64] width 60 height 44
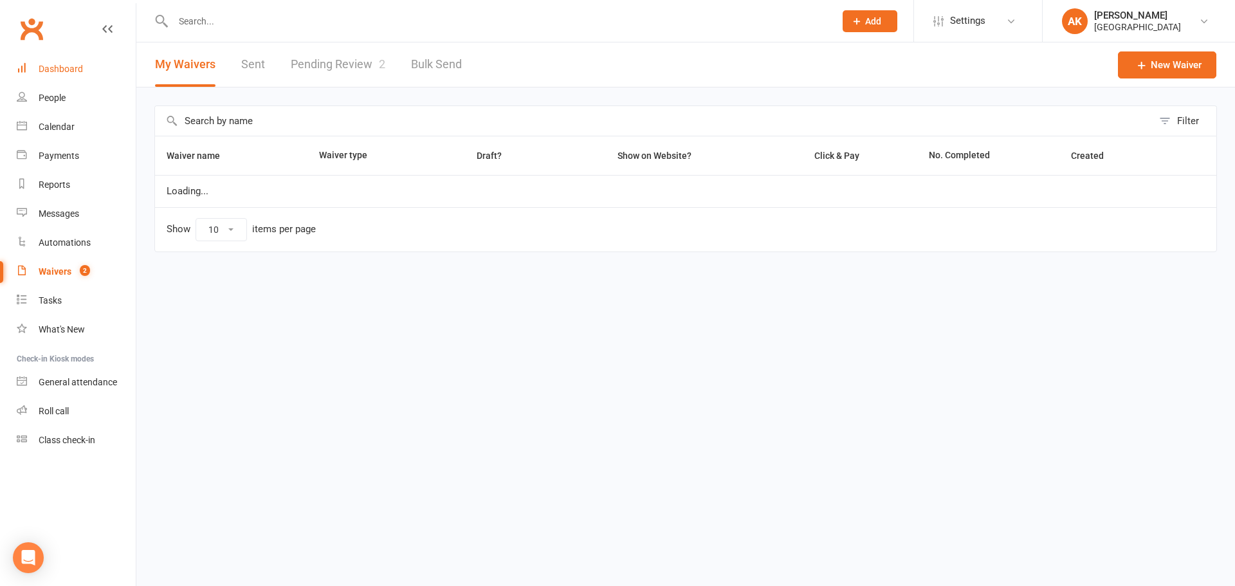
click at [77, 66] on div "Dashboard" at bounding box center [61, 69] width 44 height 10
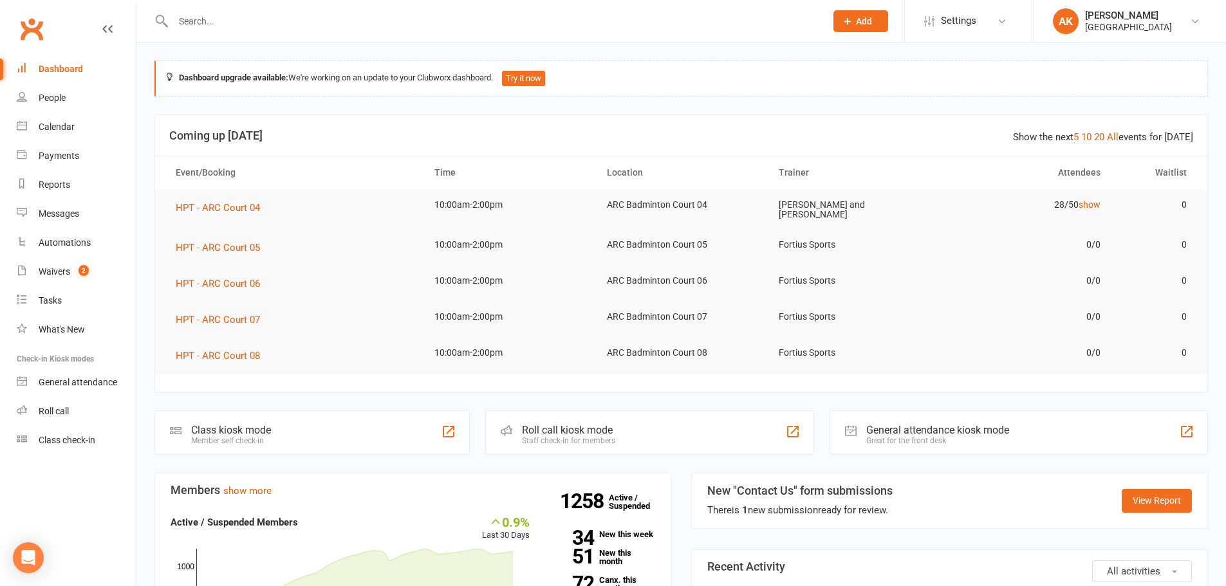
click at [231, 19] on input "text" at bounding box center [492, 21] width 647 height 18
type input "ruthvik"
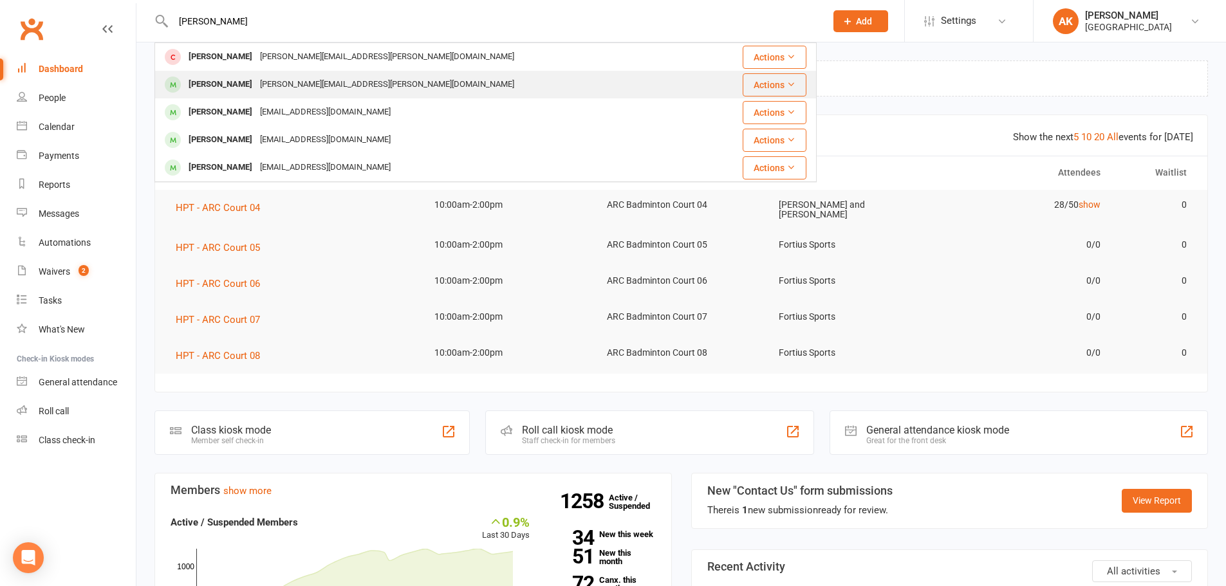
click at [231, 74] on div "Ruthvik Divvela Sujatha.devarasetty@gmail.com" at bounding box center [430, 84] width 549 height 26
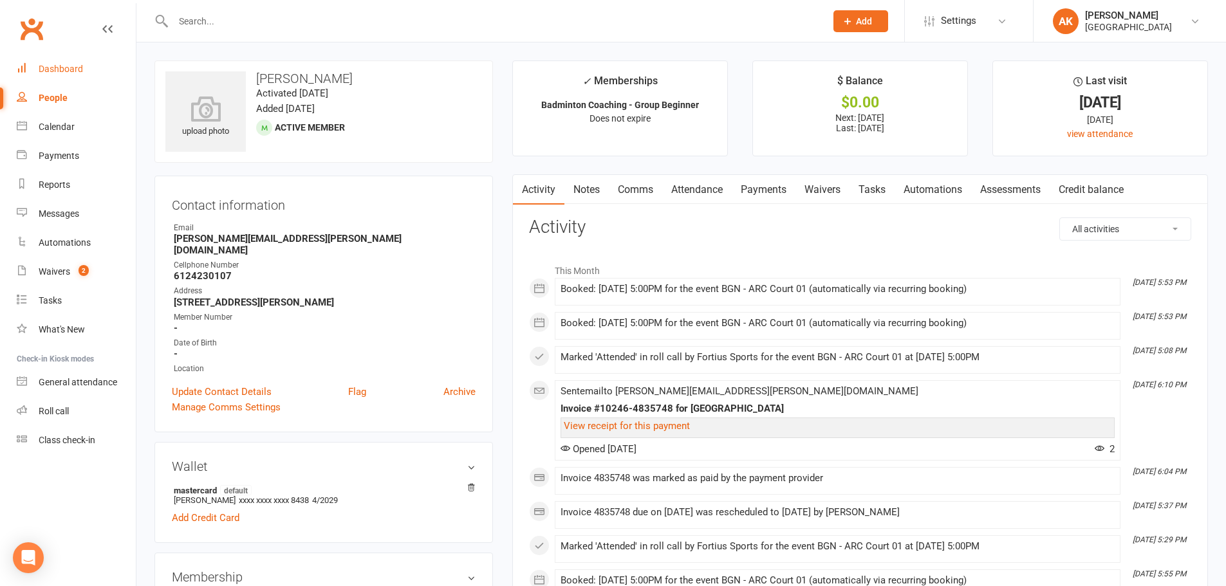
click at [68, 59] on link "Dashboard" at bounding box center [76, 69] width 119 height 29
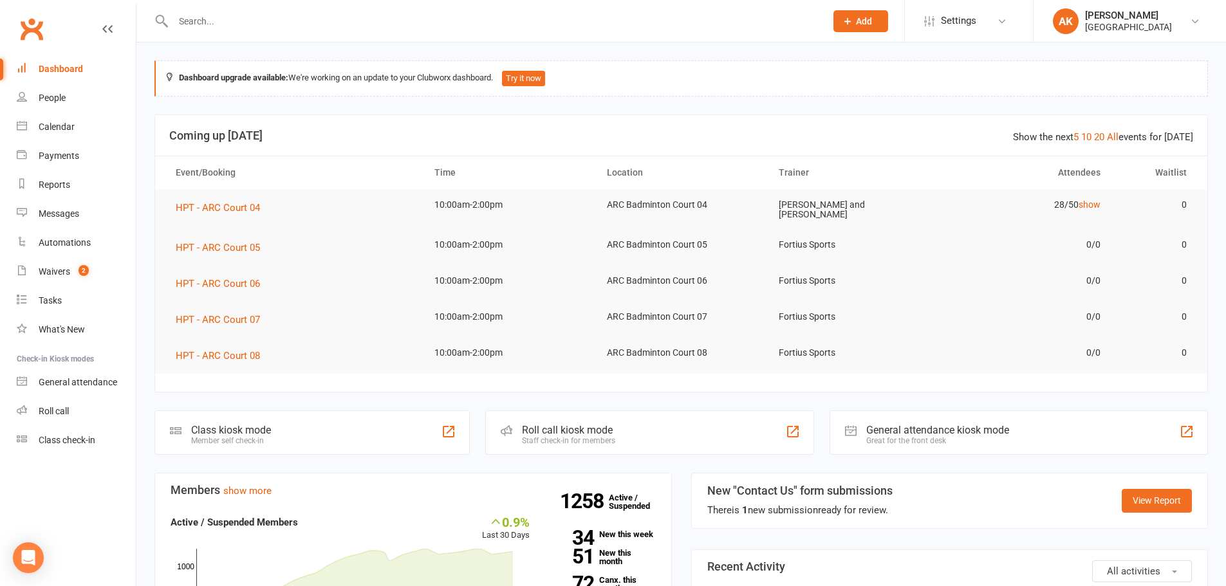
drag, startPoint x: 65, startPoint y: 64, endPoint x: 77, endPoint y: 48, distance: 19.7
click at [65, 64] on div "Dashboard" at bounding box center [61, 69] width 44 height 10
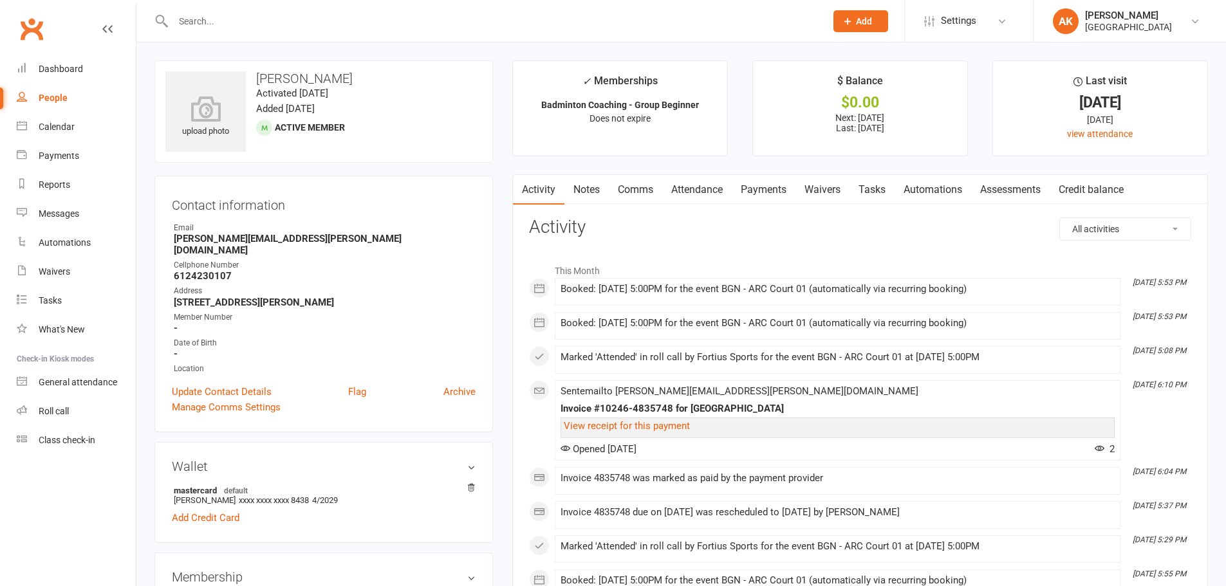
click at [272, 23] on input "text" at bounding box center [492, 21] width 647 height 18
type input "jaivik"
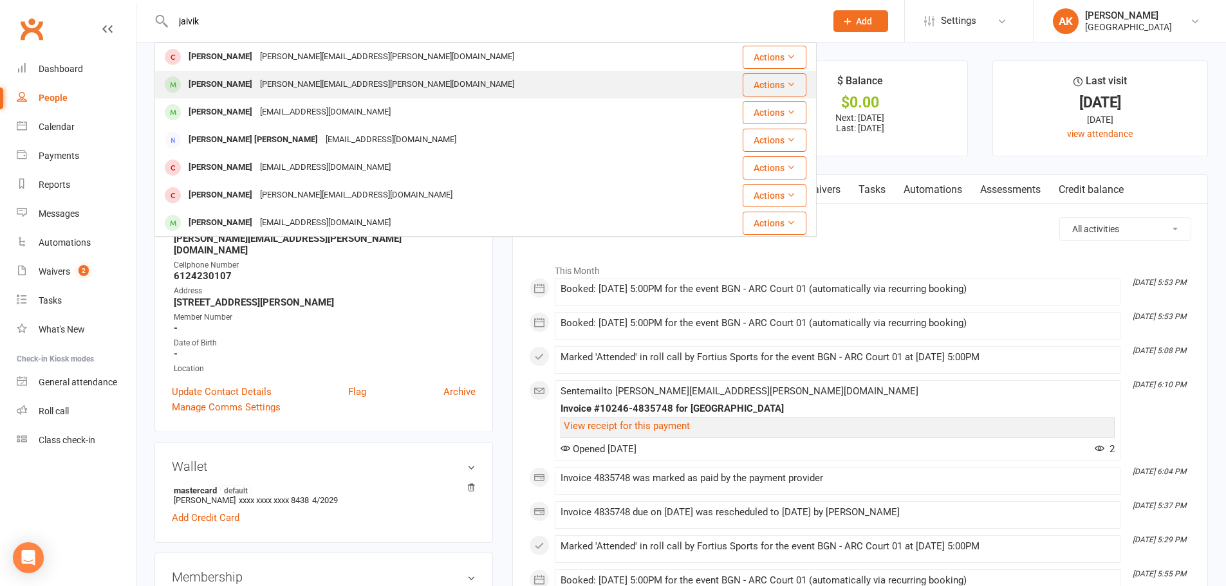
click at [288, 79] on div "[PERSON_NAME][EMAIL_ADDRESS][PERSON_NAME][DOMAIN_NAME]" at bounding box center [387, 84] width 262 height 19
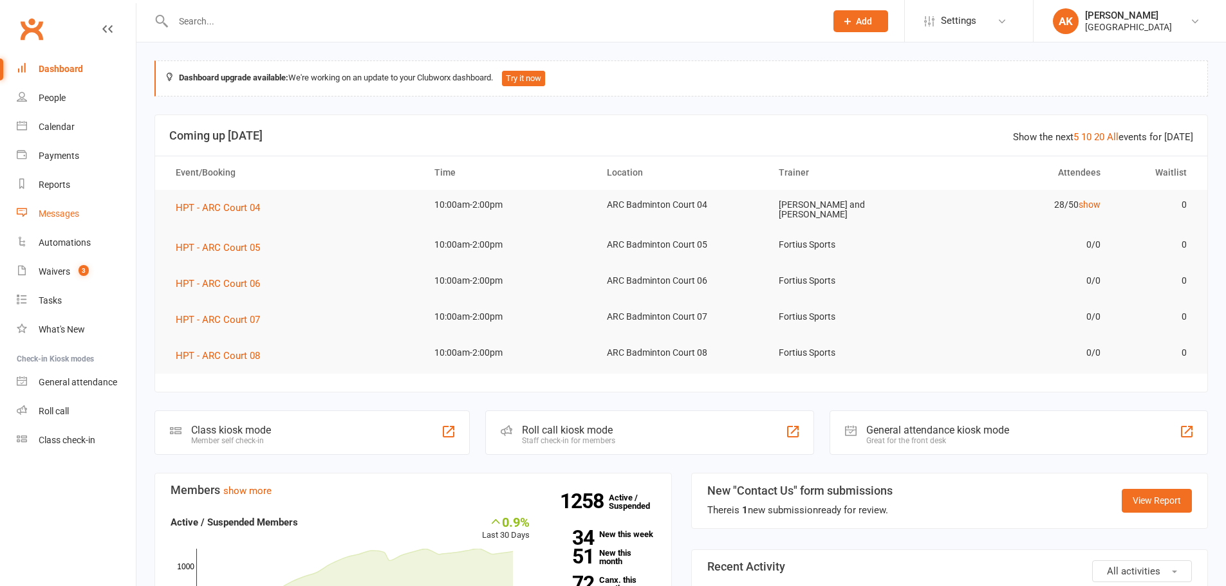
click at [68, 214] on div "Messages" at bounding box center [59, 213] width 41 height 10
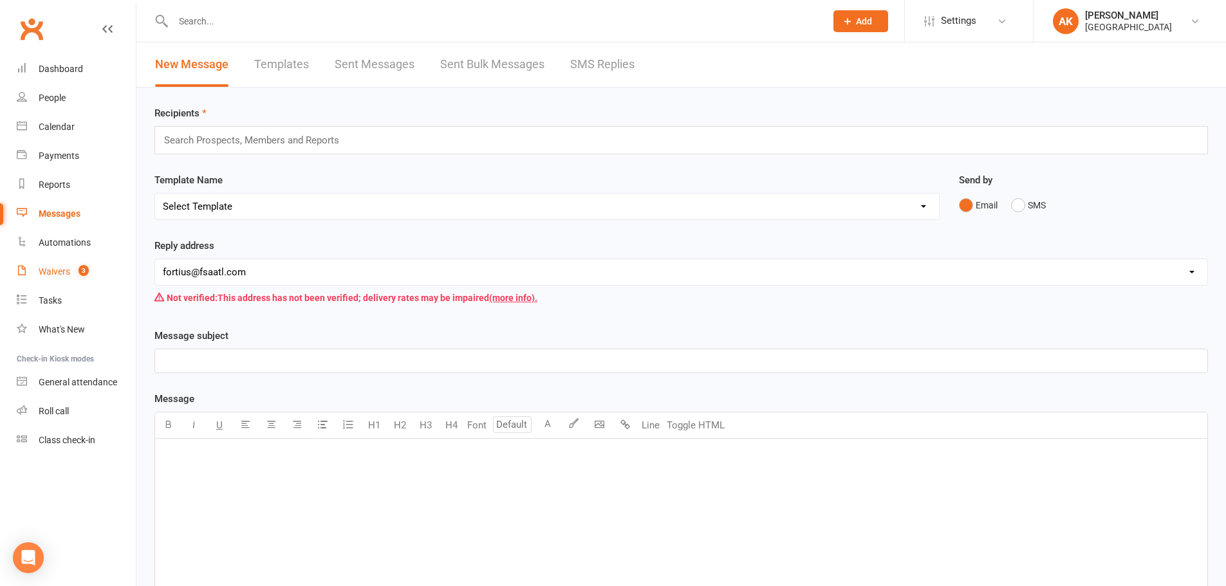
click at [61, 275] on div "Waivers" at bounding box center [55, 271] width 32 height 10
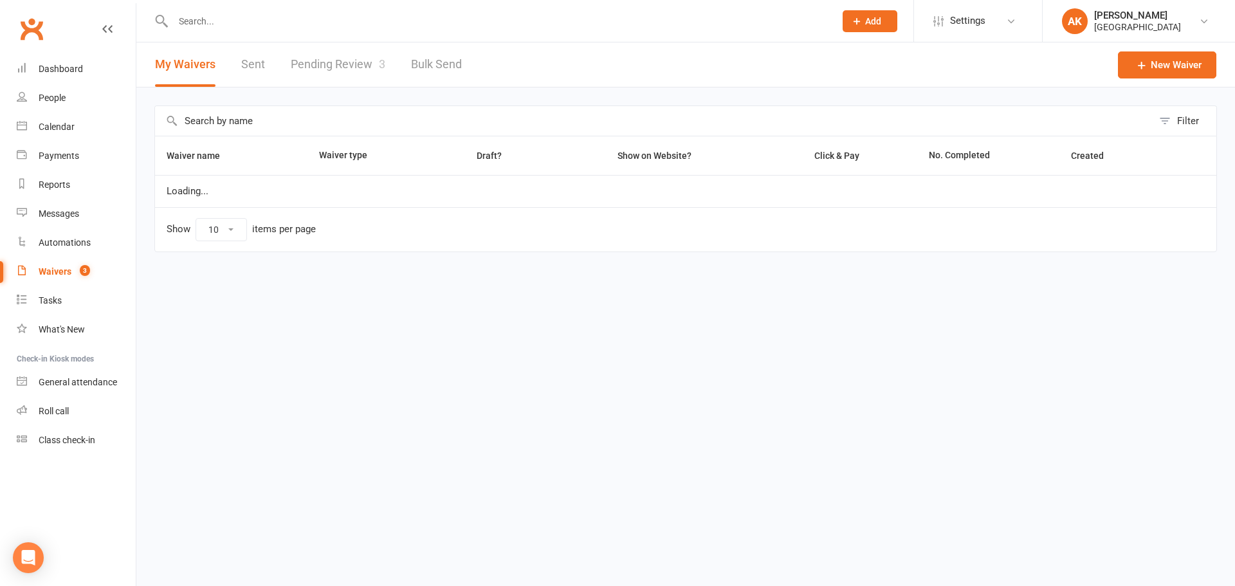
click at [299, 64] on link "Pending Review 3" at bounding box center [338, 64] width 95 height 44
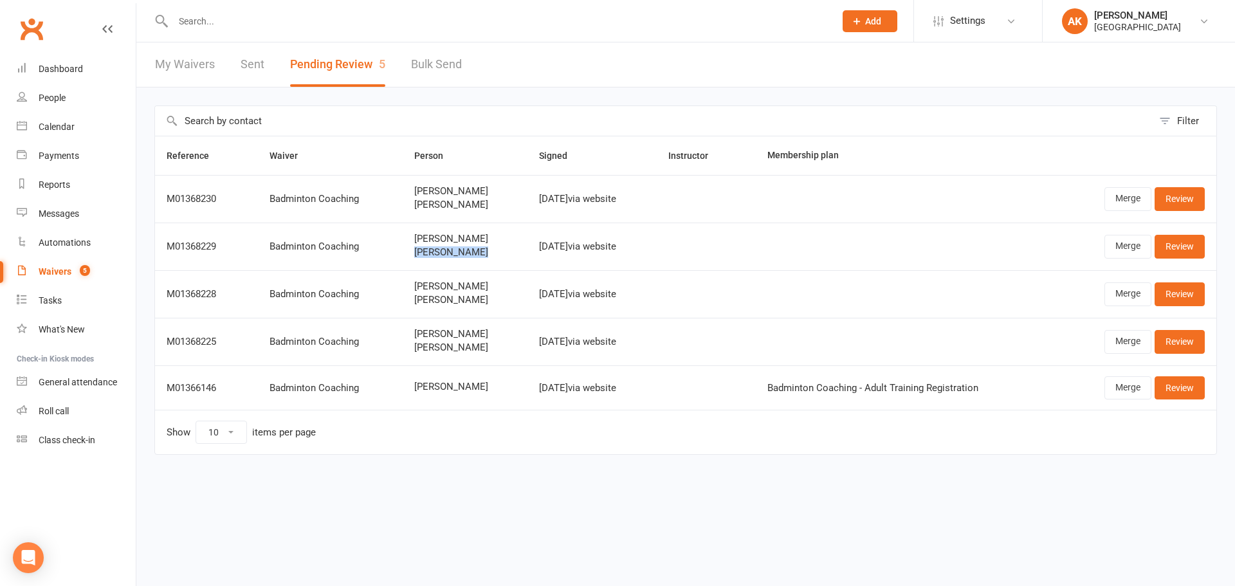
drag, startPoint x: 383, startPoint y: 254, endPoint x: 459, endPoint y: 253, distance: 75.9
click at [459, 253] on td "[PERSON_NAME] Vyata" at bounding box center [465, 247] width 125 height 48
click at [518, 376] on td "[PERSON_NAME]" at bounding box center [465, 387] width 125 height 44
click at [63, 77] on link "Dashboard" at bounding box center [76, 69] width 119 height 29
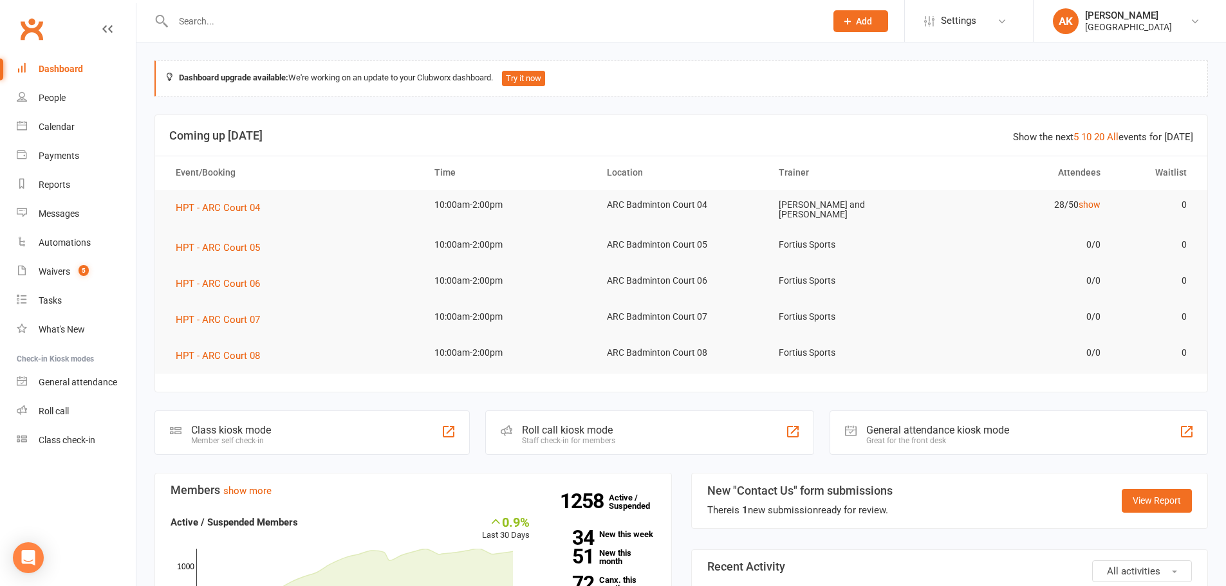
click at [312, 15] on input "text" at bounding box center [492, 21] width 647 height 18
type input "BHAVINI"
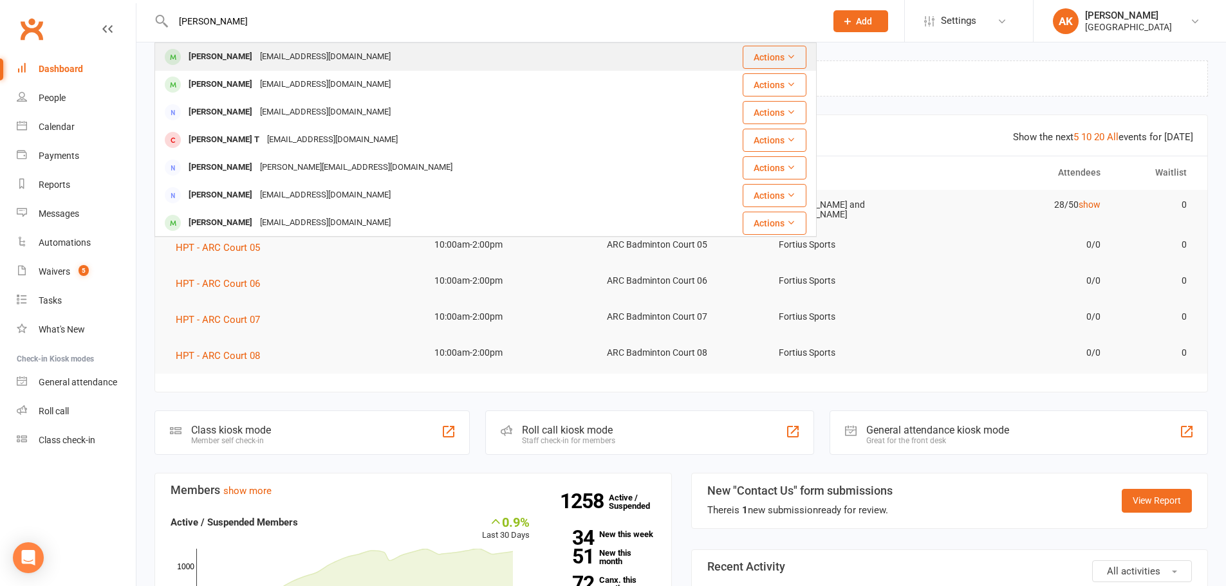
click at [380, 51] on div "Bhavini Chappidi harichk4@gmail.com" at bounding box center [430, 57] width 549 height 26
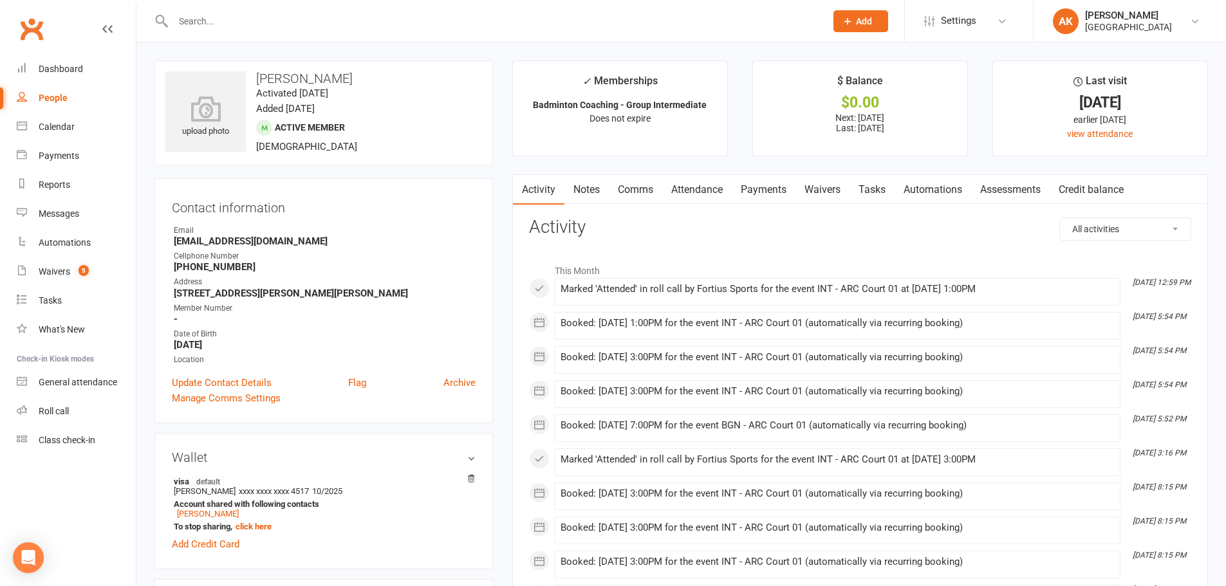
click at [588, 198] on link "Notes" at bounding box center [586, 190] width 44 height 30
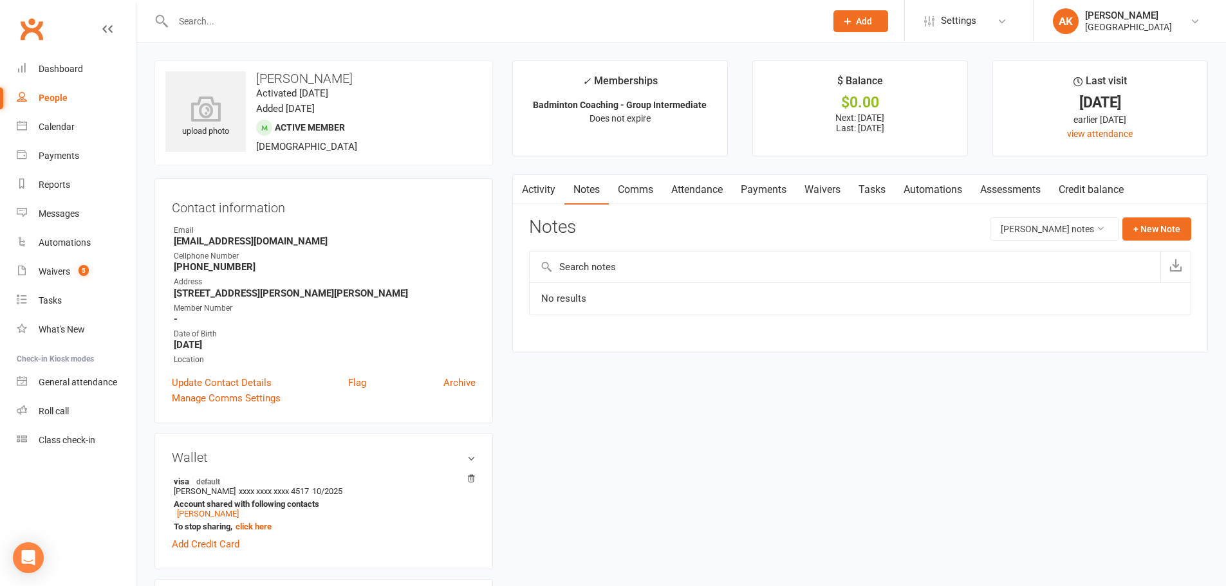
click at [544, 192] on link "Activity" at bounding box center [538, 190] width 51 height 30
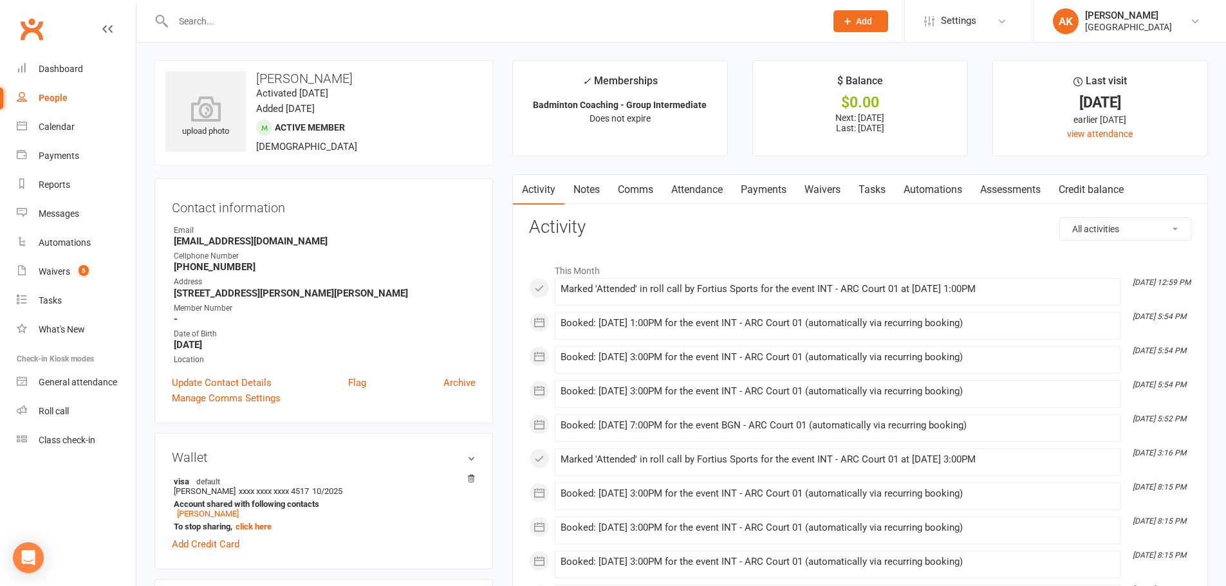
click at [625, 190] on link "Comms" at bounding box center [635, 190] width 53 height 30
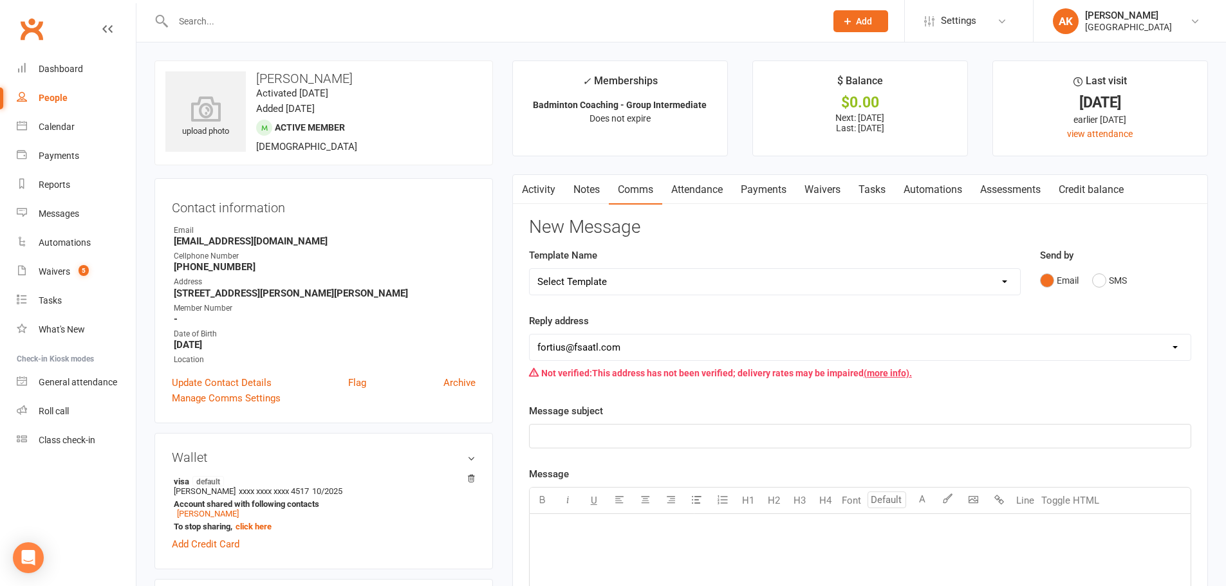
click at [698, 190] on link "Attendance" at bounding box center [696, 190] width 69 height 30
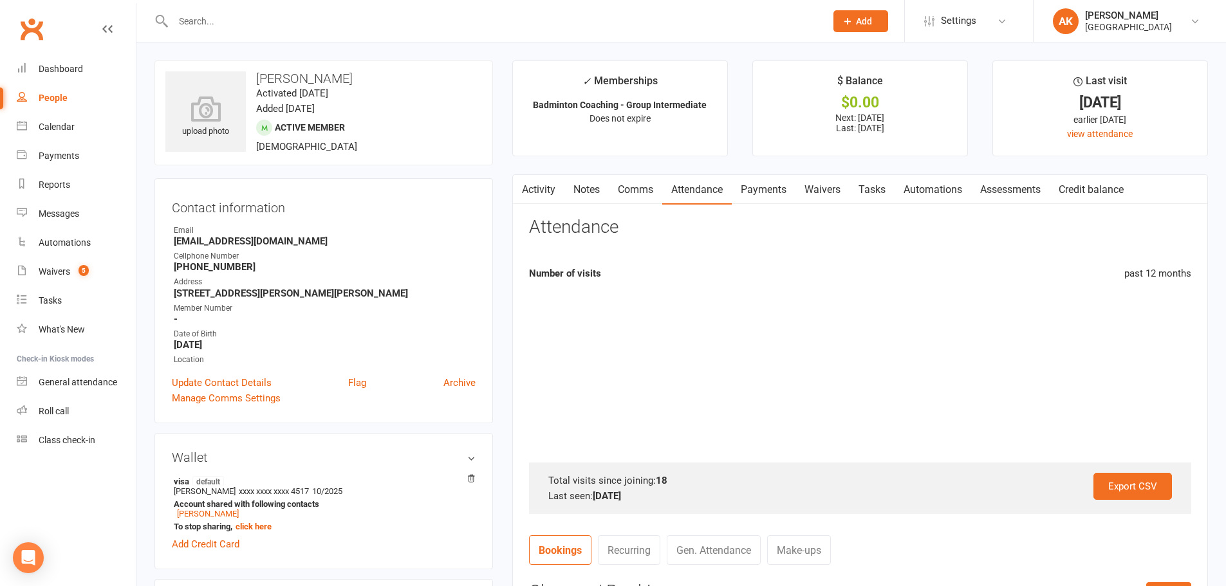
click at [774, 192] on link "Payments" at bounding box center [763, 190] width 64 height 30
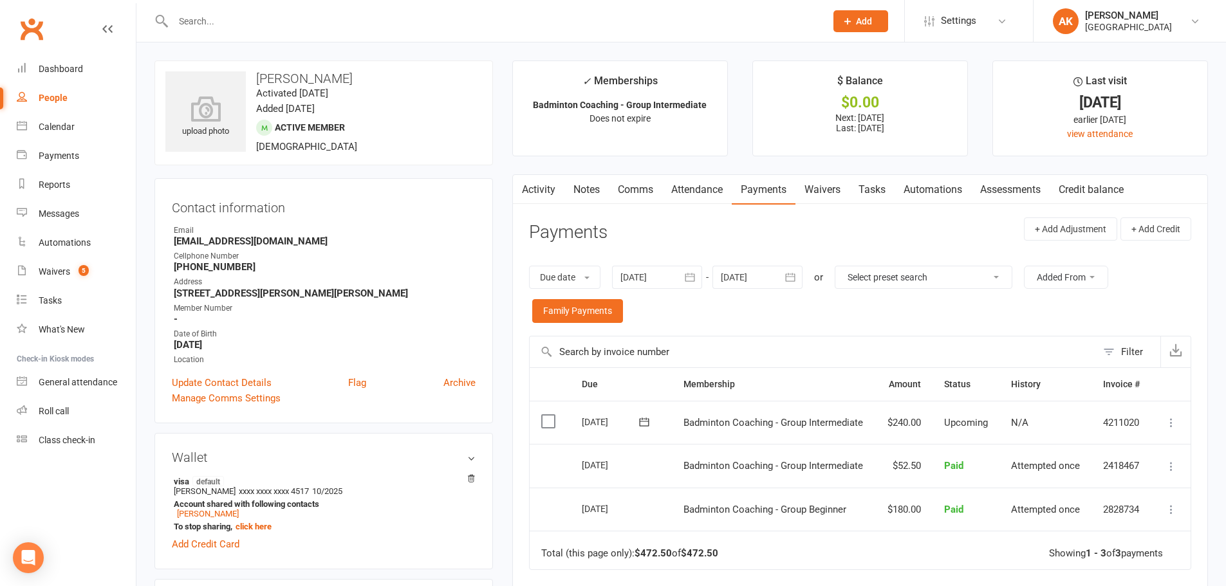
click at [793, 270] on button "button" at bounding box center [790, 277] width 23 height 23
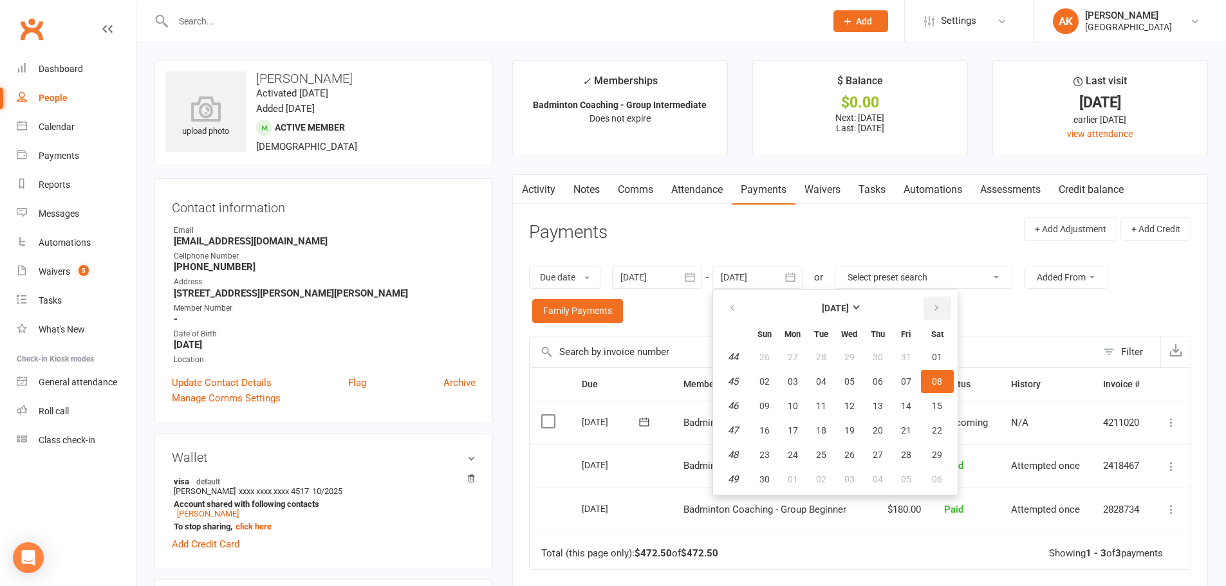
click at [933, 312] on icon "button" at bounding box center [936, 308] width 9 height 10
click at [801, 355] on button "01" at bounding box center [792, 356] width 27 height 23
type input "01 Dec 2025"
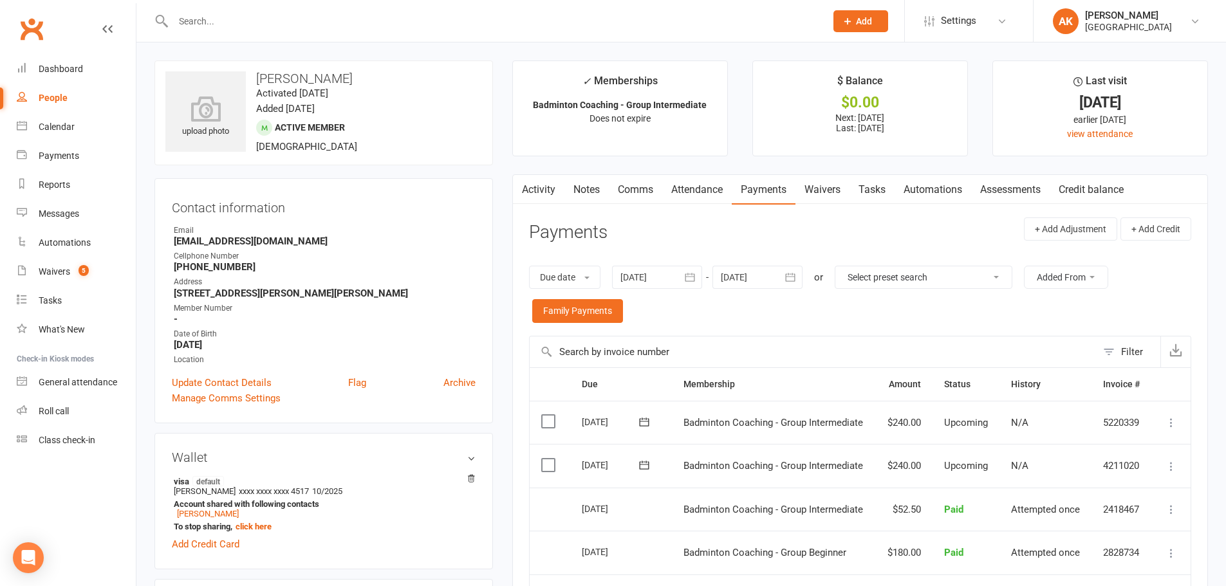
click at [543, 196] on link "Activity" at bounding box center [538, 190] width 51 height 30
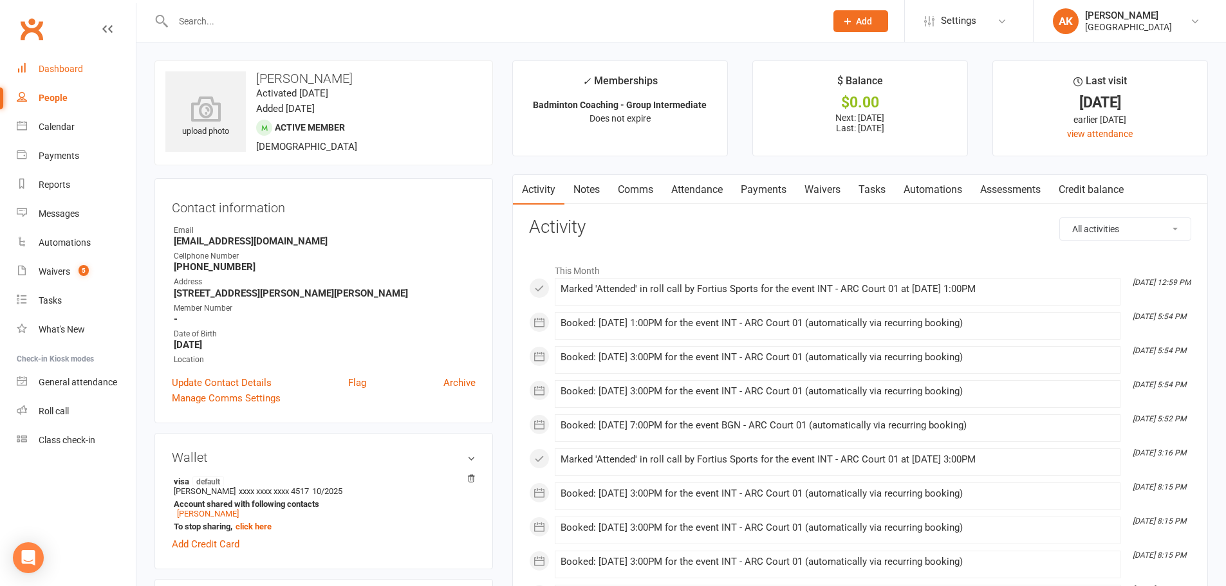
click at [56, 67] on div "Dashboard" at bounding box center [61, 69] width 44 height 10
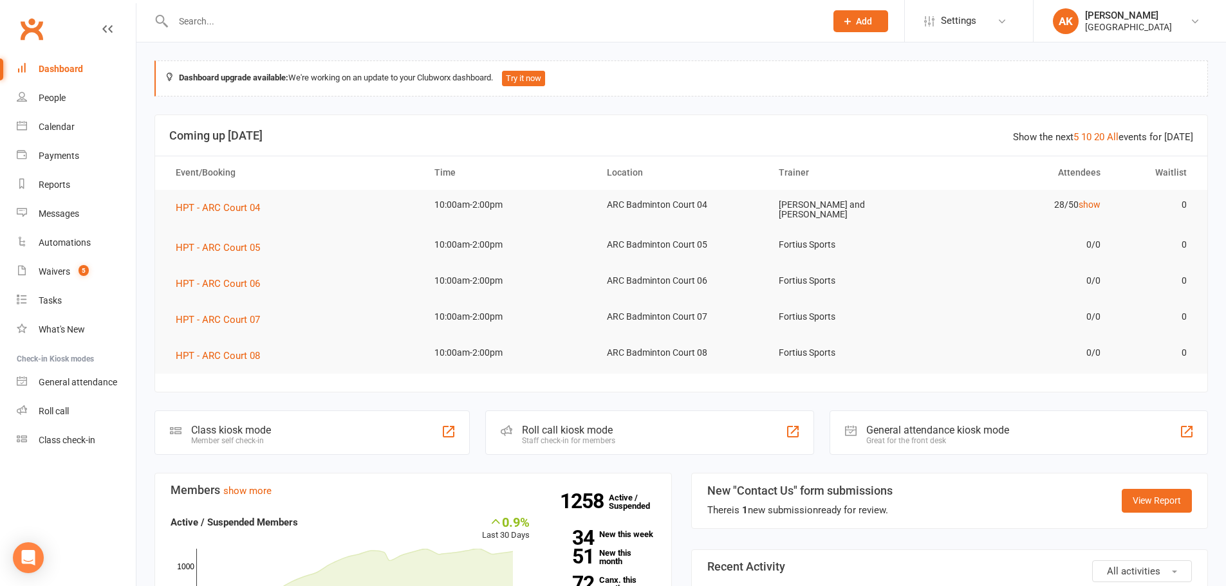
click at [268, 24] on input "text" at bounding box center [492, 21] width 647 height 18
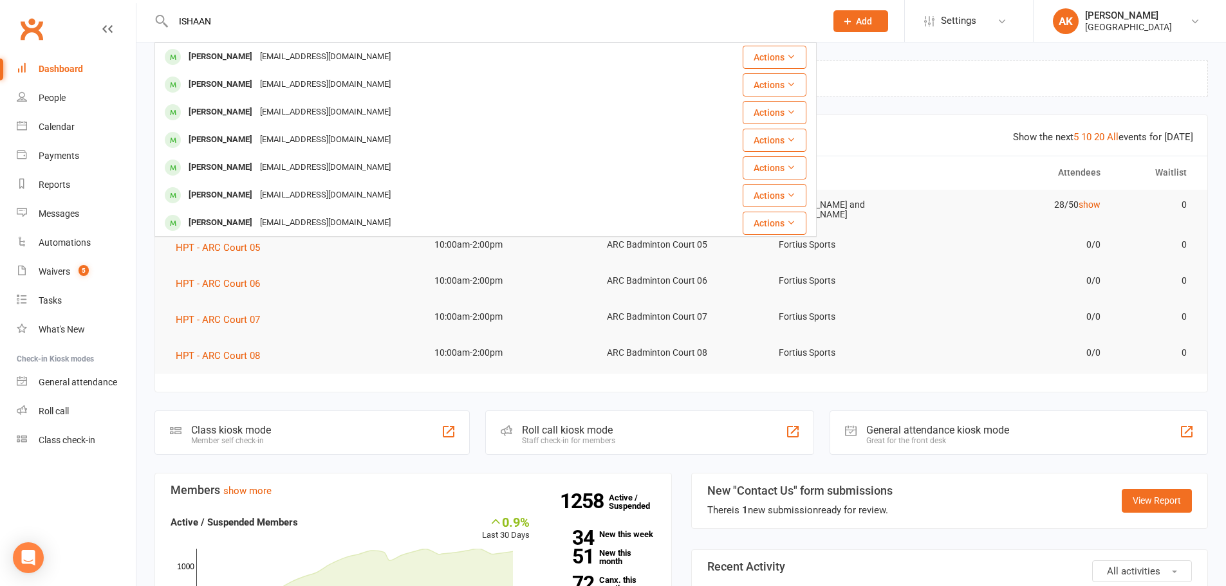
type input "ISHAAN"
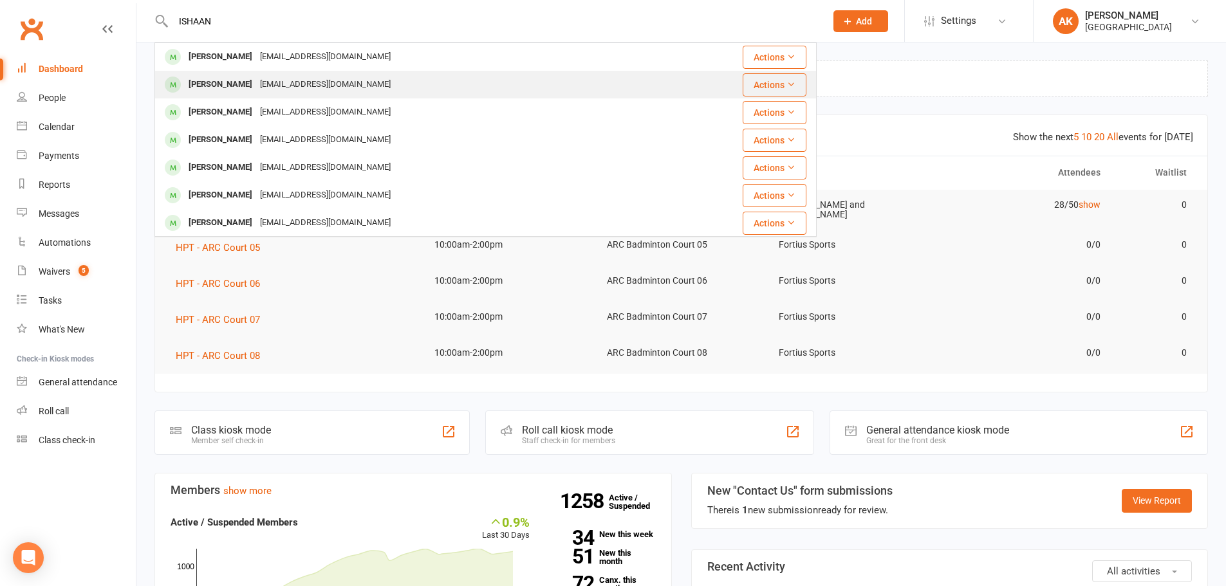
click at [265, 74] on div "Ishaan Chauhan Neha.kapoor.chauhan@gmail.com" at bounding box center [421, 84] width 531 height 26
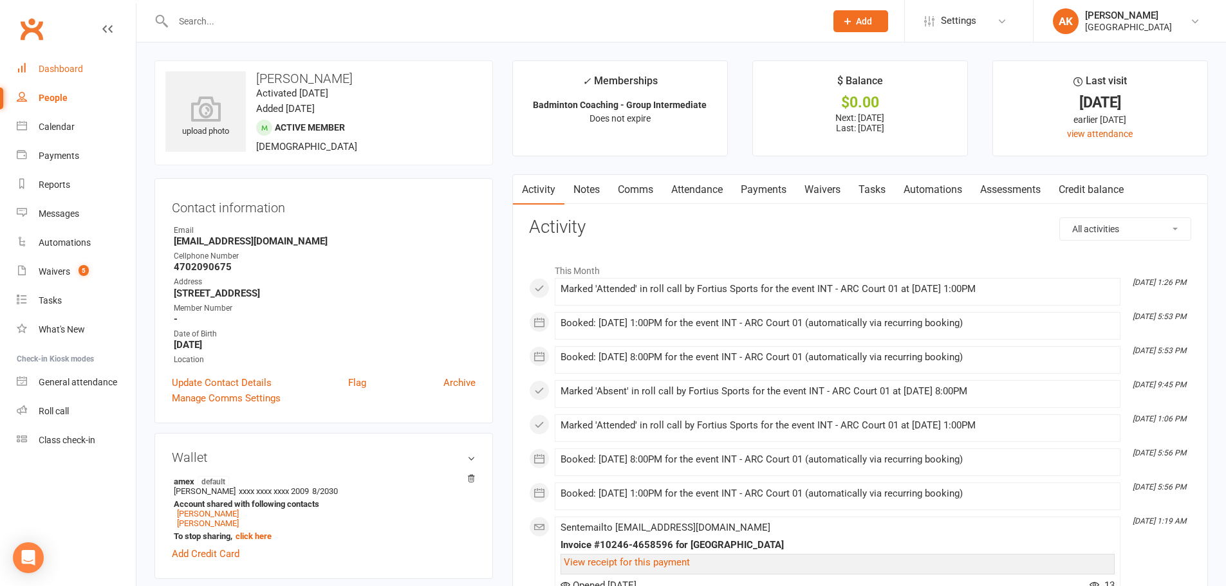
click at [89, 80] on link "Dashboard" at bounding box center [76, 69] width 119 height 29
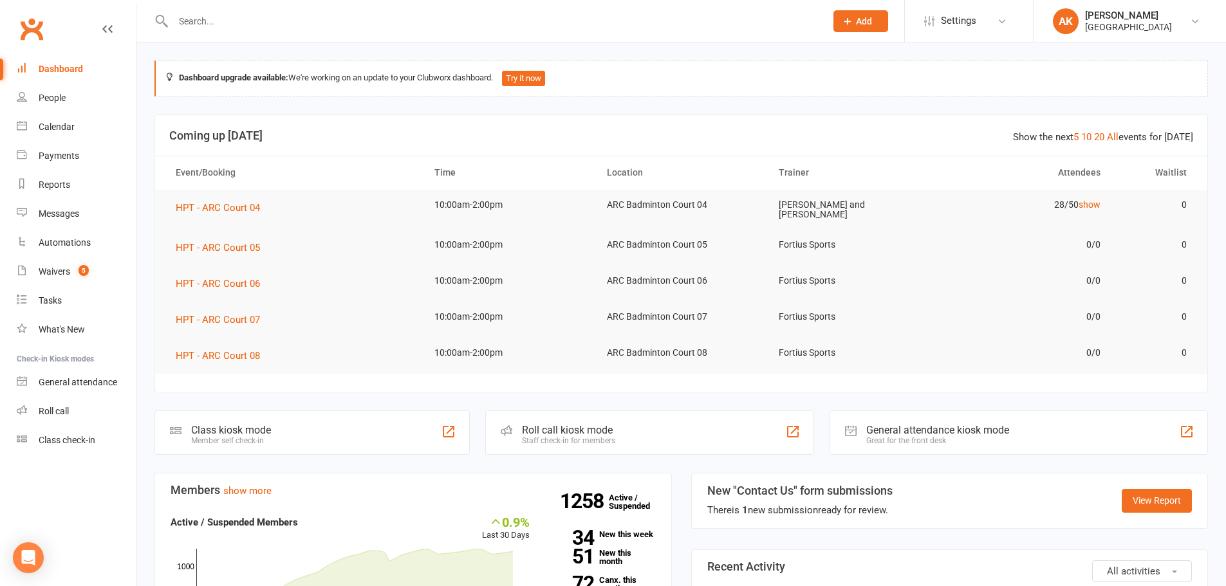
click at [60, 68] on div "Dashboard" at bounding box center [61, 69] width 44 height 10
click at [60, 268] on div "Waivers" at bounding box center [55, 271] width 32 height 10
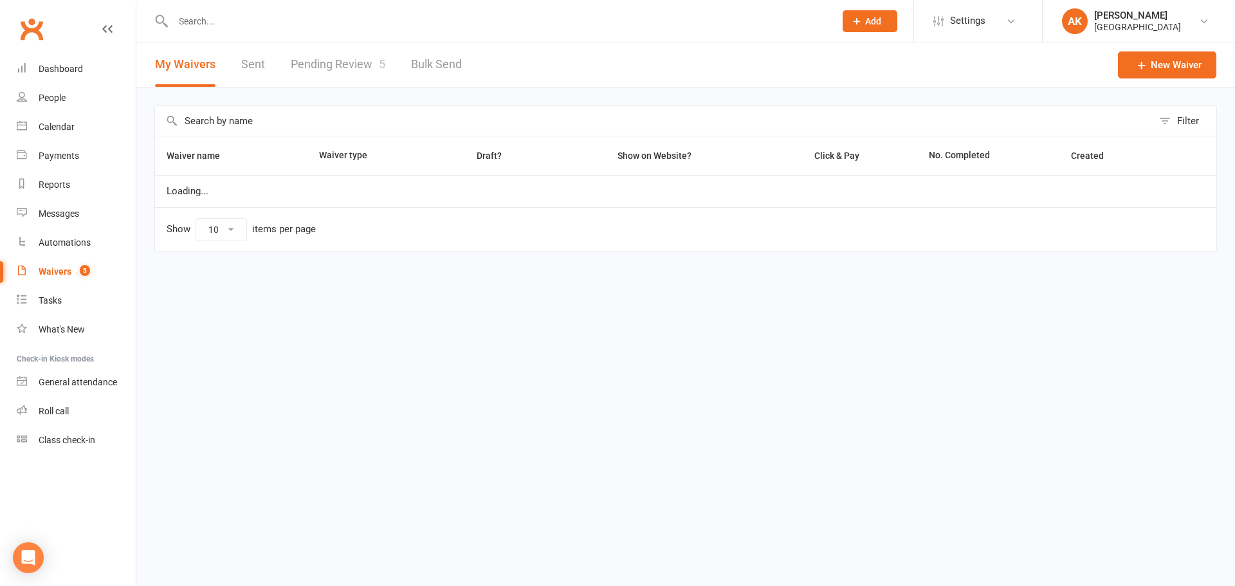
click at [346, 57] on link "Pending Review 5" at bounding box center [338, 64] width 95 height 44
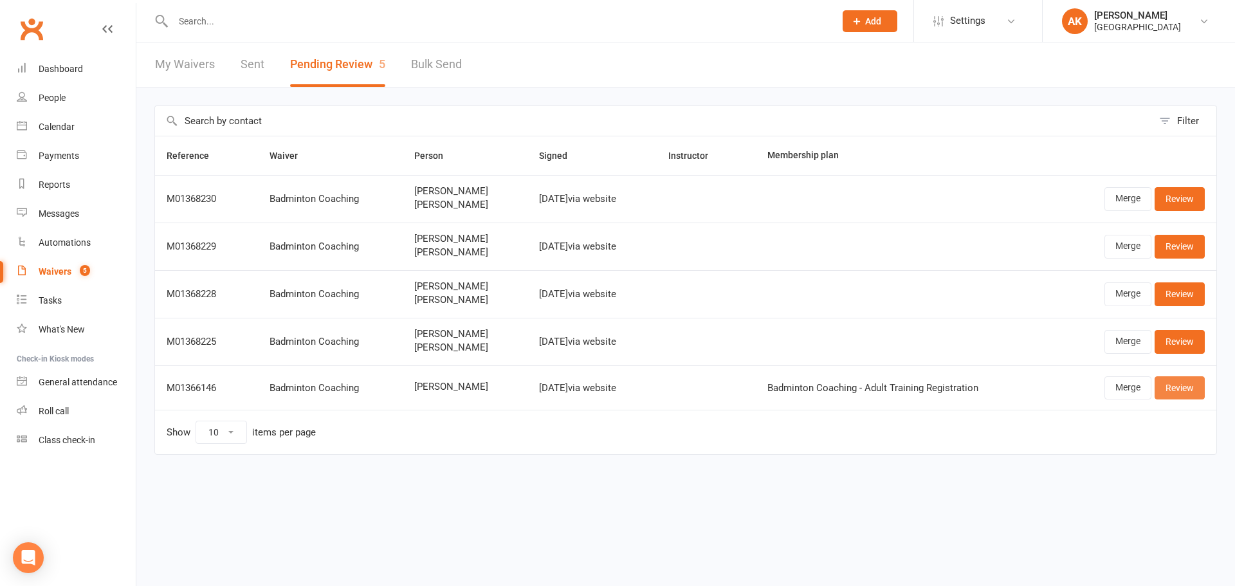
click at [1182, 385] on link "Review" at bounding box center [1180, 387] width 50 height 23
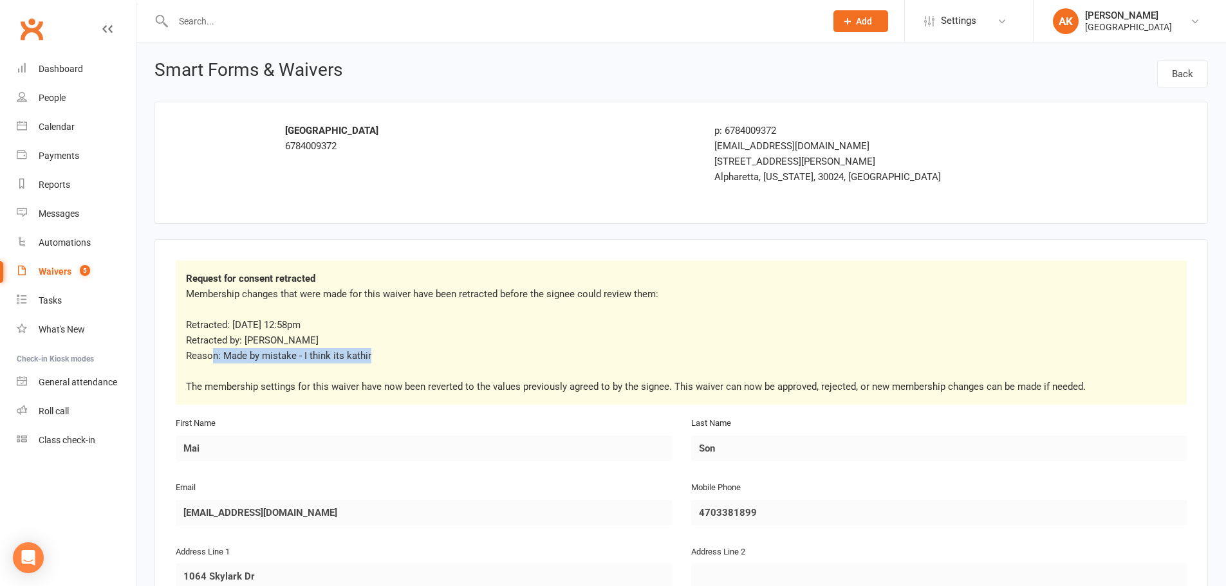
drag, startPoint x: 212, startPoint y: 354, endPoint x: 379, endPoint y: 356, distance: 166.6
click at [379, 356] on p "Retracted: Oct 11, 2025 12:58pm Retracted by: Gopi Kannaiyan Reason: Made by mi…" at bounding box center [681, 340] width 990 height 46
click at [261, 353] on span "Reason: Made by mistake - I think its kathir" at bounding box center [278, 356] width 185 height 12
drag, startPoint x: 208, startPoint y: 360, endPoint x: 376, endPoint y: 356, distance: 167.3
click at [376, 356] on p "Retracted: Oct 11, 2025 12:58pm Retracted by: Gopi Kannaiyan Reason: Made by mi…" at bounding box center [681, 340] width 990 height 46
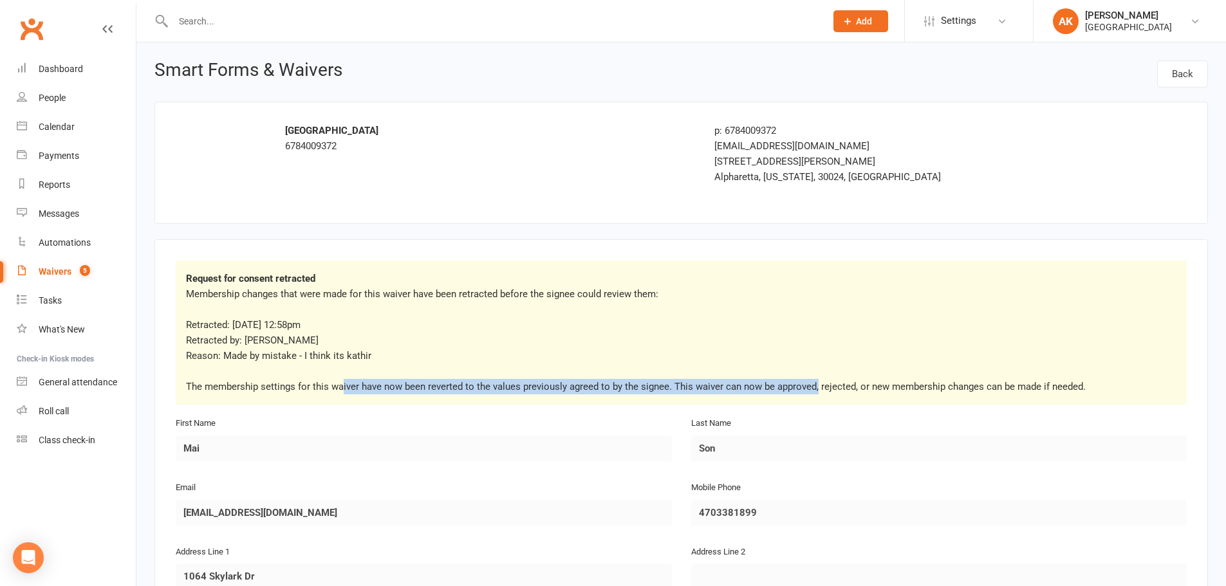
drag, startPoint x: 344, startPoint y: 383, endPoint x: 816, endPoint y: 386, distance: 472.2
click at [816, 386] on p "The membership settings for this waiver have now been reverted to the values pr…" at bounding box center [681, 386] width 990 height 15
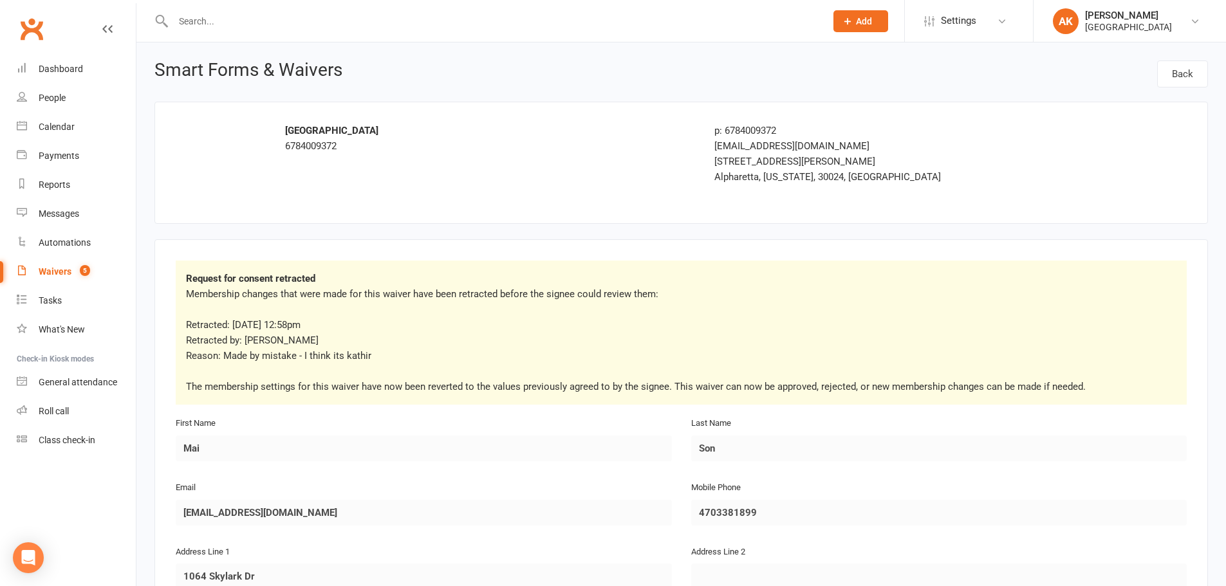
click at [831, 385] on p "The membership settings for this waiver have now been reverted to the values pr…" at bounding box center [681, 386] width 990 height 15
drag, startPoint x: 715, startPoint y: 388, endPoint x: 1016, endPoint y: 389, distance: 301.7
click at [1016, 389] on p "The membership settings for this waiver have now been reverted to the values pr…" at bounding box center [681, 386] width 990 height 15
click at [942, 387] on p "The membership settings for this waiver have now been reverted to the values pr…" at bounding box center [681, 386] width 990 height 15
click at [75, 77] on link "Dashboard" at bounding box center [76, 69] width 119 height 29
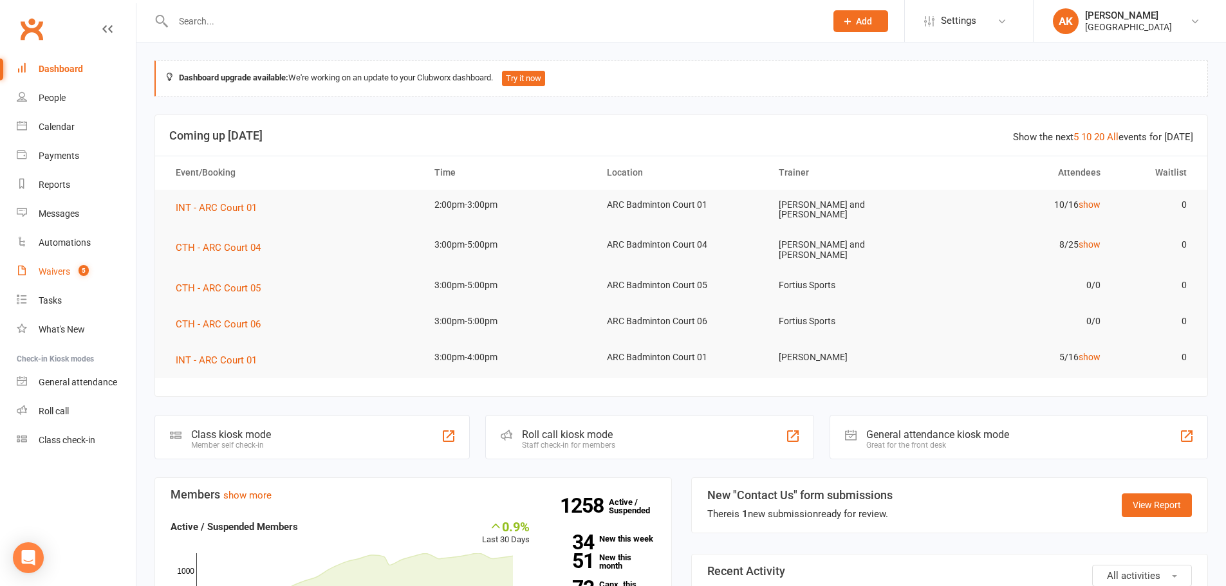
click at [66, 273] on div "Waivers" at bounding box center [55, 271] width 32 height 10
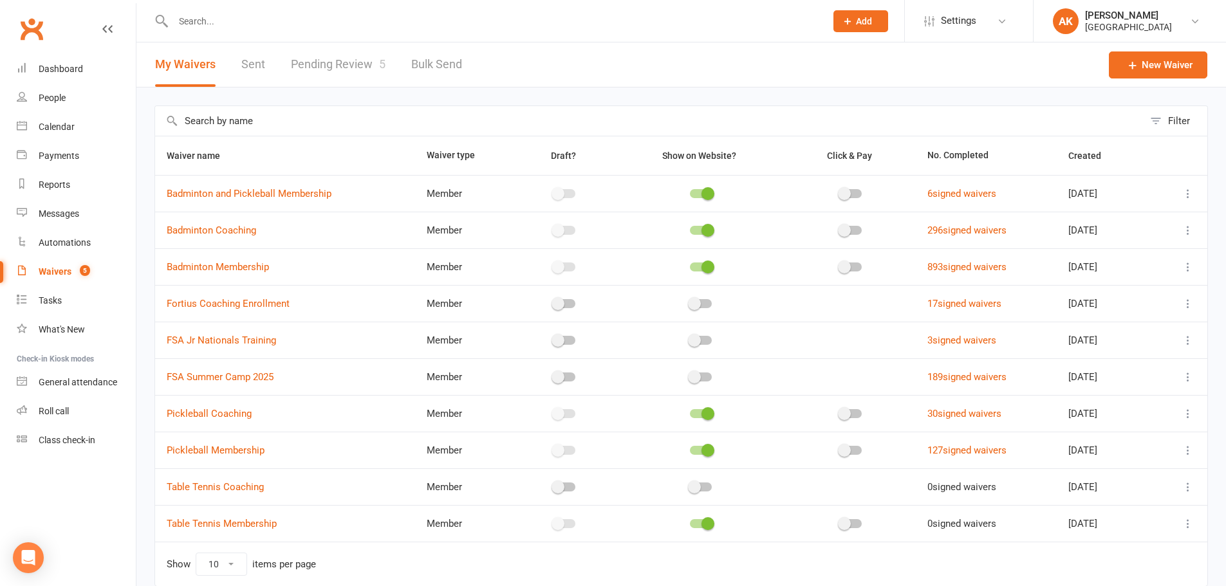
click at [363, 51] on link "Pending Review 5" at bounding box center [338, 64] width 95 height 44
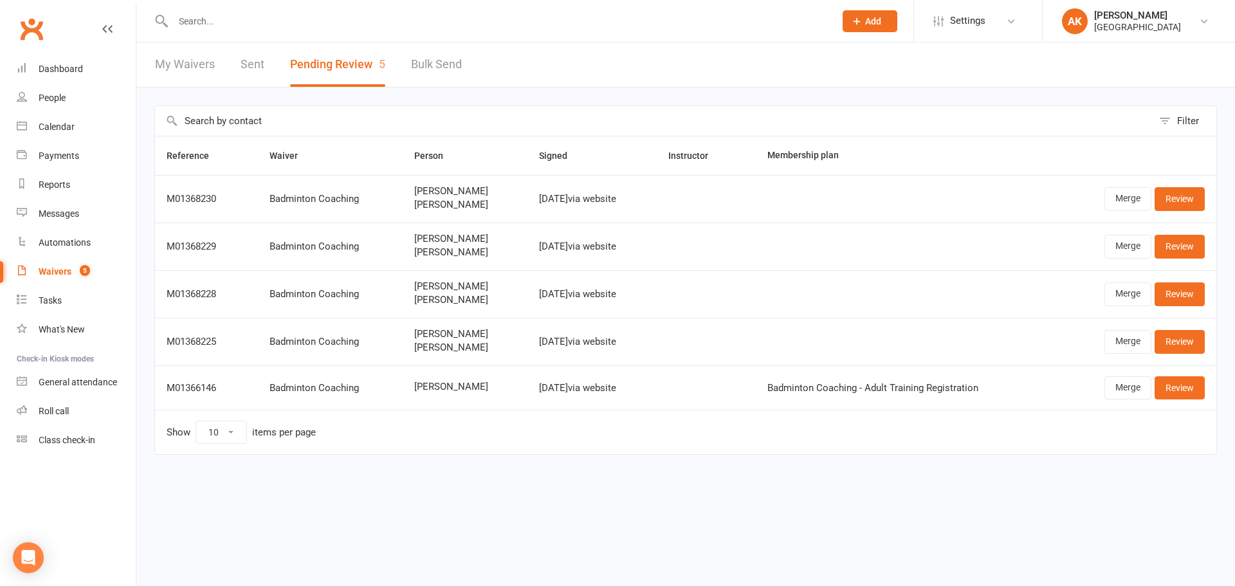
click at [181, 61] on link "My Waivers" at bounding box center [185, 64] width 60 height 44
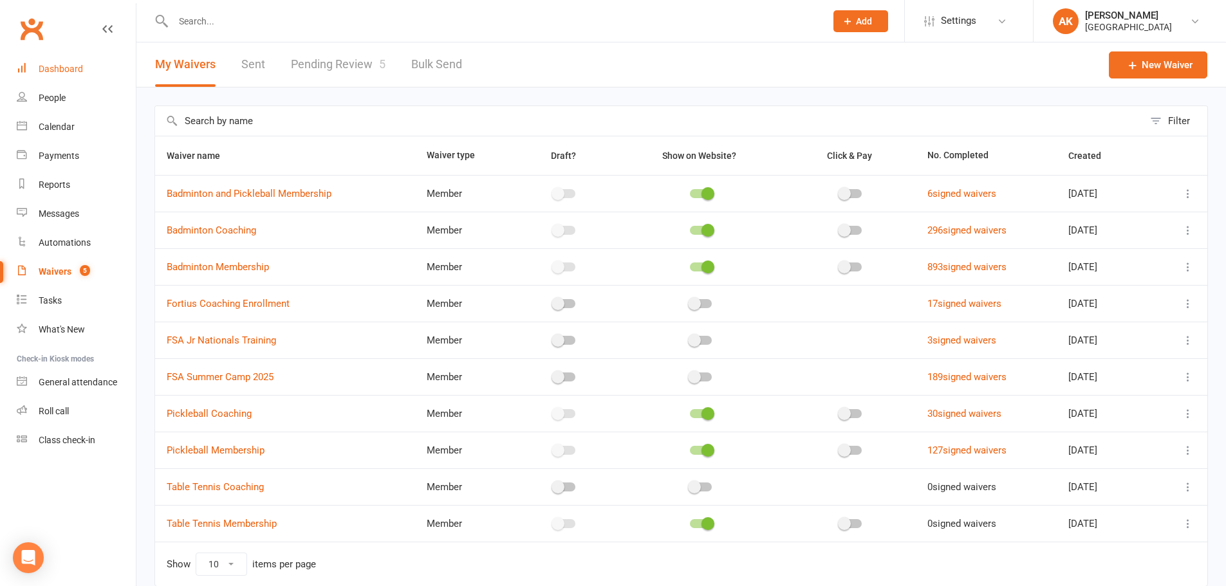
click at [66, 71] on div "Dashboard" at bounding box center [61, 69] width 44 height 10
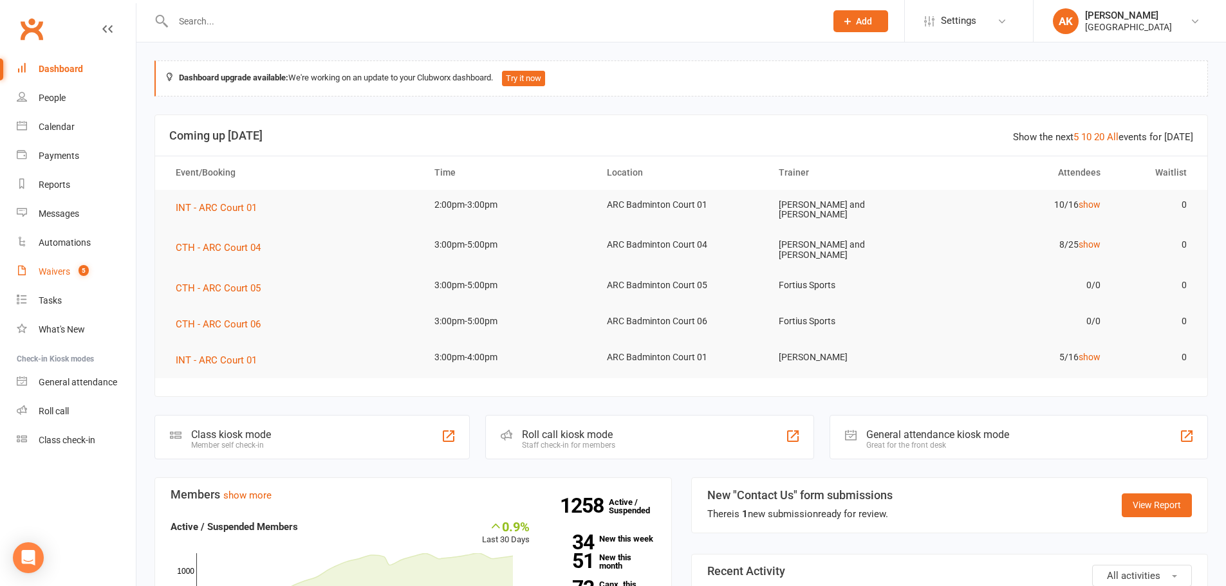
click at [88, 277] on count-badge "5" at bounding box center [80, 271] width 17 height 10
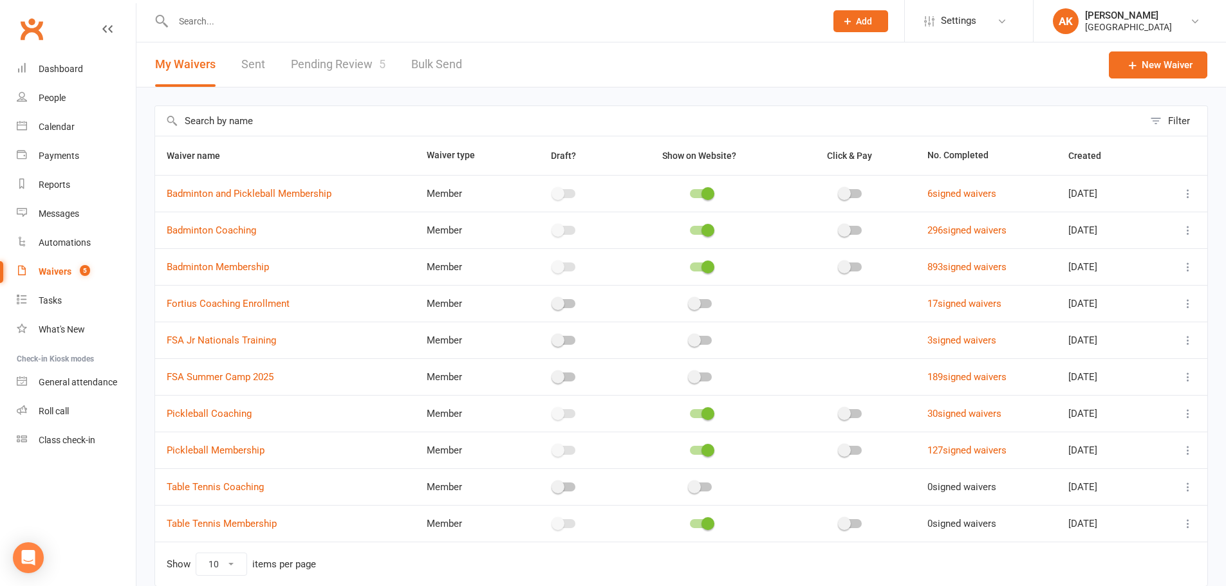
click at [337, 64] on link "Pending Review 5" at bounding box center [338, 64] width 95 height 44
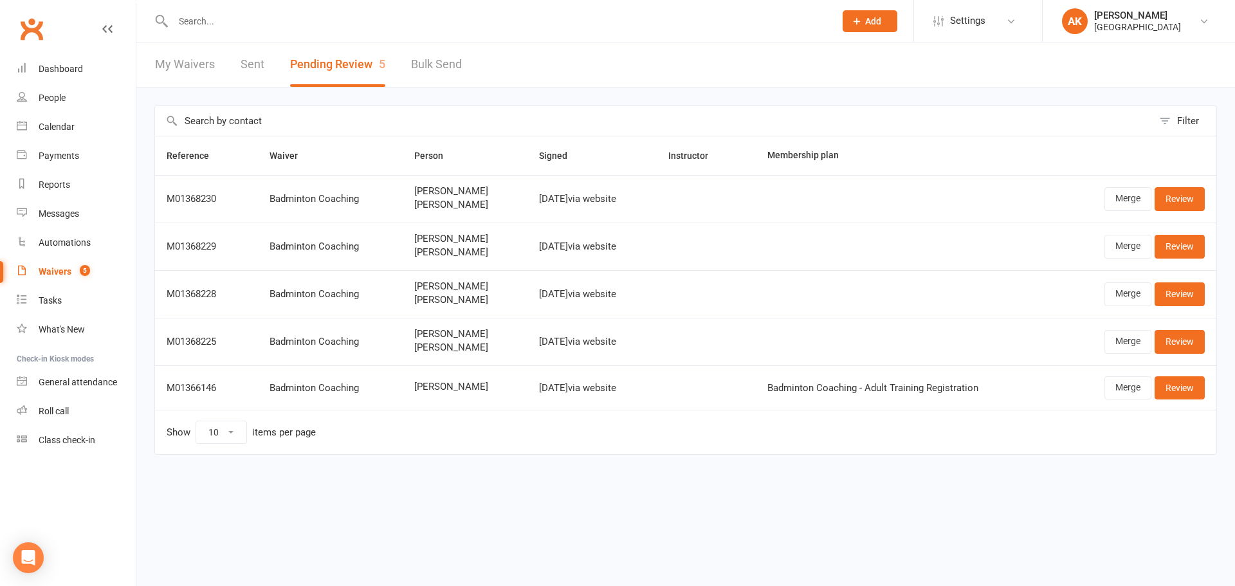
click at [188, 66] on link "My Waivers" at bounding box center [185, 64] width 60 height 44
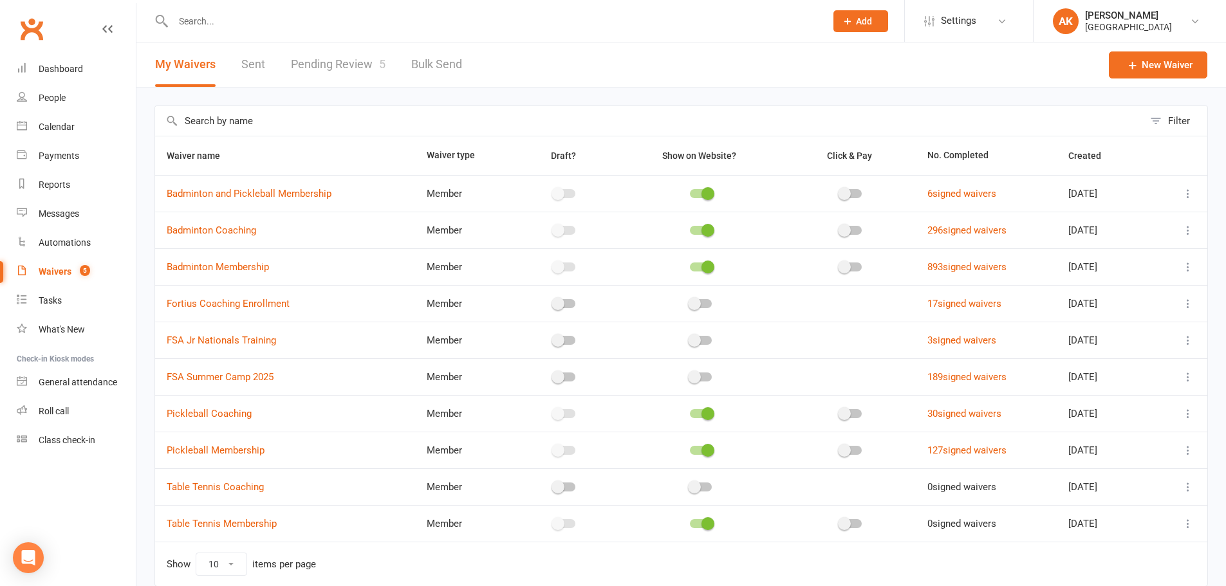
click at [325, 65] on link "Pending Review 5" at bounding box center [338, 64] width 95 height 44
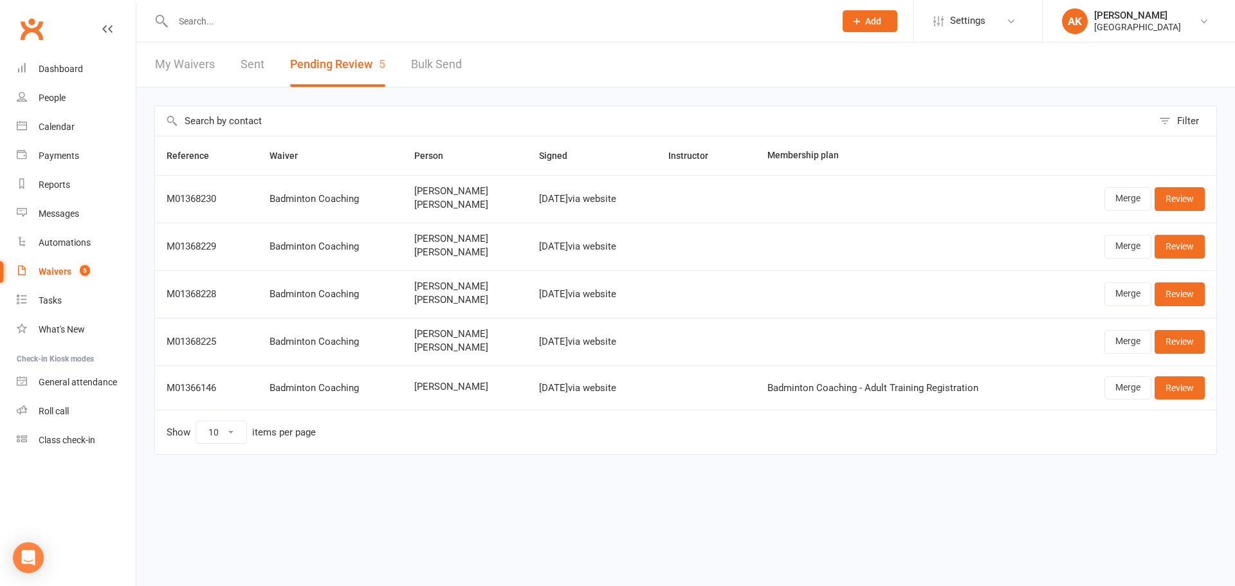
drag, startPoint x: 398, startPoint y: 347, endPoint x: 467, endPoint y: 350, distance: 68.9
click at [467, 350] on span "Midhuna Kasturi" at bounding box center [465, 347] width 102 height 11
click at [426, 350] on span "Midhuna Kasturi" at bounding box center [465, 347] width 102 height 11
drag, startPoint x: 409, startPoint y: 381, endPoint x: 427, endPoint y: 382, distance: 18.7
click at [427, 382] on span "Mai Son" at bounding box center [465, 387] width 102 height 11
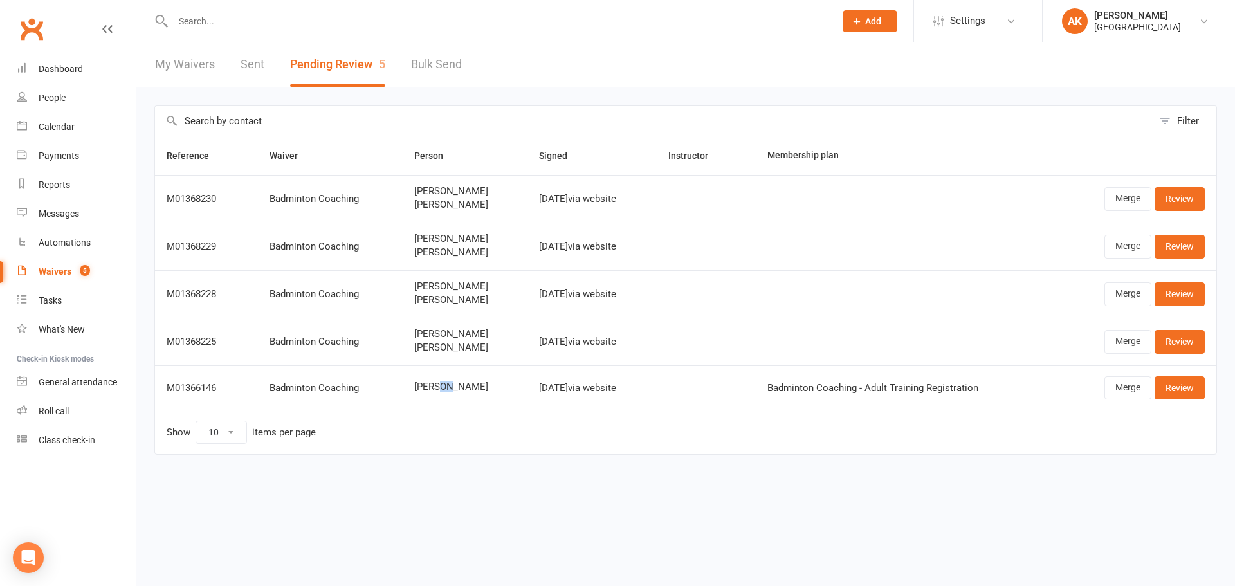
click at [427, 382] on span "Mai Son" at bounding box center [465, 387] width 102 height 11
click at [254, 10] on div at bounding box center [490, 21] width 672 height 42
click at [259, 21] on input "text" at bounding box center [497, 21] width 657 height 18
type input "SOHANA"
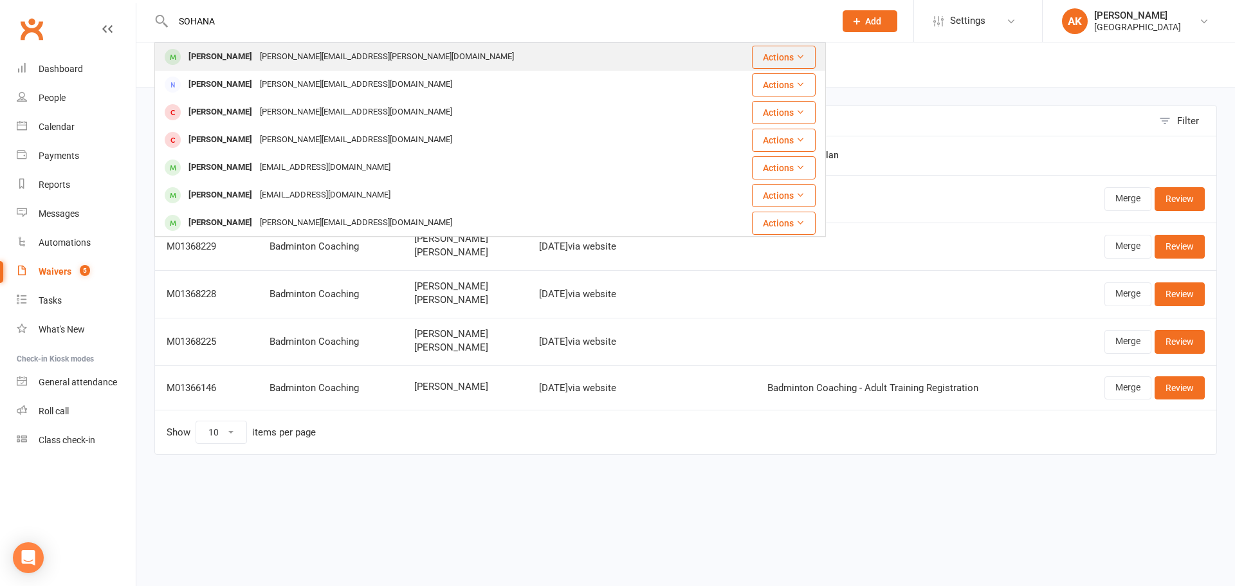
click at [253, 67] on div "Sohana Reddy Kandadi shylaja.madireddy@gmail.com" at bounding box center [441, 57] width 571 height 26
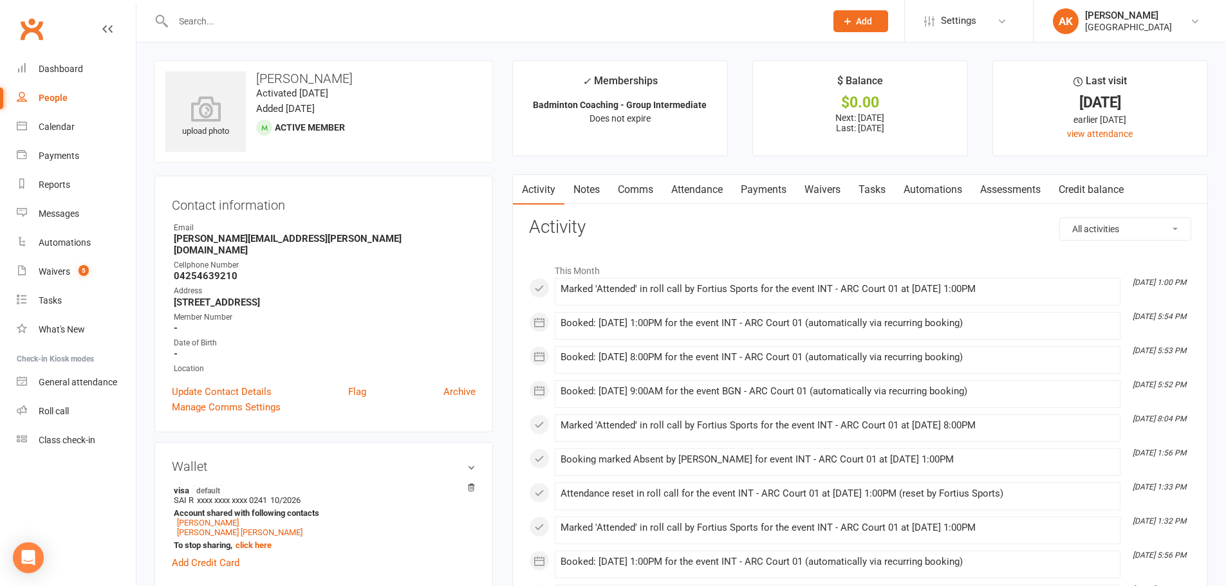
click at [773, 192] on link "Payments" at bounding box center [763, 190] width 64 height 30
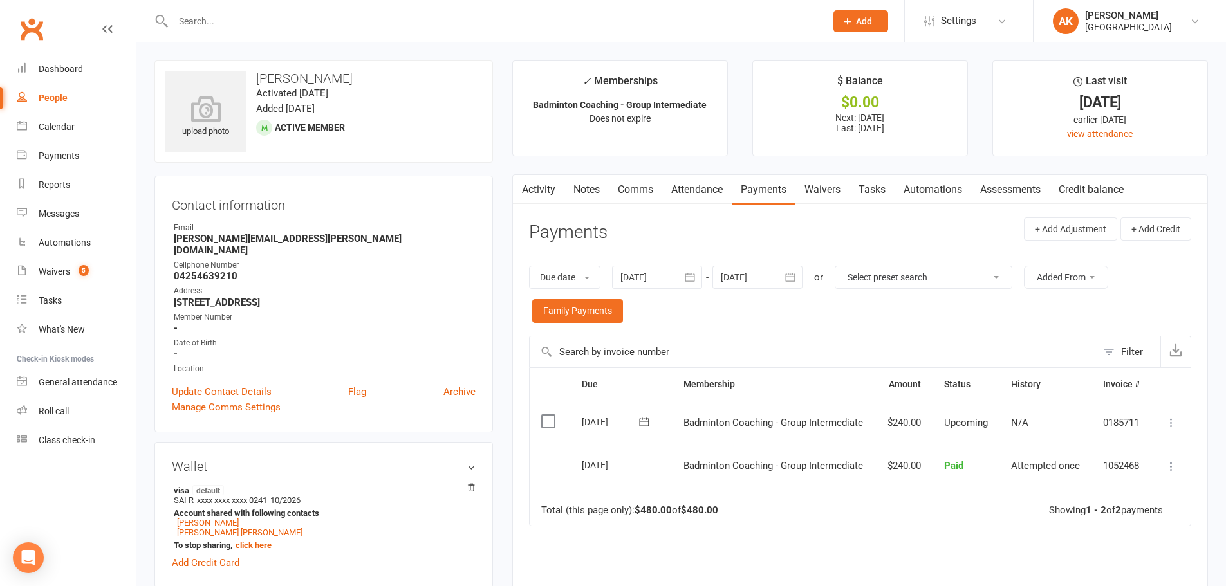
click at [249, 24] on input "text" at bounding box center [492, 21] width 647 height 18
type input "ISHAAN"
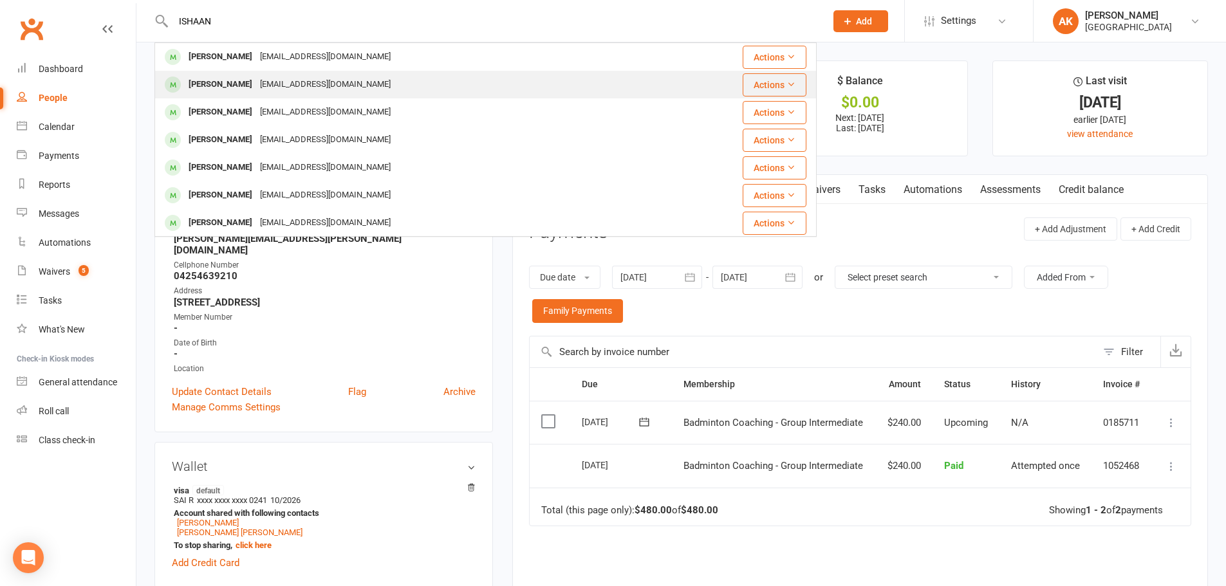
click at [250, 97] on div "Ishaan Chauhan Neha.kapoor.chauhan@gmail.com" at bounding box center [421, 84] width 531 height 26
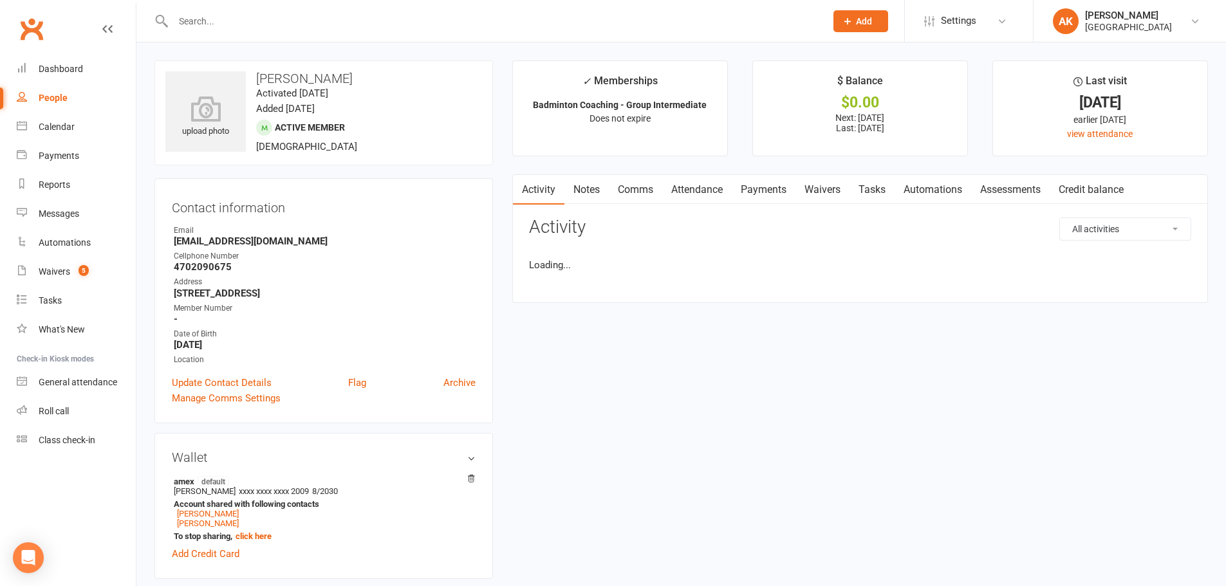
click at [259, 3] on div at bounding box center [485, 21] width 662 height 42
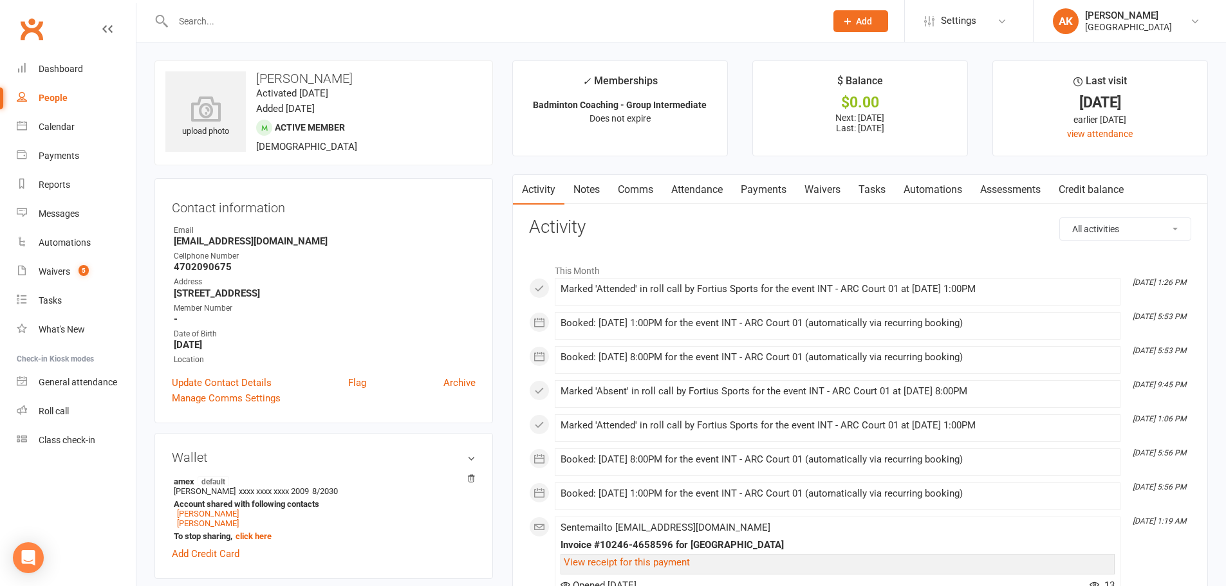
click at [259, 23] on input "text" at bounding box center [492, 21] width 647 height 18
type input "ISHAAN"
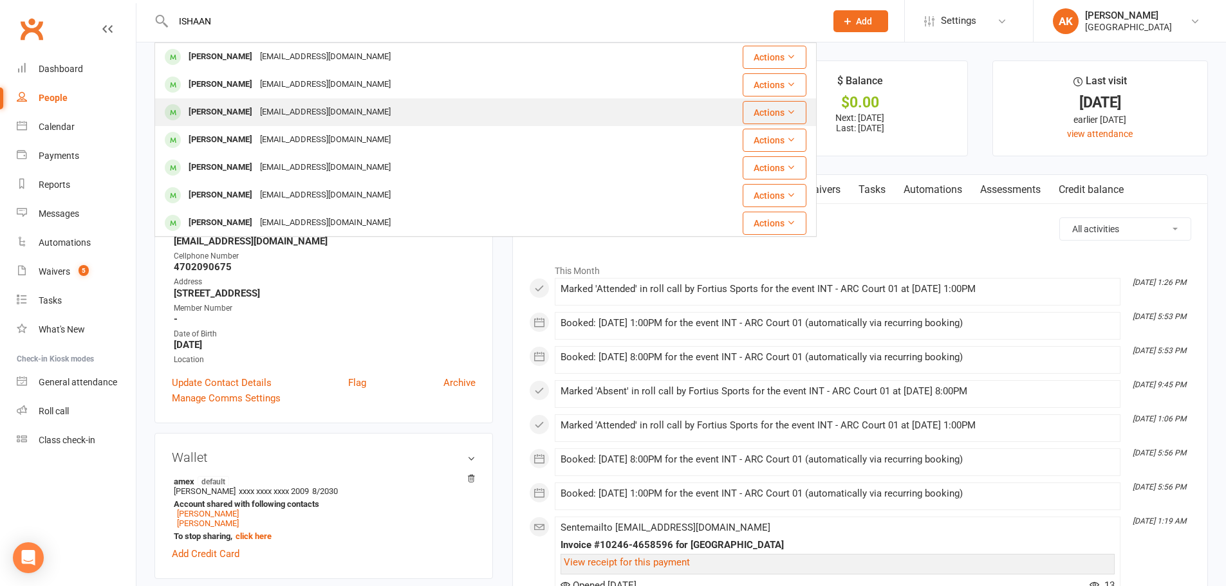
click at [262, 108] on div "akkalaishan@gmail.com" at bounding box center [325, 112] width 138 height 19
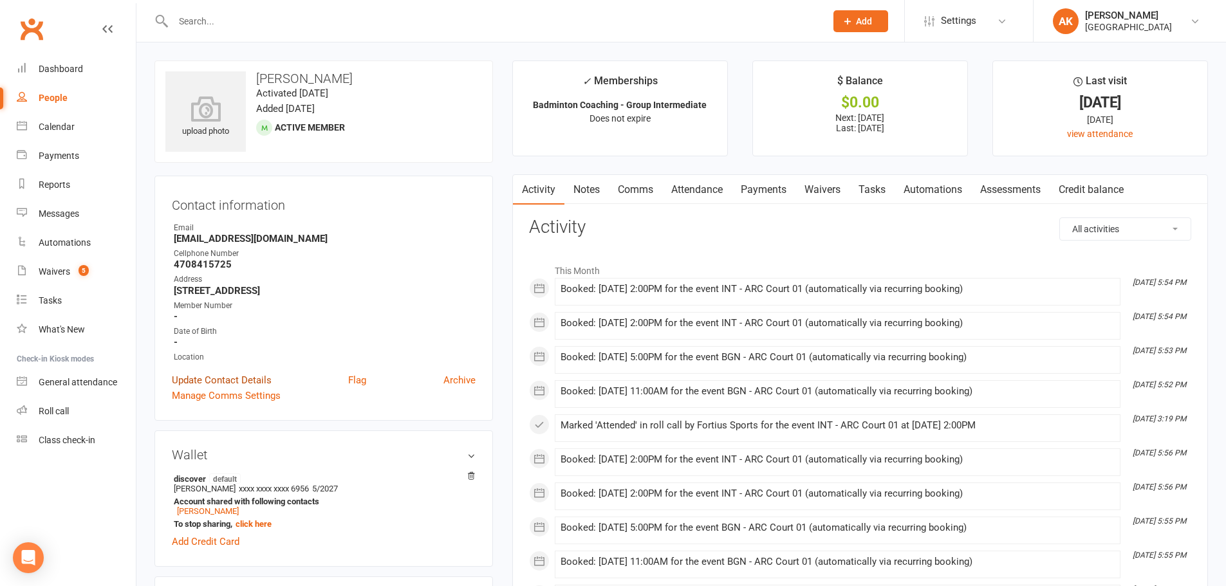
click at [246, 378] on link "Update Contact Details" at bounding box center [222, 379] width 100 height 15
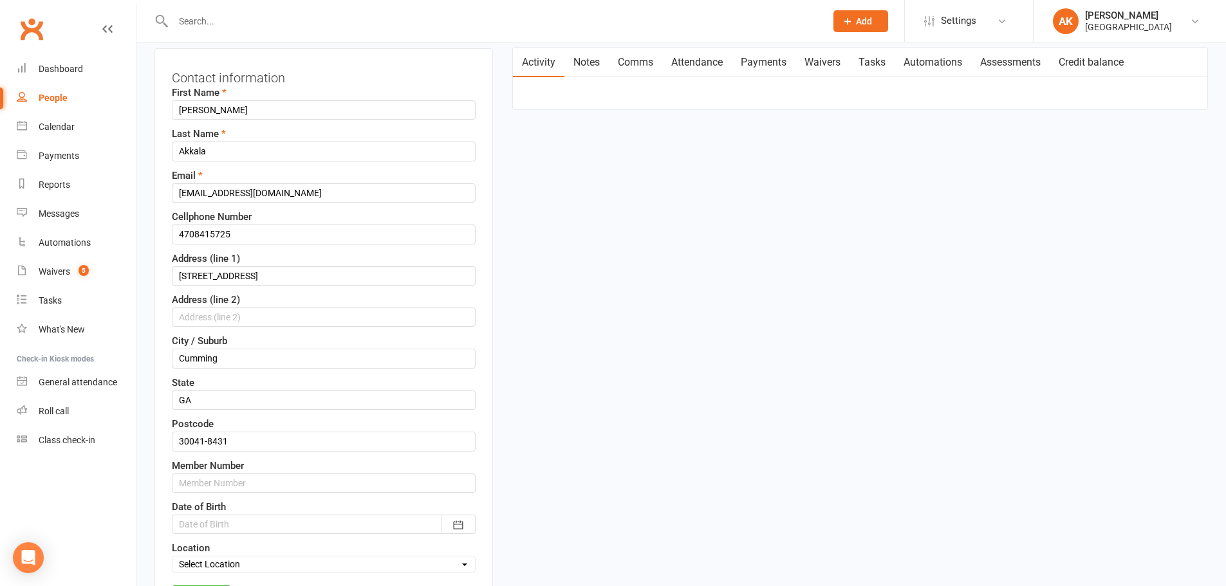
scroll to position [125, 0]
click at [263, 234] on input "4708415725" at bounding box center [324, 236] width 304 height 19
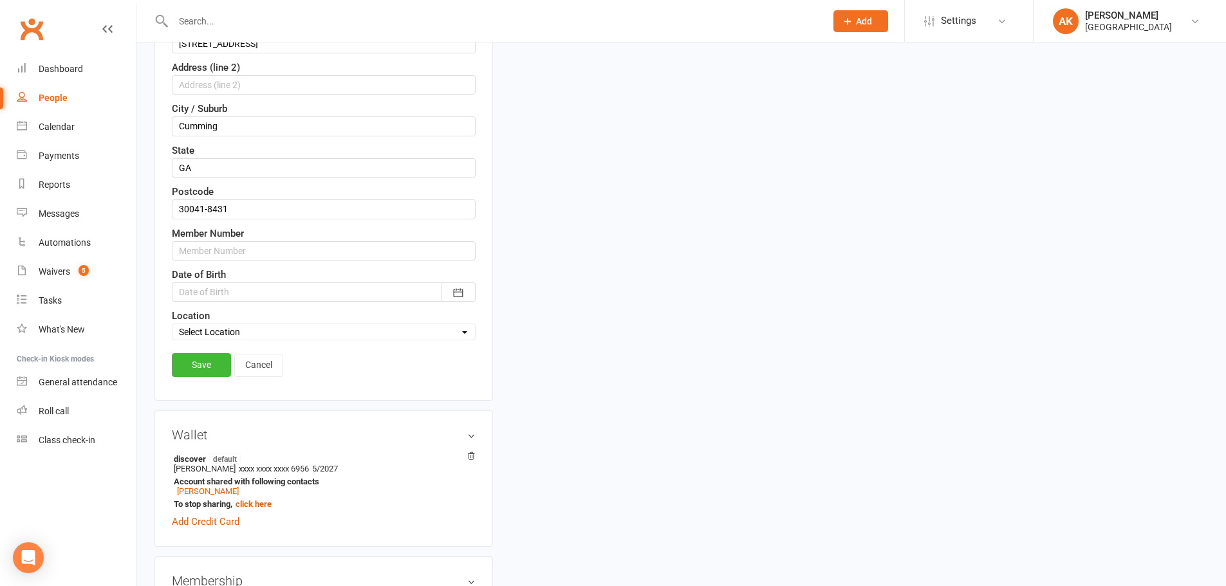
scroll to position [382, 0]
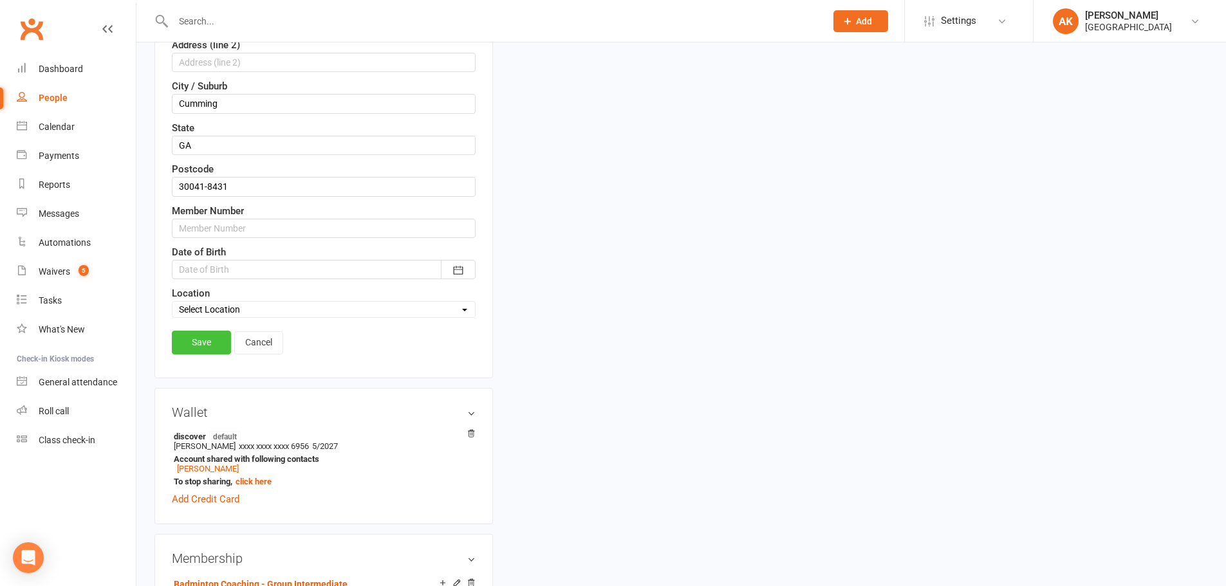
type input "6149612411"
click at [203, 338] on link "Save" at bounding box center [201, 342] width 59 height 23
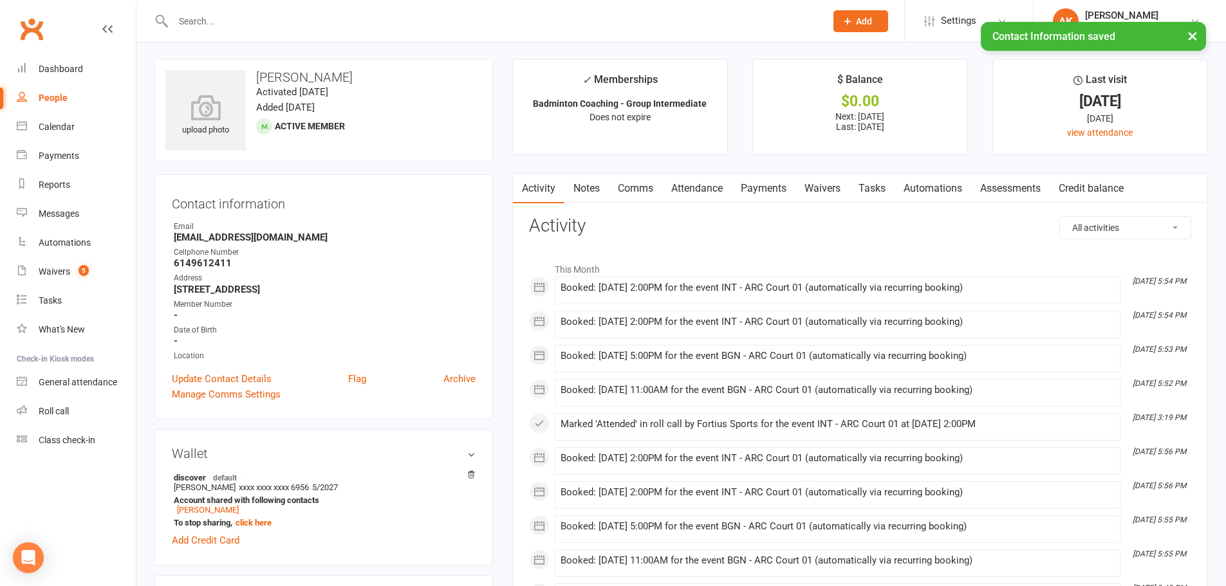
scroll to position [0, 0]
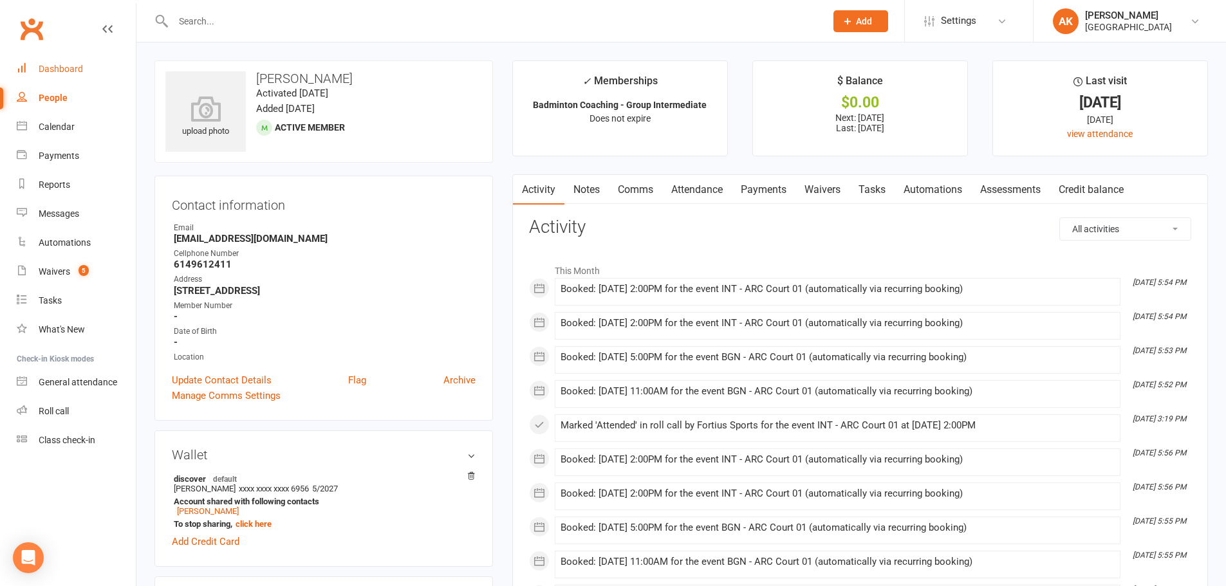
click at [77, 65] on div "Dashboard" at bounding box center [61, 69] width 44 height 10
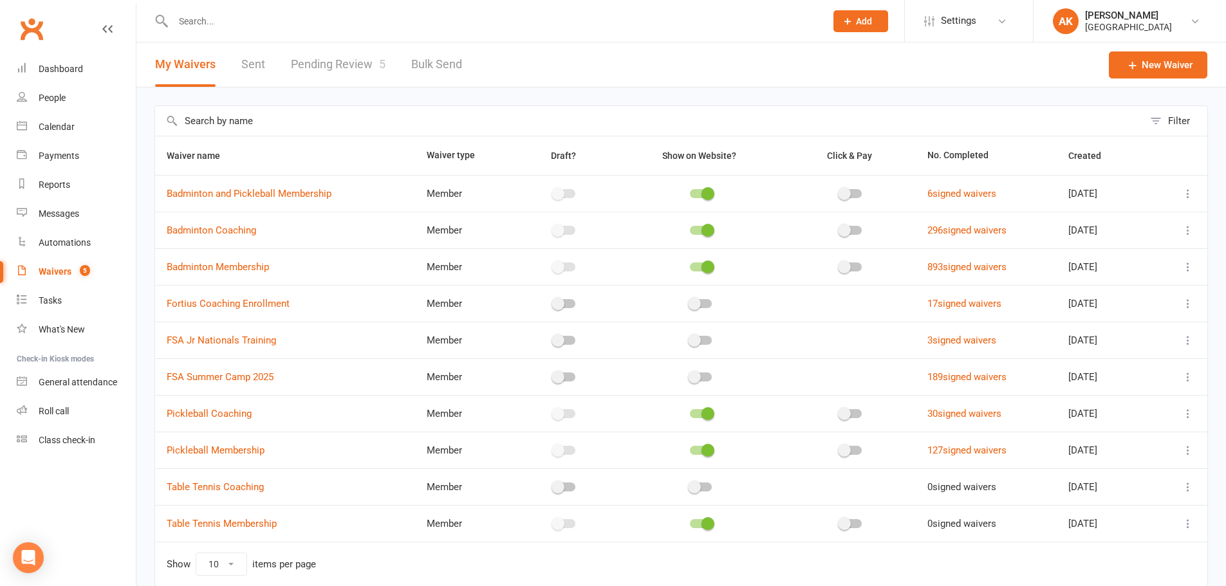
click at [343, 64] on link "Pending Review 5" at bounding box center [338, 64] width 95 height 44
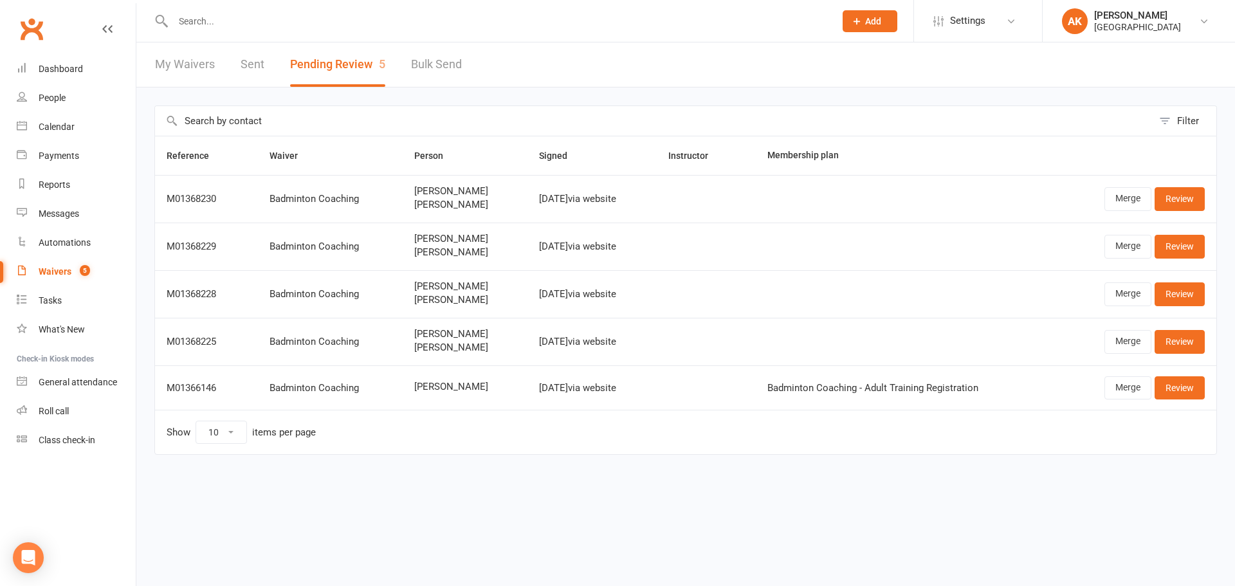
click at [418, 19] on input "text" at bounding box center [497, 21] width 657 height 18
type input "MAI SON"
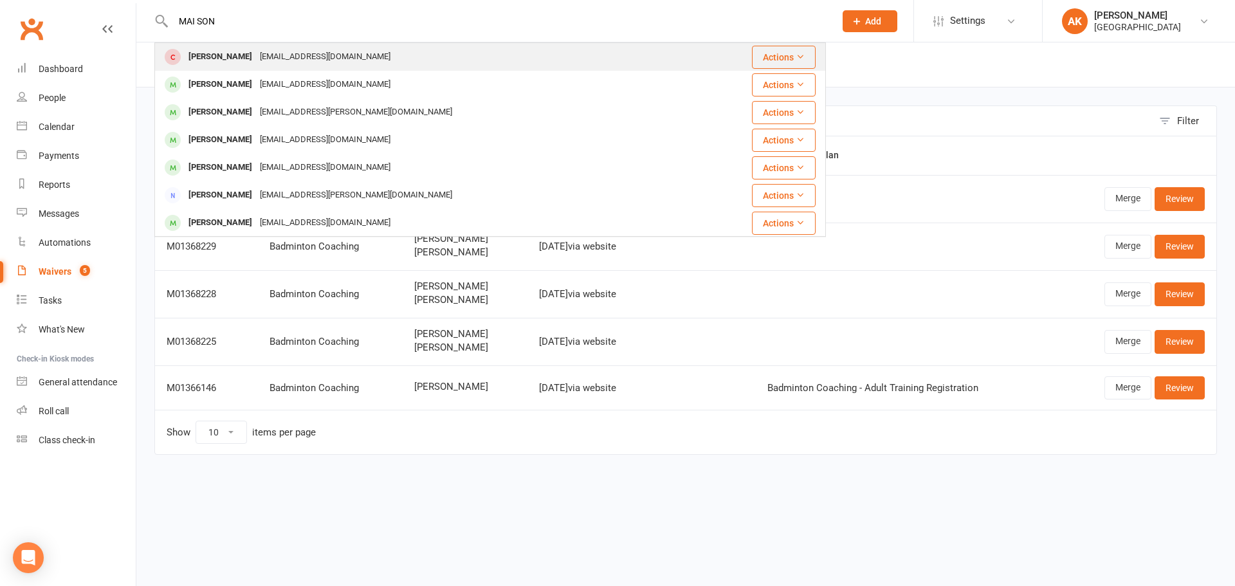
click at [404, 59] on div "Mai Son [EMAIL_ADDRESS][DOMAIN_NAME]" at bounding box center [434, 57] width 557 height 26
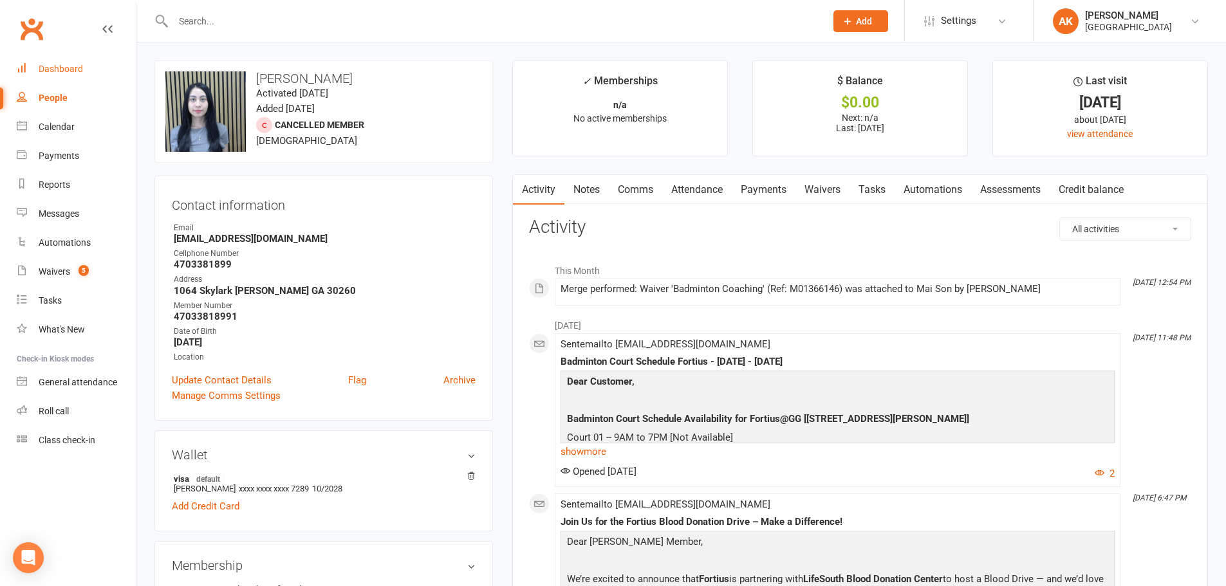
click at [53, 68] on div "Dashboard" at bounding box center [61, 69] width 44 height 10
